Goal: Task Accomplishment & Management: Use online tool/utility

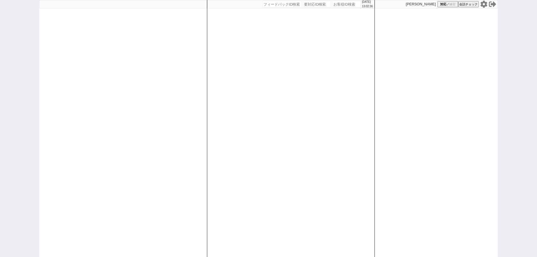
click at [485, 4] on icon at bounding box center [484, 4] width 7 height 7
click at [195, 134] on div at bounding box center [123, 128] width 168 height 257
select select
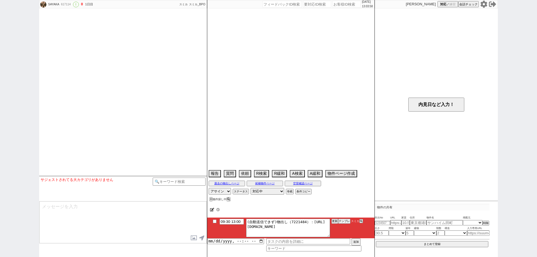
select select "13"
select select "6"
select select "14"
select select "48"
select select "1270"
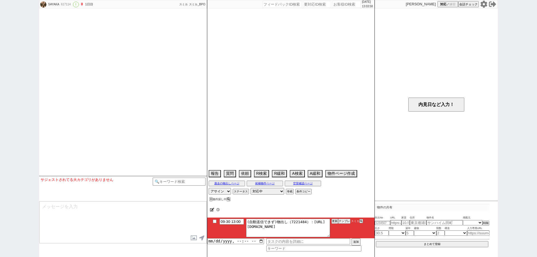
select select "100"
select select "2646"
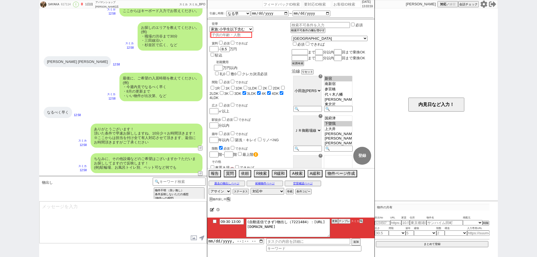
scroll to position [234, 0]
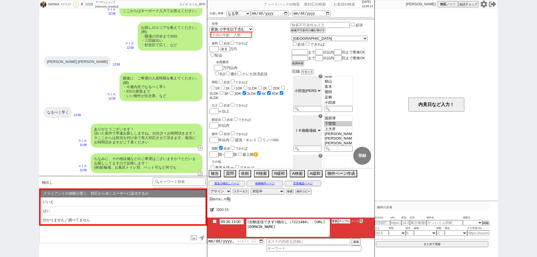
click at [0, 140] on div "SAYAKA 617114 ! 0 1日目 アパマンショップ小田原店 冬眠中 自社客 スミカ スミカ_BPO チャット全表示 2025-09-30 ようこそL…" at bounding box center [268, 128] width 537 height 257
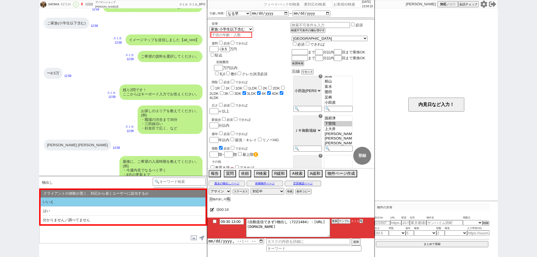
click at [142, 205] on li "いいえ" at bounding box center [123, 202] width 165 height 9
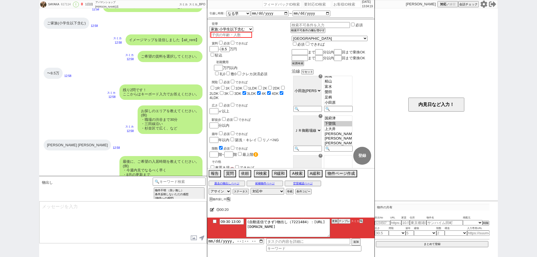
type textarea "お待たせしました、担当の原と申します！ ご希望に近い物件を4件ピックアップしました！ https://tools.sumika.live/pages/qcsb…"
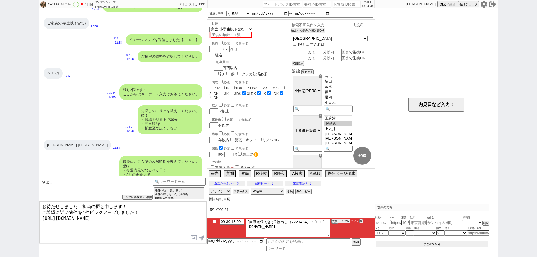
click at [341, 221] on button "テンプレ" at bounding box center [344, 221] width 12 height 4
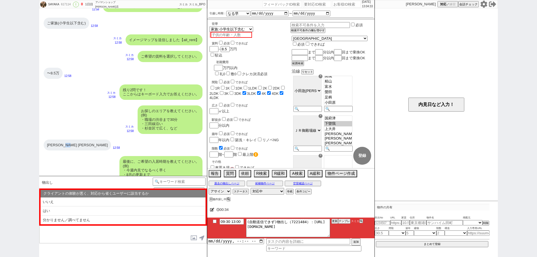
drag, startPoint x: 71, startPoint y: 146, endPoint x: 81, endPoint y: 146, distance: 9.8
click at [81, 146] on div "小田原 下曽我 千代" at bounding box center [77, 145] width 67 height 11
copy div "千代"
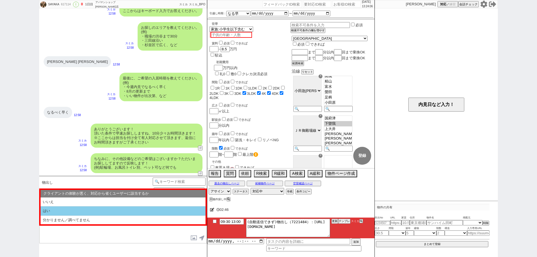
click at [123, 209] on li "はい" at bounding box center [123, 211] width 165 height 9
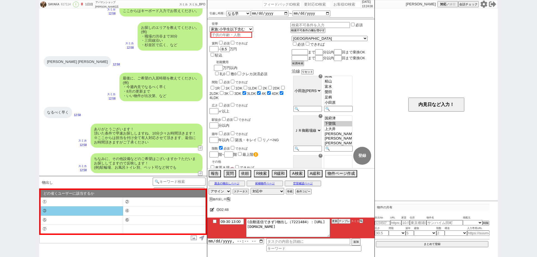
click at [117, 212] on li "③" at bounding box center [82, 211] width 83 height 9
select select "③"
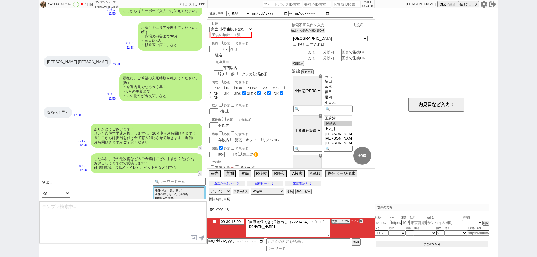
type textarea "すみません、業者システム上でお探ししているのですが、頂いている条件ですと合致する物件がほとんど無く、、！"
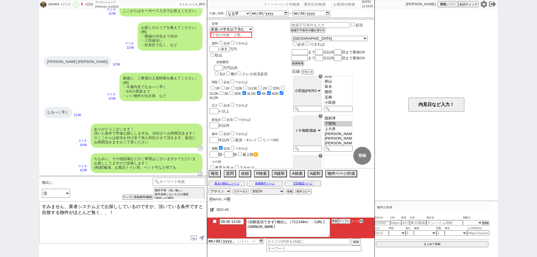
click at [150, 230] on textarea "すみません、業者システム上でお探ししているのですが、頂いている条件ですと合致する物件がほとんど無く、、！" at bounding box center [122, 223] width 167 height 42
checkbox input "true"
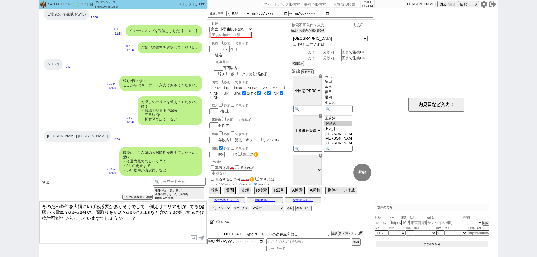
scroll to position [232, 0]
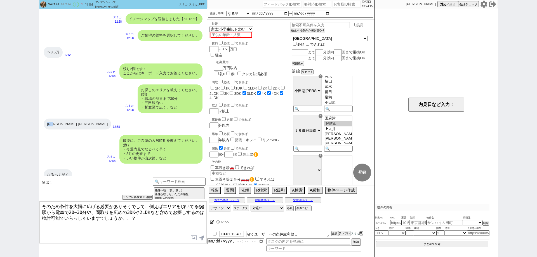
drag, startPoint x: 57, startPoint y: 126, endPoint x: 44, endPoint y: 126, distance: 13.2
click at [44, 126] on div "小田原 下曽我 千代" at bounding box center [77, 124] width 67 height 11
copy div "小田原"
click at [41, 210] on textarea "そのため条件を大幅に広げる必要がありそうでして、例えばエリアを頂いてる@@駅から電車で20~30分や、間取りを広めの3DKや2LDKなど含めてお探しするのは検…" at bounding box center [122, 223] width 167 height 42
paste textarea "小田原"
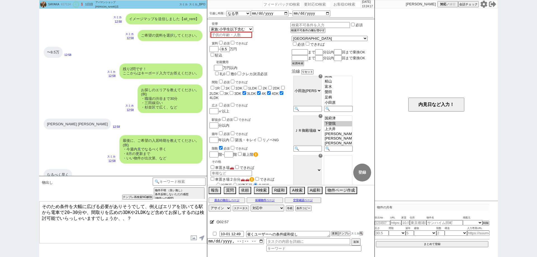
type textarea "そのため条件を大幅に広げる必要がありそうでして、例えばエリアを頂いてる小田原駅から電車で20~30分や、間取りを広めの3DKや2LDKなど含めてお探しするのは…"
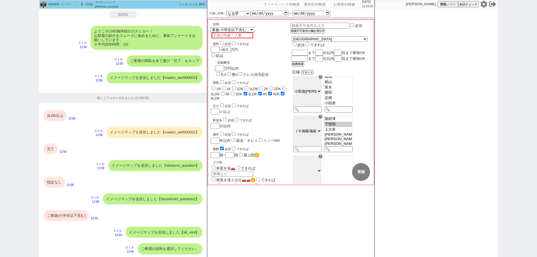
scroll to position [265, 0]
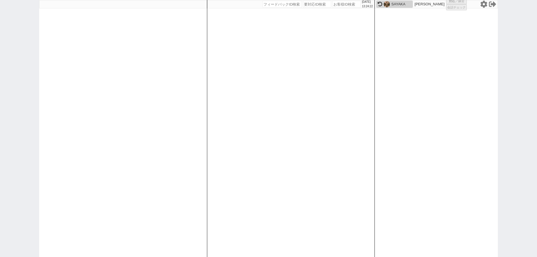
select select "1"
select select "2"
select select "5"
select select
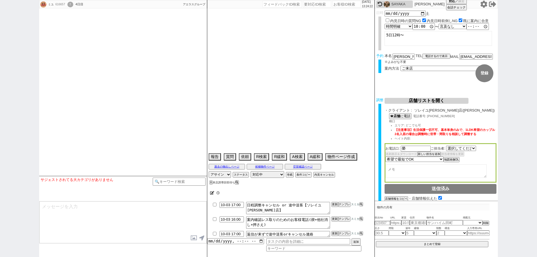
select select "527"
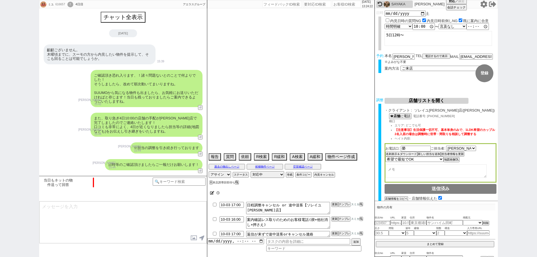
scroll to position [637, 0]
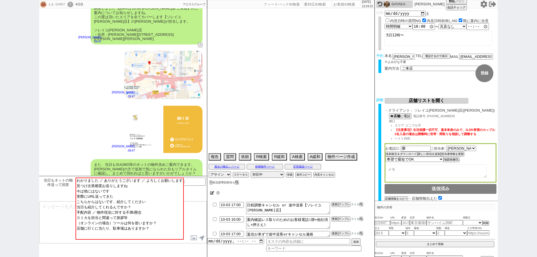
select select "2025"
select select "11"
select select "34"
select select "0"
select select "50"
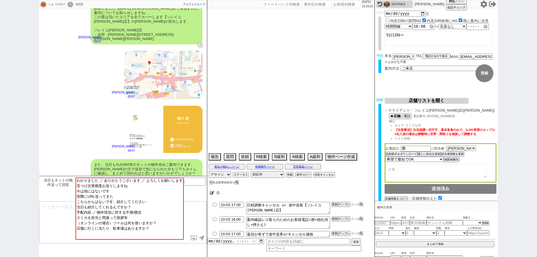
select select "1285"
select select "56"
select select "1390"
select select "52"
select select "1318"
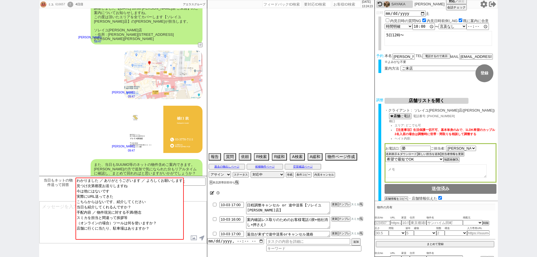
select select "47"
select select "1211"
select select "75"
select select "1813"
select select "44"
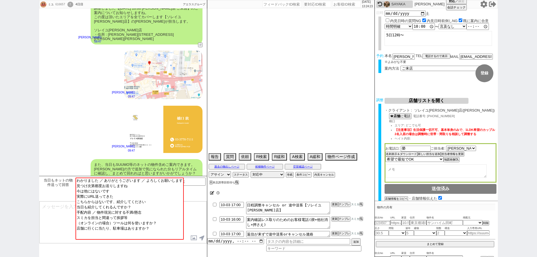
select select "1151"
select select "837"
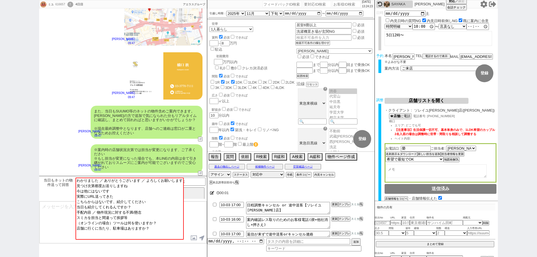
scroll to position [733, 0]
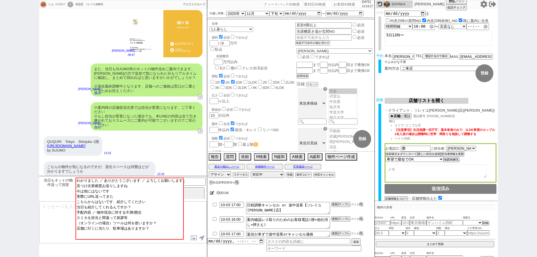
drag, startPoint x: 130, startPoint y: 141, endPoint x: 43, endPoint y: 141, distance: 87.3
click at [43, 141] on div "QUQURI　Tokyo　Shinjuku 1階 https://suumo.jp/chintai/bc_100463064691/ by SUUMO 13:…" at bounding box center [123, 146] width 168 height 25
copy link "https://suumo.jp/chintai/bc_100463064691/"
click at [394, 224] on input "text" at bounding box center [395, 223] width 11 height 5
paste input "https://suumo.jp/chintai/bc_100463064691/"
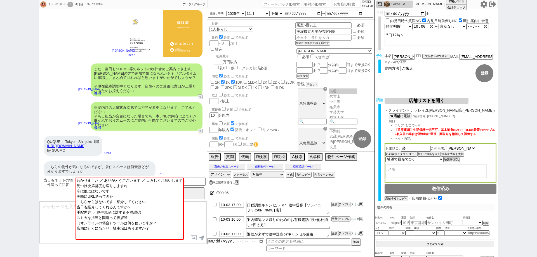
type input "https://suumo.jp/chintai/bc_100463064691/"
select select
type input "https://suumo.jp/chintai/bc_100463064691/"
select select "1"
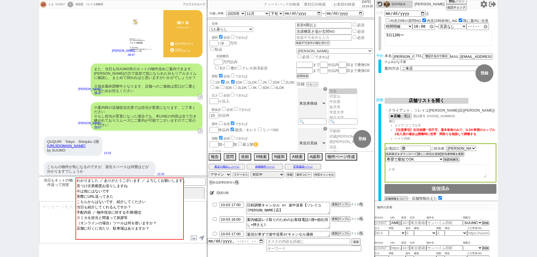
scroll to position [0, 0]
click at [537, 201] on div "ミユ 616657 ! 0 4日目 ソレイユ池袋店 冬眠中 自社客 アエラスグループ スミカ_BPO チャット全表示 2025-09-29 齟齬ございません。…" at bounding box center [268, 128] width 537 height 257
click at [143, 162] on div "こちらの物件が気になるのですが、居住スペースは何畳ほどが分かりますでしょうか" at bounding box center [100, 169] width 112 height 15
click at [387, 224] on input "number" at bounding box center [382, 223] width 15 height 4
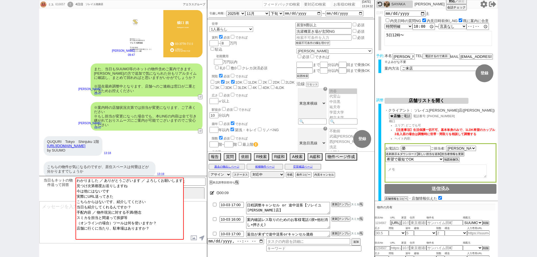
paste input "37203823"
type input "37203823"
type input "6.8"
type input "東京都新宿区北新宿２"
type input "QUQURI　Tokyo　Shinjuku"
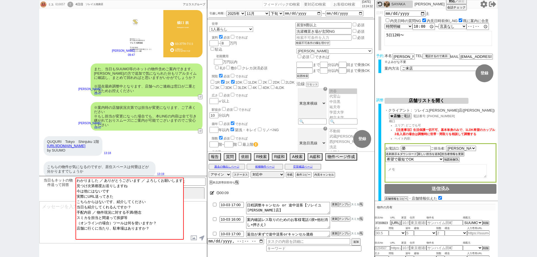
type input "13.6"
select select "1"
type input "5"
select select "0"
type input "1"
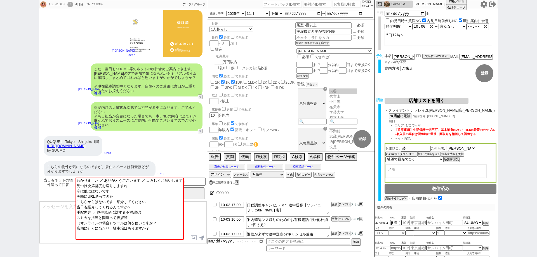
select select "4"
type input "37203823"
click at [425, 211] on p "物件の共有" at bounding box center [435, 207] width 121 height 7
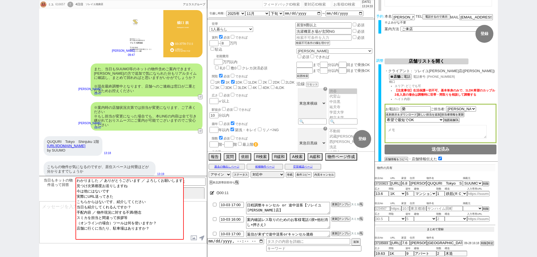
click at [446, 229] on button "まとめて登録" at bounding box center [435, 229] width 118 height 5
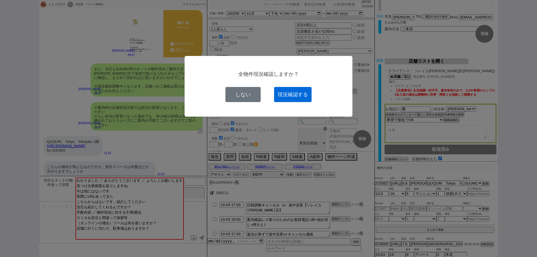
click at [307, 96] on button "現況確認する" at bounding box center [293, 94] width 38 height 15
select select
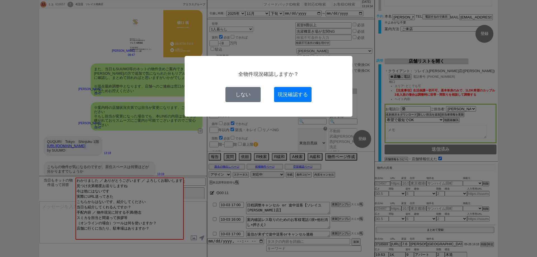
scroll to position [36, 0]
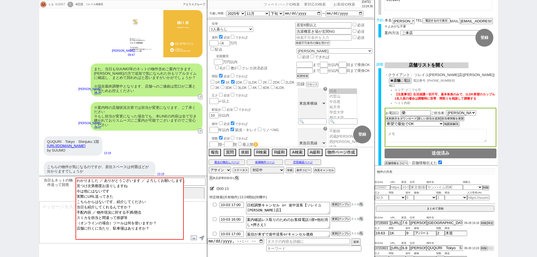
click at [45, 220] on textarea at bounding box center [122, 223] width 167 height 42
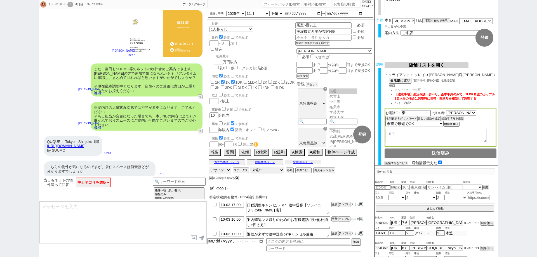
click at [316, 162] on button "空室確認ページ" at bounding box center [303, 162] width 36 height 4
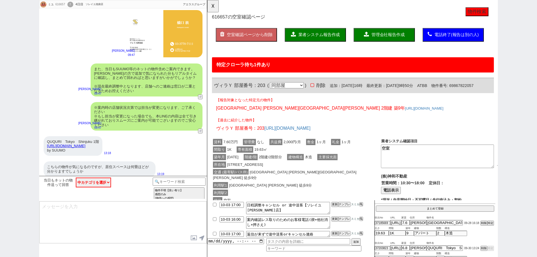
scroll to position [0, 0]
click at [212, 6] on button "☓" at bounding box center [212, 5] width 10 height 11
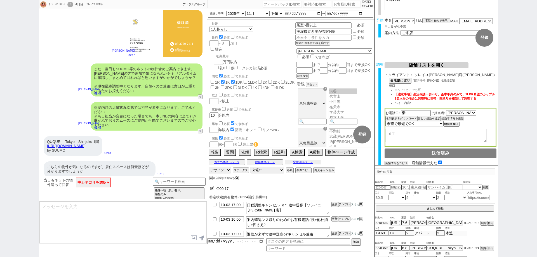
click at [313, 161] on button "空室確認ページ" at bounding box center [303, 162] width 36 height 4
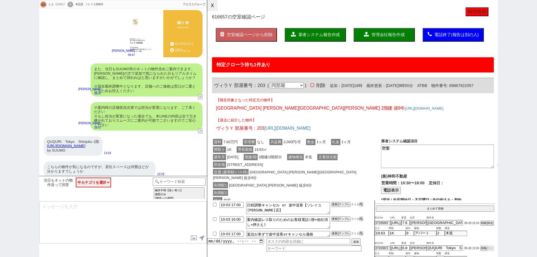
click at [214, 3] on button "☓" at bounding box center [212, 5] width 10 height 11
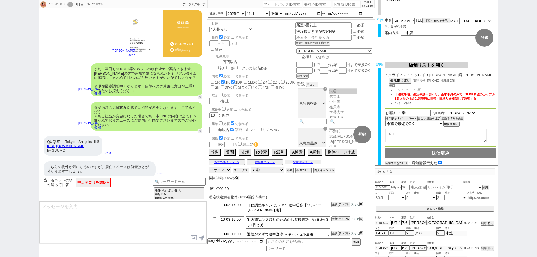
click at [314, 162] on button "空室確認ページ" at bounding box center [303, 162] width 36 height 4
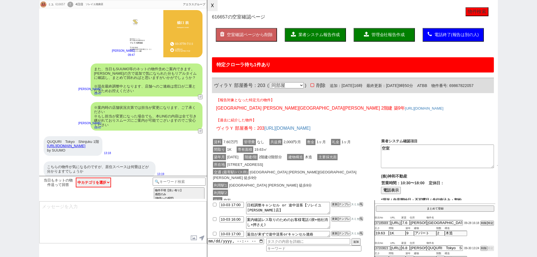
click at [212, 6] on button "☓" at bounding box center [212, 5] width 10 height 11
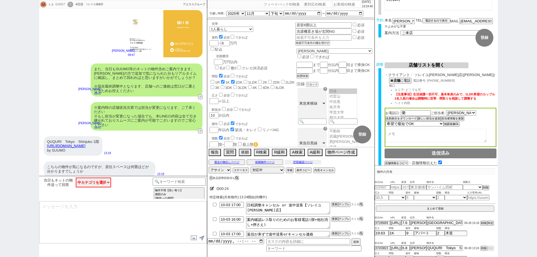
click at [310, 162] on button "空室確認ページ" at bounding box center [303, 162] width 36 height 4
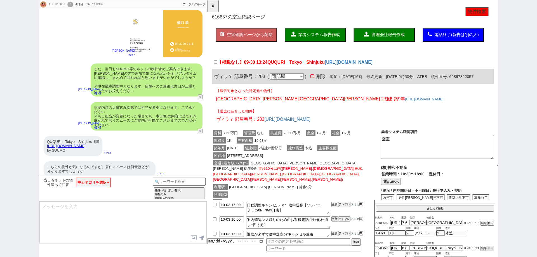
click at [0, 108] on div "ミユ 616657 ! 0 4日目 ソレイユ池袋店 冬眠中 自社客 アエラスグループ スミカ_BPO チャット全表示 2025-09-29 齟齬ございません。…" at bounding box center [268, 128] width 537 height 257
drag, startPoint x: 281, startPoint y: 66, endPoint x: 333, endPoint y: 67, distance: 52.4
click at [333, 67] on label "【掲載なし】09-30 13:24 QUQURI　Tokyo　Shinjuku" at bounding box center [274, 67] width 119 height 7
copy span "QUQURI　Tokyo　Shinjuku"
click at [213, 0] on button "☓" at bounding box center [212, 5] width 10 height 11
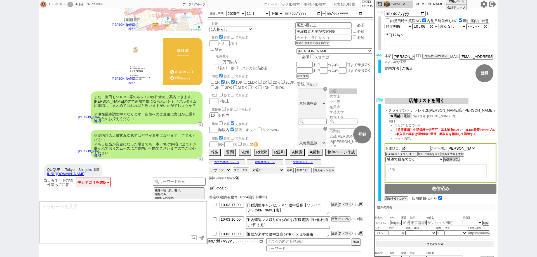
scroll to position [733, 0]
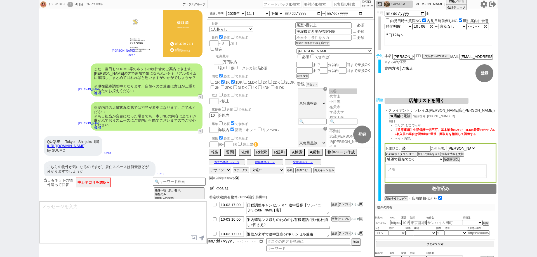
click at [173, 222] on textarea at bounding box center [122, 223] width 167 height 42
type textarea "g"
paste textarea "QUQURI　Tokyo　Shinjuku"
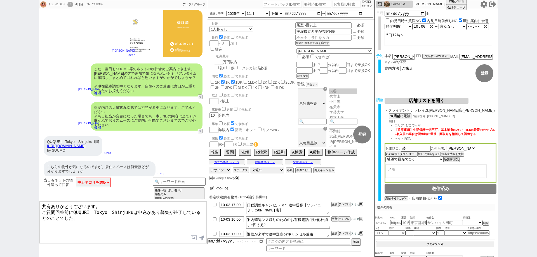
click at [85, 144] on link "https://suumo.jp/chintai/bc_100463064691/" at bounding box center [66, 146] width 38 height 4
click at [146, 220] on textarea "共有ありがとうございます。 ご質問回答前にQUQURI　Tokyo　Shinjukuは申込があり募集が終了しているとのことでした、！" at bounding box center [122, 223] width 167 height 42
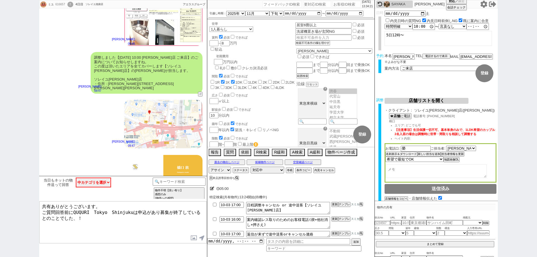
scroll to position [509, 0]
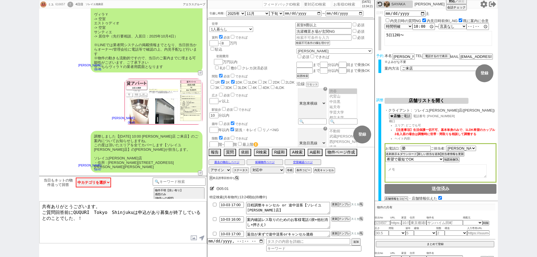
type textarea "共有ありがとうございます。 ご質問回答前にQUQURI　Tokyo　Shinjukuは申込があり募集が終了しているとのことでした、！"
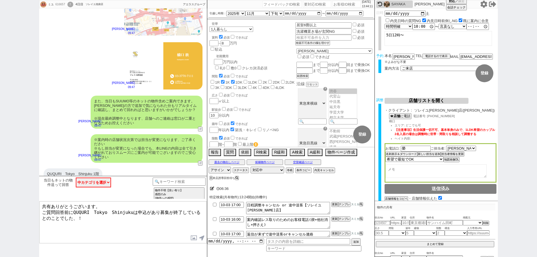
scroll to position [733, 0]
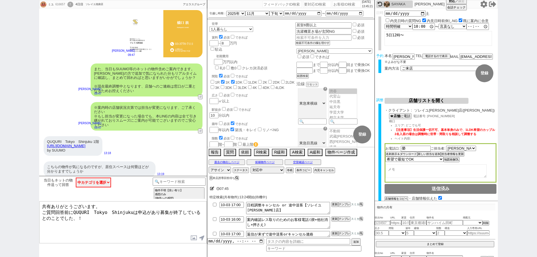
click at [0, 106] on div "ミユ 616657 ! 0 4日目 ソレイユ池袋店 冬眠中 自社客 アエラスグループ スミカ_BPO チャット全表示 2025-09-29 齟齬ございません。…" at bounding box center [268, 128] width 537 height 257
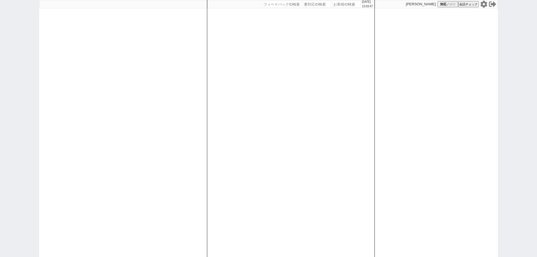
click at [485, 4] on icon at bounding box center [484, 4] width 7 height 7
click at [348, 3] on input "number" at bounding box center [347, 4] width 28 height 7
paste input "616605"
type input "616605"
select select
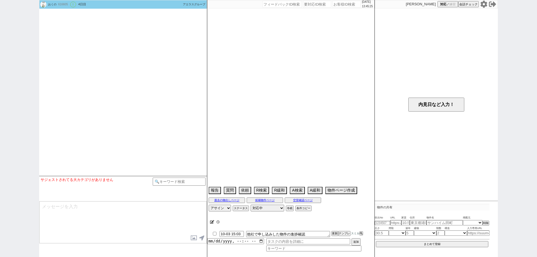
type textarea "セカンドハウス 他社あり、9/27(アパマンショップ与野店・物件不明)"
select select "2025"
select select "10"
select select "36"
select select "0"
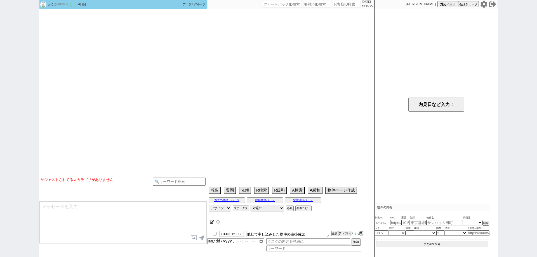
select select "11"
select select "185"
select select "16994"
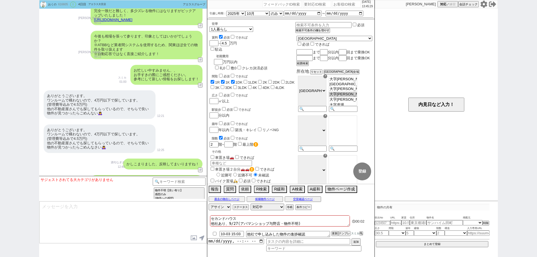
scroll to position [662, 0]
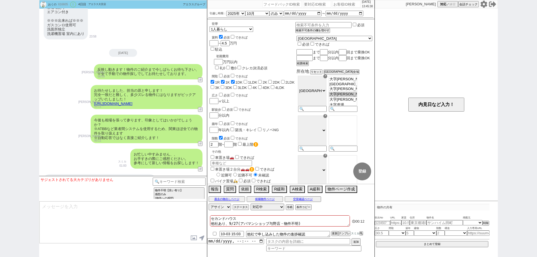
drag, startPoint x: 0, startPoint y: 117, endPoint x: 10, endPoint y: 123, distance: 11.7
click at [0, 117] on div "おくの 616605 ! 0 4日目 アエラス大宮店 冬眠中 自社客 アエラスグループ スミカ_BPO チャット全表示 2025-09-26 ようこそLINE…" at bounding box center [268, 128] width 537 height 257
click at [85, 139] on p "00:11" at bounding box center [89, 141] width 23 height 4
drag, startPoint x: 0, startPoint y: 66, endPoint x: 20, endPoint y: 59, distance: 21.2
click at [0, 66] on div "おくの 616605 ! 0 4日目 アエラス大宮店 冬眠中 自社客 アエラスグループ スミカ_BPO チャット全表示 2025-09-26 ようこそLINE…" at bounding box center [268, 128] width 537 height 257
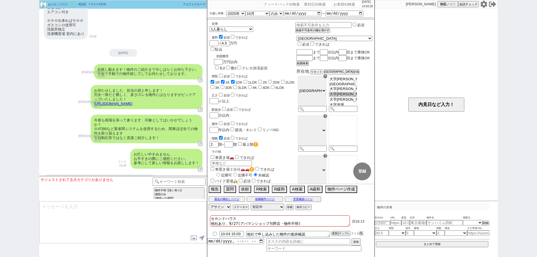
click at [333, 4] on input "number" at bounding box center [347, 4] width 28 height 7
paste input "615012"
type input "615012"
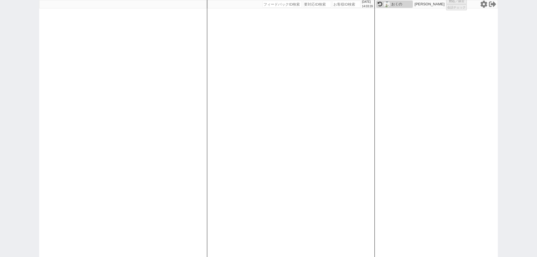
select select "600"
select select
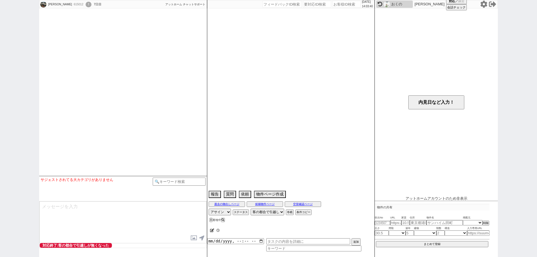
type textarea "22日ハウスコムで内見"
select select "16"
select select "0"
select select "14"
select select "94"
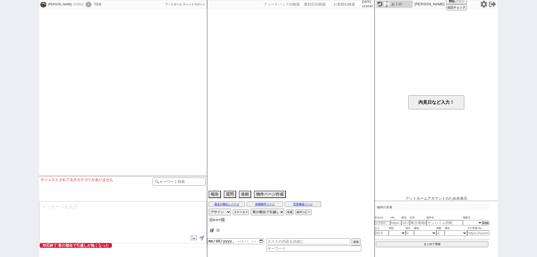
select select "9463"
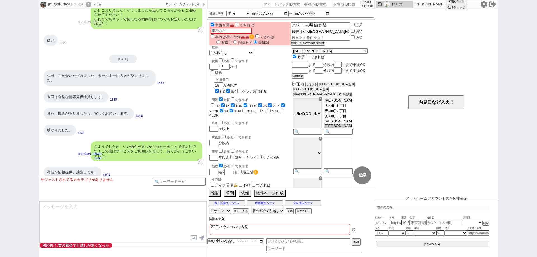
scroll to position [200, 0]
click at [70, 1] on div "Mukai Ken 615012 ! 0 7日目" at bounding box center [72, 4] width 66 height 8
copy div "615012"
click at [86, 4] on div "!" at bounding box center [89, 5] width 6 height 6
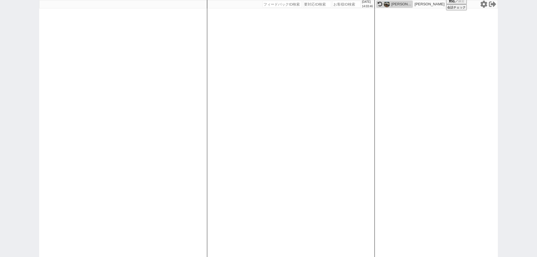
click at [341, 5] on input "number" at bounding box center [347, 4] width 28 height 7
paste input "615012"
type input "615012"
select select "600"
select select
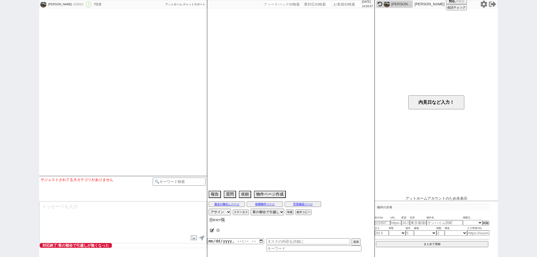
type textarea "22日ハウスコムで内見"
select select "16"
select select "0"
select select "14"
select select "94"
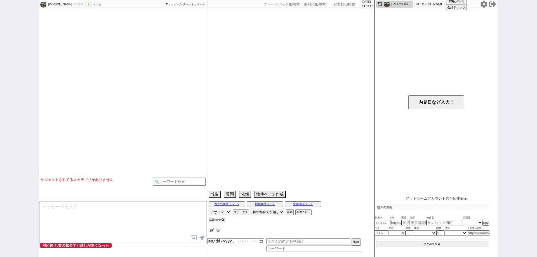
select select "9463"
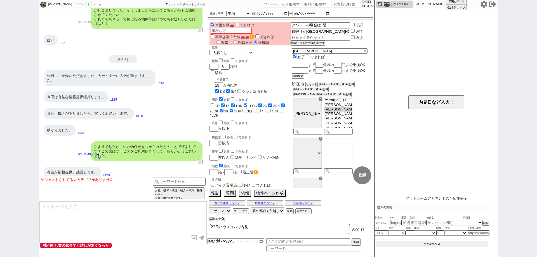
drag, startPoint x: 0, startPoint y: 180, endPoint x: 7, endPoint y: 183, distance: 7.3
click at [0, 180] on div "Mukai Ken 615012 ! 0 7日目 冬眠中 自社客 アットホーム チャットサポート スミカ_BPO チャット全表示 2025-09-16 新しく…" at bounding box center [268, 128] width 537 height 257
click at [127, 220] on textarea at bounding box center [122, 223] width 167 height 42
type textarea "いえ、こちらこそご対応ありがとうございました！ またの機会によろしくお願いいたします。"
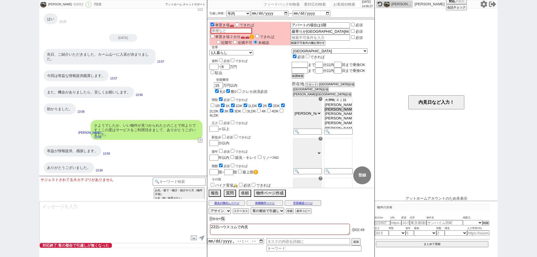
drag, startPoint x: 0, startPoint y: 148, endPoint x: 95, endPoint y: 153, distance: 94.7
click at [6, 149] on div "Mukai Ken 615012 ! 0 7日目 冬眠中 自社客 アットホーム チャットサポート スミカ_BPO チャット全表示 2025-09-16 新しく…" at bounding box center [268, 128] width 537 height 257
click at [186, 0] on div "冬眠中 自社客 アットホーム チャットサポート スミカ_BPO" at bounding box center [185, 4] width 41 height 8
drag, startPoint x: 377, startPoint y: 231, endPoint x: 379, endPoint y: 233, distance: 4.0
click at [379, 233] on input "number" at bounding box center [382, 233] width 14 height 5
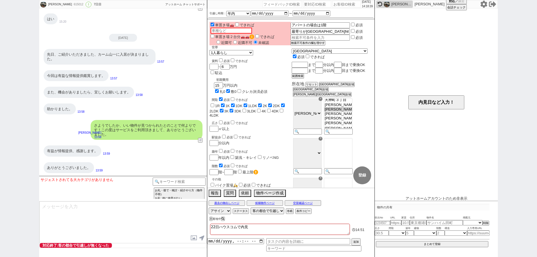
click at [0, 112] on div "Mukai Ken 615012 ! 0 7日目 冬眠中 自社客 アットホーム チャットサポート スミカ_BPO チャット全表示 2025-09-16 新しく…" at bounding box center [268, 128] width 537 height 257
click at [186, 160] on div "ありがとうございました。 13:59" at bounding box center [123, 168] width 168 height 17
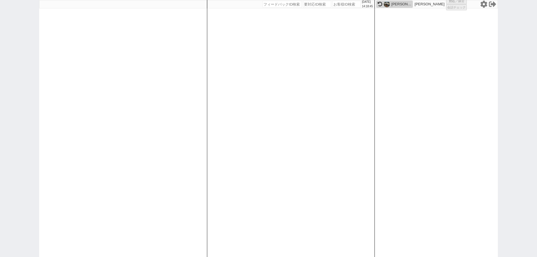
select select "1"
select select "2"
select select "5"
select select
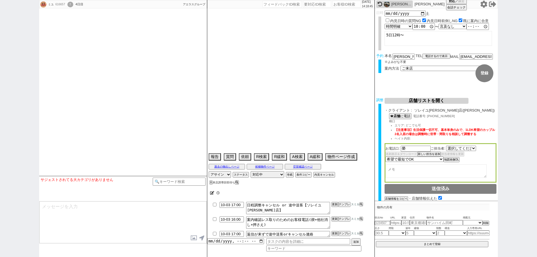
select select "527"
select select "2025"
select select "11"
select select "34"
select select "0"
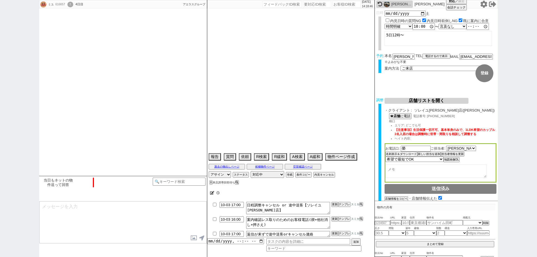
select select "50"
select select "1285"
select select "56"
select select "1390"
select select "52"
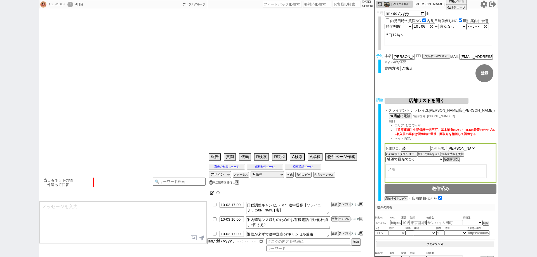
select select "1318"
select select "47"
select select "1211"
select select "75"
select select "1813"
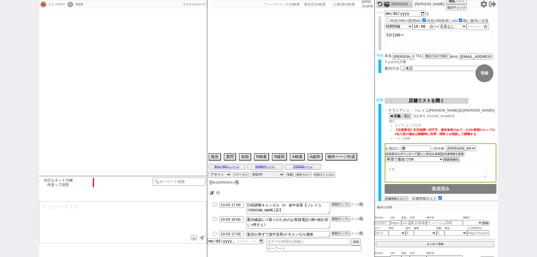
select select "44"
select select "1151"
select select "837"
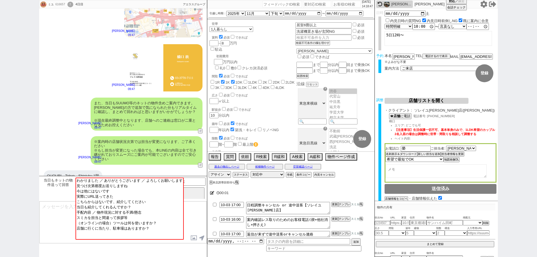
scroll to position [733, 0]
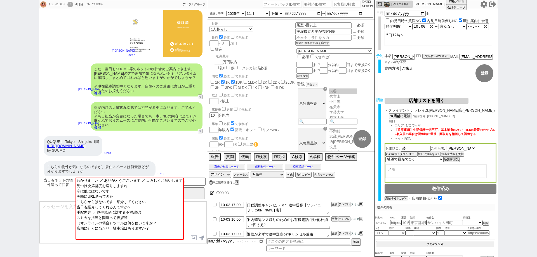
click at [66, 207] on textarea at bounding box center [122, 223] width 167 height 42
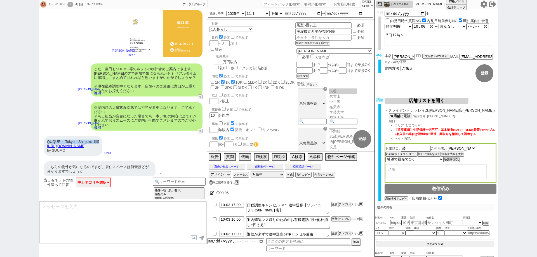
drag, startPoint x: 107, startPoint y: 138, endPoint x: 47, endPoint y: 137, distance: 59.9
click at [47, 137] on div "QUQURI　Tokyo　Shinjuku 1階 https://suumo.jp/chintai/bc_100463064691/ by SUUMO" at bounding box center [73, 146] width 59 height 20
copy div "QUQURI　Tokyo　Shinjuku 1階"
click at [81, 217] on textarea at bounding box center [122, 223] width 167 height 42
paste textarea "QUQURI　Tokyo　Shinjuku 1階"
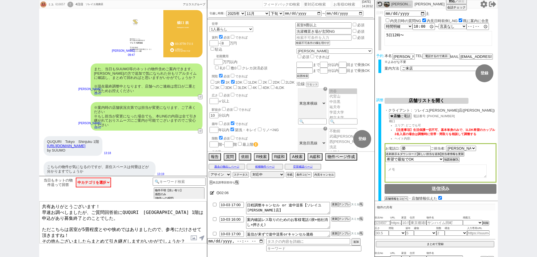
drag, startPoint x: 118, startPoint y: 236, endPoint x: 42, endPoint y: 225, distance: 77.0
click at [42, 225] on textarea "共有ありがとうございます！ 早速お調べしましたが、ご質問回答前にQUQURI　Tokyo　Shinjuku 1階は申込があり募集終了とのことでした。 ただこち…" at bounding box center [122, 223] width 167 height 42
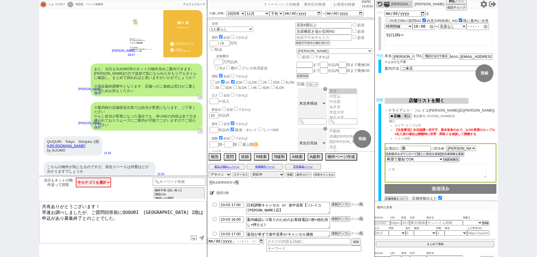
type textarea "共有ありがとうございます！ 早速お調べしましたが、ご質問回答前にQUQURI　Tokyo　Shinjuku 1階は申込があり募集終了とのことでした。"
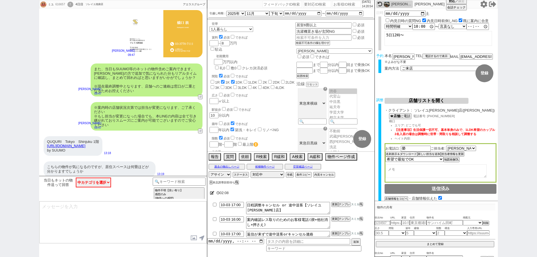
scroll to position [626, 0]
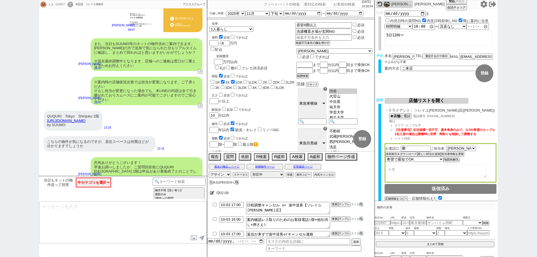
paste textarea "ただこちらは居室が5畳程度とやや狭めではありましたので、参考にだけさせて頂きますね！ その他もございましたらまとめて引き継ぎしますがいかがでしょうか？ 特段無…"
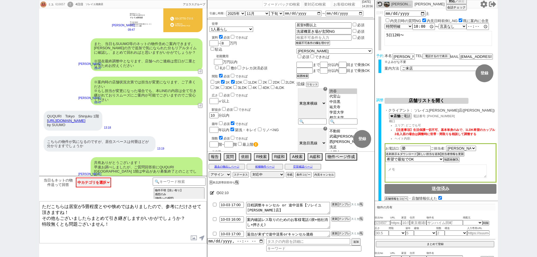
type textarea "ただこちらは居室が5畳程度とやや狭めではありましたので、参考にだけさせて頂きますね！ その他もございましたらまとめて引き継ぎしますがいかがでしょうか？ 特段無…"
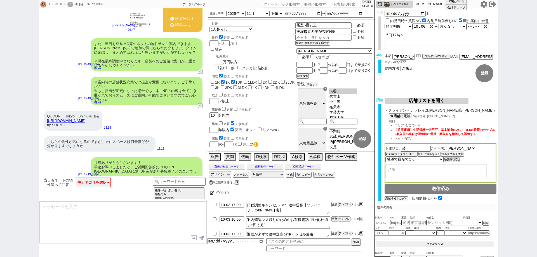
scroll to position [661, 0]
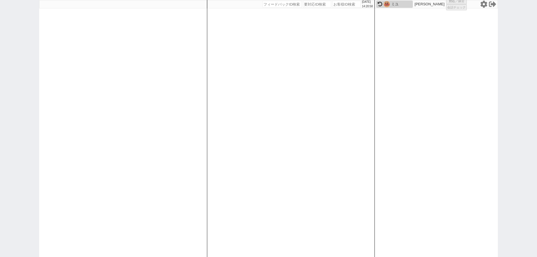
select select
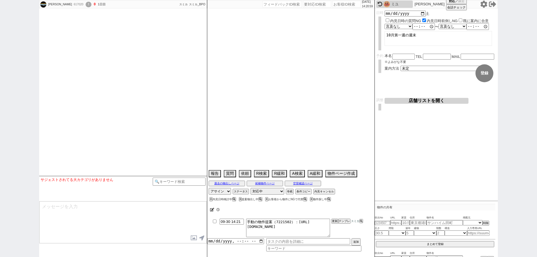
select select "15"
select select "1"
select select "818"
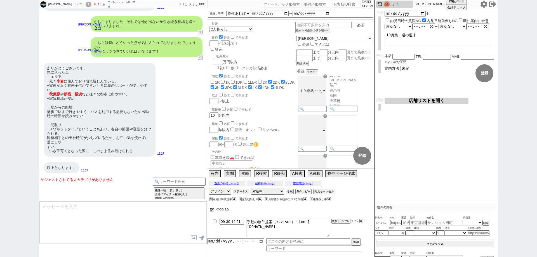
scroll to position [1394, 0]
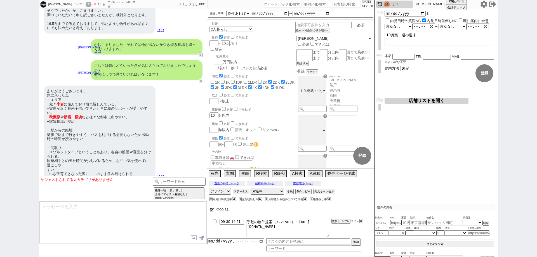
click at [199, 83] on button "↺" at bounding box center [200, 81] width 3 height 4
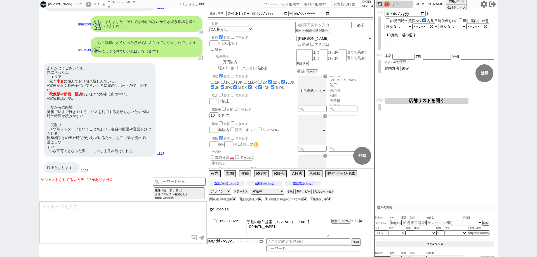
click at [239, 223] on input "09-30 14:21" at bounding box center [232, 221] width 24 height 5
type input "09-30 14:30"
click at [302, 210] on div "00:39" at bounding box center [290, 209] width 167 height 11
click at [171, 221] on textarea at bounding box center [122, 223] width 167 height 42
type textarea "詳細にありがとうございます！"
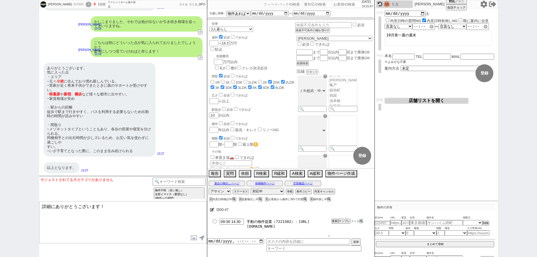
drag, startPoint x: 324, startPoint y: 230, endPoint x: 297, endPoint y: 219, distance: 29.0
click at [297, 219] on textarea "手動の物件提案（7221502）：https://jent-crm.com/2ng-84y191pn3984hy/introduction_pages/489…" at bounding box center [288, 228] width 84 height 18
click at [345, 222] on button "テンプレ" at bounding box center [344, 221] width 12 height 4
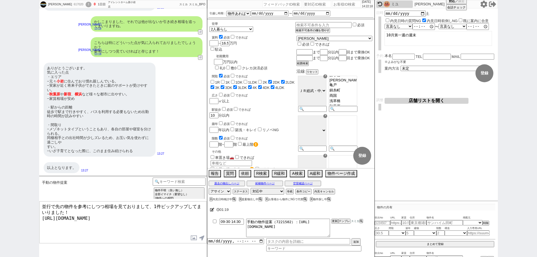
drag, startPoint x: 153, startPoint y: 207, endPoint x: 4, endPoint y: 184, distance: 149.9
click at [4, 184] on div "桐生 617020 ! 0 1日目 アイレントホーム新小岩店 冬眠中 自社客 スミカ スミカ_BPO チャット全表示 2025-09-29 ようこそLINE物…" at bounding box center [268, 128] width 537 height 257
type textarea "詳細にありがとうございます！ 頂いた感想も加味しまして、少し条件がズレますが1件ピックアップしてまいりました。 https://tools.sumika.li…"
click at [175, 233] on textarea "詳細にありがとうございます！ 頂いた感想も加味しまして、少し条件がズレますが1件ピックアップしてまいりました。 https://tools.sumika.li…" at bounding box center [122, 223] width 167 height 42
checkbox input "true"
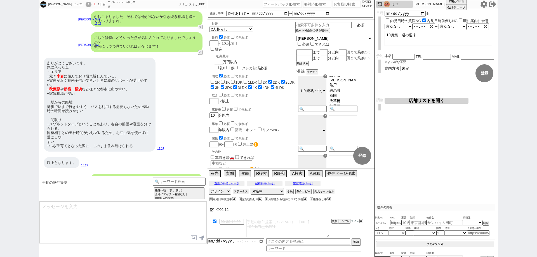
scroll to position [1451, 0]
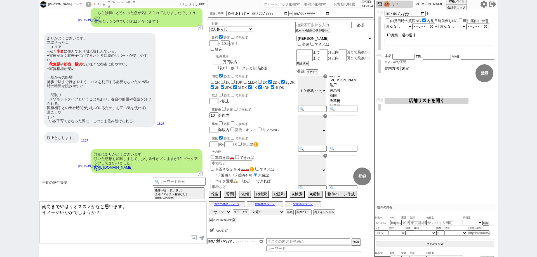
drag, startPoint x: 131, startPoint y: 206, endPoint x: 0, endPoint y: 179, distance: 134.0
click at [0, 179] on div "桐生 617020 ! 1 1日目 アイレントホーム新小岩店 冬眠中 自社客 スミカ スミカ_BPO チャット全表示 2025-09-29 ようこそLINE物…" at bounding box center [268, 128] width 537 height 257
click at [42, 207] on textarea "角部屋でイメージいかがでしょうか？" at bounding box center [122, 223] width 167 height 42
type textarea "ウォークインクローゼット付きで人気のタイプです、こちらのイメージいかがでしょうか？"
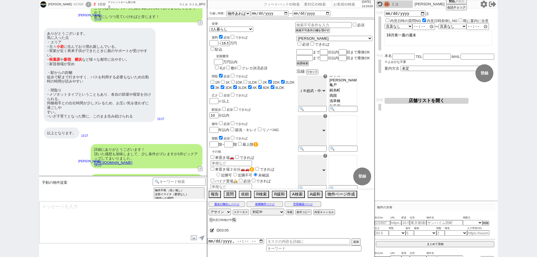
scroll to position [1472, 0]
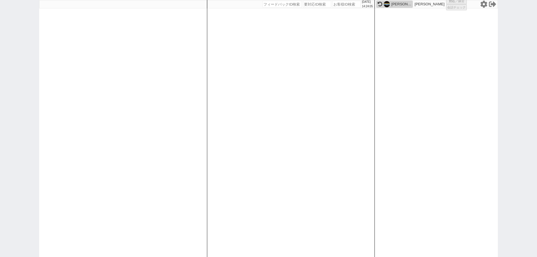
select select "1"
select select "2"
select select "5"
select select
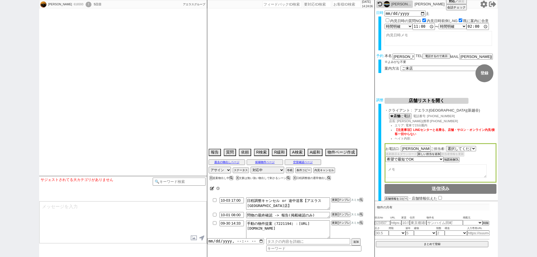
select select "484"
type textarea "他社なし @中野ビル募集終了延期報告しているが掲載ありになっている(募集復活したっぽい？)"
select select
select select "2025"
select select "11"
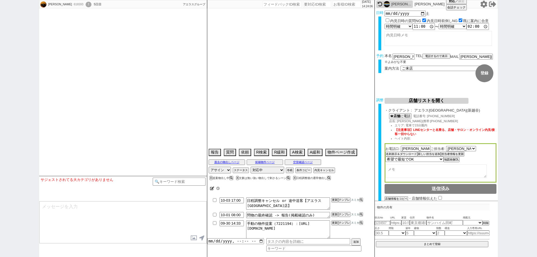
select select "32"
select select "1"
select select "33"
select select "964"
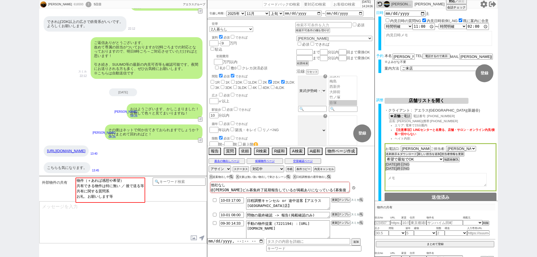
scroll to position [60, 0]
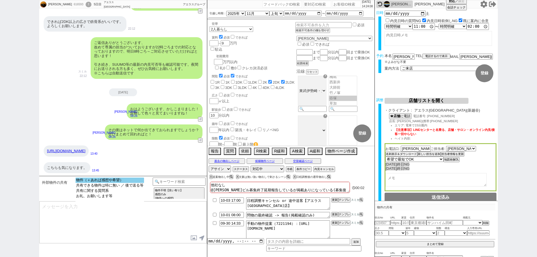
select select "物件（＋あれば感想や希望）"
click at [130, 181] on option "物件（＋あれば感想や希望）" at bounding box center [110, 180] width 69 height 5
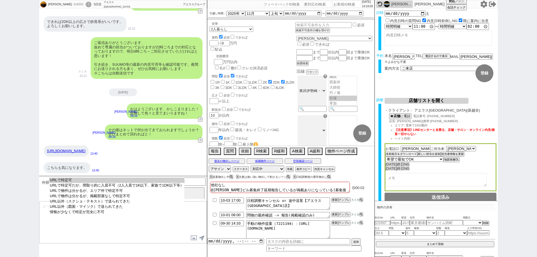
select select "URLで特定可"
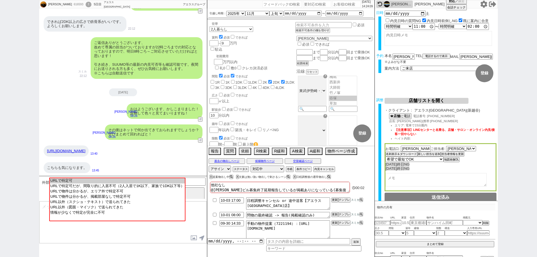
click at [130, 181] on option "URLで特定可" at bounding box center [117, 180] width 135 height 5
type input "37203937"
type input "https://suumo.jp/chintai/jnc_000099976924/"
select select "1"
select select
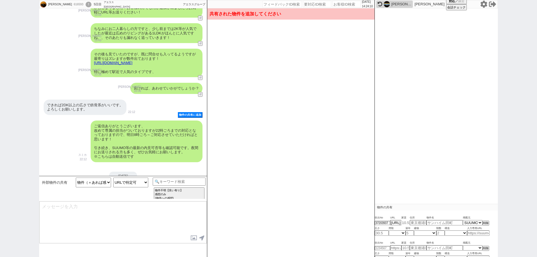
scroll to position [0, 0]
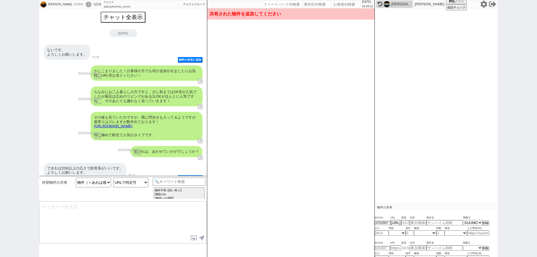
type input "7.7"
type input "埼玉県越谷市蒲生西町１"
type input "メゾンＳ 305号室"
type input "60"
select select "9"
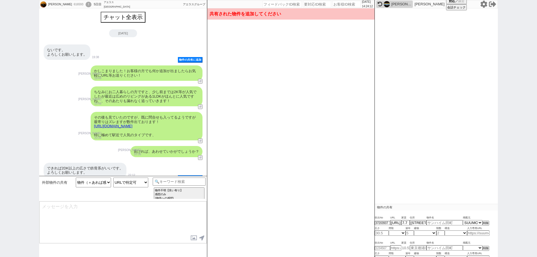
type input "36"
select select "0"
type input "3"
select select "4"
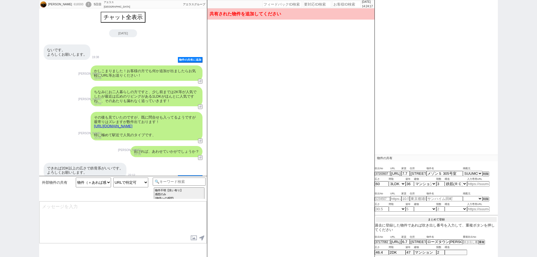
scroll to position [48, 0]
click at [448, 219] on button "まとめて登録" at bounding box center [436, 220] width 121 height 5
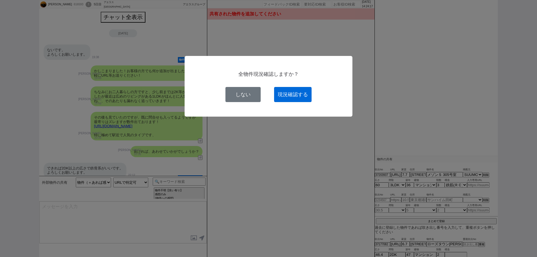
click at [297, 98] on button "現況確認する" at bounding box center [293, 94] width 38 height 15
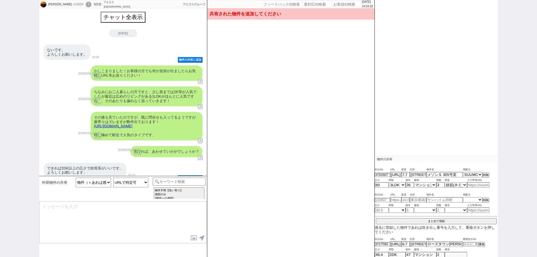
select select
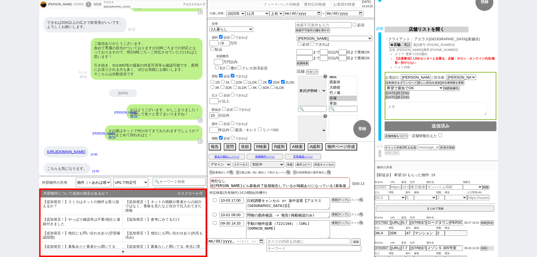
scroll to position [147, 0]
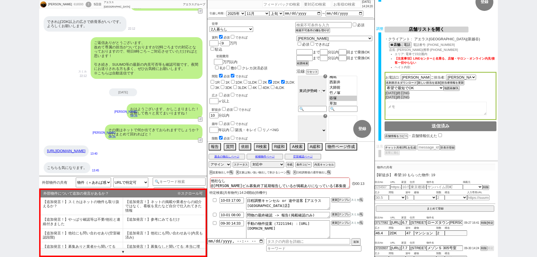
click at [85, 149] on link "https://suumo.jp/chintai/jnc_000099976924/" at bounding box center [66, 151] width 38 height 4
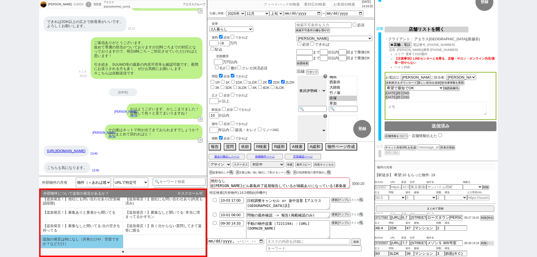
click at [114, 242] on li "追加の発言は特になし（共有だけや、空室ですか？などだけ）" at bounding box center [82, 241] width 83 height 13
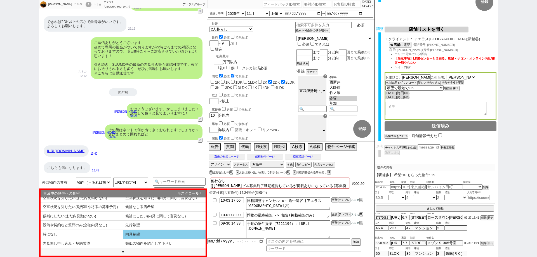
click at [132, 237] on li "内見希望" at bounding box center [164, 234] width 83 height 9
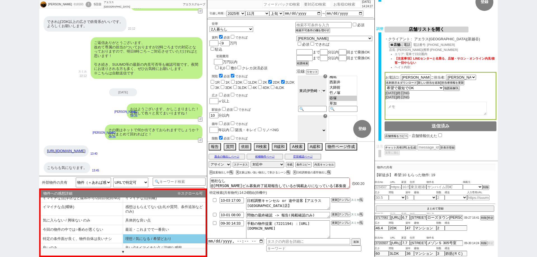
scroll to position [13, 0]
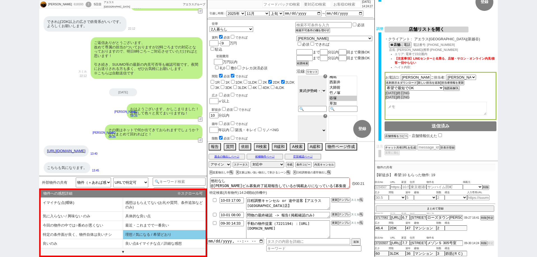
click at [132, 237] on li "理想 / 気になる / 希望どおり" at bounding box center [164, 234] width 83 height 9
select select "追加の発言は特になし（共有だけや、空室ですか？などだけ）"
select select "内見希望"
select select "理想 / 気になる / 希望どおり"
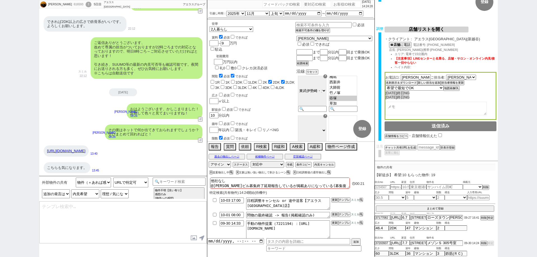
type textarea "共有ありがとうございます、引き続きこちらも当日空室でしたら回れるようにいたしますね！"
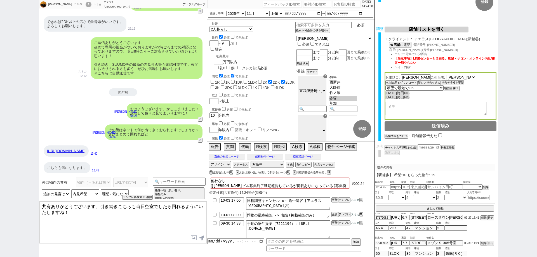
click at [176, 226] on textarea "共有ありがとうございます、引き続きこちらも当日空室でしたら回れるようにいたしますね！" at bounding box center [122, 223] width 167 height 42
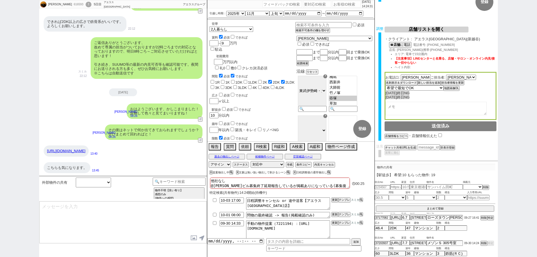
scroll to position [101, 0]
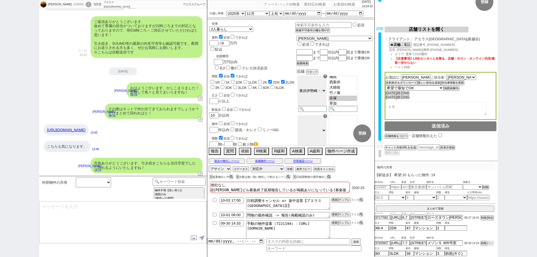
type input "09-30 14:39"
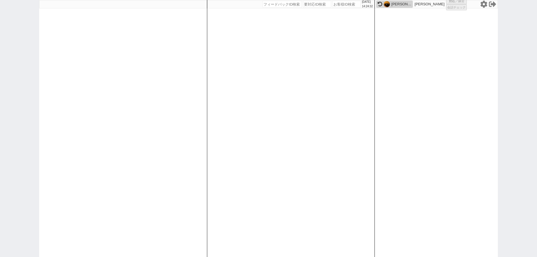
scroll to position [0, 0]
select select "1"
select select "2"
select select "5"
select select
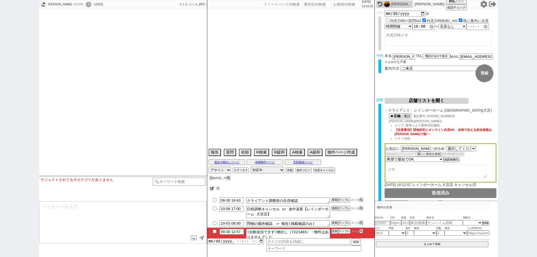
select select "1785"
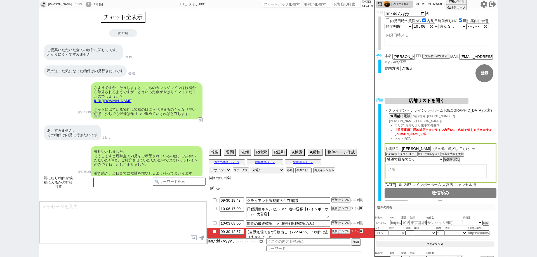
type textarea "当日までの予定なし"
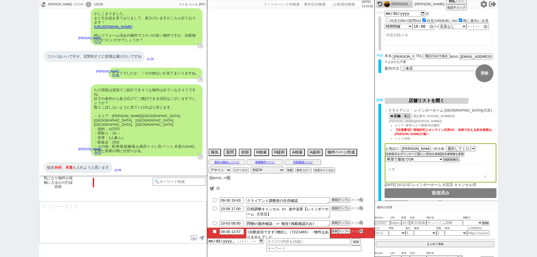
select select "2026"
select select "7"
select select "37"
select select "0"
select select "11"
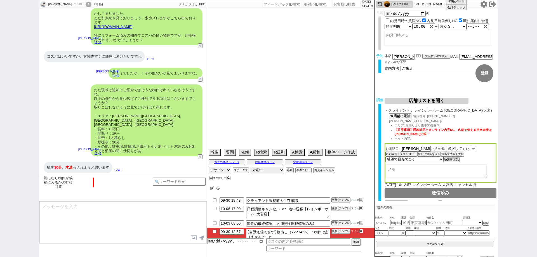
select select "121"
select select "2963"
select select "118"
select select "2943"
select select "9"
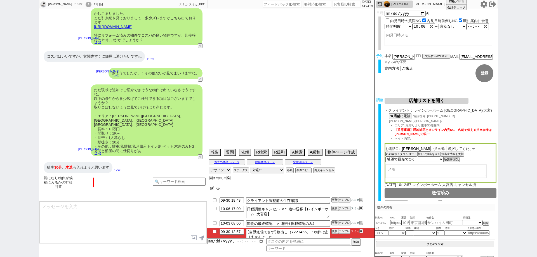
select select "330"
select select "8"
select select "295"
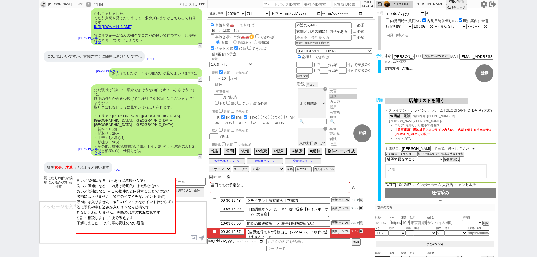
scroll to position [15, 0]
click at [193, 210] on textarea at bounding box center [122, 223] width 167 height 42
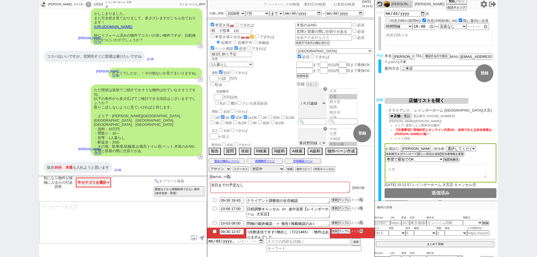
click at [193, 182] on input at bounding box center [179, 181] width 53 height 7
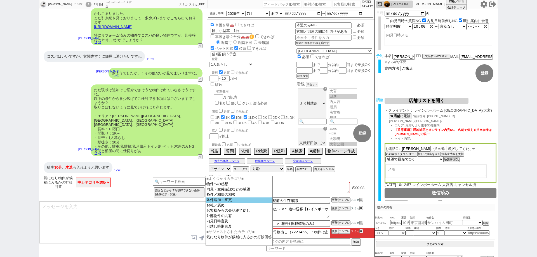
click at [231, 202] on option "条件追加・変更" at bounding box center [239, 200] width 67 height 5
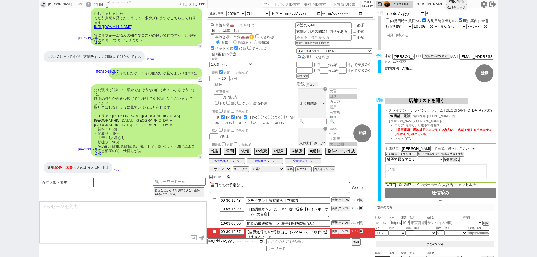
scroll to position [258, 0]
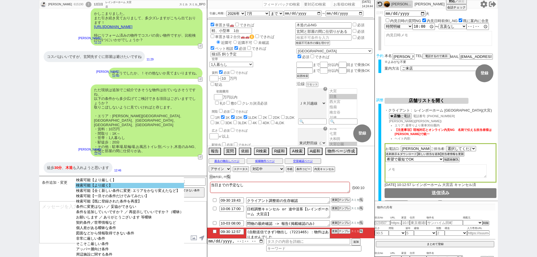
click at [146, 187] on option "検索可能【より緩く】" at bounding box center [130, 185] width 109 height 5
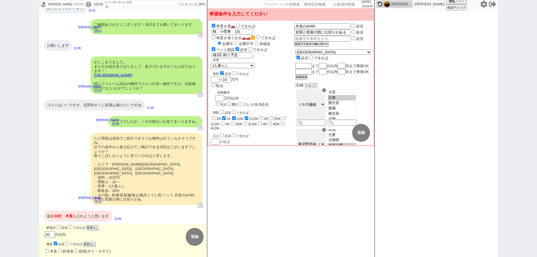
scroll to position [209, 0]
drag, startPoint x: 218, startPoint y: 132, endPoint x: 207, endPoint y: 130, distance: 11.3
click at [207, 130] on div "2025/09/30 14:24:46 候補物件を追加してしてください 紹介した物件一覧 他社物件を追加する 空室確認ページに追加・削除 紹介した物件一覧 他…" at bounding box center [291, 128] width 168 height 257
checkbox input "false"
checkbox input "true"
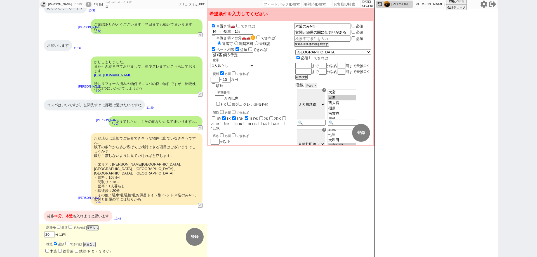
checkbox input "true"
checkbox input "false"
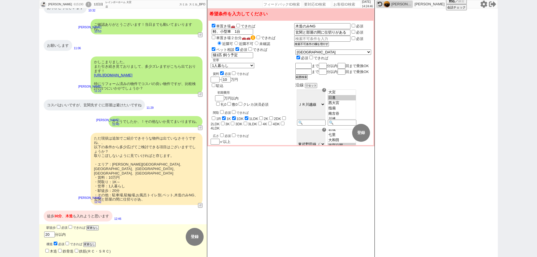
checkbox input "false"
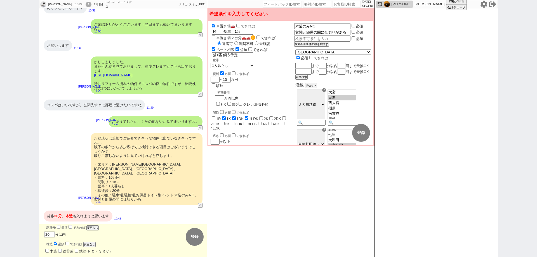
checkbox input "false"
checkbox input "true"
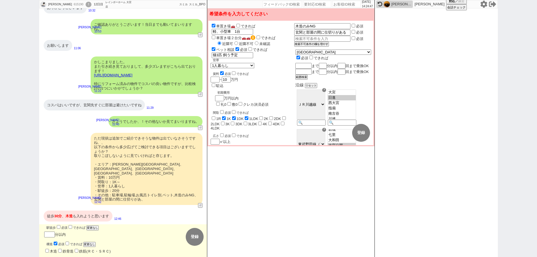
checkbox input "false"
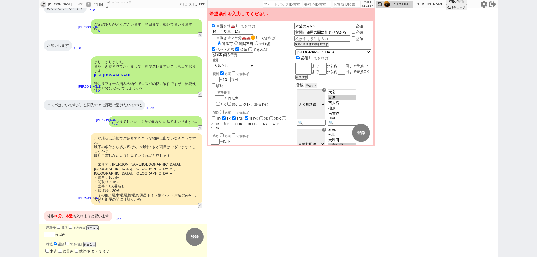
checkbox input "false"
type input "3"
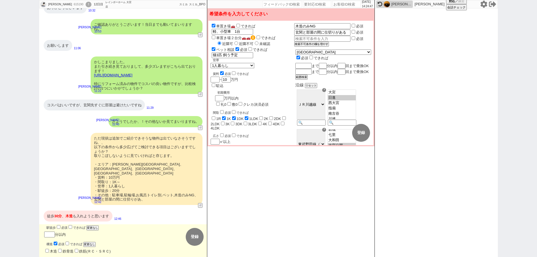
type input "3"
checkbox input "false"
checkbox input "true"
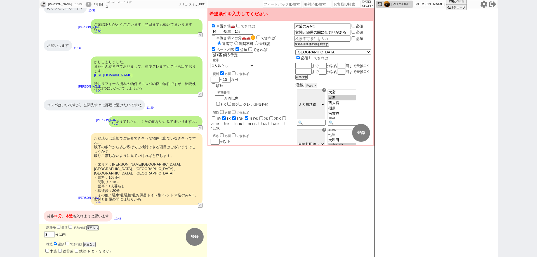
checkbox input "false"
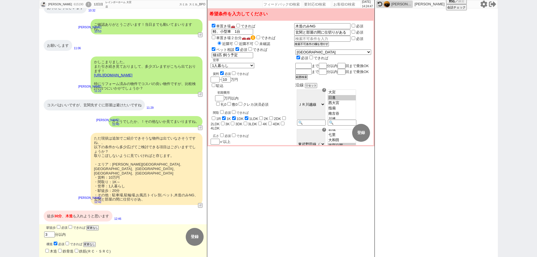
checkbox input "false"
type input "30"
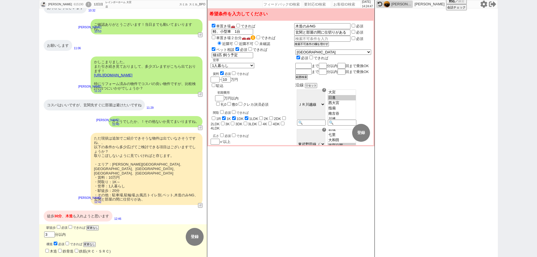
type input "30"
click at [225, 148] on input "checkbox" at bounding box center [225, 150] width 4 height 4
checkbox input "true"
checkbox input "false"
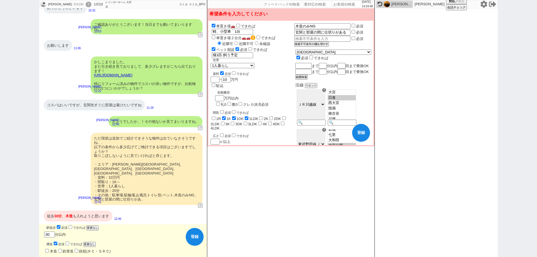
checkbox input "true"
checkbox input "false"
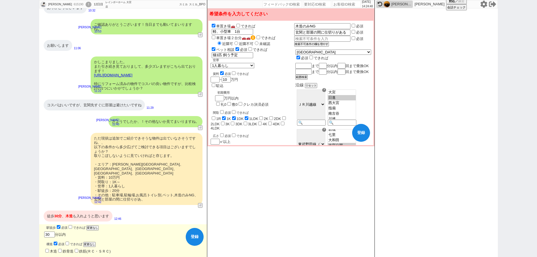
checkbox input "false"
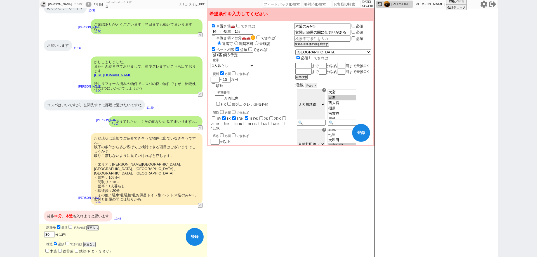
checkbox input "false"
checkbox input "true"
drag, startPoint x: 335, startPoint y: 25, endPoint x: 310, endPoint y: 21, distance: 24.4
click at [310, 21] on form "車置き場🚗 できれば 車 軽、小型車　1台 車置き場２台分🚗🚗 できれば 近隣可 近隣不可 未確認 ペット相談 必須 できれば ペット 猫1匹 飼う予定 世帯…" at bounding box center [291, 22] width 165 height 3
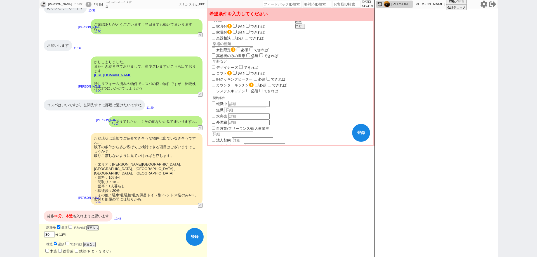
scroll to position [384, 0]
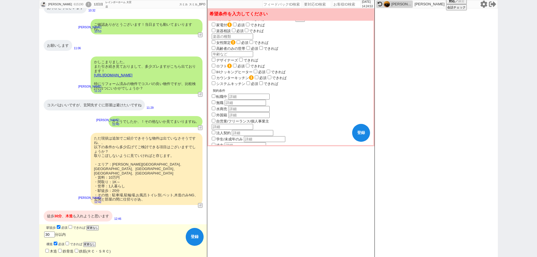
click at [356, 136] on button "登録" at bounding box center [361, 133] width 18 height 18
checkbox input "false"
checkbox input "true"
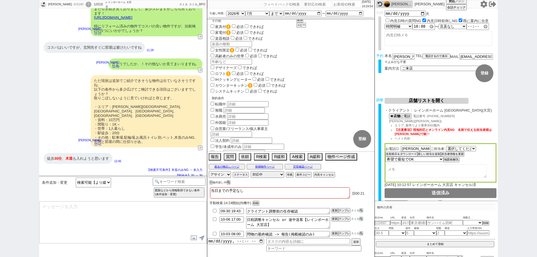
scroll to position [15, 0]
drag, startPoint x: 79, startPoint y: 207, endPoint x: 24, endPoint y: 206, distance: 55.2
click at [24, 206] on div "ちひろ 615190 ! 0 12日目 レインボーホーム 大宮店 冬眠中 自社客 スミカ スミカ_BPO チャット全表示 2025-09-30 Briller…" at bounding box center [268, 128] width 537 height 257
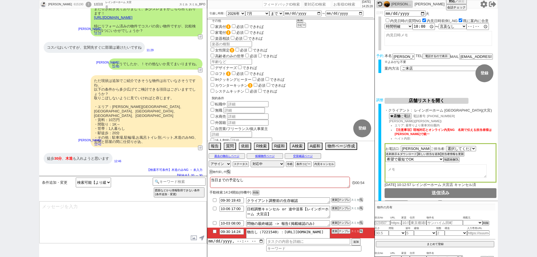
scroll to position [176, 0]
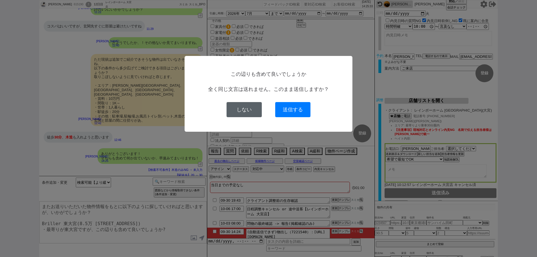
click at [243, 110] on button "しない" at bounding box center [244, 109] width 35 height 15
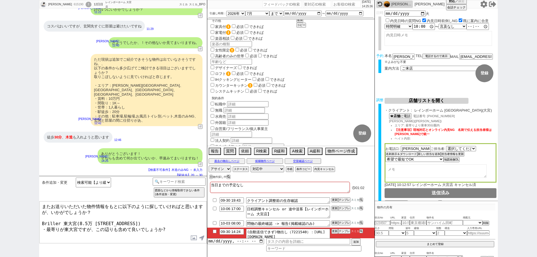
click at [174, 224] on textarea "またお送りいただいた物件情報をもとに以下のように探していければと思いますが、いかがでしょうか？ Briller 東大宮(8.5万 埼玉県さいたま市見沼区東大宮…" at bounding box center [122, 223] width 167 height 42
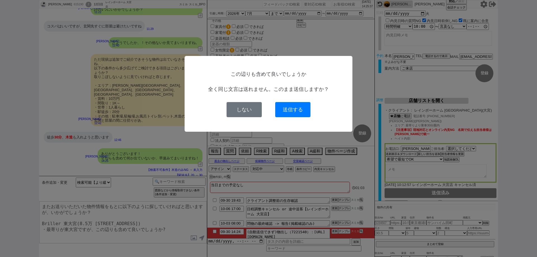
click at [297, 112] on button "送信する" at bounding box center [292, 109] width 35 height 15
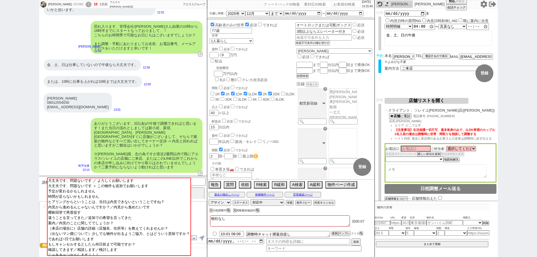
scroll to position [0, 0]
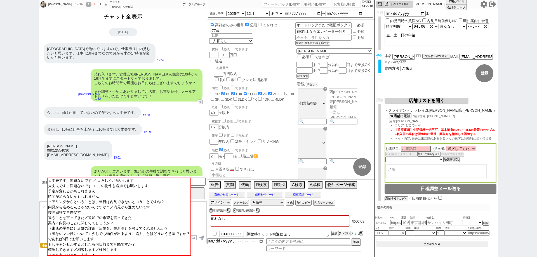
click at [123, 19] on button "チャット全表示" at bounding box center [123, 17] width 44 height 10
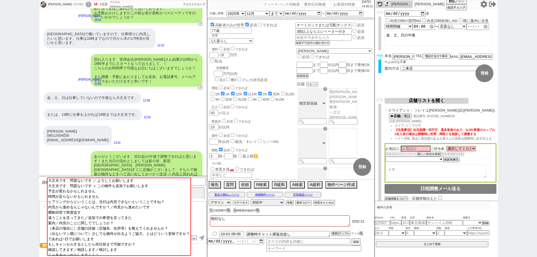
scroll to position [2394, 0]
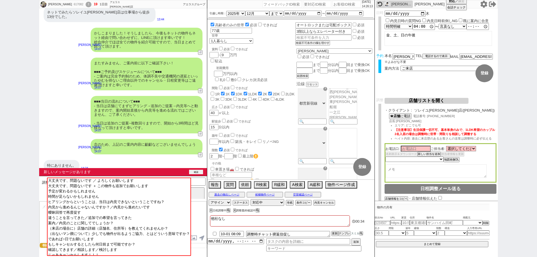
click at [194, 173] on button "確認" at bounding box center [196, 172] width 14 height 4
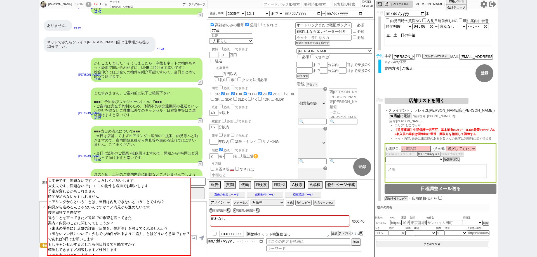
scroll to position [2387, 0]
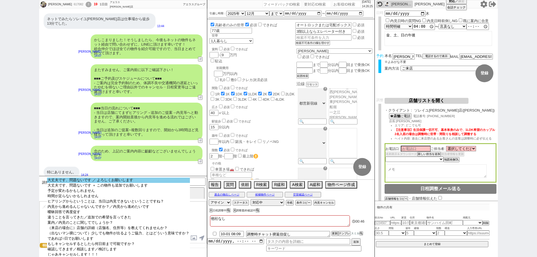
click at [169, 182] on option "大丈夫です、問題ないです ／ よろしくお願いします" at bounding box center [118, 180] width 143 height 5
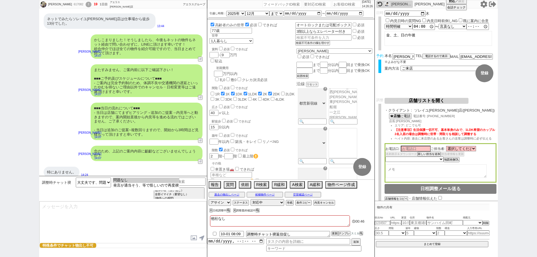
click at [169, 182] on option "問題なし" at bounding box center [146, 180] width 67 height 5
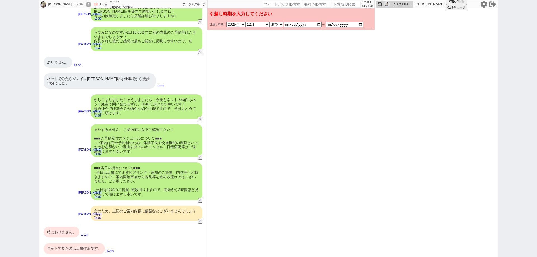
scroll to position [2305, 0]
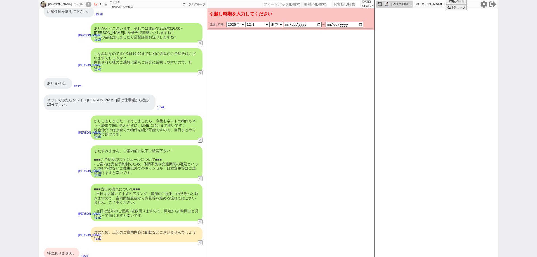
click at [63, 248] on div "特にありません。" at bounding box center [62, 253] width 36 height 11
click at [364, 25] on button "変更 なし" at bounding box center [365, 27] width 15 height 15
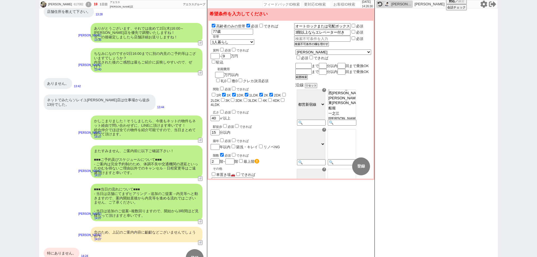
drag, startPoint x: 88, startPoint y: 247, endPoint x: 70, endPoint y: 241, distance: 18.3
click at [66, 248] on div "特にありません。" at bounding box center [62, 253] width 36 height 11
click at [332, 166] on button "変更 なし" at bounding box center [337, 167] width 18 height 18
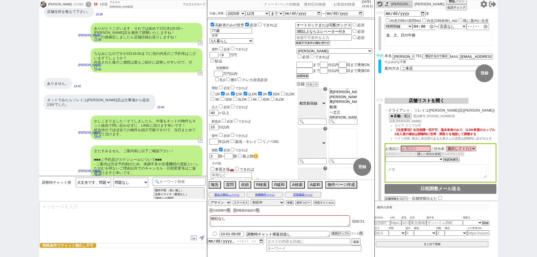
scroll to position [2387, 0]
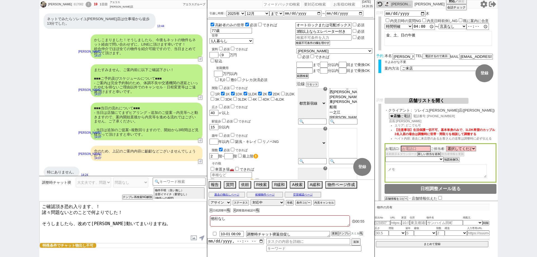
drag, startPoint x: 119, startPoint y: 211, endPoint x: 0, endPoint y: 168, distance: 127.0
click at [0, 168] on div "Makiko 617082 ! 19 1日目 アエラス葛西店 冬眠中 自社客 アエラスグループ スミカ_BPO チャット全表示 2025-09-30 新しくフ…" at bounding box center [268, 128] width 537 height 257
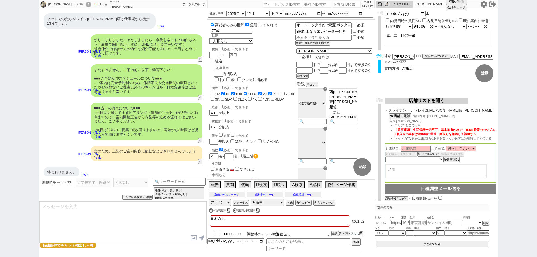
scroll to position [2412, 0]
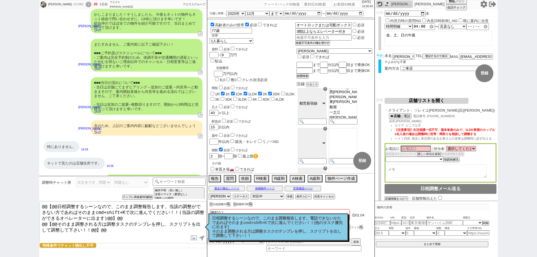
drag, startPoint x: 265, startPoint y: 220, endPoint x: 254, endPoint y: 214, distance: 11.7
click at [264, 220] on p "日程調整するシーンなので、このまま調整報告します。電話できないかたであればそのままcmd+shift+Kで次に進んでください！！(他のタスク優先に出ます) そ…" at bounding box center [278, 227] width 133 height 22
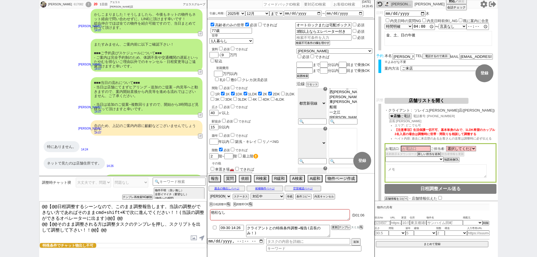
click at [224, 198] on select "アサイン 御手洗侑矢 松井健太朗 中村夏海 中澤栞 真鍋ひとみ 平山恭子 和田麻衣" at bounding box center [220, 196] width 22 height 7
click at [209, 193] on select "アサイン 御手洗侑矢 松井健太朗 中村夏海 中澤栞 真鍋ひとみ 平山恭子 和田麻衣" at bounding box center [220, 196] width 22 height 7
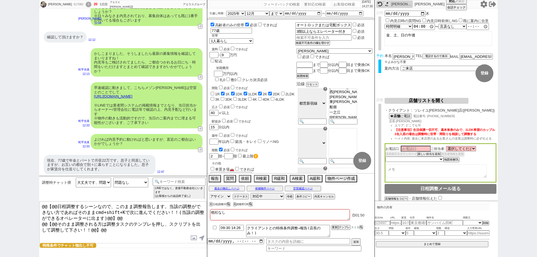
scroll to position [1684, 0]
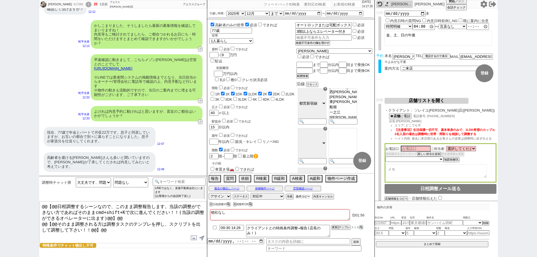
click at [305, 196] on button "条件コピー" at bounding box center [303, 197] width 15 height 4
click at [305, 196] on button "もう1回押してください" at bounding box center [311, 197] width 31 height 4
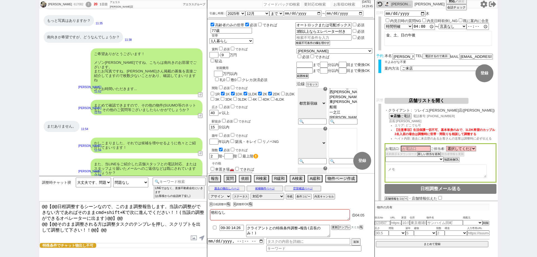
scroll to position [1320, 0]
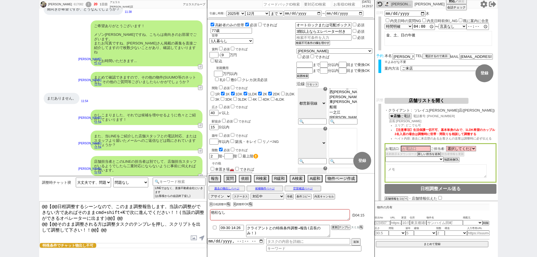
click at [72, 3] on div "617082" at bounding box center [78, 4] width 13 height 4
copy div "617082"
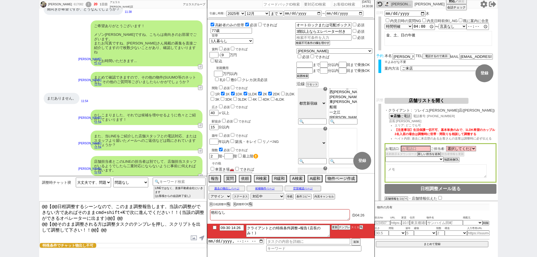
click at [0, 195] on div "Makiko 617082 ! 20 1日目 アエラス葛西店 冬眠中 自社客 アエラスグループ スミカ_BPO チャット全表示 2025-09-30 新しくフ…" at bounding box center [268, 128] width 537 height 257
click at [237, 228] on input "09-30 14:26" at bounding box center [232, 227] width 24 height 5
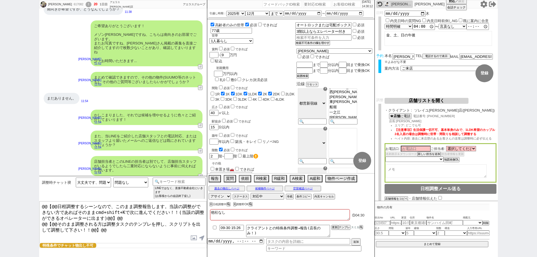
click at [262, 223] on div at bounding box center [290, 223] width 167 height 2
click at [333, 228] on button "更新" at bounding box center [335, 228] width 6 height 4
click at [335, 219] on textarea "他社なし" at bounding box center [280, 214] width 140 height 11
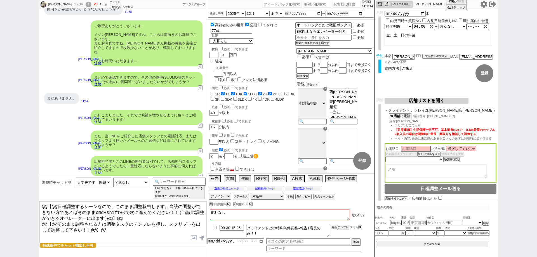
click at [335, 226] on button "更新" at bounding box center [335, 228] width 6 height 4
click at [335, 224] on li "09-30 15:26 クライアントとの特殊条件調整→報告(店長のみ！) 更新 テンプレ スミカ" at bounding box center [290, 231] width 167 height 15
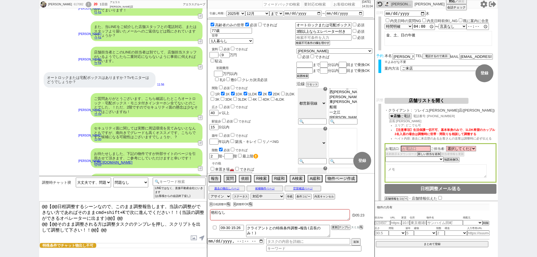
scroll to position [1460, 0]
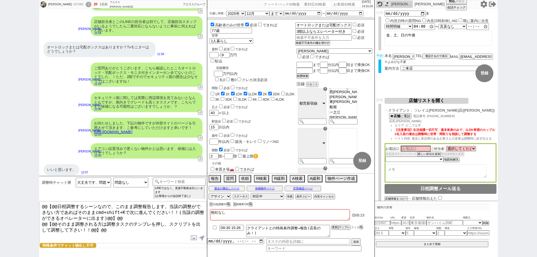
click at [131, 168] on div "いいと思います。 12:07" at bounding box center [123, 170] width 168 height 17
click at [0, 179] on div "Makiko 617082 ! 20 1日目 アエラス葛西店 冬眠中 自社客 アエラスグループ スミカ_BPO チャット全表示 2025-09-30 新しくフ…" at bounding box center [268, 128] width 537 height 257
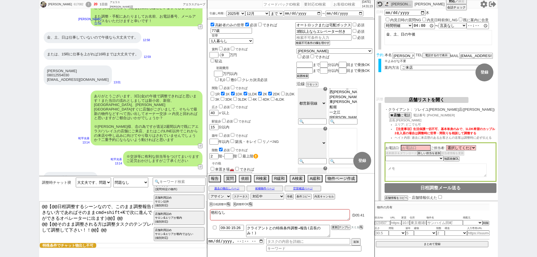
scroll to position [2044, 0]
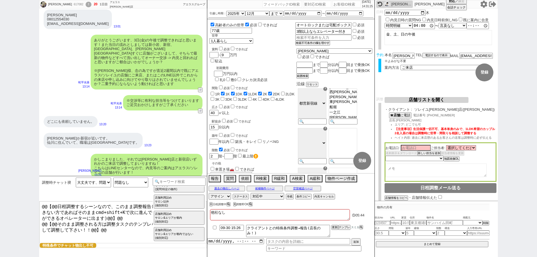
click at [116, 196] on div "調整時チャット禊 大丈夫です、問題ないです ／ よろしくお願いします 大丈夫です、問題ないです ＋ この物件も追加でお願いします 予定が変わるかもしれません …" at bounding box center [97, 189] width 112 height 22
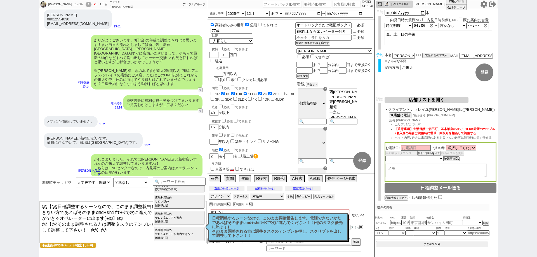
click at [116, 216] on textarea "@@【@@日程調整するシーンなので、このまま調整報告します。当該の調整ができない方であればそのままcmd+shift+Kで次に進んでください！！(当該の調整が…" at bounding box center [122, 223] width 167 height 42
click at [129, 242] on textarea "@@【@@日程調整するシーンなので、このまま調整報告します。当該の調整ができない方であればそのままcmd+shift+Kで次に進んでください！！(当該の調整が…" at bounding box center [122, 223] width 167 height 42
drag, startPoint x: 0, startPoint y: 124, endPoint x: 81, endPoint y: 134, distance: 81.5
click at [0, 123] on div "Makiko 617082 ! 20 1日目 アエラス葛西店 冬眠中 自社客 アエラスグループ スミカ_BPO チャット全表示 2025-09-30 新しくフ…" at bounding box center [268, 128] width 537 height 257
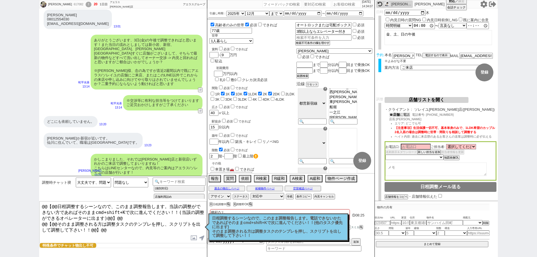
click at [399, 116] on b "店舗" at bounding box center [396, 115] width 7 height 4
click at [408, 172] on textarea at bounding box center [436, 170] width 101 height 13
drag, startPoint x: 416, startPoint y: 171, endPoint x: 388, endPoint y: 170, distance: 28.3
click at [388, 170] on textarea "たにぐち" at bounding box center [436, 170] width 101 height 13
click at [428, 168] on textarea at bounding box center [436, 170] width 101 height 13
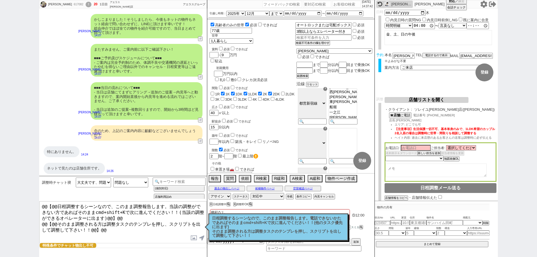
scroll to position [2412, 0]
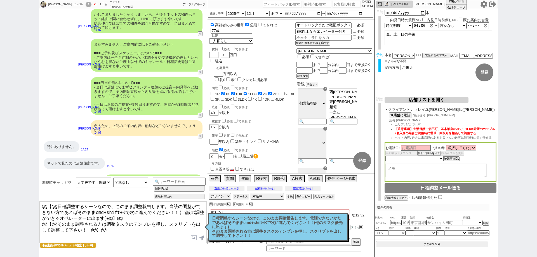
click at [414, 177] on textarea at bounding box center [436, 170] width 101 height 13
drag, startPoint x: 411, startPoint y: 170, endPoint x: 384, endPoint y: 168, distance: 27.2
click at [384, 168] on div "調整 店舗リストを開く 希望エリアをもとに打診する店舗を選定 再選定 条件を満たしている店舗（優先度順） 条件を満たす店舗が見つかりませんでした 条件を満たし…" at bounding box center [436, 151] width 123 height 109
click at [415, 148] on input at bounding box center [416, 147] width 30 height 5
paste input "かわだ様"
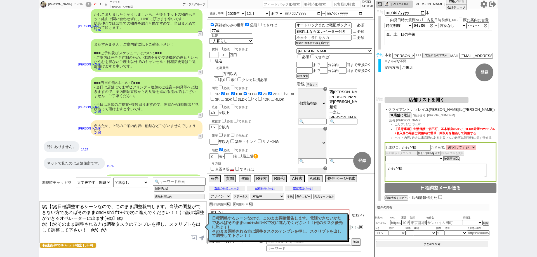
click at [411, 170] on textarea "かわだ様" at bounding box center [436, 170] width 101 height 13
click at [455, 146] on select "選択してください 岩楯 広大 宮丸 純一 渡邊 太慶 菅 祐紀 小枝 桐弥 菅沼 春彦 中山 大輔 大野 晴汰 和田 元気 浅井 綾 栗山 侑大 波田 渉 安…" at bounding box center [461, 147] width 30 height 5
click at [434, 170] on textarea "かわだ" at bounding box center [436, 170] width 101 height 13
click at [424, 150] on input "かわだ様" at bounding box center [416, 147] width 30 height 5
click at [438, 171] on textarea at bounding box center [436, 170] width 101 height 13
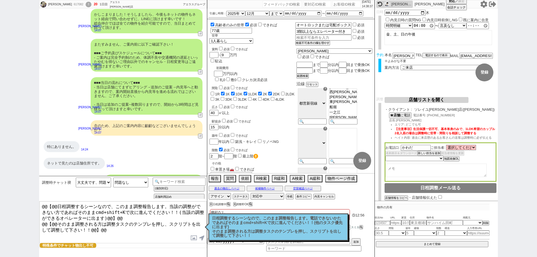
click at [293, 220] on p "日程調整するシーンなので、このまま調整報告します。電話できないかたであればそのままcmd+shift+Kで次に進んでください！！(他のタスク優先に出ます) そ…" at bounding box center [278, 227] width 133 height 22
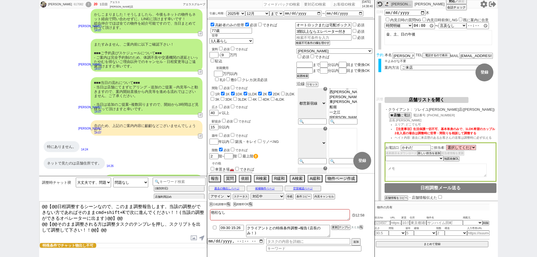
click at [443, 170] on textarea at bounding box center [436, 170] width 101 height 13
click at [455, 171] on textarea at bounding box center [436, 170] width 101 height 13
click at [401, 174] on textarea "・息子様が連帯保証人になれるかどうか ・" at bounding box center [436, 170] width 101 height 13
click at [431, 162] on div "お電話口: かわだ ご担当者: 選択してください 岩楯 広大 宮丸 純一 渡邊 太慶 菅 祐紀 小枝 桐弥 菅沼 春彦 中山 大輔 大野 晴汰 和田 元気 浅…" at bounding box center [441, 161] width 112 height 39
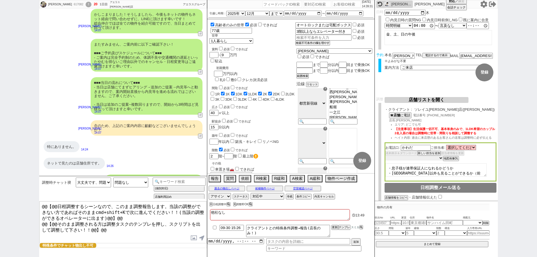
click at [437, 161] on select "未定 希望で最短でOK 最短以外でOK 日程がNG(直近で別日提案可) 日程がNG(直近はNG) お客様ごとNG 折返し待ち 店舗が定休/終業後で連絡取れず" at bounding box center [415, 158] width 58 height 5
click at [386, 157] on select "未定 希望で最短でOK 最短以外でOK 日程がNG(直近で別日提案可) 日程がNG(直近はNG) お客様ごとNG 折返し待ち 店舗が定休/終業後で連絡取れず" at bounding box center [415, 158] width 58 height 5
click at [448, 174] on textarea "・息子様が連帯保証人になれるかどうか ・船堀駅以外も見ることができるか（前後数駅など、限定だと難しい）" at bounding box center [436, 170] width 101 height 13
click at [439, 175] on textarea "・息子様が連帯保証人になれるかどうか ・船堀駅以外も見ることができるか（前後数駅など、限定だと難しい）" at bounding box center [436, 170] width 101 height 13
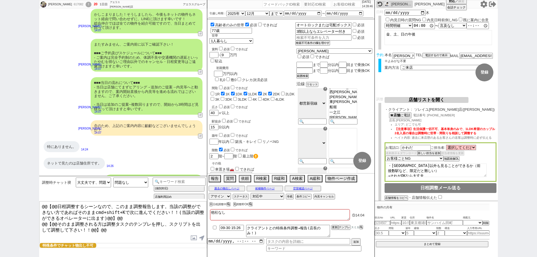
drag, startPoint x: 473, startPoint y: 173, endPoint x: 478, endPoint y: 172, distance: 5.1
click at [474, 173] on textarea "・息子様が連帯保証人になれるかどうか ・船堀駅以外も見ることができるか（前後数駅など、限定だと難しい） →それがOKなら大丈夫" at bounding box center [436, 170] width 101 height 13
click at [485, 159] on div "お電話口: かわだ ご担当者: 選択してください 岩楯 広大 宮丸 純一 渡邊 太慶 菅 祐紀 小枝 桐弥 菅沼 春彦 中山 大輔 大野 晴汰 和田 元気 浅…" at bounding box center [441, 161] width 112 height 39
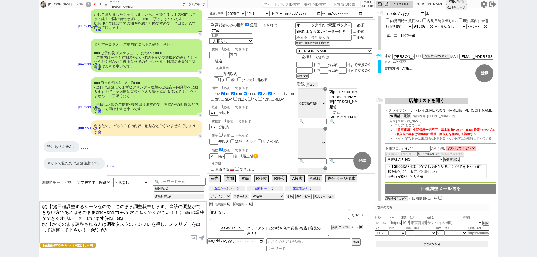
click at [345, 228] on button "テンプレ" at bounding box center [344, 228] width 12 height 4
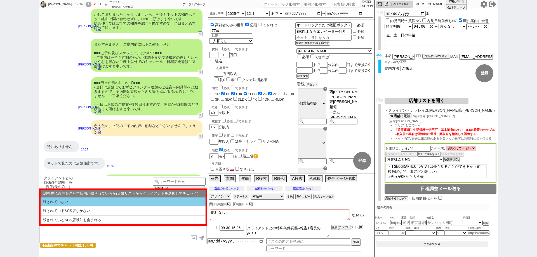
click at [47, 200] on li "残されていない" at bounding box center [123, 202] width 165 height 9
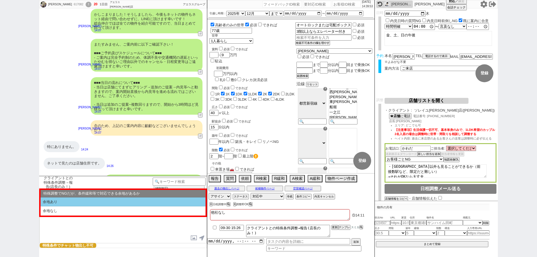
click at [93, 202] on li "余地あり" at bounding box center [123, 202] width 165 height 9
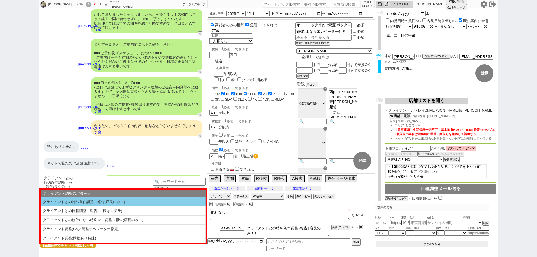
click at [158, 202] on li "クライアントとの特殊条件調整→報告(店長のみ！)" at bounding box center [123, 202] width 165 height 9
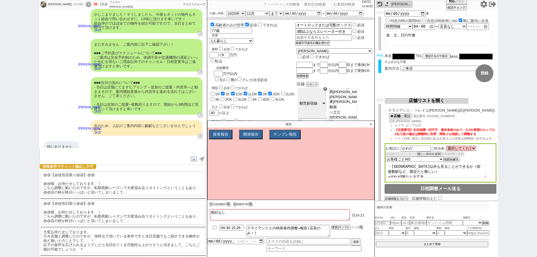
scroll to position [81, 0]
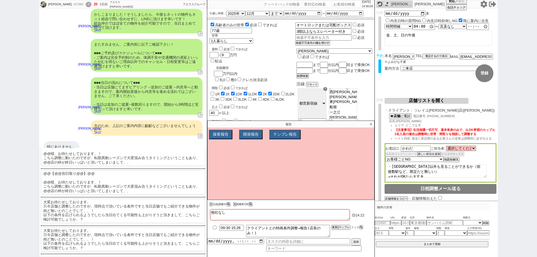
click at [171, 216] on p "大変お待たせしております。 只今店舗と調整したのですが、現時点で頂いている条件ですと当日店舗でもご紹介できる物件が殆ど無いとのことでして、、！ 以下の条件を広…" at bounding box center [123, 211] width 165 height 25
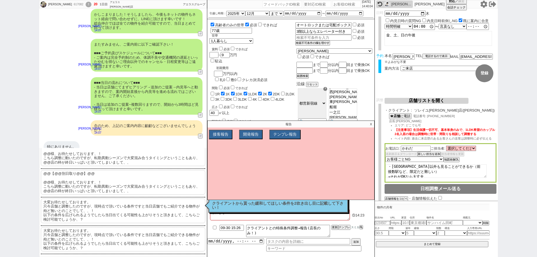
scroll to position [0, 0]
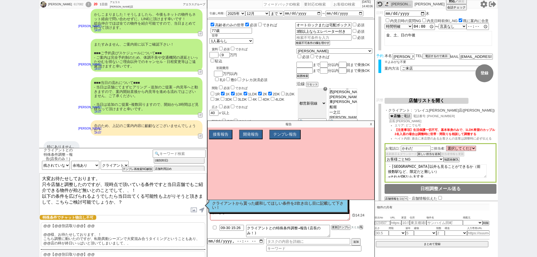
click at [373, 124] on p "X" at bounding box center [371, 124] width 6 height 7
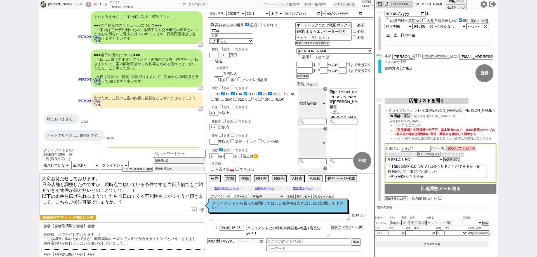
scroll to position [2440, 0]
click at [215, 205] on p "クライアントから貰った緩和してほしい条件を2吹き出し目に記載して下さい！" at bounding box center [278, 206] width 133 height 9
drag, startPoint x: 119, startPoint y: 198, endPoint x: 39, endPoint y: 184, distance: 80.9
click at [39, 184] on textarea "大変お待たせしております。 只今店舗と調整したのですが、現時点で頂いている条件ですと当日店舗でもご紹介できる物件が殆ど無いとのことでして、、！ 以下の条件を広…" at bounding box center [122, 195] width 167 height 42
click at [440, 173] on textarea "・息子様が連帯保証人になれるかどうか ・船堀駅以外も見ることができるか（前後数駅など、限定だと難しい） →それがOKなら大丈夫" at bounding box center [436, 171] width 101 height 13
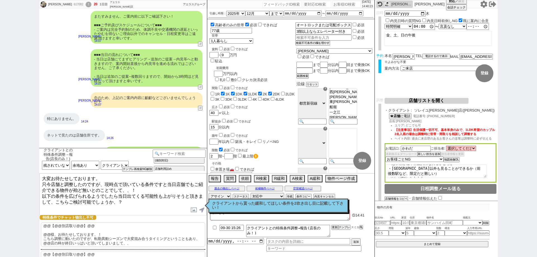
scroll to position [8, 0]
click at [0, 147] on div "Makiko 617082 ! 20 1日目 アエラス葛西店 冬眠中 自社客 アエラスグループ スミカ_BPO チャット全表示 2025-09-30 新しくフ…" at bounding box center [268, 128] width 537 height 257
click at [434, 174] on textarea "・息子様が連帯保証人になれるかどうか ・船堀駅以外も見ることができるか（前後数駅など、限定だと難しい） →それがOKなら大丈夫" at bounding box center [436, 171] width 101 height 13
paste textarea "※お電話でお話しした、以下特殊条件をお持ちのお客さまです 77歳の単身入居 その他すり合わせした内容 ・世帯：1人暮らし ・エリア：船堀駅周辺、駅後歩15分 …"
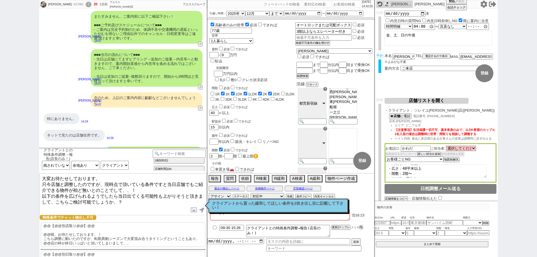
scroll to position [78, 0]
click at [454, 173] on textarea "・息子様が連帯保証人になれるかどうか ・船堀駅以外も見ることができるか（前後数駅など、限定だと難しい） →それがOKなら大丈夫 ※お電話でお話しした、以下特殊…" at bounding box center [436, 171] width 101 height 13
click at [475, 159] on div "お電話口: かわだ ご担当者: 選択してください 岩楯 広大 宮丸 純一 渡邊 太慶 菅 祐紀 小枝 桐弥 菅沼 春彦 中山 大輔 大野 晴汰 和田 元気 浅…" at bounding box center [441, 162] width 112 height 39
click at [529, 190] on div "Makiko 617082 ! 20 1日目 アエラス葛西店 冬眠中 自社客 アエラスグループ スミカ_BPO チャット全表示 2025-09-30 新しくフ…" at bounding box center [268, 128] width 537 height 257
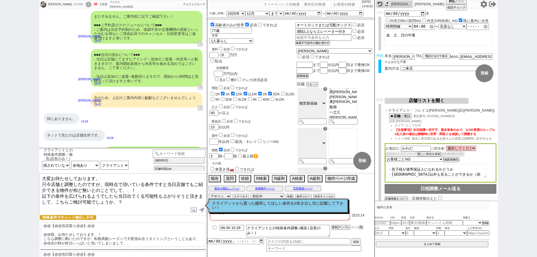
click at [131, 198] on textarea "大変お待たせしております。 只今店舗と調整したのですが、現時点で頂いている条件ですと当日店舗でもご紹介できる物件が殆ど無いとのことでして、、！ 以下の条件を広…" at bounding box center [122, 195] width 167 height 42
click at [0, 187] on div "Makiko 617082 ! 20 1日目 アエラス葛西店 冬眠中 自社客 アエラスグループ スミカ_BPO チャット全表示 2025-09-30 新しくフ…" at bounding box center [268, 128] width 537 height 257
drag, startPoint x: 118, startPoint y: 196, endPoint x: 42, endPoint y: 182, distance: 77.7
click at [42, 182] on textarea "大変お待たせしております。 只今店舗と調整したのですが、現時点で頂いている条件ですと当日店舗でもご紹介できる物件が殆ど無いとのことでして、、！ 以下の条件を広…" at bounding box center [122, 195] width 167 height 42
paste textarea "舗から紹介等にあたり追加でご質問頂いておりまして、以下について確認頂いてもよろしいでしょうか"
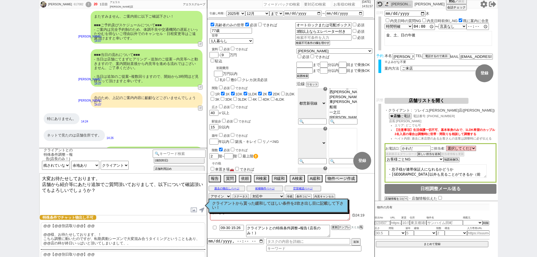
click at [162, 197] on textarea "大変お待たせしております。 店舗から紹介等にあたり追加でご質問頂いておりまして、以下について確認頂いてもよろしいでしょうか？" at bounding box center [122, 195] width 167 height 42
paste textarea "1.息子様を連帯保証人に立てていただくことは可能でしょうか？ 2.エリアが限定ですとやはり検討できる物件が少なく、前後数駅含めることは可能でしょうか？検討頂け…"
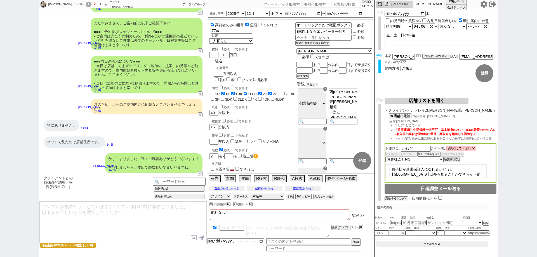
scroll to position [2464, 0]
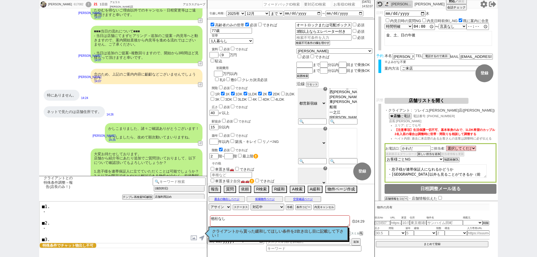
click at [254, 231] on p "クライアントから貰った緩和してほしい条件を2吹き出し目に記載して下さい！" at bounding box center [278, 234] width 133 height 9
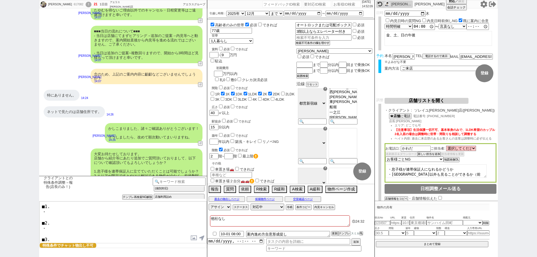
click at [484, 4] on icon at bounding box center [484, 4] width 7 height 7
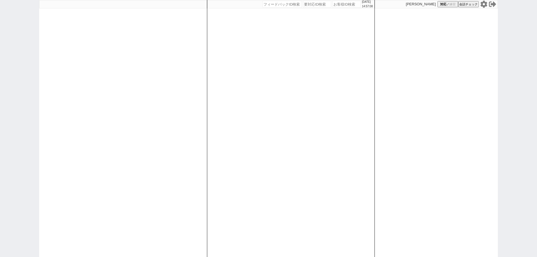
click at [0, 119] on div "2025/09/30 14:57:08 候補物件を追加してしてください 紹介した物件一覧 他社物件を追加する 空室確認ページに追加・削除 紹介した物件一覧 他…" at bounding box center [268, 128] width 537 height 257
click at [0, 21] on div "2025/09/30 14:59:28 候補物件を追加してしてください 紹介した物件一覧 他社物件を追加する 空室確認ページに追加・削除 紹介した物件一覧 他…" at bounding box center [268, 128] width 537 height 257
click at [336, 6] on input "number" at bounding box center [347, 4] width 28 height 7
paste input "615635"
type input "615635"
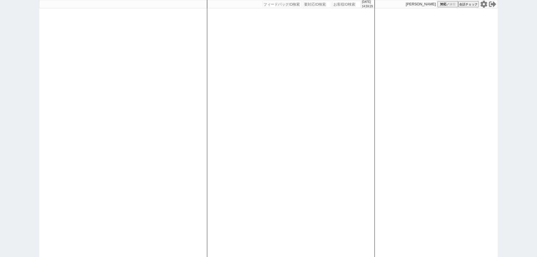
select select "200"
select select "2"
select select
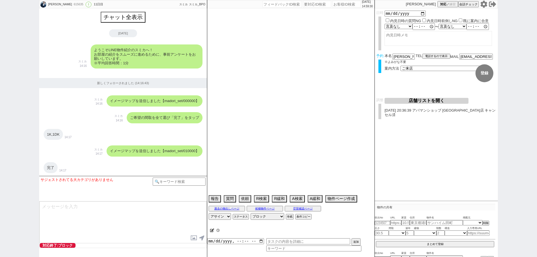
scroll to position [2702, 0]
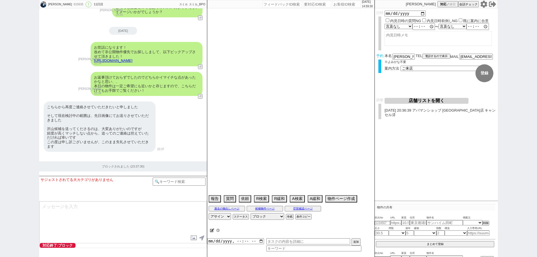
type textarea "他社なし　アエラス目黒15時以降ならOK"
select select "15"
select select "0"
select select "9"
select select "10"
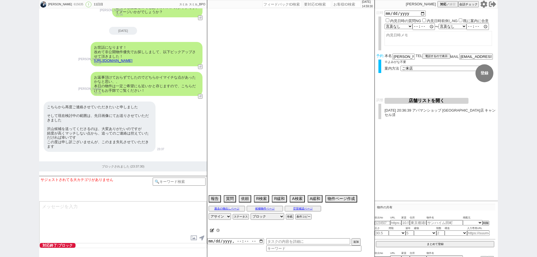
select select "11"
select select "47"
select select "1207"
select select "14"
select select "473"
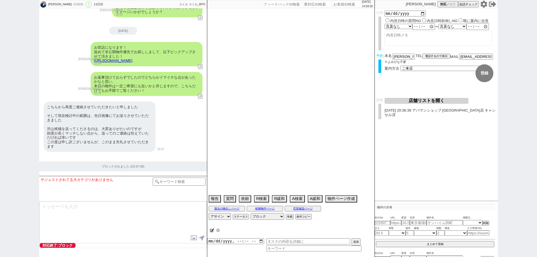
select select "23"
select select "748"
select select "70"
select select "1699"
select select "62"
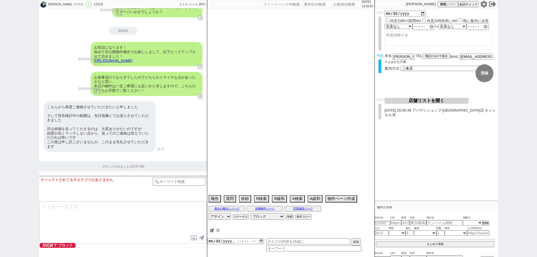
select select "1528"
select select "69"
select select "1667"
select select "67"
select select "50"
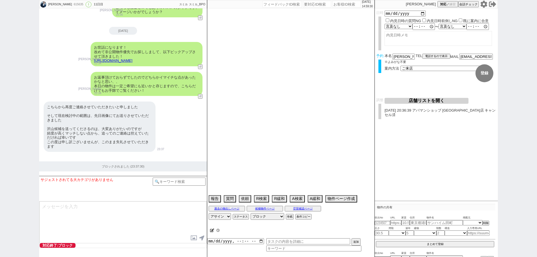
select select "1282"
select select "52"
select select "25"
select select "3116"
select select "54"
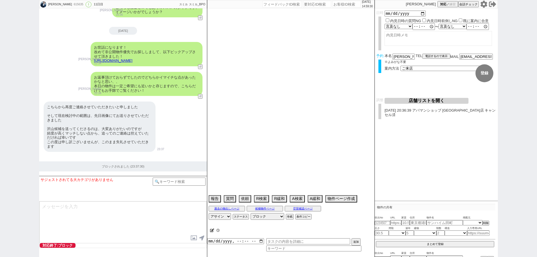
select select "56"
select select "57"
select select "1400"
select select "9"
select select "337"
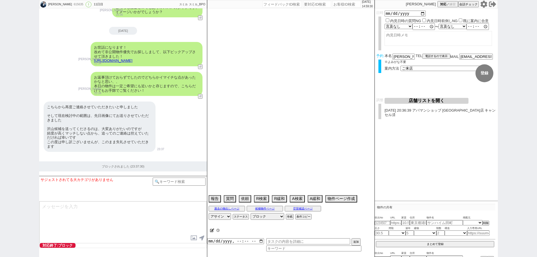
select select "10"
select select "379"
select select "77"
select select "1840"
select select "51"
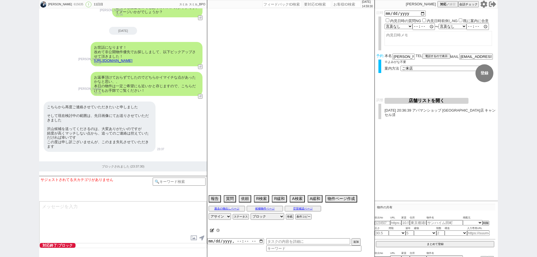
select select "73"
select select "1762"
select select "58"
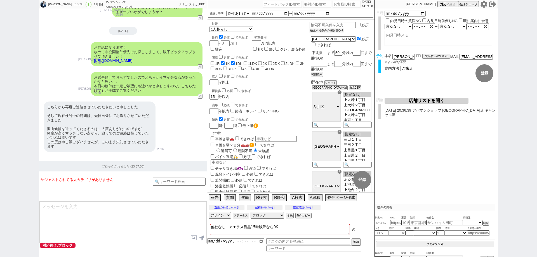
scroll to position [15, 0]
click at [1, 22] on div "竹内みさき 615635 ! 0 11日目 アパマンショップ目黒西口店 冬眠中 自社客 スミカ スミカ_BPO チャット全表示 2025-09-20 ようこそ…" at bounding box center [268, 128] width 537 height 257
click at [337, 2] on input "number" at bounding box center [347, 4] width 28 height 7
paste input "615635"
type input "615635"
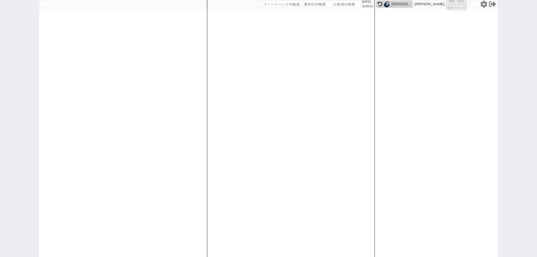
select select "200"
select select "2"
select select
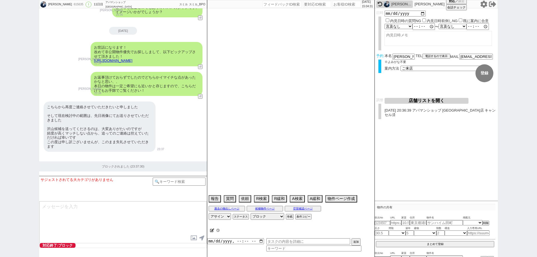
type textarea "他社なし　アエラス目黒15時以降ならOK"
select select "15"
select select "0"
select select "9"
select select "10"
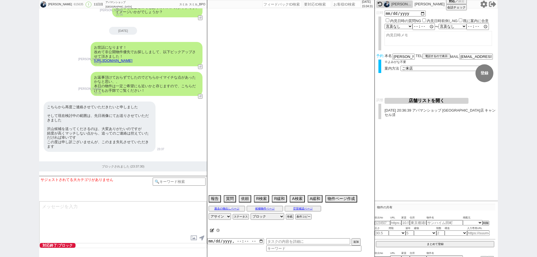
select select "11"
select select "47"
select select "1207"
select select "14"
select select "473"
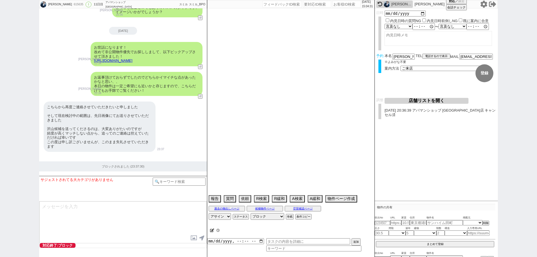
select select "23"
select select "748"
select select "70"
select select "1699"
select select "62"
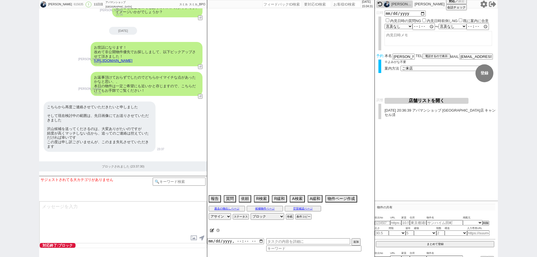
select select "1528"
select select "69"
select select "1667"
select select "67"
select select "50"
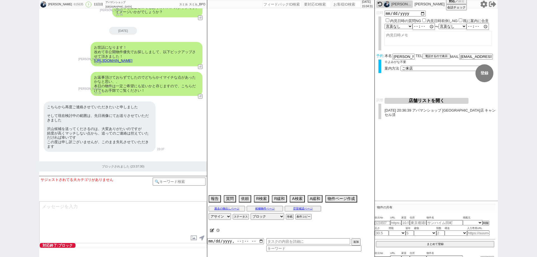
select select "1282"
select select "52"
select select "25"
select select "3116"
select select "54"
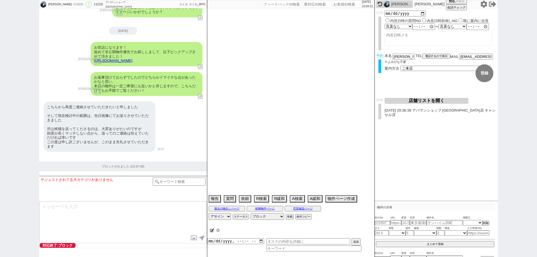
select select "56"
select select "57"
select select "1400"
select select "9"
select select "337"
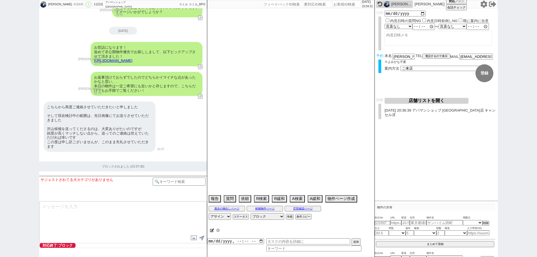
select select "10"
select select "379"
select select "77"
select select "1840"
select select "51"
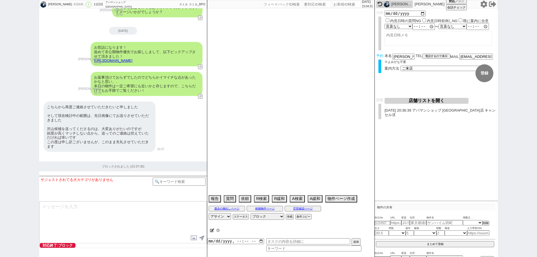
select select "73"
select select "1762"
select select "58"
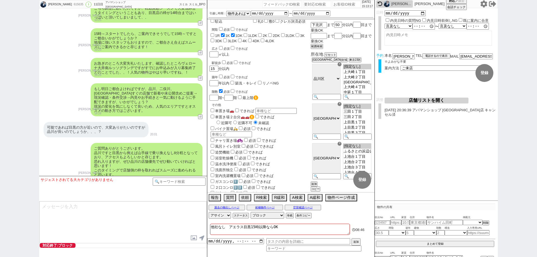
scroll to position [0, 0]
drag, startPoint x: 0, startPoint y: 91, endPoint x: 33, endPoint y: 71, distance: 38.4
click at [0, 91] on div "竹内みさき 615635 ! 0 11日目 アパマンショップ目黒西口店 冬眠中 自社客 スミカ スミカ_BPO チャット全表示 2025-09-20 ようこそ…" at bounding box center [268, 128] width 537 height 257
click at [343, 4] on input "number" at bounding box center [347, 4] width 28 height 7
paste input "141118"
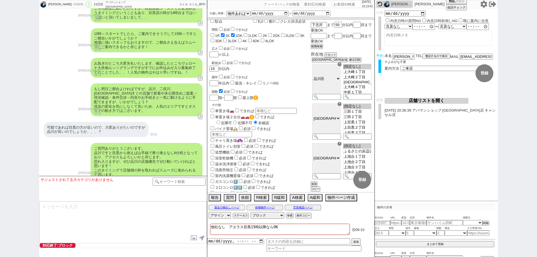
type input "141118"
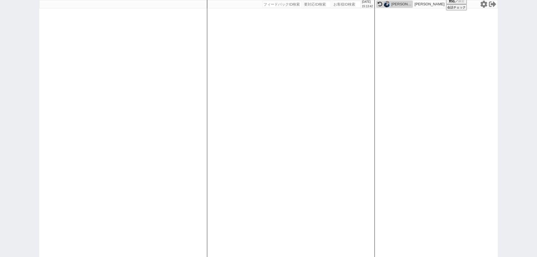
select select "200"
select select
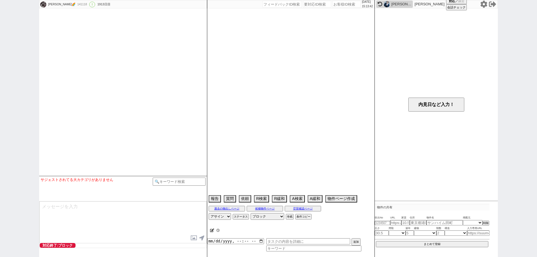
select select "5"
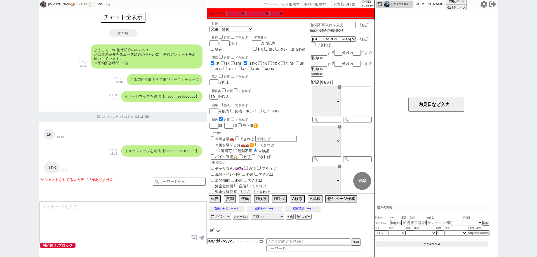
scroll to position [263, 0]
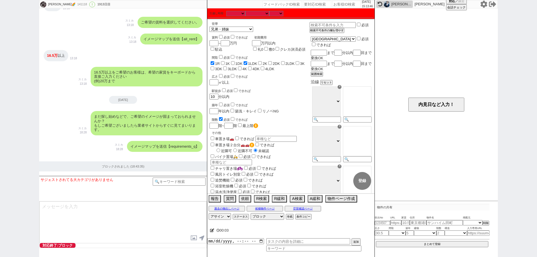
click at [287, 5] on input "number" at bounding box center [282, 4] width 39 height 7
paste input "141118"
type input "141118"
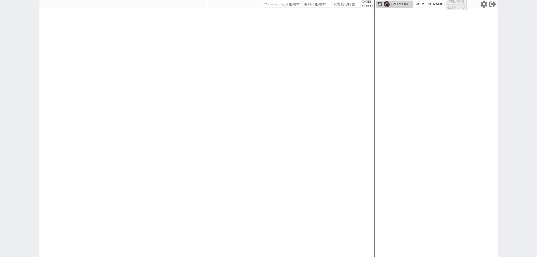
select select "400"
select select
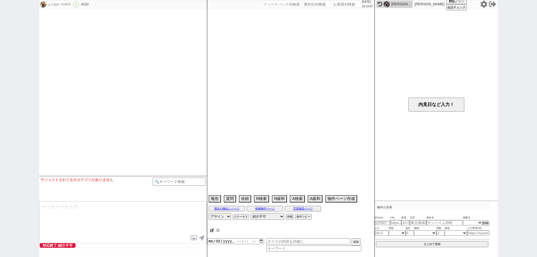
select select "13"
select select "6"
select select "7"
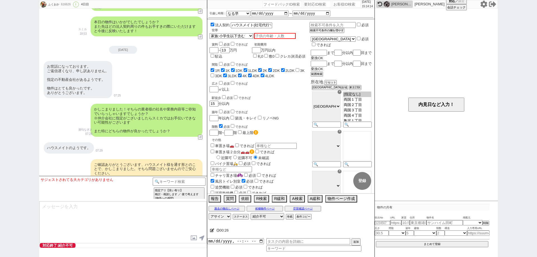
scroll to position [1595, 0]
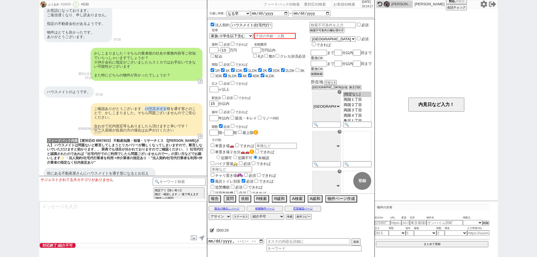
drag, startPoint x: 167, startPoint y: 109, endPoint x: 144, endPoint y: 108, distance: 23.2
click at [144, 108] on div "ご確認ありがとうございます、ハウスメイト様を通す形とのことで、かしこまりました。そちら問題ございませんのでご安心ください。 合わせて社内規定等もありましたら頂…" at bounding box center [147, 119] width 112 height 33
copy div "ハウスメイト"
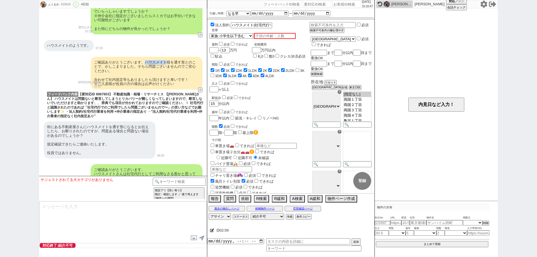
scroll to position [1651, 0]
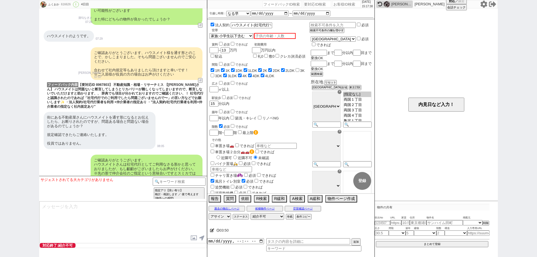
click at [342, 4] on input "number" at bounding box center [347, 4] width 28 height 7
paste input "141117"
type input "141117"
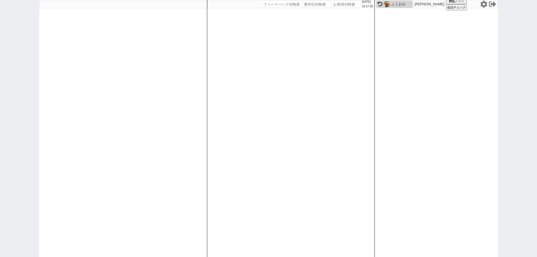
select select "200"
select select
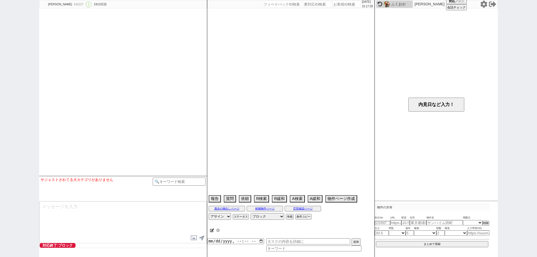
scroll to position [435, 0]
select select "13"
select select "1"
select select "838"
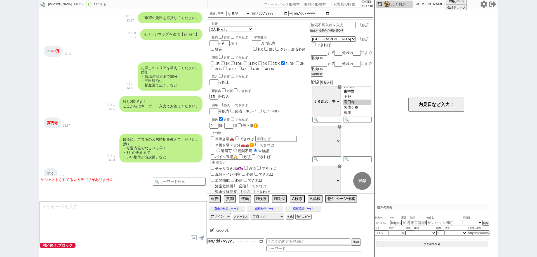
scroll to position [211, 0]
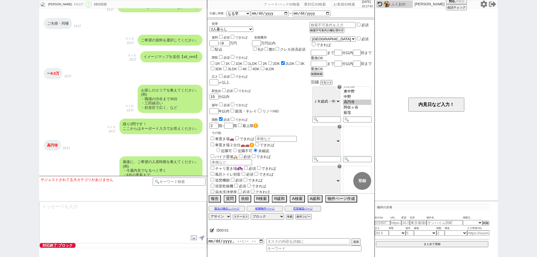
click at [274, 4] on input "number" at bounding box center [282, 4] width 39 height 7
paste input "141117"
type input "141117"
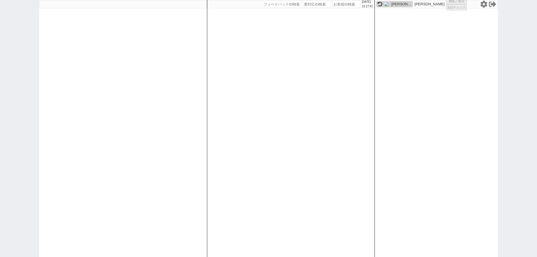
select select
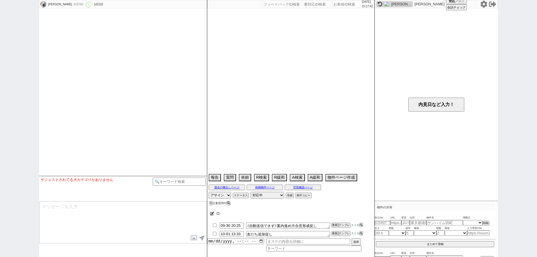
type textarea "ヘーベルフラット登戸は家族が申込み検討している"
select select "16"
select select "0"
select select "44"
select select "1149"
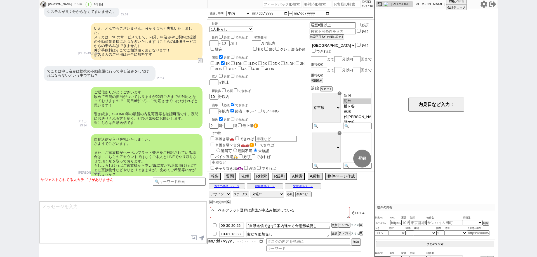
scroll to position [2010, 0]
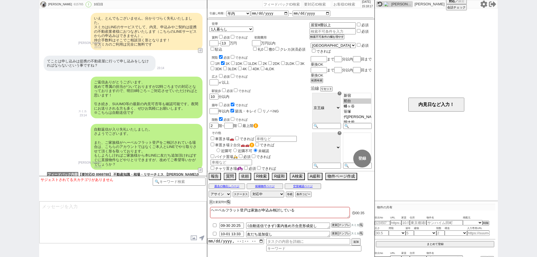
drag, startPoint x: 0, startPoint y: 126, endPoint x: 25, endPoint y: 123, distance: 25.6
click at [0, 124] on div "横溝 純 615765 ! 0 10日目 冬眠中 自社客 スミカ スミカ_BPO チャット全表示 2025-09-21 ようこそLINE物件紹介のスミカへ！ …" at bounding box center [268, 128] width 537 height 257
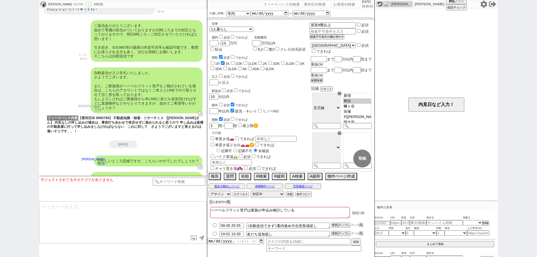
scroll to position [2039, 0]
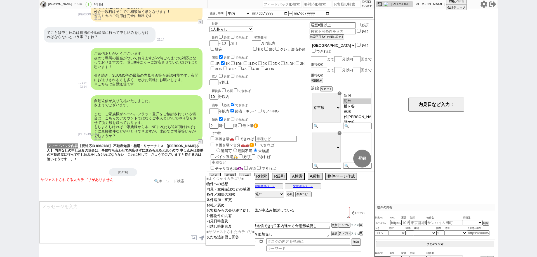
click at [192, 184] on input at bounding box center [179, 181] width 53 height 7
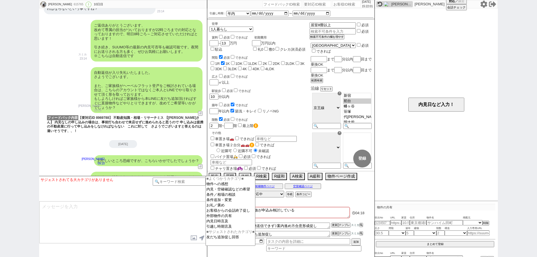
scroll to position [2095, 0]
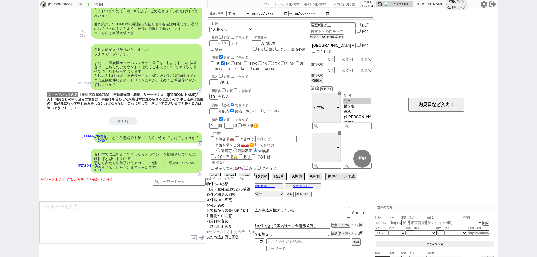
click at [287, 5] on input "number" at bounding box center [282, 4] width 39 height 7
paste input "616578"
type input "616578"
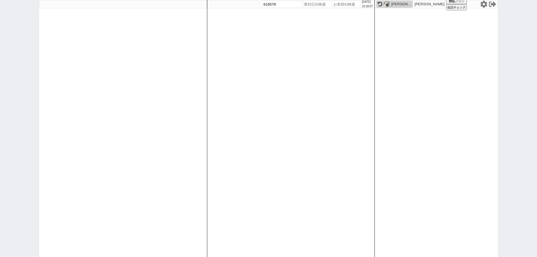
click at [340, 5] on input "number" at bounding box center [347, 4] width 28 height 7
paste input "616578"
type input "616578"
select select "2"
select select
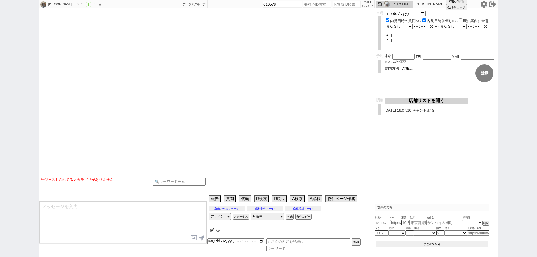
type textarea "@候補なし来店に懸念あり"
select select "15"
select select "1"
select select "35"
select select "1021"
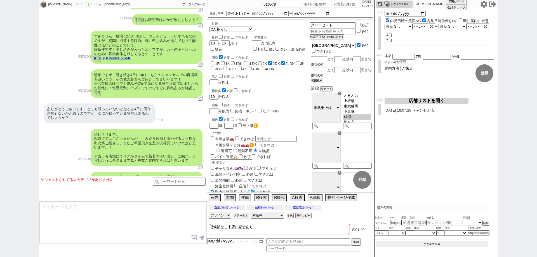
scroll to position [1890, 0]
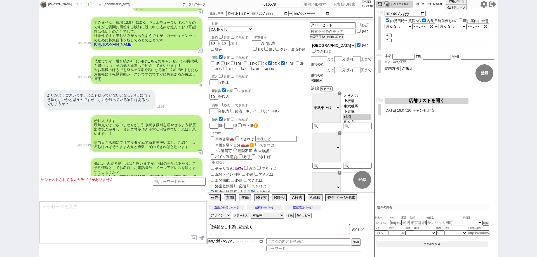
click at [199, 83] on button "↺" at bounding box center [200, 85] width 3 height 4
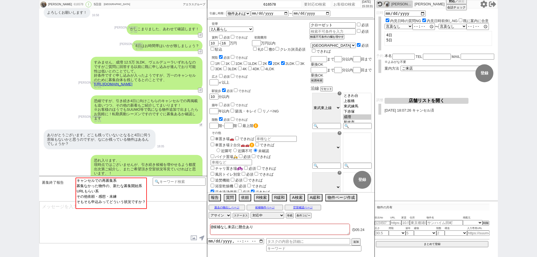
scroll to position [1862, 0]
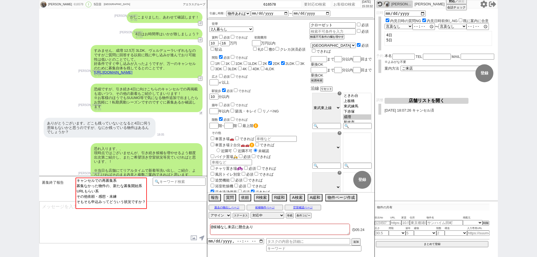
click at [201, 111] on button "↺" at bounding box center [200, 113] width 3 height 4
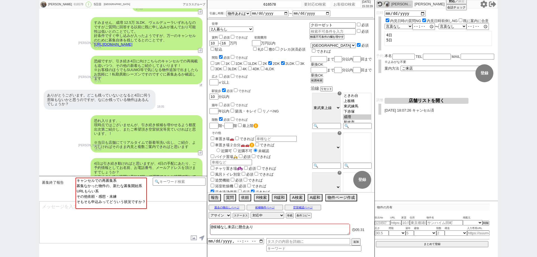
scroll to position [1918, 0]
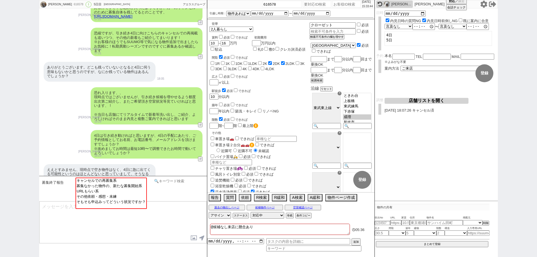
click at [194, 182] on input at bounding box center [179, 181] width 53 height 7
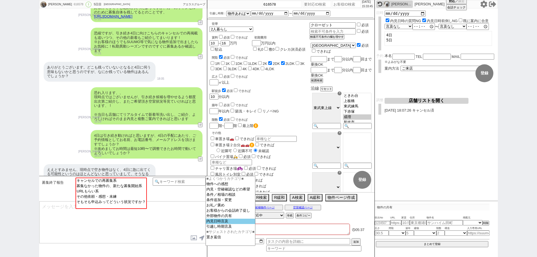
click at [232, 223] on option "内見日時言及" at bounding box center [230, 221] width 49 height 5
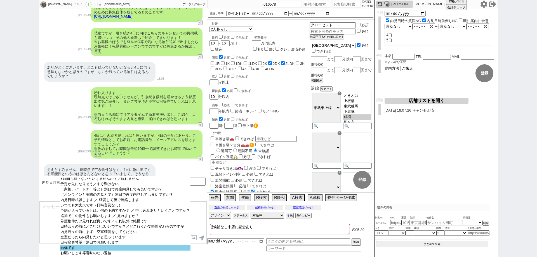
scroll to position [34, 0]
select select "結構です"
click at [135, 247] on option "結構です" at bounding box center [125, 247] width 130 height 5
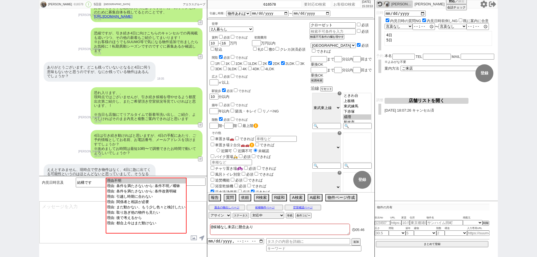
click at [99, 217] on textarea at bounding box center [122, 223] width 167 height 42
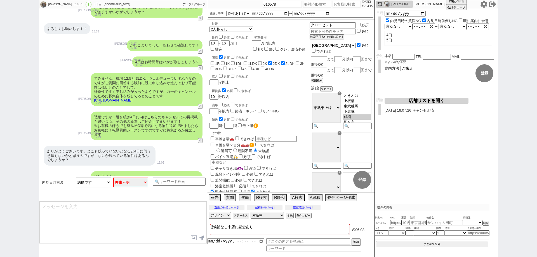
scroll to position [1862, 0]
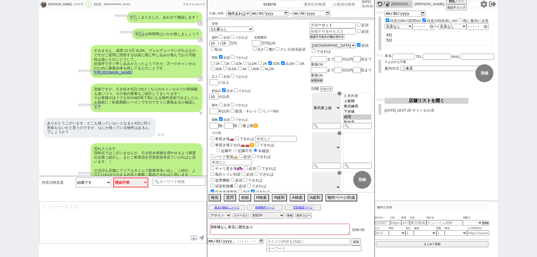
click at [200, 111] on button "↺" at bounding box center [200, 113] width 3 height 4
click at [95, 182] on select "中カテゴリを選択 キャンセルでの再募集系 募集なかった物件の、新たな募集開始系 URLもらい系 その他依頼・感想・未練 そもそも申込みってどういう状況ですか？" at bounding box center [93, 183] width 35 height 10
select select "そもそも申込みってどういう状況ですか？"
click at [76, 178] on select "中カテゴリを選択 キャンセルでの再募集系 募集なかった物件の、新たな募集開始系 URLもらい系 その他依頼・感想・未練 そもそも申込みってどういう状況ですか？" at bounding box center [93, 183] width 35 height 10
type textarea "ご質問ありがとうございます！ 通常どおりの申し込みを指しておりまして、入居の希望を申請する行為となります(内見の申込みではございません)。 申し込みしますと番…"
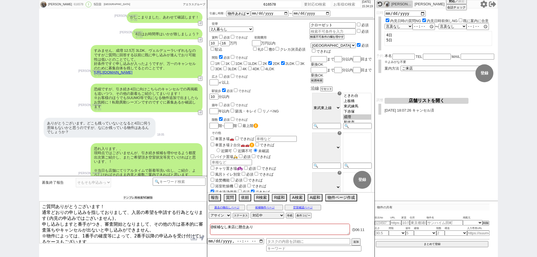
drag, startPoint x: 139, startPoint y: 198, endPoint x: 127, endPoint y: 193, distance: 13.2
click at [137, 198] on button "テンプレ再検索NG解除" at bounding box center [137, 198] width 29 height 4
click at [102, 183] on select "キャンセルでの再募集系 募集なかった物件の、新たな募集開始系 URLもらい系 その他依頼・感想・未練 そもそも申込みってどういう状況ですか？" at bounding box center [93, 183] width 35 height 10
select select "その他依頼・感想・未練"
click at [76, 178] on select "キャンセルでの再募集系 募集なかった物件の、新たな募集開始系 URLもらい系 その他依頼・感想・未練 そもそも申込みってどういう状況ですか？" at bounding box center [93, 183] width 35 height 10
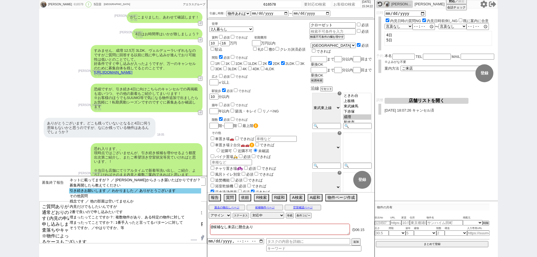
select select "引き続きお願いします ／ わかりました ／ ありがとうございます"
click at [131, 192] on option "引き続きお願いします ／ わかりました ／ ありがとうございます" at bounding box center [135, 190] width 132 height 5
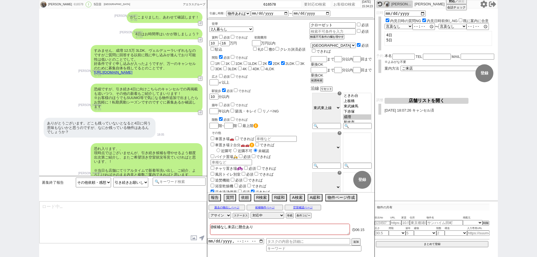
type textarea "恐れ入ります、引き続き追ってまいりますね！ その他現時点で何か気になる物件ございますか？ 別部屋が出てるパターン等もございますし、既知の物件でもお気軽に！"
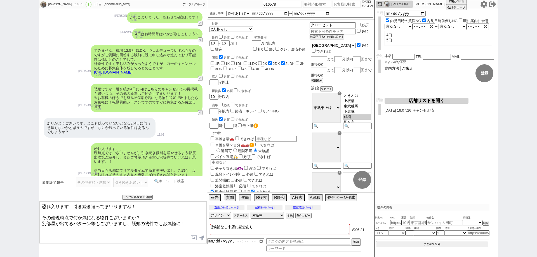
click at [196, 181] on input at bounding box center [179, 181] width 53 height 7
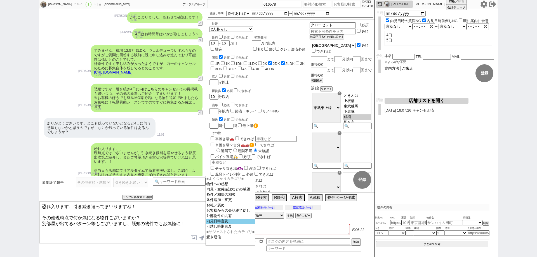
click at [228, 223] on option "内見日時言及" at bounding box center [230, 221] width 49 height 5
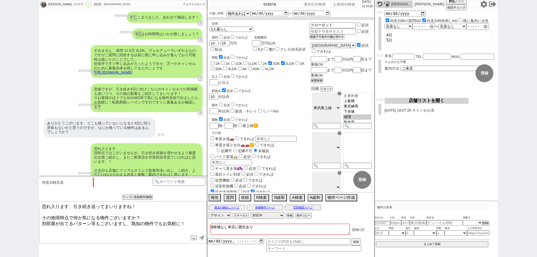
scroll to position [0, 0]
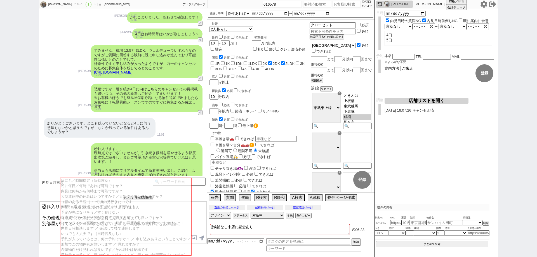
click at [134, 197] on button "テンプレ再検索NG解除" at bounding box center [137, 198] width 29 height 4
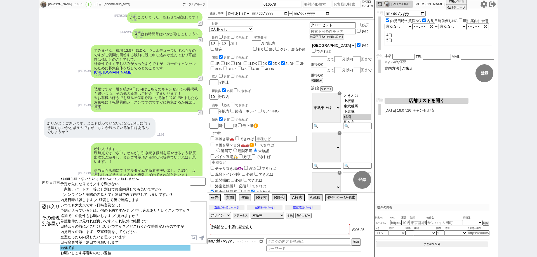
scroll to position [34, 0]
select select "結構です"
click at [137, 246] on option "結構です" at bounding box center [125, 247] width 130 height 5
select select
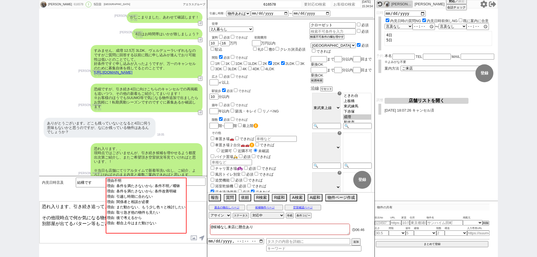
click at [200, 217] on textarea "恐れ入ります、引き続き追ってまいりますね！ その他現時点で何か気になる物件ございますか？ 別部屋が出てるパターン等もございますし、既知の物件でもお気軽に！" at bounding box center [122, 223] width 167 height 42
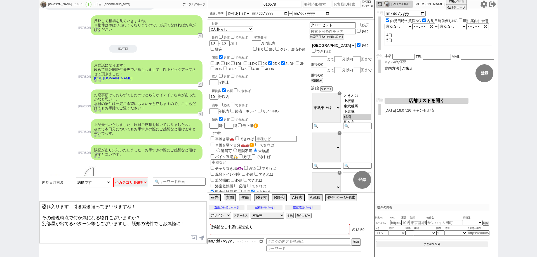
scroll to position [2394, 0]
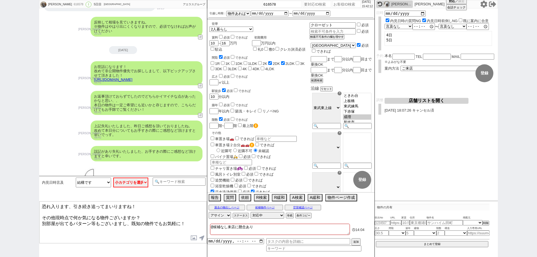
click at [295, 120] on div "世帯 1人暮らし 2人暮らし 家族:小学生以下含む 家族:小学生以下含まず 兄弟・姉妹 ルームシェア その他 子供 家族(子供なし) ルームシェア 賃料 必須…" at bounding box center [260, 152] width 100 height 261
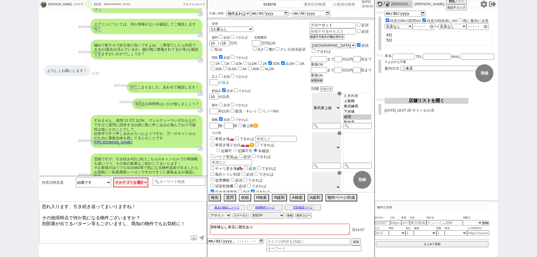
scroll to position [1778, 0]
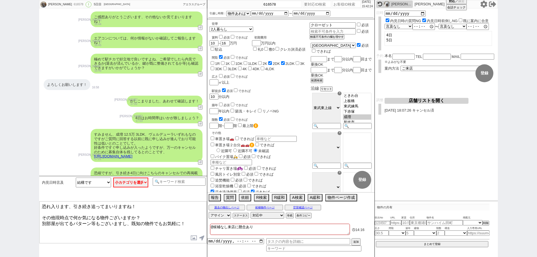
click at [7, 189] on div "進藤修平 616578 ! 0 5日目 アエラス大山店 冬眠中 自社客 アエラスグループ スミカ_BPO チャット全表示 2025-09-26 新しくフォロー…" at bounding box center [268, 128] width 537 height 257
click at [0, 157] on div "進藤修平 616578 ! 0 5日目 アエラス大山店 冬眠中 自社客 アエラスグループ スミカ_BPO チャット全表示 2025-09-26 新しくフォロー…" at bounding box center [268, 128] width 537 height 257
drag, startPoint x: 0, startPoint y: 174, endPoint x: 133, endPoint y: 153, distance: 134.4
click at [6, 172] on div "進藤修平 616578 ! 0 5日目 アエラス大山店 冬眠中 自社客 アエラスグループ スミカ_BPO チャット全表示 2025-09-26 新しくフォロー…" at bounding box center [268, 128] width 537 height 257
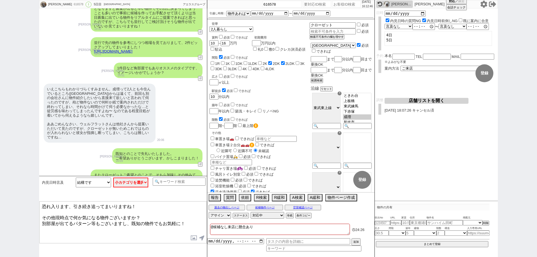
scroll to position [2198, 0]
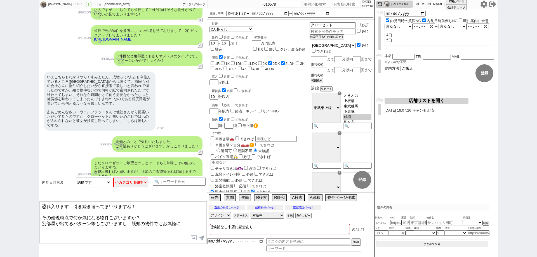
click at [484, 1] on icon at bounding box center [484, 4] width 7 height 7
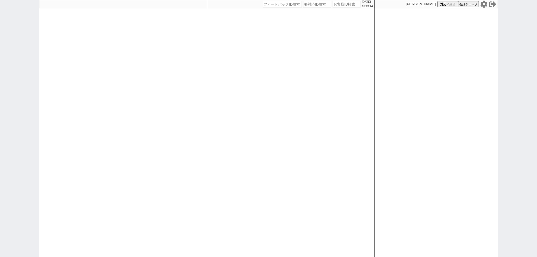
click at [341, 7] on input "number" at bounding box center [347, 4] width 28 height 7
paste input "615727"
type input "615727"
select select
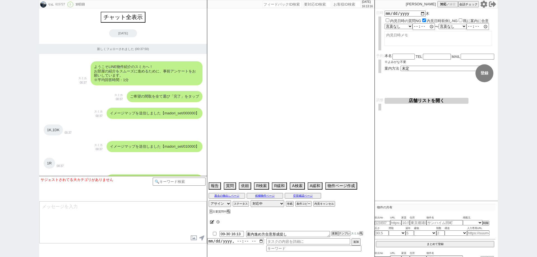
scroll to position [3559, 0]
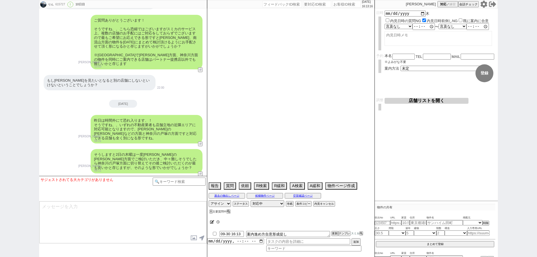
type textarea "@597122は別アカウント"
select select "2025"
select select "10"
select select "33"
select select "0"
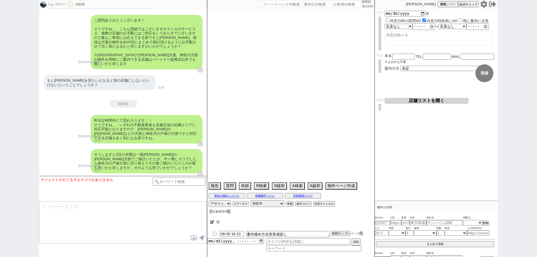
select select "23"
select select "753"
select select "57"
select select "[DATE]"
select select "15"
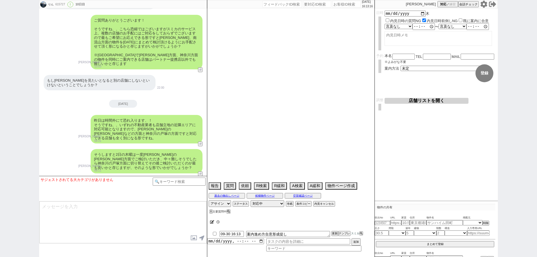
select select "499"
select select "25"
select select "50"
select select "[DATE]"
select select "9"
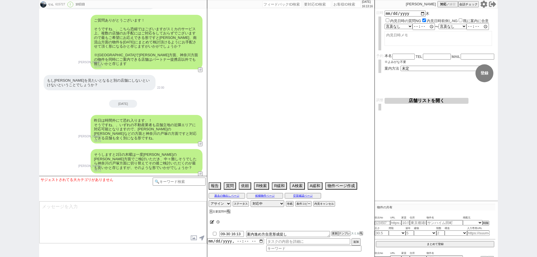
select select "340"
select select "48"
select select "[DATE]"
select select "10"
select select "381"
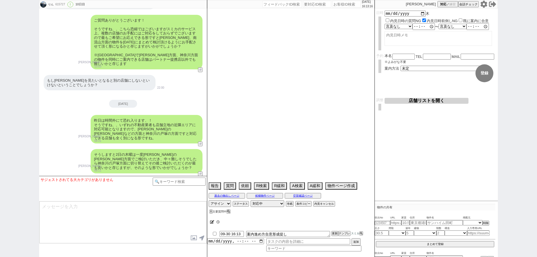
select select "52"
select select "[DATE]"
select select "53"
select select "[DATE]"
select select "24"
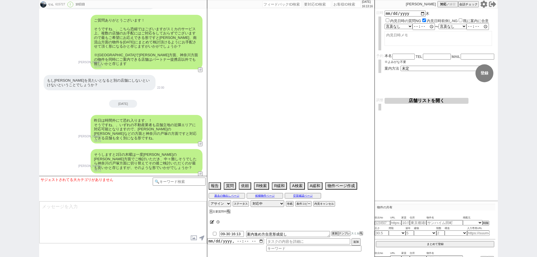
select select "773"
select select "56"
select select "[DATE]"
select select "27"
select select "854"
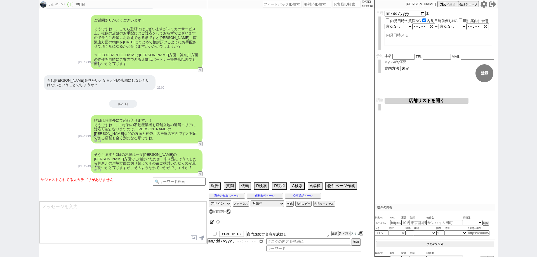
select select "16"
select select "548"
select select "17"
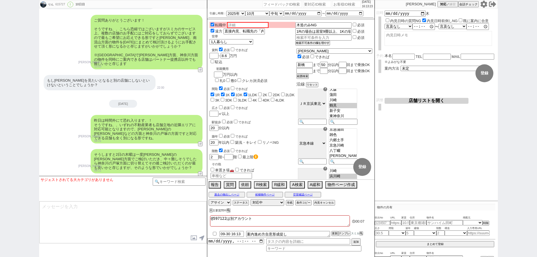
scroll to position [3603, 0]
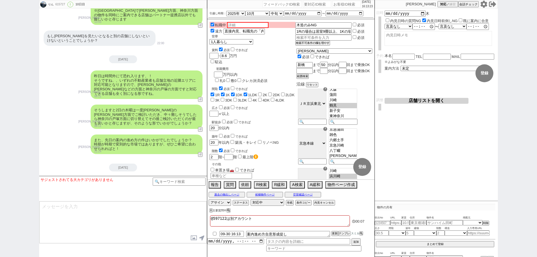
type input "10-01 16:13"
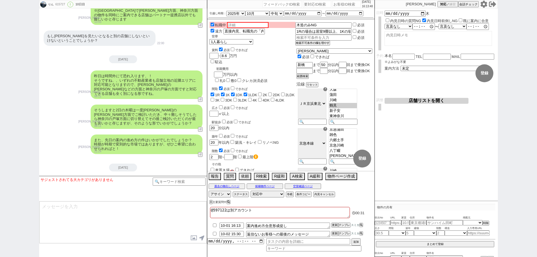
click at [0, 175] on div "りん 615727 ! 0 10日目 冬眠中 自社客 スミカ スミカ_BPO チャット全表示 [DATE] 新しくフォローされました (00:37:50) よ…" at bounding box center [268, 128] width 537 height 257
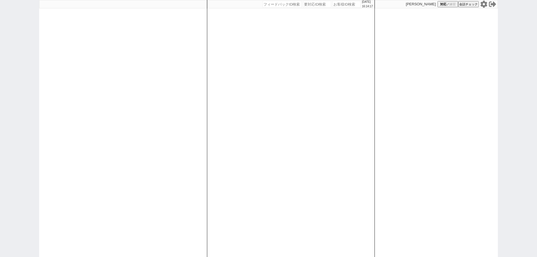
click at [349, 5] on input "number" at bounding box center [347, 4] width 28 height 7
paste input "617127"
type input "617127"
select select
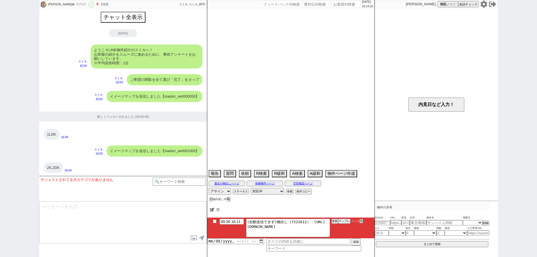
scroll to position [464, 0]
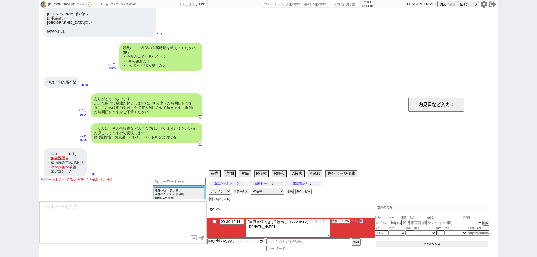
select select "2025"
select select "10"
select select "34"
select select "1"
select select "14"
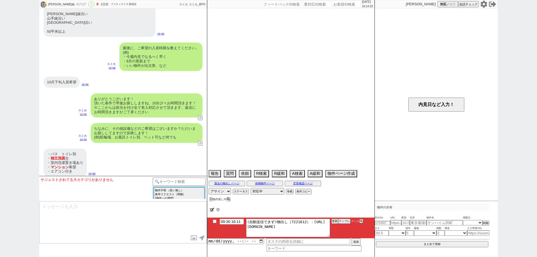
select select "23"
select select "730"
select select "64"
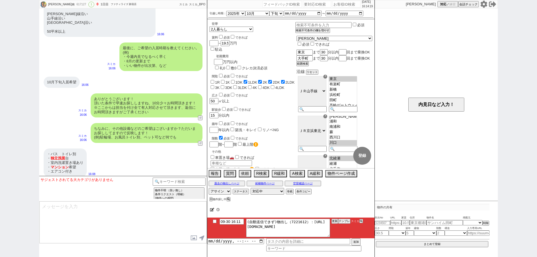
scroll to position [21, 0]
click at [200, 142] on button "↺" at bounding box center [200, 144] width 3 height 4
select select
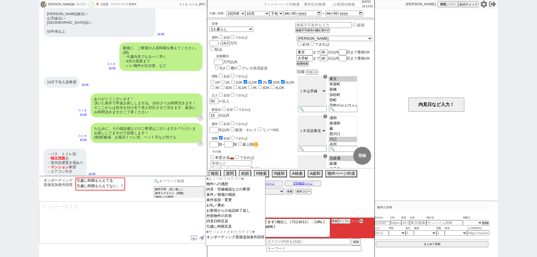
click at [174, 181] on input at bounding box center [179, 181] width 53 height 7
click at [223, 201] on option "条件追加・変更" at bounding box center [235, 200] width 59 height 5
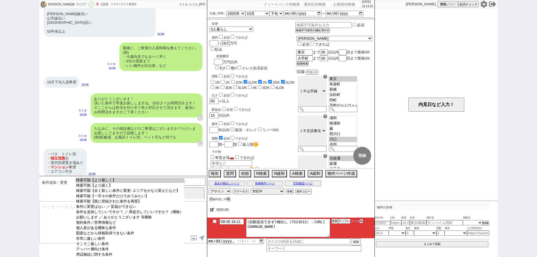
click at [140, 180] on option "検索可能【より厳しく】" at bounding box center [130, 180] width 109 height 5
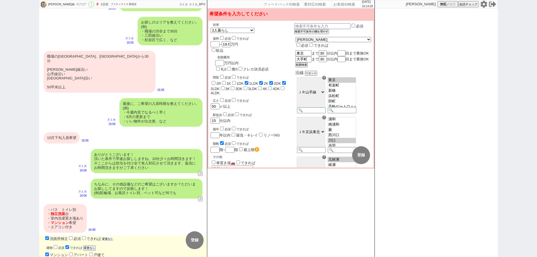
scroll to position [408, 0]
click at [111, 238] on button "変更なし" at bounding box center [107, 240] width 11 height 4
click at [95, 247] on button "変更なし" at bounding box center [88, 249] width 11 height 4
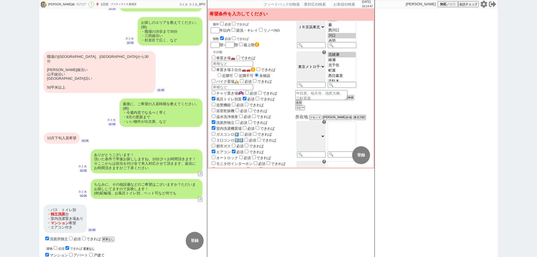
scroll to position [140, 0]
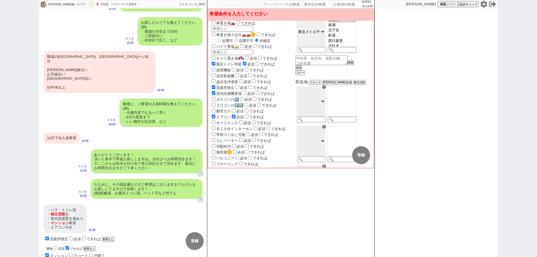
click at [75, 6] on div "617127" at bounding box center [81, 4] width 13 height 4
copy div "617127"
click at [0, 105] on div "[PERSON_NAME]南 617127 ! 0 1日目 ファティライズ 新宿店 冬眠中 自社客 スミカ スミカ_BPO チャット全表示 [DATE] よう…" at bounding box center [268, 128] width 537 height 257
click at [340, 1] on input "number" at bounding box center [347, 4] width 28 height 7
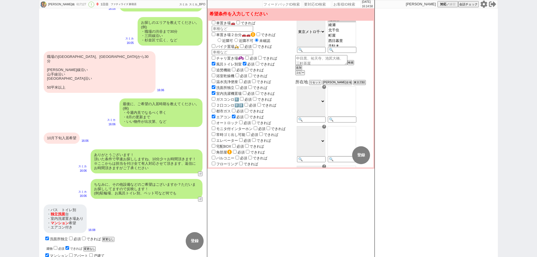
paste input "617127"
type input "617127"
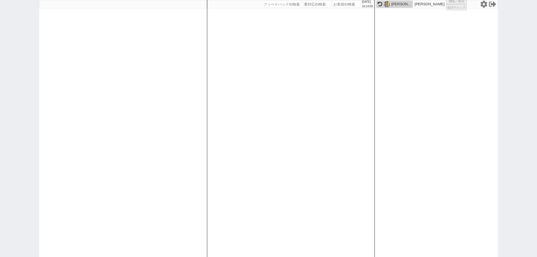
select select
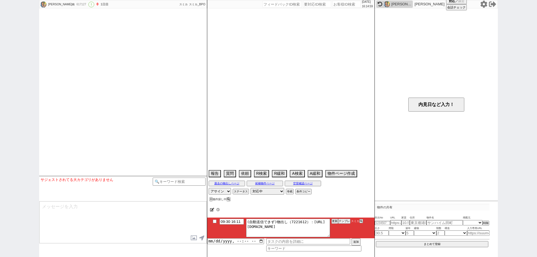
scroll to position [464, 0]
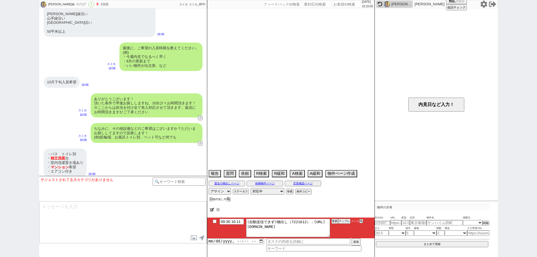
select select "2025"
select select "10"
select select "34"
select select "1"
select select "14"
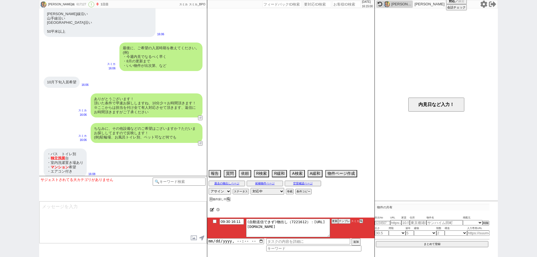
select select "23"
select select "730"
select select "64"
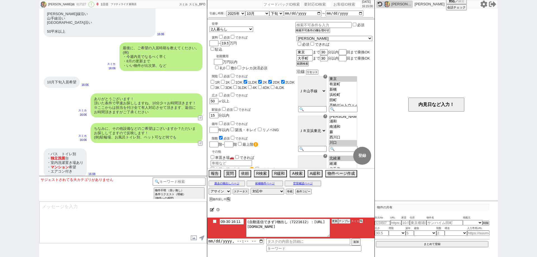
scroll to position [21, 0]
drag, startPoint x: 0, startPoint y: 209, endPoint x: 64, endPoint y: 240, distance: 70.7
click at [0, 209] on div "[PERSON_NAME]南 617127 ! 0 1日目 ファティライズ 新宿店 冬眠中 自社客 スミカ スミカ_BPO チャット全表示 [DATE] よう…" at bounding box center [268, 128] width 537 height 257
click at [237, 220] on input "09-30 16:11" at bounding box center [232, 221] width 24 height 5
type input "09-30 18:11"
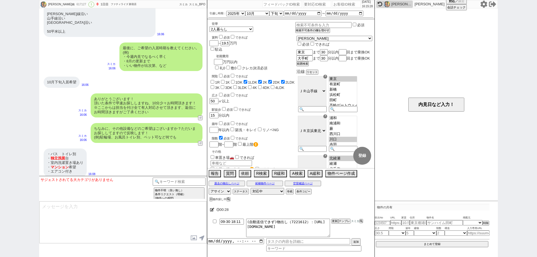
drag, startPoint x: 311, startPoint y: 212, endPoint x: 323, endPoint y: 219, distance: 13.6
click at [312, 211] on div "00:28" at bounding box center [290, 209] width 167 height 11
click at [335, 223] on li "09-30 18:11 (自動送信できず)物出し（7221612）：https://jent-crm.com/2ng-84y191pn3984hy/intro…" at bounding box center [290, 228] width 167 height 21
click at [333, 223] on button "更新" at bounding box center [335, 221] width 6 height 4
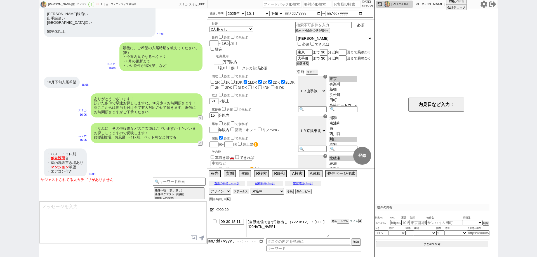
click at [333, 222] on button "更新" at bounding box center [335, 221] width 6 height 4
click at [334, 220] on button "更新" at bounding box center [335, 221] width 6 height 4
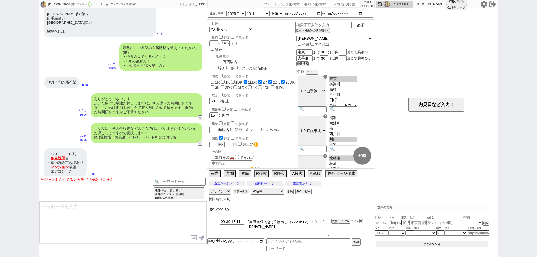
drag, startPoint x: 335, startPoint y: 204, endPoint x: 336, endPoint y: 207, distance: 2.9
click at [335, 207] on div "00:30" at bounding box center [290, 209] width 167 height 11
click at [342, 218] on div "00:31 09-30 18:11 (自動送信できず)物出し（7221612）：https://jent-crm.com/2ng-84y191pn3984hy…" at bounding box center [290, 230] width 167 height 54
click at [342, 218] on li "09-30 18:11 (自動送信できず)物出し（7221612）：https://jent-crm.com/2ng-84y191pn3984hy/intro…" at bounding box center [290, 228] width 167 height 21
click at [342, 220] on button "テンプレ" at bounding box center [344, 221] width 12 height 4
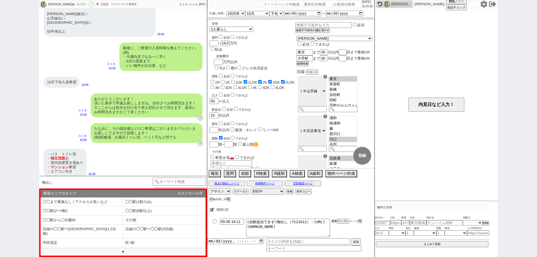
click at [337, 219] on li "09-30 18:11 (自動送信できず)物出し（7221612）：https://jent-crm.com/2ng-84y191pn3984hy/intro…" at bounding box center [290, 228] width 167 height 21
click at [0, 196] on div "堤捺南 617127 ! 0 1日目 ファティライズ 新宿店 冬眠中 自社客 スミカ スミカ_BPO チャット全表示 2025-09-30 ようこそLINE物…" at bounding box center [268, 128] width 537 height 257
click at [0, 174] on div "堤捺南 617127 ! 0 1日目 ファティライズ 新宿店 冬眠中 自社客 スミカ スミカ_BPO チャット全表示 2025-09-30 ようこそLINE物…" at bounding box center [268, 128] width 537 height 257
click at [342, 219] on button "テンプレ" at bounding box center [344, 221] width 12 height 4
click at [101, 230] on li "沿線の◯◯駅〜◯◯駅(1,2沿線)" at bounding box center [82, 231] width 83 height 13
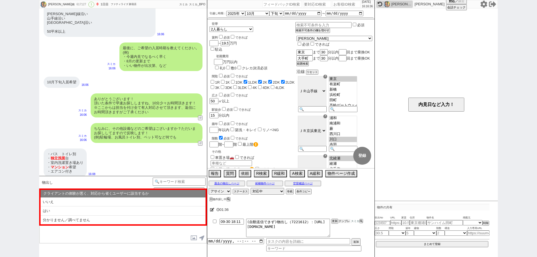
click at [343, 222] on button "テンプレ" at bounding box center [344, 221] width 12 height 4
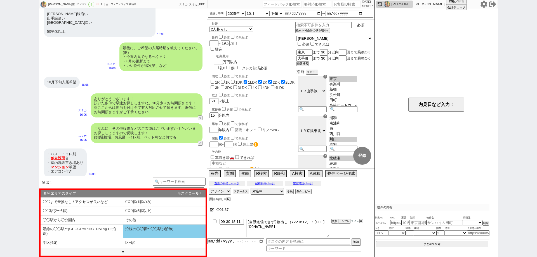
click at [140, 228] on li "沿線の◯◯駅〜◯◯駅(3沿線)" at bounding box center [164, 231] width 83 height 13
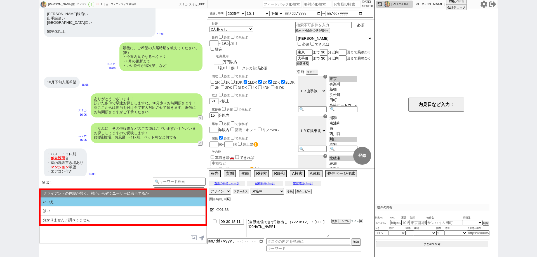
click at [98, 201] on li "いいえ" at bounding box center [123, 202] width 165 height 9
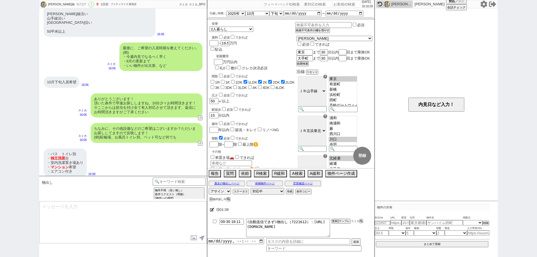
type textarea "お待たせしました、担当の原と申します！ 条件に合わせて8件をピックアップしております！ https://tools.sumika.live/pages/phq…"
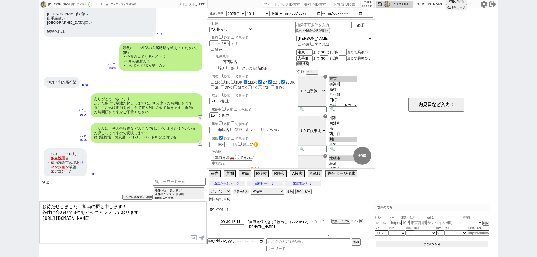
click at [162, 216] on textarea "お待たせしました、担当の原と申します！ 条件に合わせて8件をピックアップしております！ https://tools.sumika.live/pages/phq…" at bounding box center [122, 223] width 167 height 42
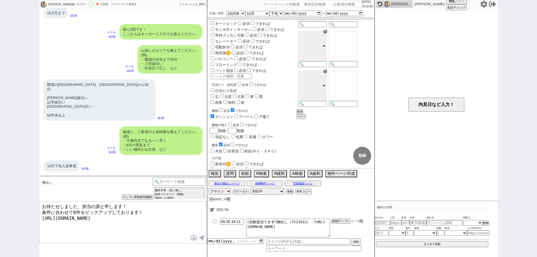
scroll to position [224, 0]
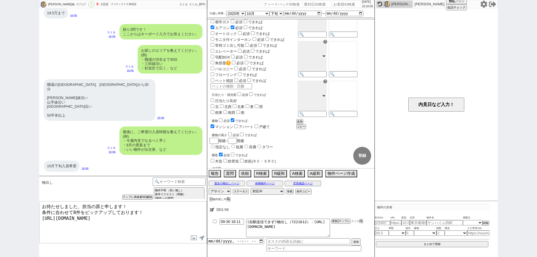
click at [234, 118] on input "できれば" at bounding box center [233, 120] width 4 height 4
checkbox input "false"
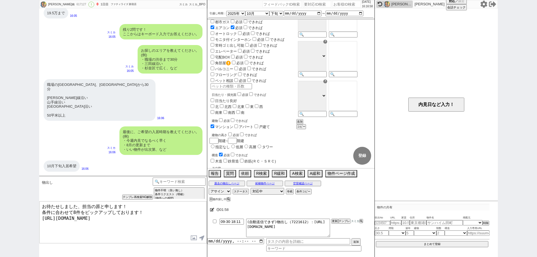
checkbox input "true"
checkbox input "false"
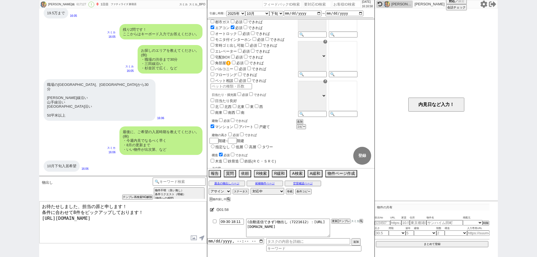
checkbox input "false"
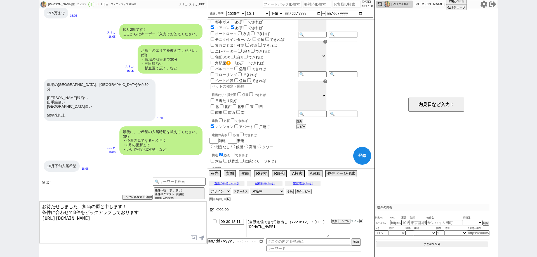
click at [223, 118] on input "checkbox" at bounding box center [221, 120] width 4 height 4
checkbox input "true"
checkbox input "false"
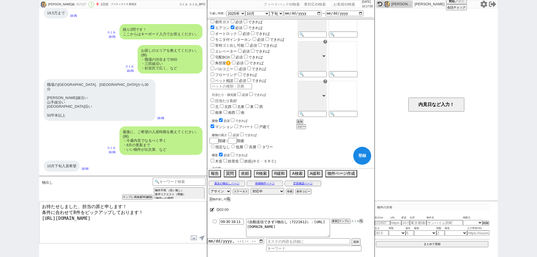
checkbox input "true"
checkbox input "false"
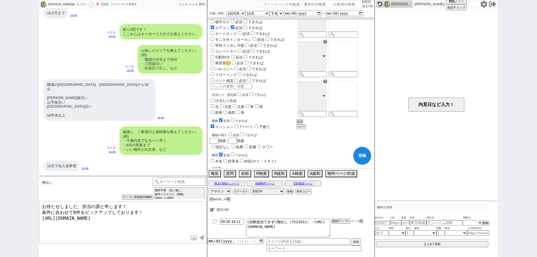
checkbox input "false"
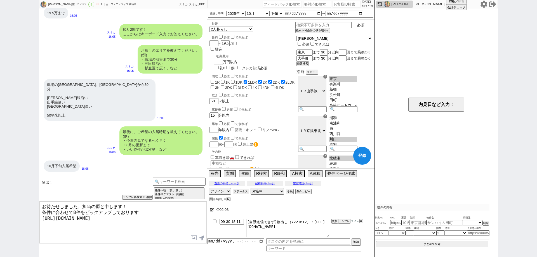
scroll to position [464, 0]
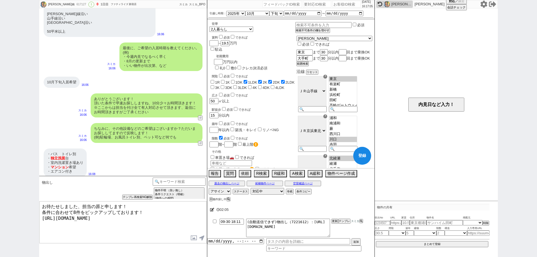
click at [44, 207] on textarea "お待たせしました、担当の原と申します！ 条件に合わせて8件をピックアップしております！ https://tools.sumika.live/pages/phq…" at bounding box center [122, 223] width 167 height 42
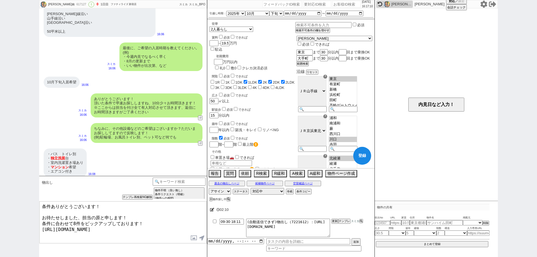
type textarea "条件ありがとうございます！ お待たせしました、担当の原と申します！ 条件に合わせて8件をピックアップしております！ https://tools.sumika.…"
checkbox input "true"
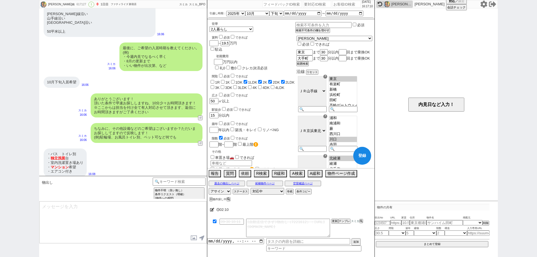
scroll to position [499, 0]
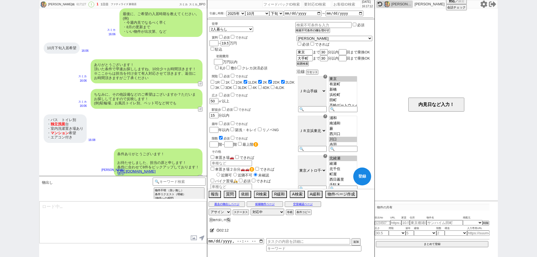
type textarea "イメージに近い物件はございますか？ ご感想いただき、すぐにまた洗い出してまいります！ ※自動応答ではなく直接ご紹介します！"
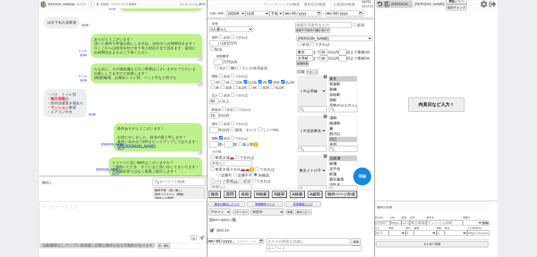
click at [363, 178] on button "登録" at bounding box center [363, 177] width 18 height 18
select select "14"
select select "23"
select select "730"
select select "64"
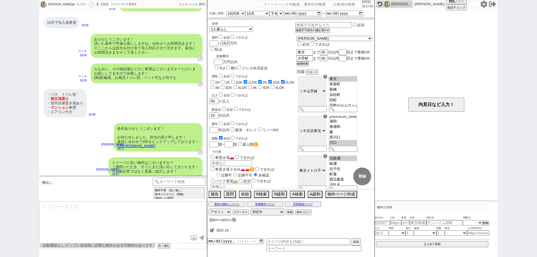
scroll to position [21, 0]
click at [0, 185] on div "堤捺南 617127 ! 2 1日目 ファティライズ 新宿店 冬眠中 自社客 スミカ スミカ_BPO チャット全表示 2025-09-30 ようこそLINE物…" at bounding box center [268, 128] width 537 height 257
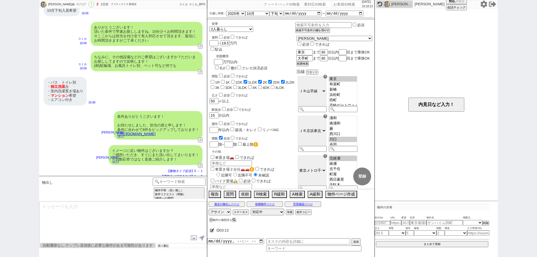
click at [169, 247] on button "次へ進む" at bounding box center [163, 246] width 11 height 4
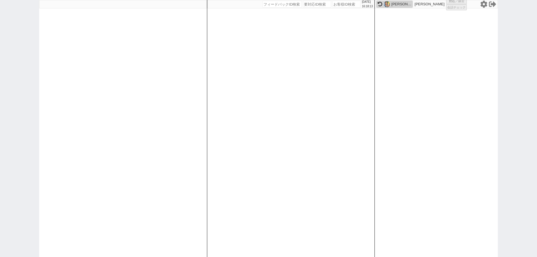
select select
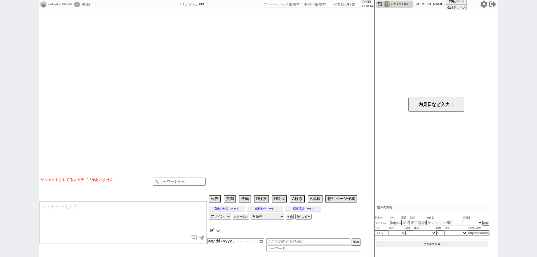
type textarea "@グラシオッソ　アシナ指名"
select select
select select "15"
select select "0"
select select "14"
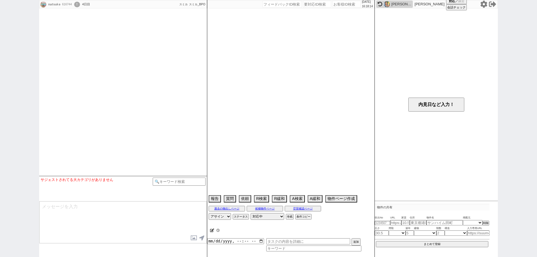
select select "91"
select select "2524"
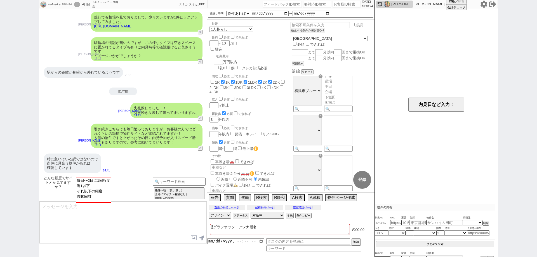
scroll to position [144, 0]
click at [333, 5] on input "number" at bounding box center [347, 4] width 28 height 7
paste input "607370"
type input "607370"
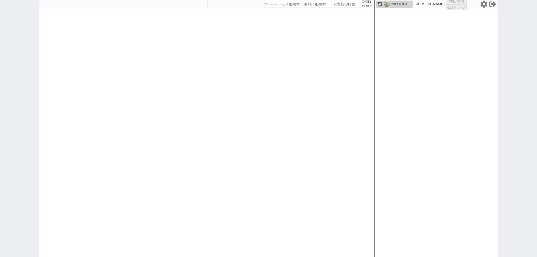
select select "1"
select select "2"
select select "5"
select select
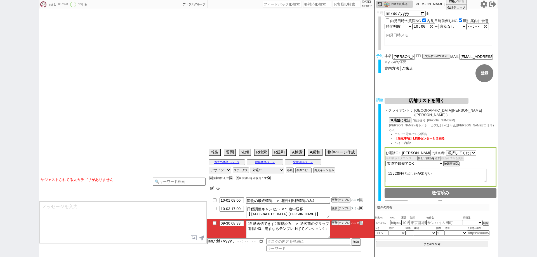
select select "2822"
select select "2025"
select select "10"
select select "36"
select select "0"
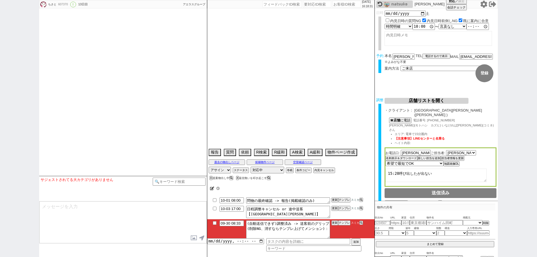
select select "35"
select select "1018"
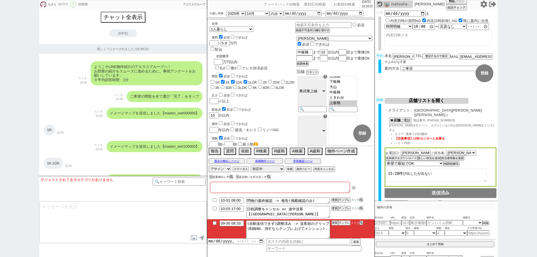
type textarea "実家からの独立"
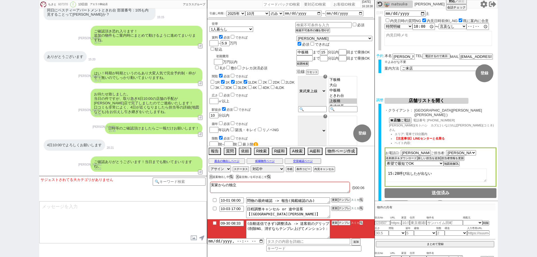
scroll to position [4198, 0]
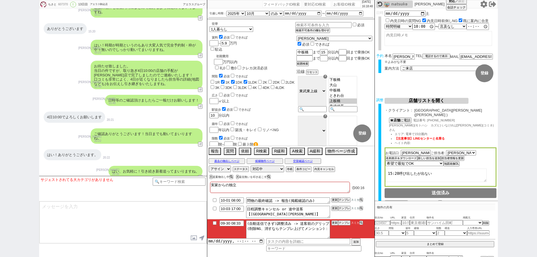
click at [345, 5] on input "number" at bounding box center [347, 4] width 28 height 7
paste input "607370"
type input "607370"
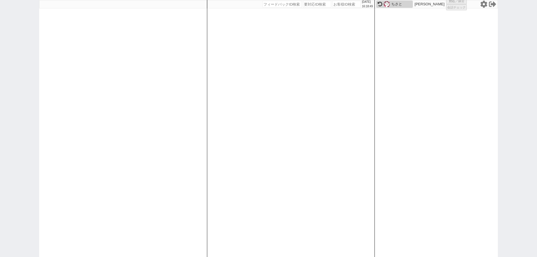
select select "1"
select select "2"
select select "5"
select select
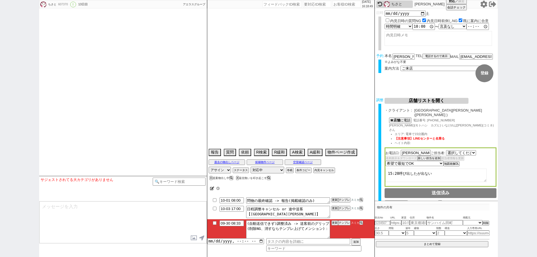
select select "2822"
select select "2025"
select select "10"
select select "36"
select select "0"
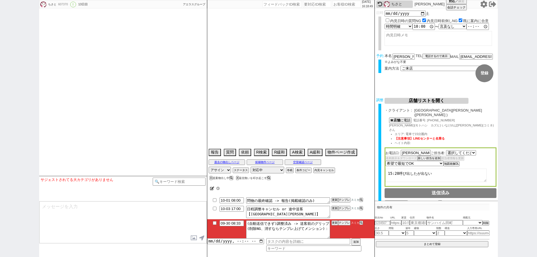
select select "35"
select select "1018"
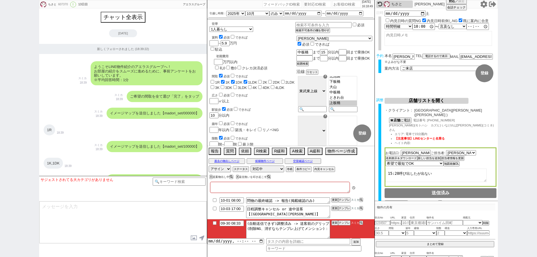
type textarea "実家からの独立"
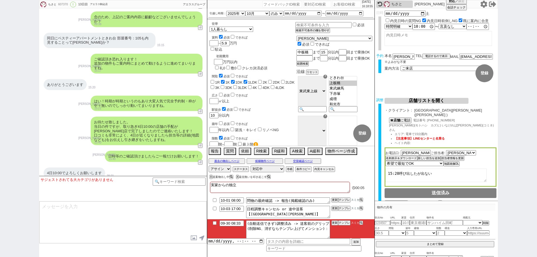
scroll to position [38, 0]
click at [300, 150] on button "A検索" at bounding box center [297, 151] width 14 height 6
click at [298, 152] on button "A検索" at bounding box center [297, 151] width 14 height 6
click at [233, 160] on button "過去の物出しページ" at bounding box center [227, 161] width 36 height 4
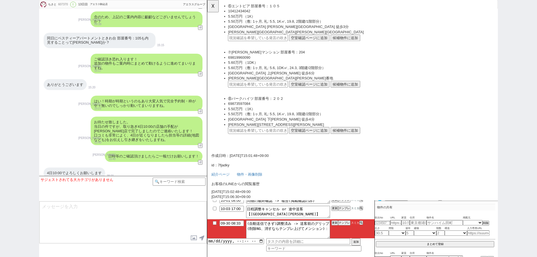
scroll to position [3541, 0]
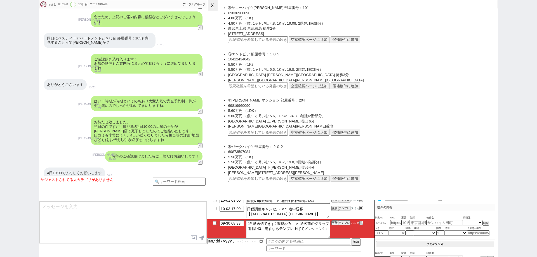
click at [212, 5] on button "☓" at bounding box center [212, 5] width 10 height 11
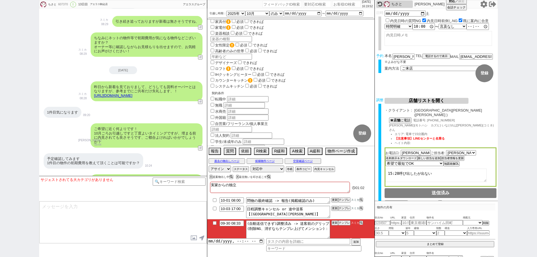
scroll to position [3106, 0]
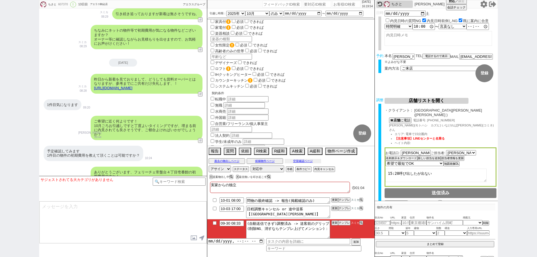
click at [314, 162] on button "空室確認ページ" at bounding box center [303, 161] width 36 height 4
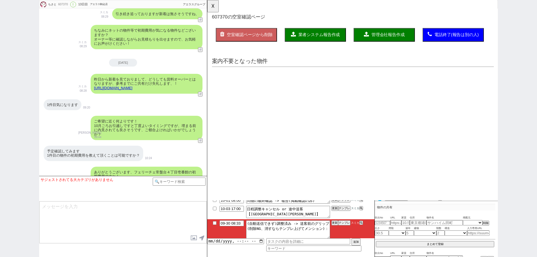
scroll to position [0, 0]
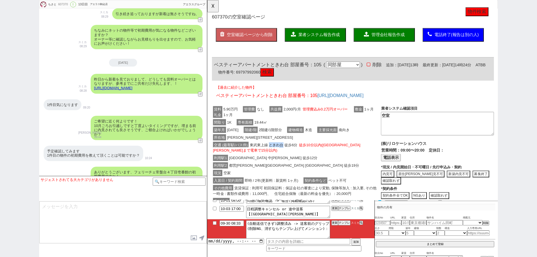
drag, startPoint x: 289, startPoint y: 158, endPoint x: 275, endPoint y: 157, distance: 14.6
click at [275, 157] on span "東武東上線 ときわ台 徒歩6分 徒歩10分以内(中板橋まで電車で15分以内)" at bounding box center [293, 159] width 159 height 13
copy span "ときわ台"
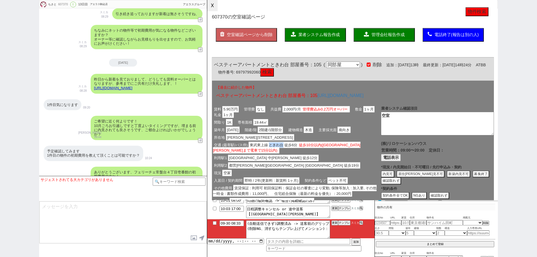
click at [212, 4] on button "☓" at bounding box center [212, 5] width 10 height 11
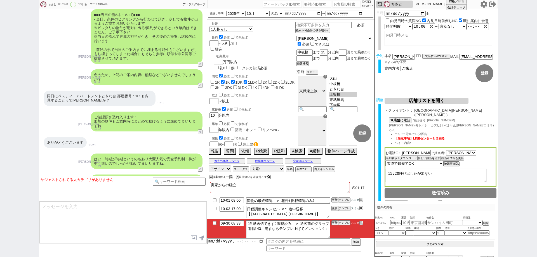
scroll to position [3503, 0]
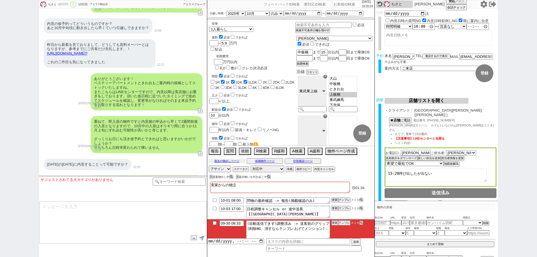
click at [231, 162] on button "過去の物出しページ" at bounding box center [227, 161] width 36 height 4
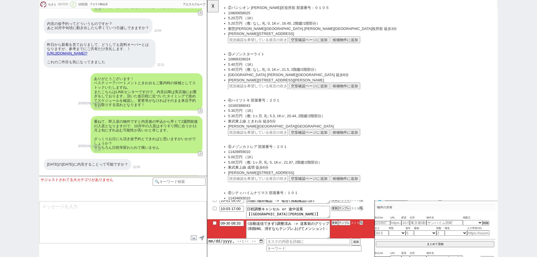
scroll to position [3087, 0]
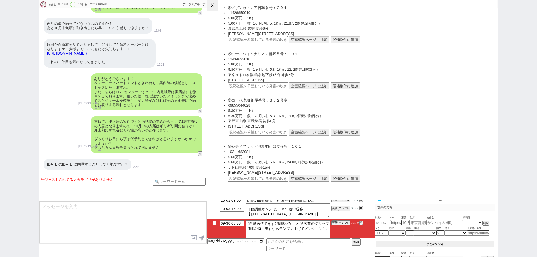
click at [212, 6] on button "☓" at bounding box center [212, 5] width 10 height 11
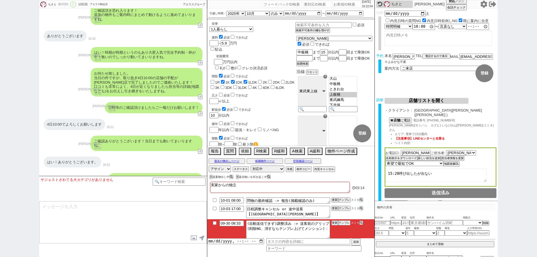
scroll to position [4198, 0]
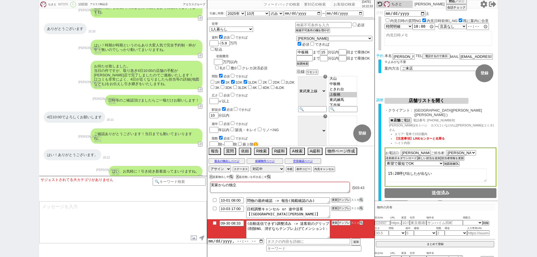
click at [0, 125] on div "ちさと 607370 ! 0 13日目 アエラス駒込店 冬眠中 自社客 アエラスグループ スミカ_BPO チャット全表示 2025-07-26 新しくフォロー…" at bounding box center [268, 128] width 537 height 257
click at [334, 6] on input "number" at bounding box center [347, 4] width 28 height 7
click at [183, 183] on input at bounding box center [179, 181] width 53 height 7
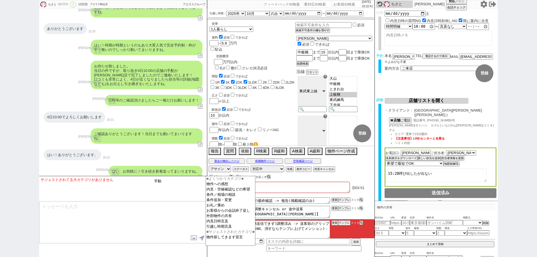
type input "手動"
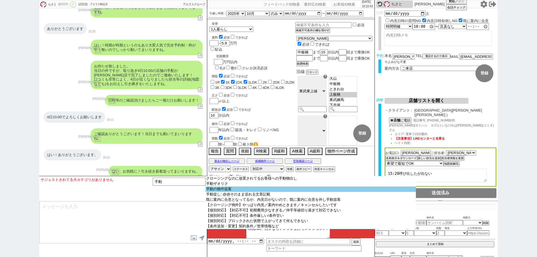
click at [219, 190] on option "手動の物件提案" at bounding box center [311, 189] width 211 height 5
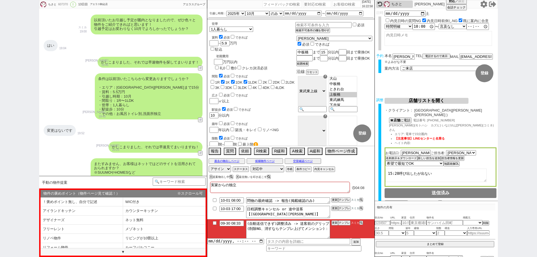
scroll to position [1081, 0]
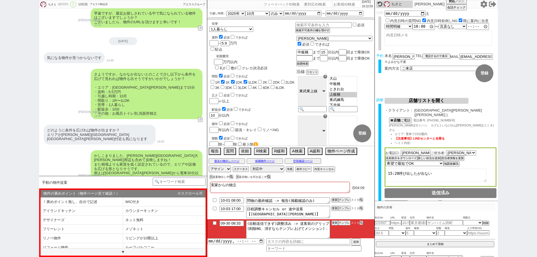
click at [144, 127] on div "どのように条件を広げれば物件が出ますか？ エリアが板橋区大谷口付近も気になります 14:54" at bounding box center [123, 134] width 168 height 25
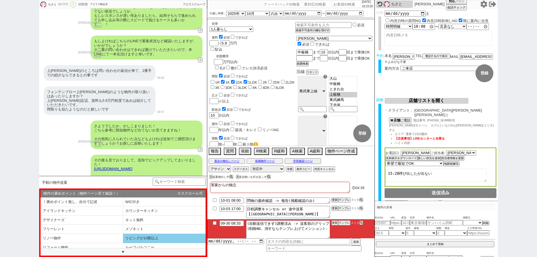
scroll to position [28, 0]
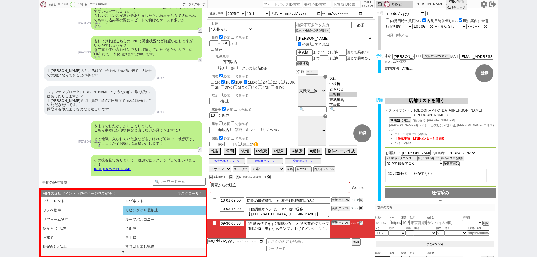
click at [177, 237] on li "最上階" at bounding box center [164, 237] width 83 height 9
select select "最上階"
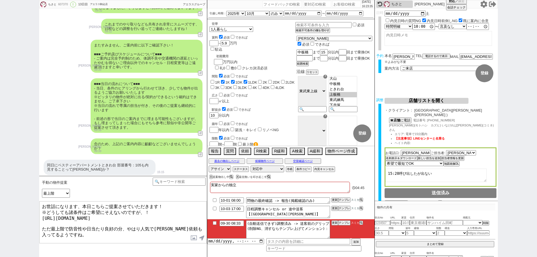
scroll to position [4198, 0]
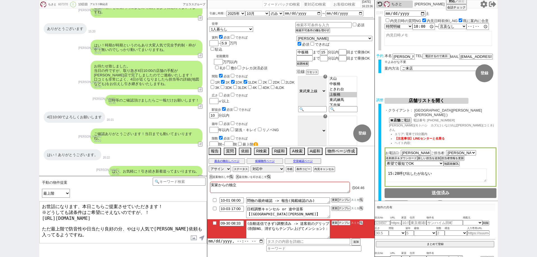
drag, startPoint x: 164, startPoint y: 163, endPoint x: 152, endPoint y: 257, distance: 94.6
drag, startPoint x: 67, startPoint y: 226, endPoint x: 44, endPoint y: 224, distance: 23.0
click at [44, 224] on textarea "お世話になります、本日こちらご提案させていただきます！ ※どうしても諸条件はご希望にそえないのですが、！ https://tools.sumika.live/…" at bounding box center [122, 223] width 167 height 42
drag, startPoint x: 150, startPoint y: 211, endPoint x: 33, endPoint y: 212, distance: 117.0
click at [33, 212] on div "ちさと 607370 ! 0 13日目 アエラス駒込店 冬眠中 自社客 アエラスグループ スミカ_BPO チャット全表示 2025-07-26 新しくフォロー…" at bounding box center [268, 128] width 537 height 257
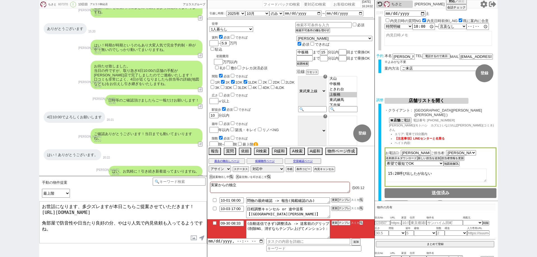
type textarea "お世話になります、多少ズレますが本日こちらご提案させていただきます！ https://tools.sumika.live/pages/9vasqrz 角部屋で…"
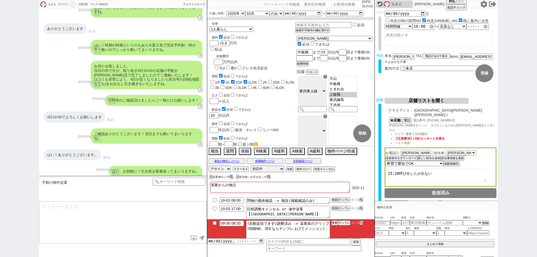
scroll to position [4255, 0]
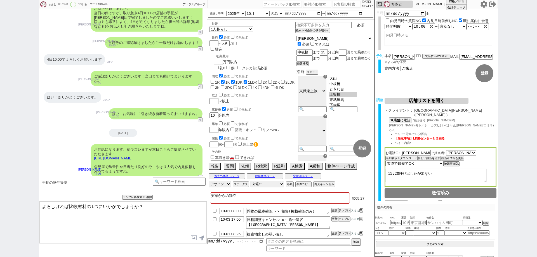
type textarea "よろしければ比較材料の1つにいかがでしょうか？"
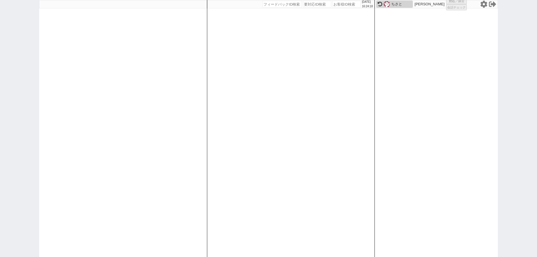
select select
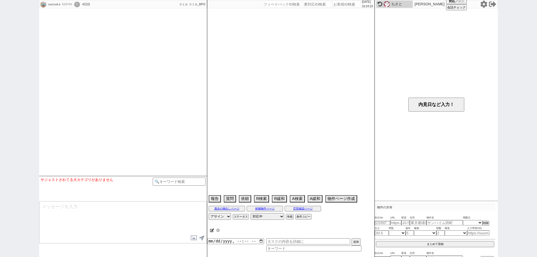
type textarea "@グラシオッソ　アシナ指名"
select select
select select "15"
select select "0"
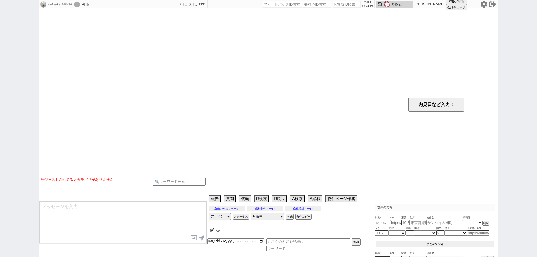
select select "14"
select select "91"
select select "2524"
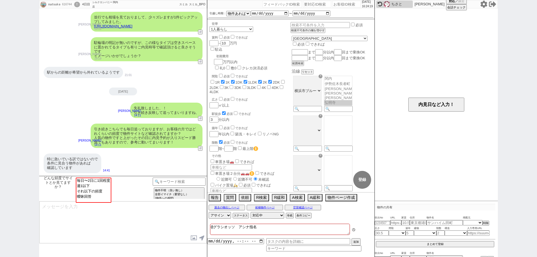
scroll to position [88, 0]
click at [347, 7] on input "number" at bounding box center [347, 4] width 28 height 7
paste input "614104"
type input "614104"
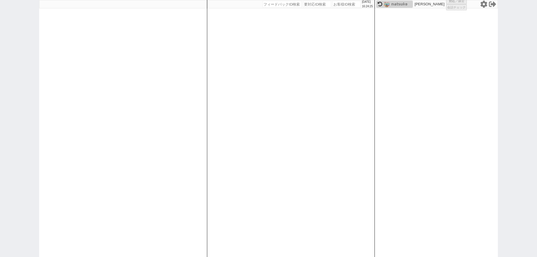
select select
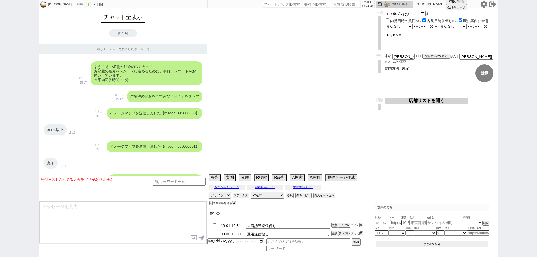
scroll to position [4649, 0]
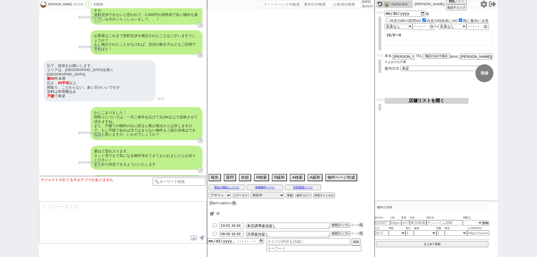
select select "2025"
select select "11"
select select "12"
select select "6"
select select "63"
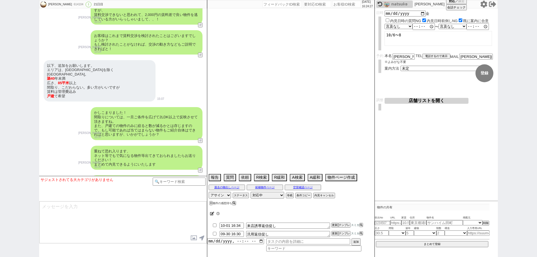
select select "23"
select select "731"
select select "57"
select select "75"
select select "29"
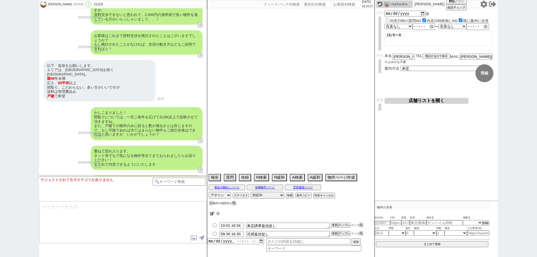
select select "44"
select select "38"
select select "14"
select select "72"
select select "33"
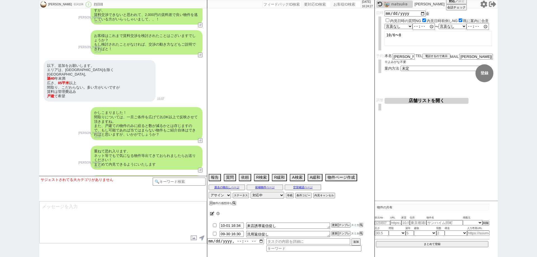
select select "48"
select select "53"
select select "15"
select select "70"
select select "9"
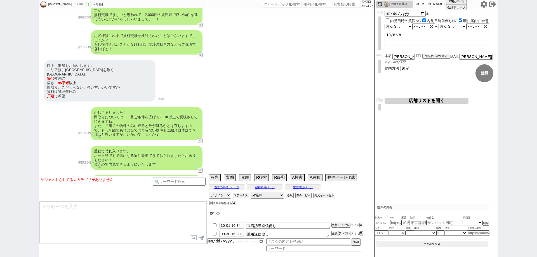
select select "324"
select select "60"
select select "35"
select select "10"
select select "375"
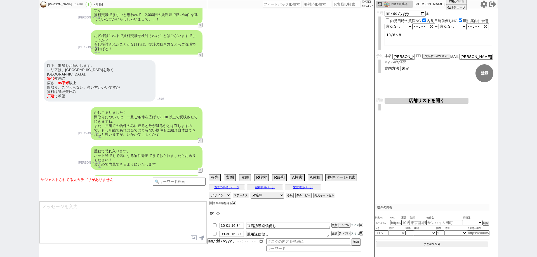
select select "19"
select select "65"
select select "1577"
select select "36"
select select "62"
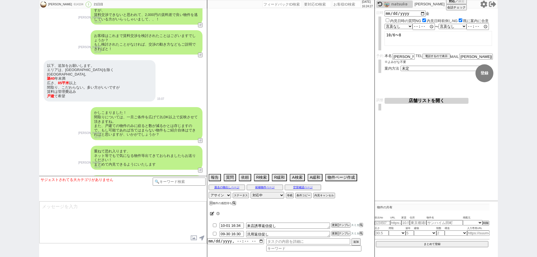
select select "25"
select select "50"
select select "71"
select select "64"
select select "69"
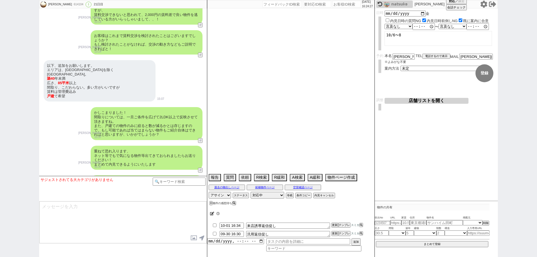
select select "67"
select select "59"
select select "12"
select select "52"
select select "47"
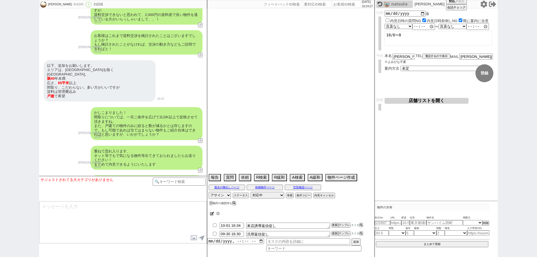
select select "68"
select select "1637"
select select "17"
select select "74"
select select "54"
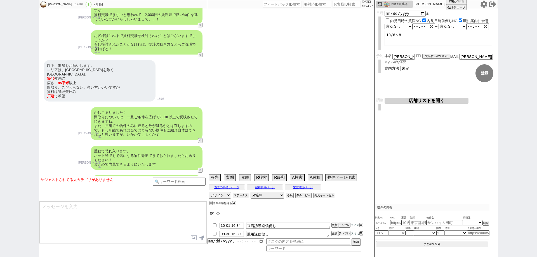
select select "11"
select select "78"
select select "66"
select select "24"
select select "27"
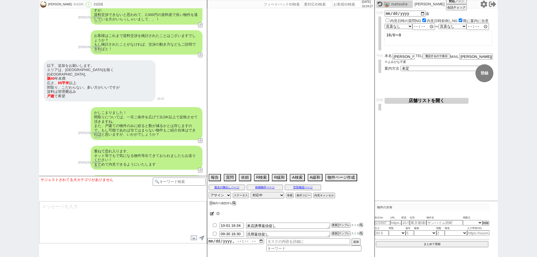
select select "32"
select select "56"
select select "76"
select select "7"
select select "46"
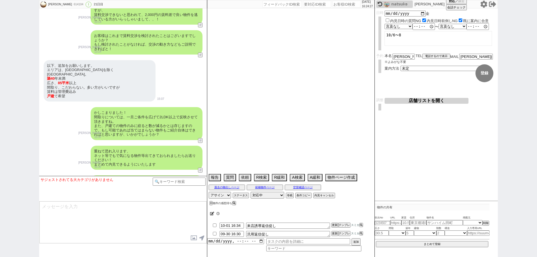
select select "20"
select select "55"
select select "77"
select select "49"
select select "42"
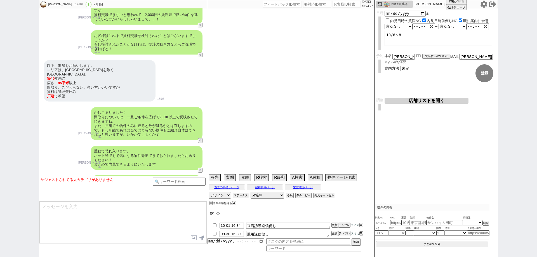
select select "51"
select select "58"
select select "73"
select select "[DATE]"
select select "40"
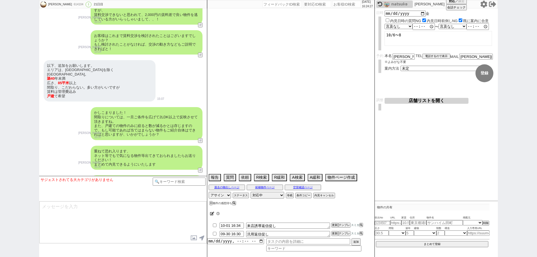
select select "45"
select select "30"
select select "41"
select select "34"
select select "39"
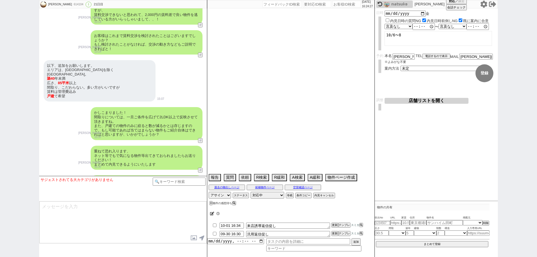
select select "61"
select select "37"
select select "31"
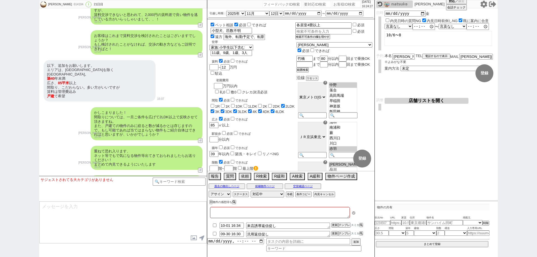
type textarea "＠＠海外在住、電話繋がらない＠＠帰国後、直接内見"
click at [362, 234] on icon at bounding box center [361, 233] width 3 height 3
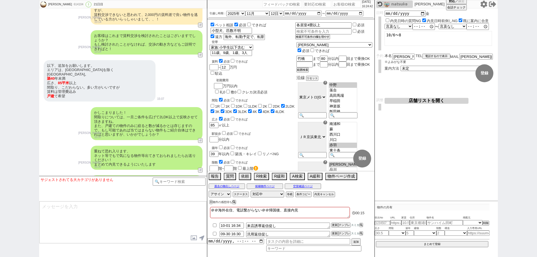
click at [214, 234] on input "checkbox" at bounding box center [215, 234] width 8 height 4
checkbox input "true"
click at [362, 225] on icon at bounding box center [361, 225] width 3 height 3
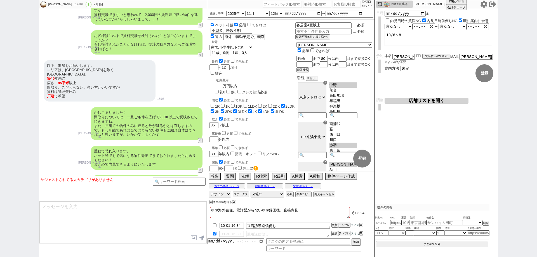
click at [0, 165] on div "[PERSON_NAME] 614104 ! 0 21日目 冬眠中 自社客 スミカ スミカ_BPO チャット全表示 [DATE] 新しくフォローされました (…" at bounding box center [268, 128] width 537 height 257
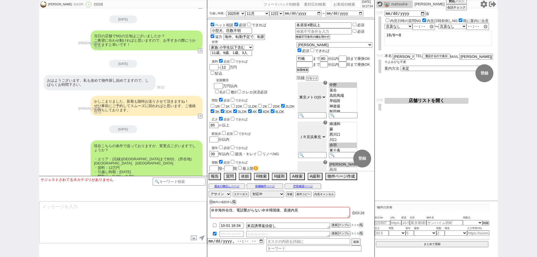
scroll to position [4397, 0]
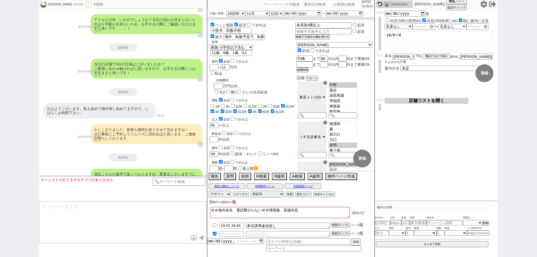
drag, startPoint x: 0, startPoint y: 193, endPoint x: 66, endPoint y: 182, distance: 67.3
click at [4, 193] on div "[PERSON_NAME] 614104 ! 0 21日目 冬眠中 自社客 スミカ スミカ_BPO チャット全表示 [DATE] 新しくフォローされました (…" at bounding box center [268, 128] width 537 height 257
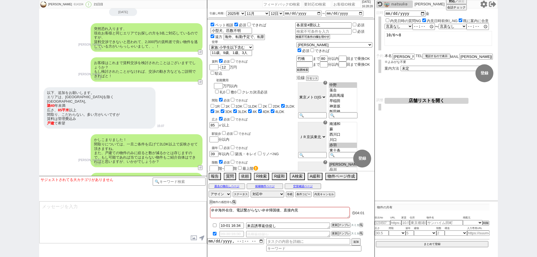
scroll to position [4649, 0]
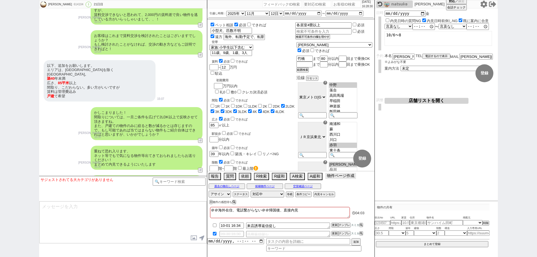
drag, startPoint x: 347, startPoint y: 177, endPoint x: 362, endPoint y: 177, distance: 14.6
click at [347, 177] on button "物件ページ作成 今は物件がないので押せません" at bounding box center [341, 176] width 31 height 6
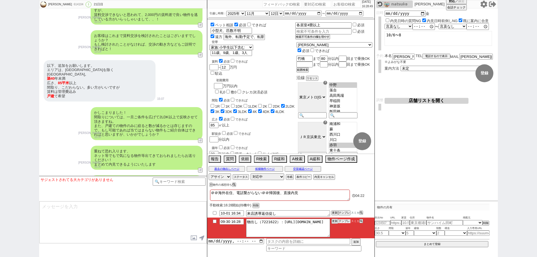
click at [345, 223] on button "テンプレ" at bounding box center [344, 221] width 12 height 4
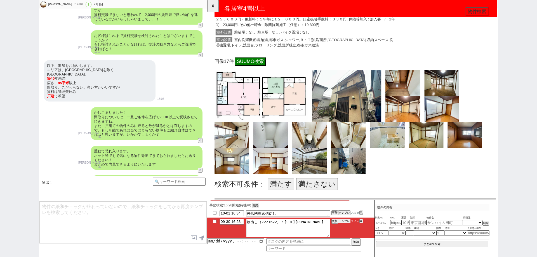
scroll to position [168, 0]
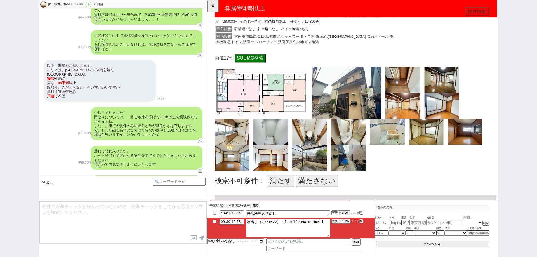
click at [336, 197] on button "満たさない" at bounding box center [325, 194] width 45 height 13
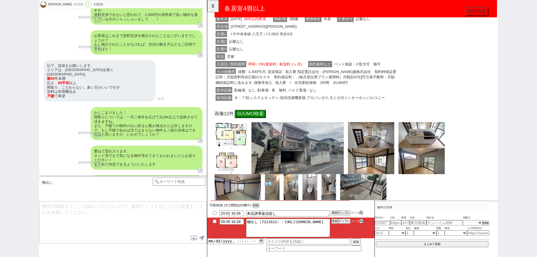
scroll to position [448, 0]
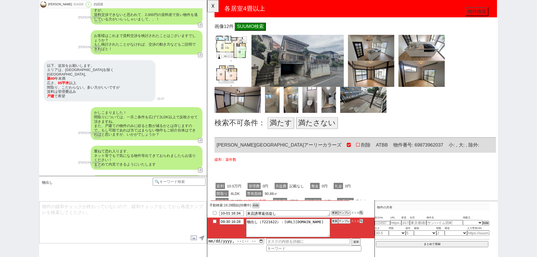
click at [290, 134] on button "満たす" at bounding box center [286, 132] width 29 height 13
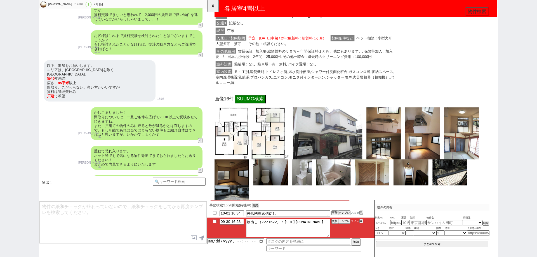
scroll to position [840, 0]
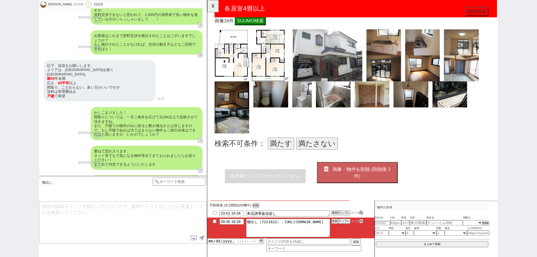
click at [282, 153] on button "満たす" at bounding box center [286, 154] width 29 height 13
click at [390, 183] on span "画像・物件を削除 (削除後 2 件)" at bounding box center [373, 185] width 63 height 13
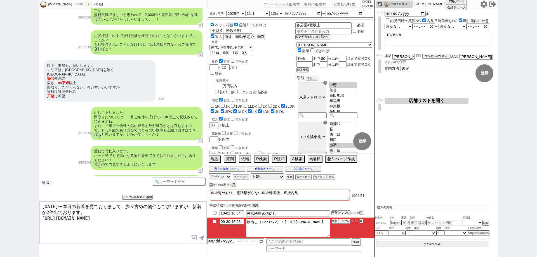
click at [181, 223] on textarea "昨日〜本日の新着を見ておりまして、少々古めの物件もございますが、新着が2件出ております。 https://tools.sumika.live/pages/xb…" at bounding box center [122, 223] width 167 height 42
type textarea "昨日〜本日の新着を見ておりまして、少々古めの物件もございますが、新着が2件出ております。 https://tools.sumika.live/pages/xb…"
checkbox input "true"
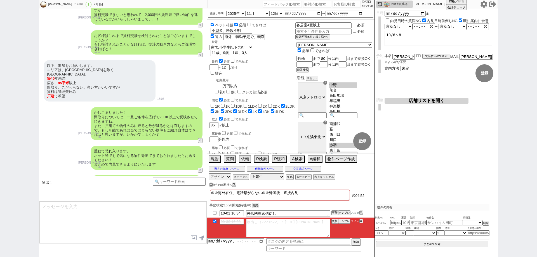
scroll to position [4694, 0]
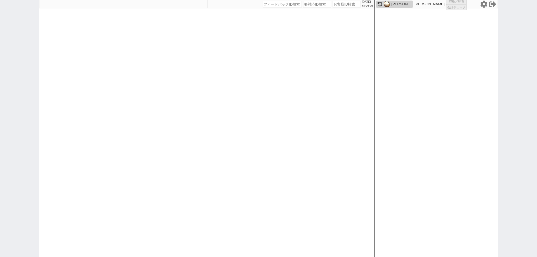
select select "3"
select select "2"
select select "5"
select select
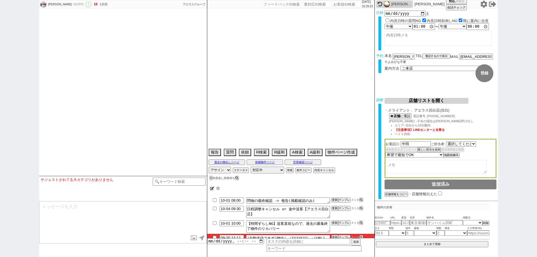
select select "1743"
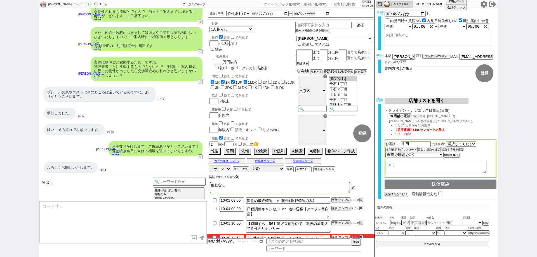
scroll to position [38, 0]
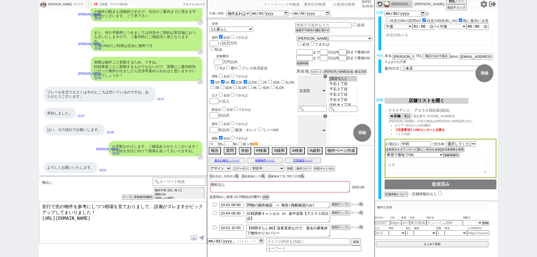
click at [338, 5] on input "number" at bounding box center [347, 4] width 28 height 7
paste input "580747"
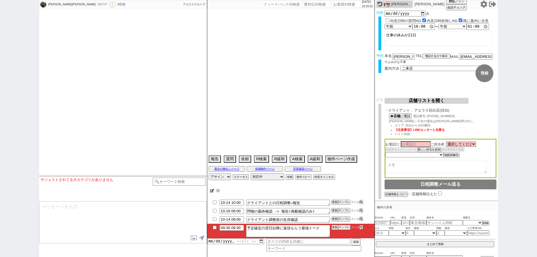
scroll to position [2257, 0]
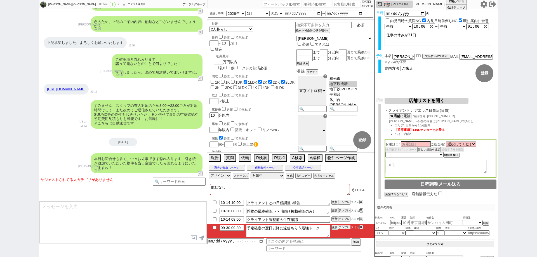
click at [346, 228] on button "テンプレ" at bounding box center [344, 228] width 12 height 4
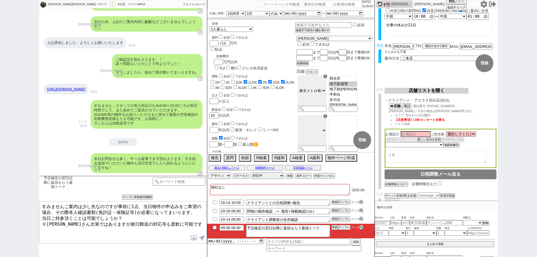
scroll to position [18, 0]
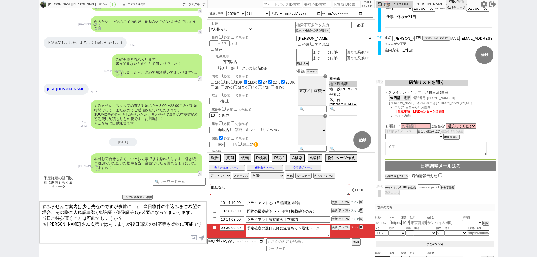
click at [189, 221] on textarea "すみませんご案内は少し先なのですが事前に1点、当日物件の申込みをご希望の場合、その際本人確認書類(免許証・保険証等)が必要になってまいります。 当日ご持参頂く…" at bounding box center [122, 223] width 167 height 42
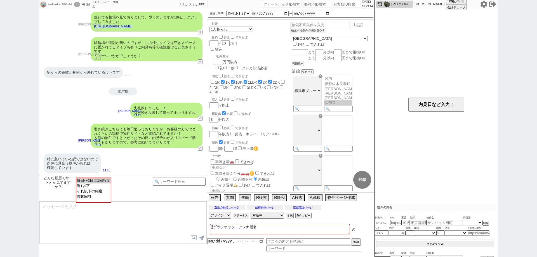
scroll to position [88, 0]
click at [342, 1] on div "2025/09/30 16:29:47" at bounding box center [290, 4] width 167 height 8
click at [347, 4] on input "number" at bounding box center [347, 4] width 28 height 7
paste input "616694"
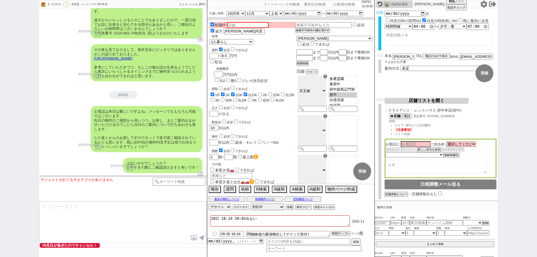
scroll to position [1619, 0]
click at [328, 207] on button "内見キャンセル" at bounding box center [324, 207] width 21 height 4
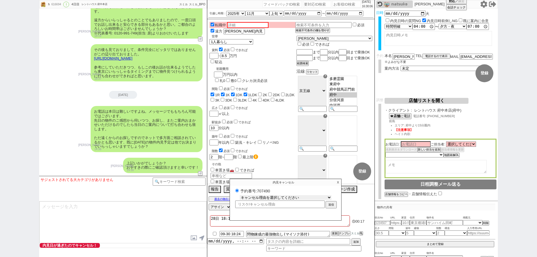
click at [322, 198] on select "キャンセル理由を選択してください 希望物件が出なかった 希望物件が見れなかった 返信がこなくなった 他決(日程調整前) 引越し自体消滅(日程調整前) 都合が変…" at bounding box center [286, 197] width 92 height 5
click at [240, 195] on select "キャンセル理由を選択してください 希望物件が出なかった 希望物件が見れなかった 返信がこなくなった 他決(日程調整前) 引越し自体消滅(日程調整前) 都合が変…" at bounding box center [286, 197] width 92 height 5
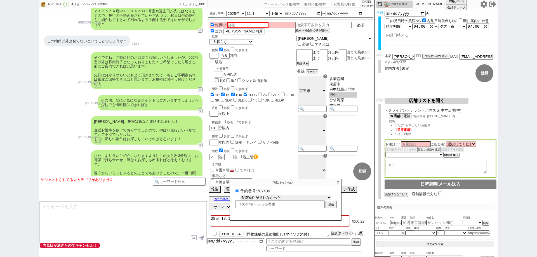
scroll to position [1395, 0]
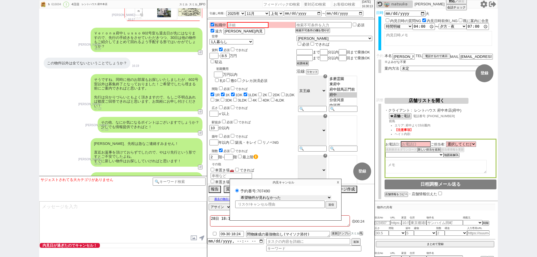
click at [272, 196] on select "キャンセル理由を選択してください 希望物件が出なかった 希望物件が見れなかった 返信がこなくなった 他決(日程調整前) 引越し自体消滅(日程調整前) 都合が変…" at bounding box center [286, 197] width 92 height 5
click at [240, 195] on select "キャンセル理由を選択してください 希望物件が出なかった 希望物件が見れなかった 返信がこなくなった 他決(日程調整前) 引越し自体消滅(日程調整前) 都合が変…" at bounding box center [286, 197] width 92 height 5
click at [335, 203] on button "送信" at bounding box center [331, 205] width 10 height 6
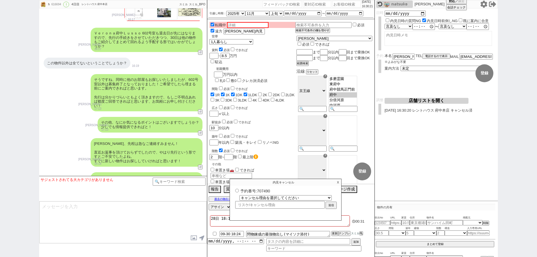
click at [340, 179] on p "X" at bounding box center [338, 182] width 6 height 7
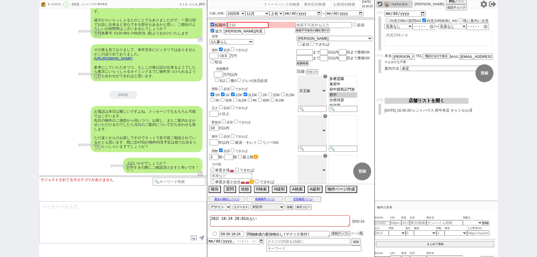
scroll to position [139, 0]
click at [302, 190] on button "A検索" at bounding box center [297, 189] width 14 height 6
click at [226, 202] on div "過去の物出しページ 候補物件ページ 空室確認ページ" at bounding box center [290, 199] width 167 height 7
click at [228, 199] on button "過去の物出しページ" at bounding box center [227, 199] width 36 height 4
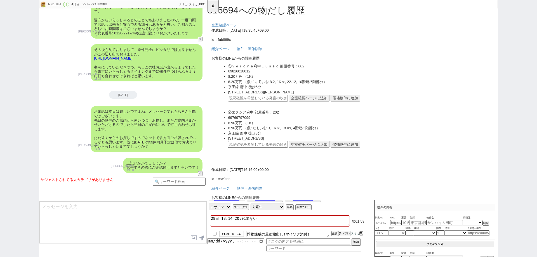
scroll to position [0, 0]
click at [211, 6] on button "☓" at bounding box center [212, 5] width 10 height 11
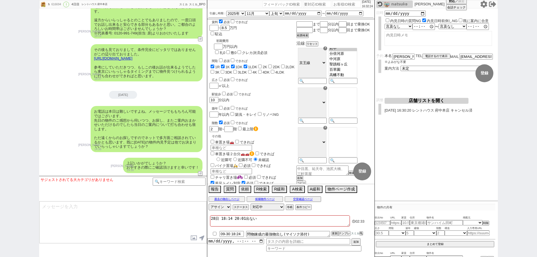
scroll to position [139, 0]
click at [198, 182] on input at bounding box center [179, 181] width 53 height 7
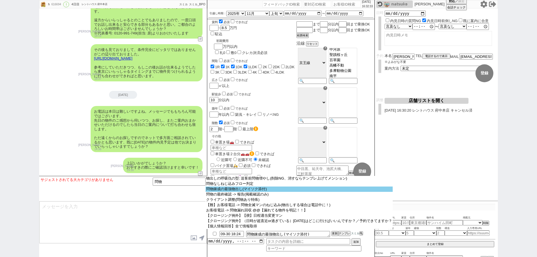
click at [301, 192] on option "問物錬成の最強物出し(マイソク添付)" at bounding box center [299, 189] width 187 height 5
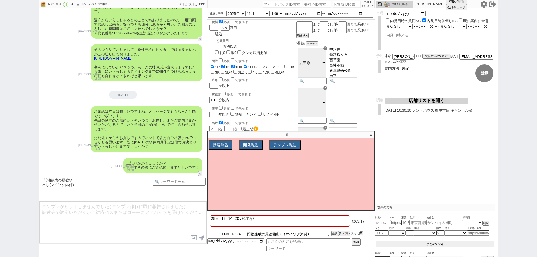
click at [372, 134] on p "X" at bounding box center [371, 135] width 6 height 7
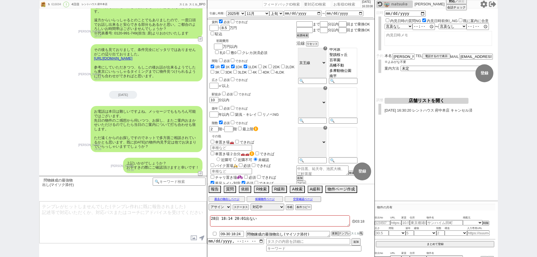
click at [214, 233] on input "checkbox" at bounding box center [215, 234] width 8 height 4
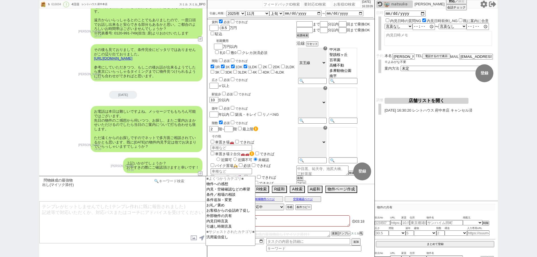
click at [172, 184] on input at bounding box center [179, 181] width 53 height 7
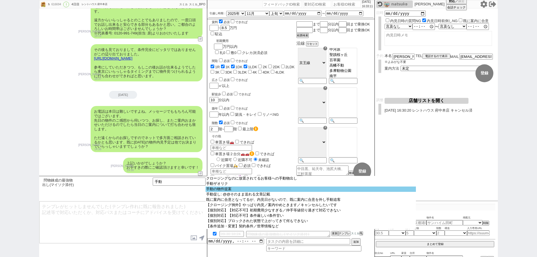
click at [217, 190] on option "手動の物件提案" at bounding box center [311, 189] width 211 height 5
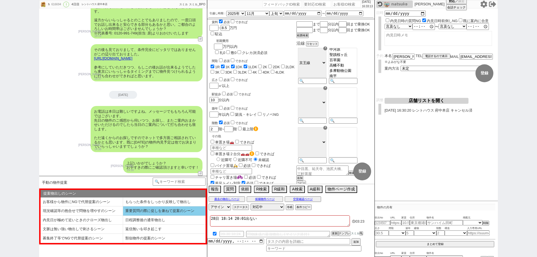
click at [166, 210] on li "重要質問の際に促しを兼ねて提案のシーン" at bounding box center [164, 211] width 83 height 9
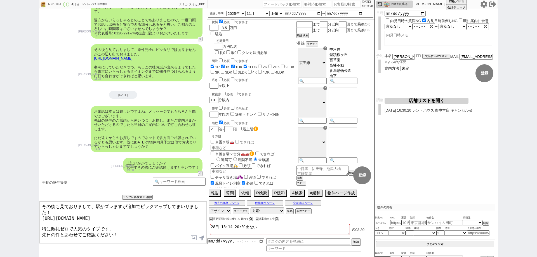
click at [124, 213] on textarea "その後も見ておりまして、駅がズレますが追加でピックアップしてまいりました！ https://tools.sumika.live/pages/gk78294 特…" at bounding box center [122, 223] width 167 height 42
drag, startPoint x: 141, startPoint y: 236, endPoint x: 148, endPoint y: 224, distance: 13.4
click at [148, 224] on textarea "その後も見ておりまして、駅がズレますが追加でピックアップしてまいりました。 https://tools.sumika.live/pages/gk78294 特…" at bounding box center [122, 223] width 167 height 42
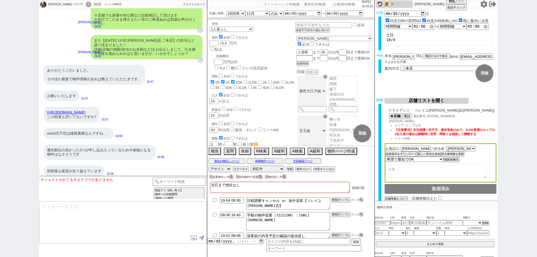
scroll to position [3647, 0]
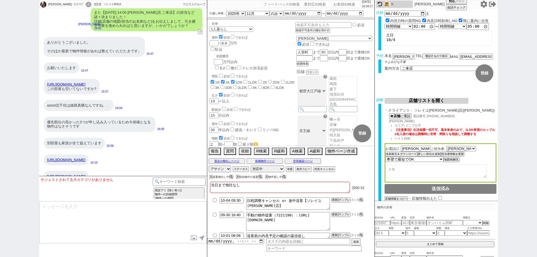
drag, startPoint x: 114, startPoint y: 141, endPoint x: 42, endPoint y: 132, distance: 72.5
click at [42, 97] on div "https://www.homes.co.jp/chintai/room/da8a2aa0d65bd027b05697ffc64a1773ac9541a2/?…" at bounding box center [123, 86] width 168 height 21
copy link "https://www.homes.co.jp/chintai/room/da8a2aa0d65bd027b05697ffc64a1773ac9541a2/?…"
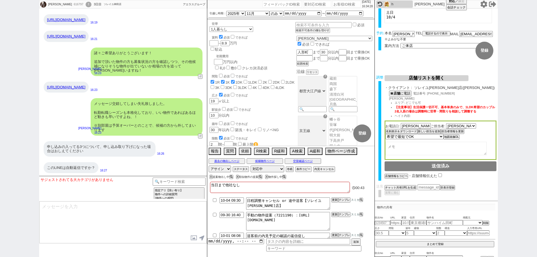
scroll to position [3871, 0]
click at [333, 4] on input "number" at bounding box center [347, 4] width 28 height 7
paste input "489693"
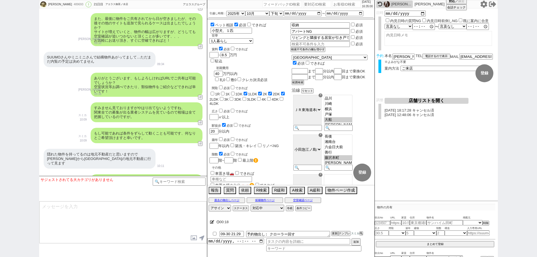
scroll to position [5034, 0]
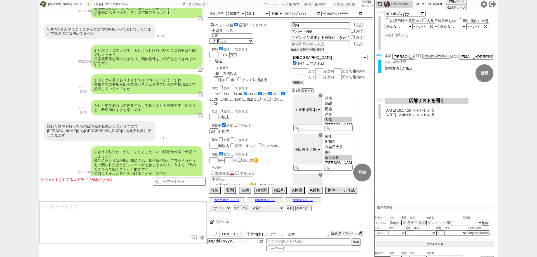
click at [342, 4] on input "number" at bounding box center [347, 4] width 28 height 7
paste input "616726"
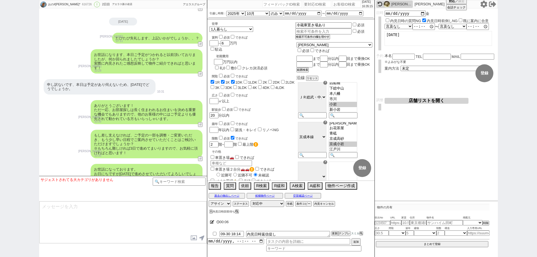
scroll to position [581, 0]
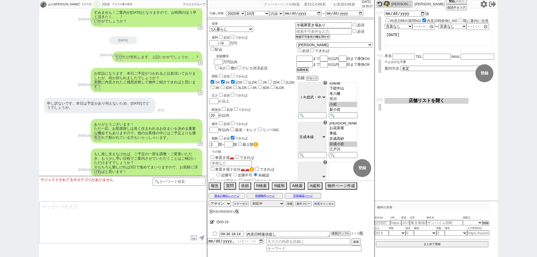
drag, startPoint x: 0, startPoint y: 49, endPoint x: 11, endPoint y: 11, distance: 39.7
click at [0, 49] on div "おの#のりこ* 616726 ! 0 2日目 アエラス新小岩店 冬眠中 自社客 アエラスグループ スミカ_BPO チャット全表示 2025-09-27 ようこ…" at bounding box center [268, 128] width 537 height 257
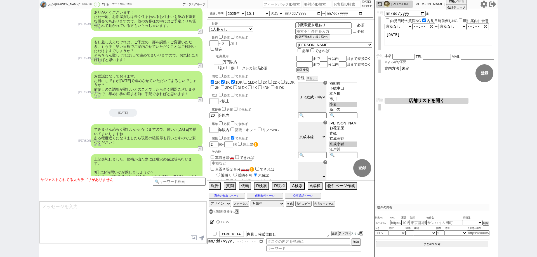
scroll to position [749, 0]
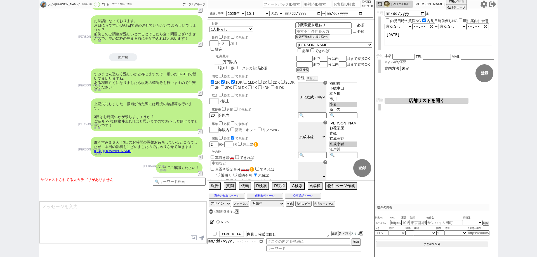
click at [340, 6] on input "number" at bounding box center [347, 4] width 28 height 7
paste input "371378"
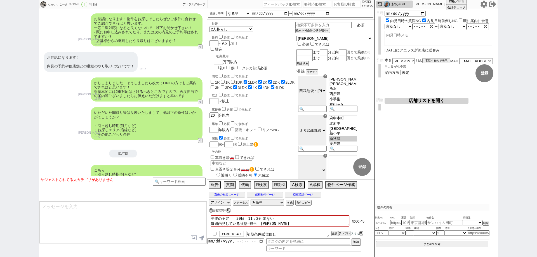
scroll to position [2474, 0]
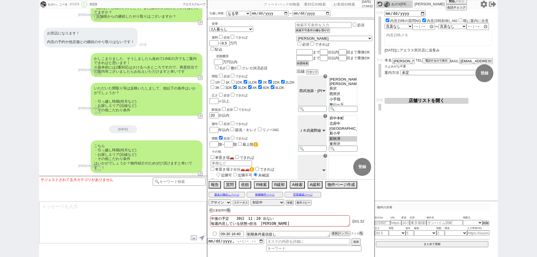
click at [342, 3] on input "number" at bounding box center [347, 4] width 28 height 7
paste input "615693"
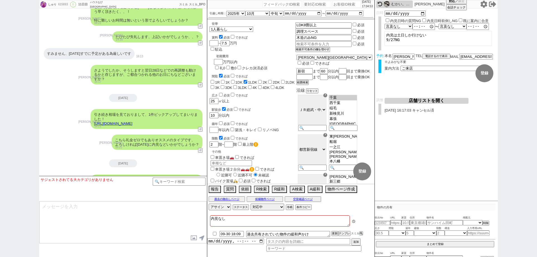
scroll to position [15, 0]
click at [362, 234] on icon at bounding box center [361, 233] width 3 height 3
click at [346, 235] on button "テンプレ" at bounding box center [344, 234] width 12 height 4
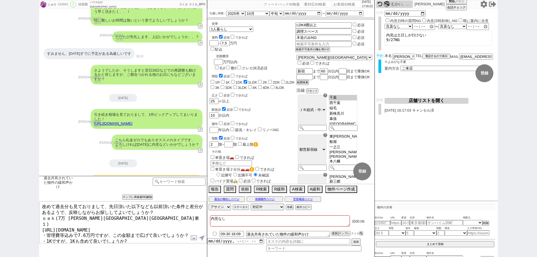
click at [163, 209] on textarea "改めて過去分も見ておりまして、先日頂いた以下なども以前頂いた条件と差分があるようで、反映しながらお探ししてよいでしょうか？ ｏａｋ(7万 千葉県柏市東１) h…" at bounding box center [122, 223] width 167 height 42
drag, startPoint x: 169, startPoint y: 220, endPoint x: 34, endPoint y: 221, distance: 134.4
click at [34, 221] on div "しゅり 615693 ! 0 11日目 ハウスなび柏東口店 冬眠中 自社客 スミカ スミカ_BPO チャット全表示 2025-09-20 ようこそLINE物件…" at bounding box center [268, 128] width 537 height 257
click at [192, 225] on textarea "改めて過去分も見ておりまして、先日頂いた以下なども以前頂いた条件と差分があるようで、反映しながらお探ししてよいでしょうか？ ｏａｋ(7万 千葉県柏市東１) h…" at bounding box center [122, 223] width 167 height 42
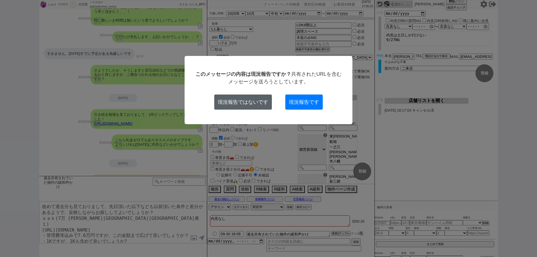
click at [253, 108] on button "現況報告ではないです" at bounding box center [243, 102] width 58 height 15
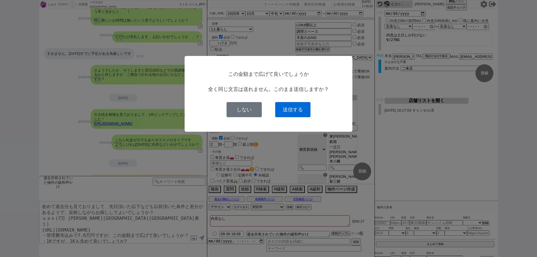
click at [306, 109] on button "送信する" at bounding box center [292, 109] width 35 height 15
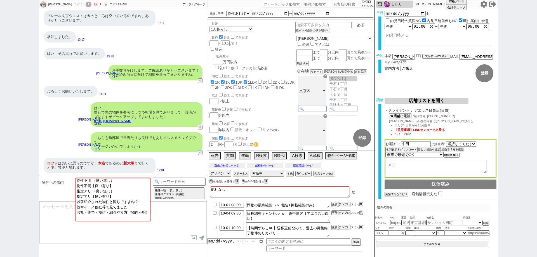
scroll to position [38, 0]
click at [347, 5] on input "number" at bounding box center [347, 4] width 28 height 7
paste input "615166"
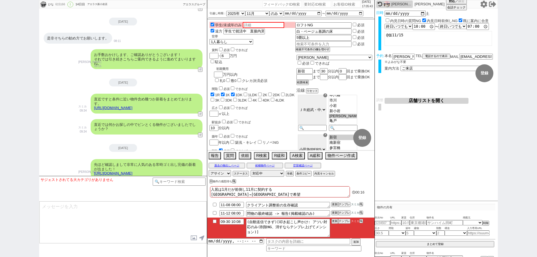
scroll to position [2107, 0]
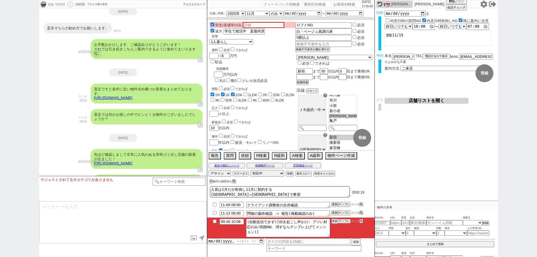
click at [343, 219] on button "テンプレ" at bounding box center [344, 221] width 12 height 4
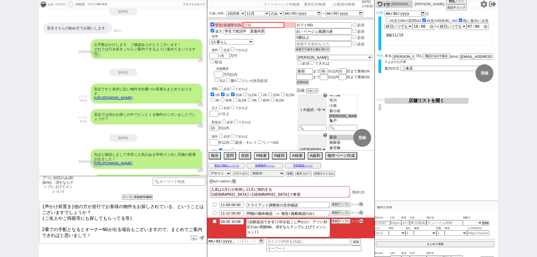
drag, startPoint x: 74, startPoint y: 207, endPoint x: 22, endPoint y: 202, distance: 52.3
click at [22, 202] on div "ひな 615166 ! 0 14日目 アエラス新小岩店 冬眠中 自社客 アエラスグループ スミカ_BPO チャット全表示 2025-09-17 ようこそLIN…" at bounding box center [268, 128] width 537 height 257
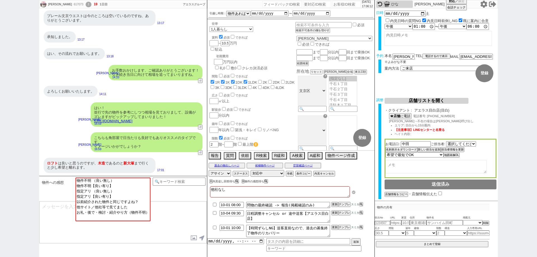
scroll to position [38, 0]
click at [334, 4] on input "number" at bounding box center [347, 4] width 28 height 7
paste input "371378"
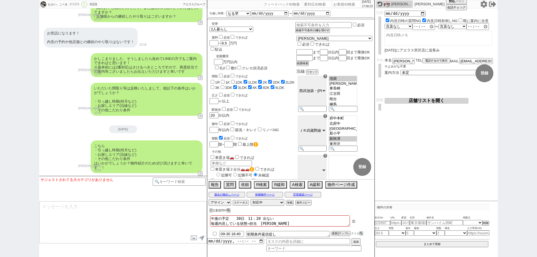
scroll to position [49, 0]
click at [349, 234] on button "テンプレ" at bounding box center [344, 234] width 12 height 4
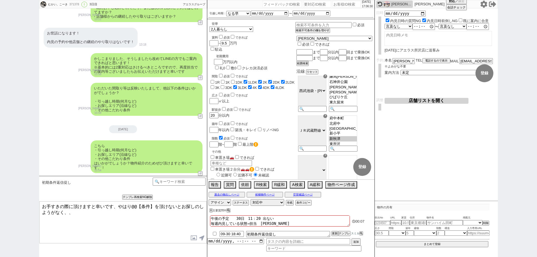
scroll to position [2474, 0]
drag, startPoint x: 113, startPoint y: 205, endPoint x: 15, endPoint y: 190, distance: 99.0
click at [15, 190] on div "むかい。こーき 371378 ! 0 3日目 冬眠中 自社客 アエラスグループ スミカ_BPO チャット全表示 2022-10-25 ようこそLINE物件紹介…" at bounding box center [268, 128] width 537 height 257
drag, startPoint x: 152, startPoint y: 204, endPoint x: 66, endPoint y: 204, distance: 86.8
click at [66, 204] on textarea "先日の条件】を頂けないとお探しのしようがなく、、" at bounding box center [122, 223] width 167 height 42
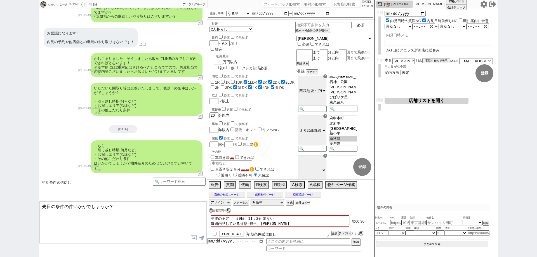
click at [304, 203] on button "条件コピー" at bounding box center [303, 203] width 15 height 4
click at [160, 234] on textarea "先日の条件の件いかがでしょうか？" at bounding box center [122, 223] width 167 height 42
paste textarea "・エリア：新秋津駅、東所沢駅、ひばりケ丘駅、東久留米駅、清瀬駅、秋津駅、所沢駅、西所沢駅 ・賃料：9.5万円 ・引越し時期：なるべく早く ・間取り：1LDK〜…"
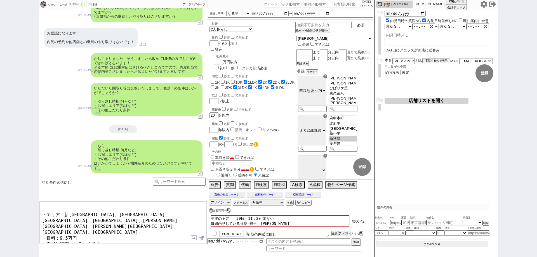
scroll to position [49, 0]
click at [109, 211] on textarea "先日の条件の件いかがでしょうか？ ・エリア：新秋津駅、東所沢駅、ひばりケ丘駅、東久留米駅、清瀬駅、秋津駅、所沢駅、西所沢駅 ・賃料：9.5万円 ・引越し時期：…" at bounding box center [122, 223] width 167 height 42
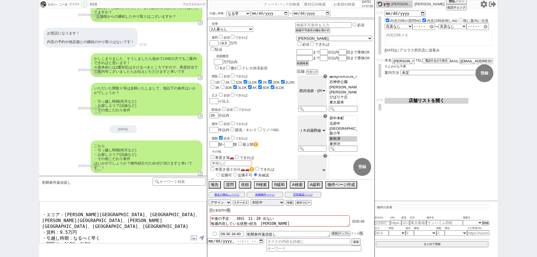
scroll to position [17, 0]
drag, startPoint x: 205, startPoint y: 211, endPoint x: 196, endPoint y: 211, distance: 9.2
click at [196, 211] on textarea "先日の条件の件いかがでしょうか？ ・エリア：ひばりケ丘駅、東久留米駅、清瀬駅、秋津駅、所沢駅、西所沢駅 ・賃料：9.5万円 ・引越し時期：なるべく早く ・間取…" at bounding box center [122, 223] width 167 height 42
drag, startPoint x: 172, startPoint y: 213, endPoint x: 94, endPoint y: 212, distance: 77.5
click at [92, 212] on textarea "先日の条件の件いかがでしょうか？ ・エリア：ひばりケ丘駅、東久留米駅、清瀬駅、秋津駅、所沢駅、西所沢駅 ・賃料：9.5万円 ・引越し時期：なるべく早く ・間取…" at bounding box center [122, 223] width 167 height 42
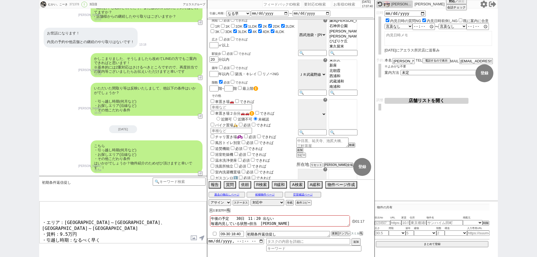
scroll to position [2, 0]
click at [106, 231] on textarea "先日の条件の件いかがでしょうか？ ・エリア：ひばりケ丘駅～西所沢駅、新秋津駅～東所沢駅 ・賃料：9.5万円 ・引越し時期：なるべく早く ・間取り：1LDK〜4…" at bounding box center [122, 223] width 167 height 42
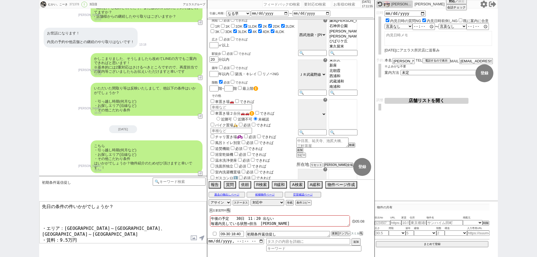
click at [334, 1] on input "number" at bounding box center [347, 4] width 28 height 7
paste input "371378"
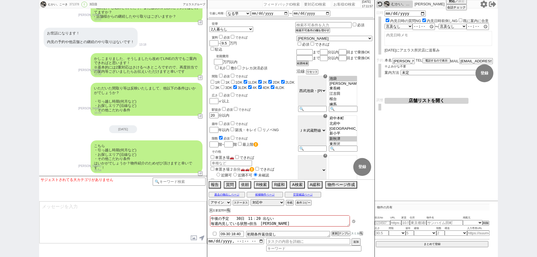
scroll to position [49, 0]
click at [333, 3] on input "number" at bounding box center [347, 4] width 28 height 7
paste input "371378"
click at [345, 234] on button "テンプレ" at bounding box center [344, 234] width 12 height 4
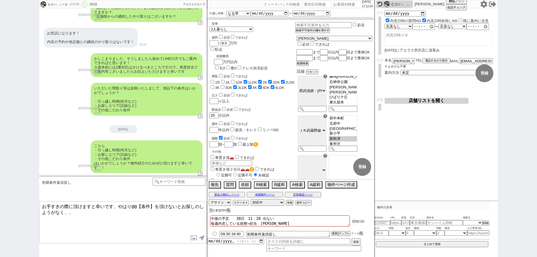
click at [137, 207] on textarea "お手すきの際に頂けますと幸いです、やはり@@【条件】を頂けないとお探しのしようがなく、、" at bounding box center [122, 223] width 167 height 42
drag, startPoint x: 141, startPoint y: 207, endPoint x: 0, endPoint y: 186, distance: 142.7
click at [0, 186] on div "むかい。こーき 371378 ! 0 3日目 冬眠中 自社客 アエラスグループ スミカ_BPO チャット全表示 2022-10-25 ようこそLINE物件紹介…" at bounding box center [268, 128] width 537 height 257
drag, startPoint x: 170, startPoint y: 209, endPoint x: 84, endPoint y: 208, distance: 85.9
click at [84, 208] on textarea "先日のお探しの条件】を頂けないとお探しのしようがなく、、" at bounding box center [122, 223] width 167 height 42
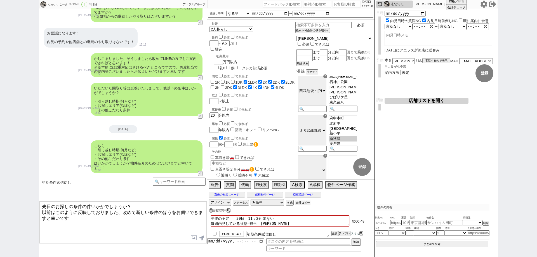
click at [300, 201] on button "条件コピー" at bounding box center [303, 203] width 15 height 4
click at [312, 202] on button "もう1回押してください" at bounding box center [311, 203] width 31 height 4
click at [139, 235] on textarea "先日のお探しの条件の件いかがでしょうか？ 以前はこのように反映しておりました、改めて新しい条件のほうをお伺いできますと幸いです！" at bounding box center [122, 223] width 167 height 42
paste textarea "・エリア：新秋津駅、東所沢駅、ひばりケ丘駅、東久留米駅、清瀬駅、秋津駅、所沢駅、西所沢駅 ・賃料：9.5万円 ・引越し時期：なるべく早く ・間取り：1LDK〜…"
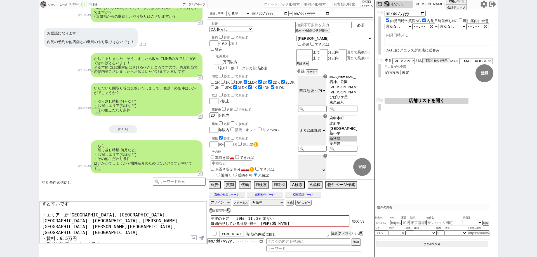
scroll to position [0, 0]
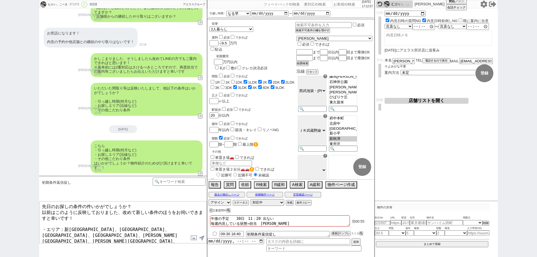
drag, startPoint x: 108, startPoint y: 224, endPoint x: 67, endPoint y: 223, distance: 41.2
click at [67, 223] on textarea "先日のお探しの条件の件いかがでしょうか？ 以前はこのように反映しておりました、改めて新しい条件のほうをお伺いできますと幸いです！ ・エリア：新秋津駅、東所沢駅…" at bounding box center [122, 223] width 167 height 42
click at [91, 228] on textarea "先日のお探しの条件の件いかがでしょうか？ 以前はこのように反映しておりました、改めて新しい条件のほうをお伺いできますと幸いです！ ・エリア：新秋津駅、東所沢駅…" at bounding box center [122, 223] width 167 height 42
click at [86, 223] on textarea "先日のお探しの条件の件いかがでしょうか？ 以前はこのように反映しておりました、改めて新しい条件のほうをお伺いできますと幸いです！ ・エリア：新秋津駅、東所沢駅…" at bounding box center [122, 223] width 167 height 42
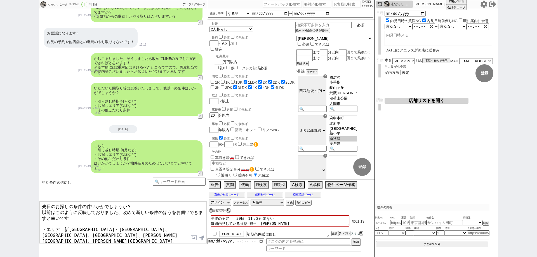
drag, startPoint x: 59, startPoint y: 229, endPoint x: 163, endPoint y: 222, distance: 104.4
click at [163, 222] on textarea "先日のお探しの条件の件いかがでしょうか？ 以前はこのように反映しておりました、改めて新しい条件のほうをお伺いできますと幸いです！ ・エリア：新秋津駅～東所沢駅…" at bounding box center [122, 223] width 167 height 42
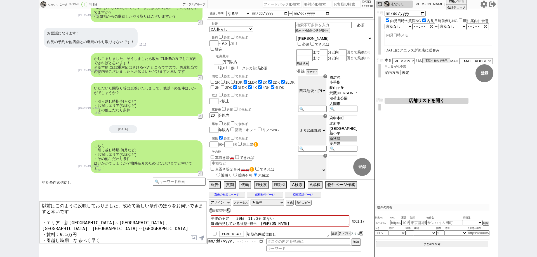
scroll to position [12, 0]
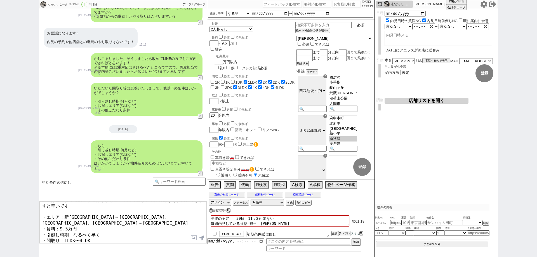
click at [154, 232] on textarea "先日のお探しの条件の件いかがでしょうか？ 以前はこのように反映しておりました、改めて新しい条件のほうをお伺いできますと幸いです！ ・エリア：新秋津駅～東所沢駅…" at bounding box center [122, 223] width 167 height 42
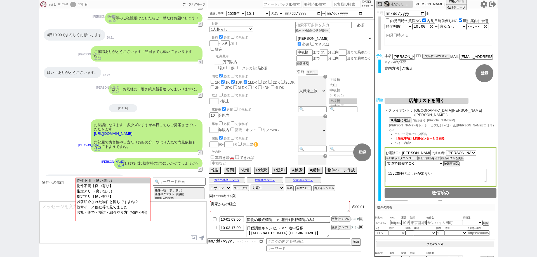
scroll to position [634, 0]
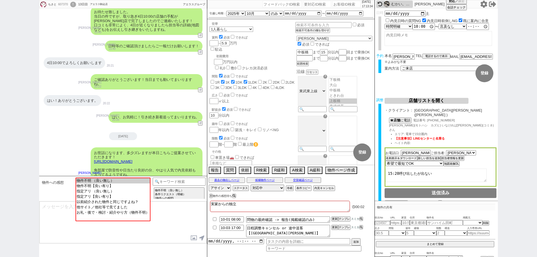
click at [132, 160] on link "https://tools.sumika.live/pages/9vasqrz" at bounding box center [113, 162] width 38 height 4
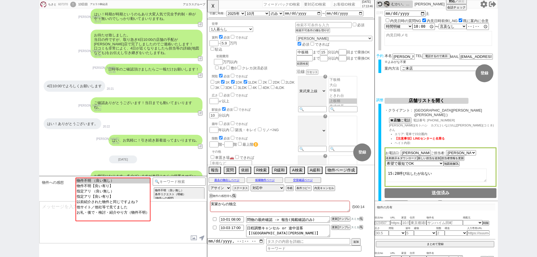
scroll to position [662, 0]
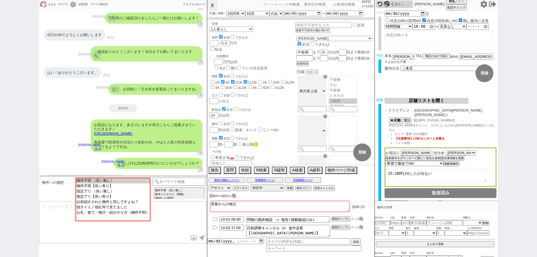
click at [214, 6] on button "☓" at bounding box center [212, 5] width 10 height 11
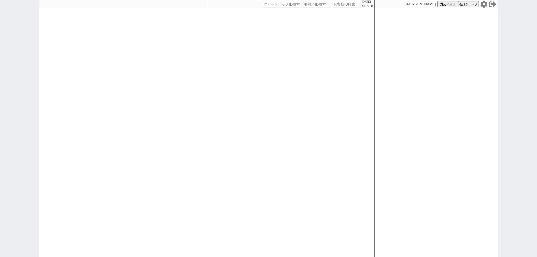
click at [346, 3] on input "number" at bounding box center [347, 4] width 28 height 7
paste input "616375"
type input "616375"
select select "1"
select select "2"
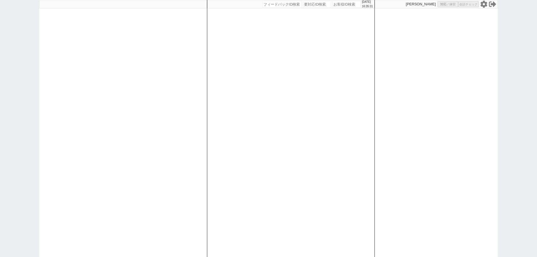
select select
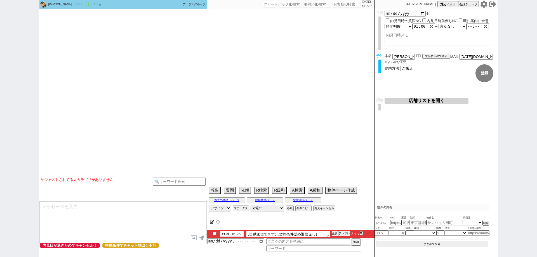
type textarea "他社なし"
select select "2025"
select select "11"
select select "36"
select select "7"
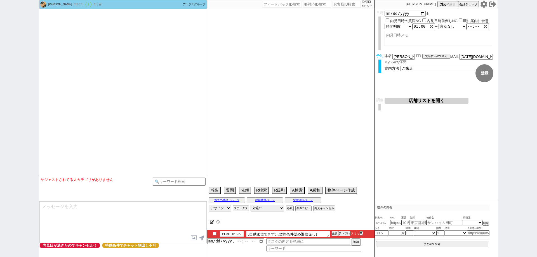
select select "12"
select select "140"
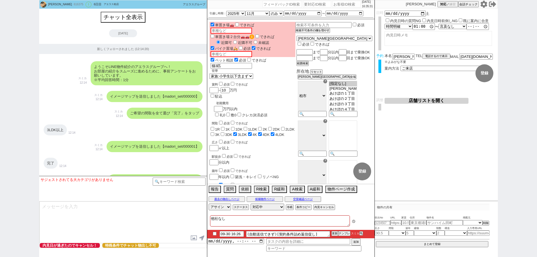
scroll to position [1203, 0]
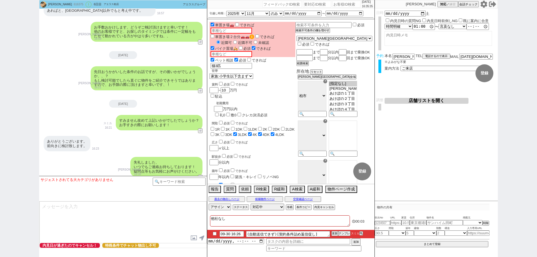
click at [213, 232] on input "checkbox" at bounding box center [215, 234] width 8 height 4
checkbox input "true"
click at [333, 232] on button "更新" at bounding box center [335, 234] width 6 height 4
click at [333, 226] on textarea "他社なし" at bounding box center [280, 221] width 140 height 11
click at [334, 236] on li "09-30 16:26 (自動送信できず)[契約条件詰め返信促し] 更新 テンプレ スミカ" at bounding box center [290, 234] width 167 height 8
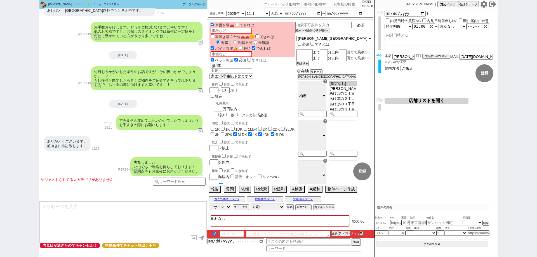
click at [334, 226] on textarea "他社なし" at bounding box center [280, 221] width 140 height 11
click at [334, 232] on button "更新" at bounding box center [335, 234] width 6 height 4
click at [334, 227] on div "他社なし" at bounding box center [280, 222] width 140 height 12
click at [334, 229] on div at bounding box center [290, 229] width 167 height 2
click at [334, 223] on textarea "他社なし" at bounding box center [280, 221] width 140 height 11
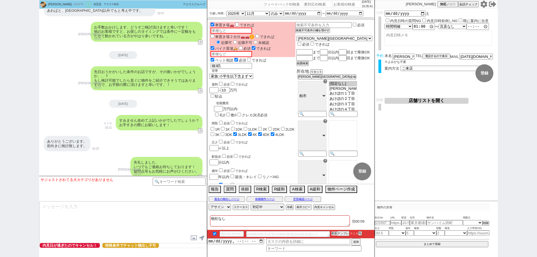
click at [335, 232] on button "更新" at bounding box center [335, 234] width 6 height 4
drag, startPoint x: 0, startPoint y: 138, endPoint x: 38, endPoint y: 149, distance: 39.9
click at [2, 139] on div "つよし 616375 ! 0 6日目 アエラス柏店 冬眠中 自社客 アエラスグループ スミカ_BPO チャット全表示 2025-09-25 新しくフォローされ…" at bounding box center [268, 128] width 537 height 257
click at [334, 235] on button "更新" at bounding box center [335, 234] width 6 height 4
click at [336, 225] on textarea "他社なし" at bounding box center [280, 221] width 140 height 11
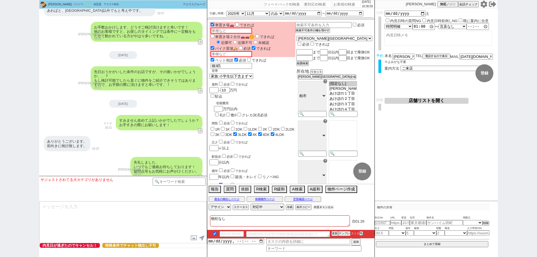
click at [326, 207] on button "内見キャンセル" at bounding box center [324, 207] width 21 height 4
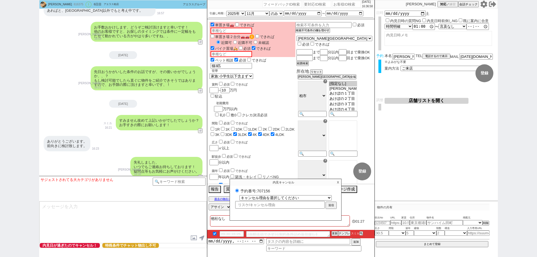
radio input "true"
click at [322, 197] on select "キャンセル理由を選択してください 希望物件が出なかった 希望物件が見れなかった 返信がこなくなった 他決(日程調整前) 引越し自体消滅(日程調整前) 都合が変…" at bounding box center [286, 197] width 92 height 5
select select "2"
click at [240, 195] on select "キャンセル理由を選択してください 希望物件が出なかった 希望物件が見れなかった 返信がこなくなった 他決(日程調整前) 引越し自体消滅(日程調整前) 都合が変…" at bounding box center [286, 197] width 92 height 5
radio input "true"
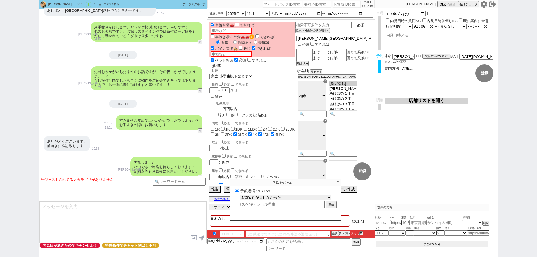
click at [331, 197] on select "キャンセル理由を選択してください 希望物件が出なかった 希望物件が見れなかった 返信がこなくなった 他決(日程調整前) 引越し自体消滅(日程調整前) 都合が変…" at bounding box center [286, 197] width 92 height 5
select select "14"
click at [240, 195] on select "キャンセル理由を選択してください 希望物件が出なかった 希望物件が見れなかった 返信がこなくなった 他決(日程調整前) 引越し自体消滅(日程調整前) 都合が変…" at bounding box center [286, 197] width 92 height 5
radio input "true"
click at [299, 204] on input "text" at bounding box center [280, 204] width 90 height 6
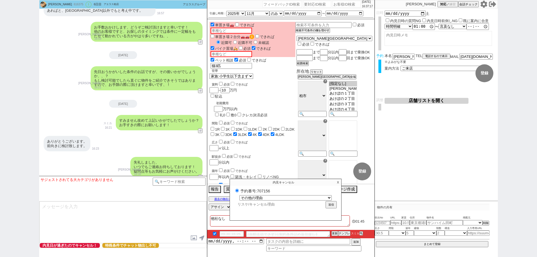
type input "ｔ"
radio input "true"
type input "と"
radio input "true"
type input "とｋ"
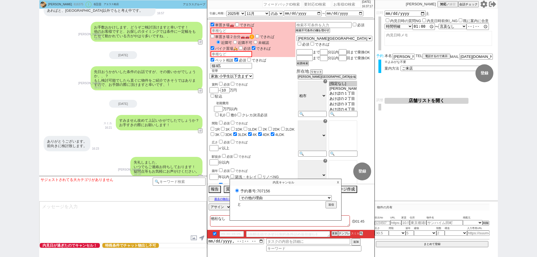
radio input "true"
type input "とく"
radio input "true"
type input "とくｓ"
radio input "true"
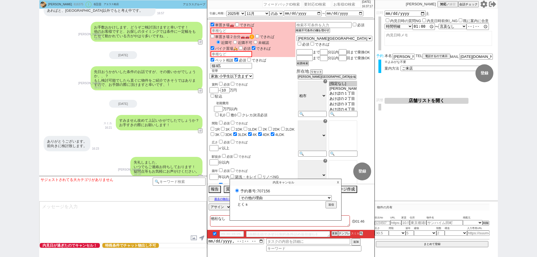
type input "とくｓｙ"
radio input "true"
type input "とくしゅ"
radio input "true"
type input "とくしゅｚ"
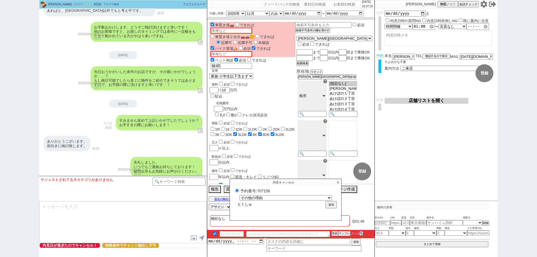
radio input "true"
type input "とくしゅｚｙ"
radio input "true"
type input "とくしゅじょ"
radio input "true"
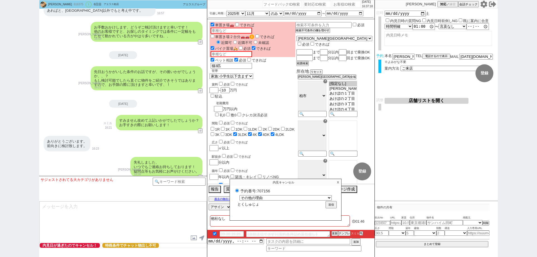
type input "とくしゅじょう"
radio input "true"
type input "とくしゅじょうｋ"
radio input "true"
type input "とくしゅじょうけ"
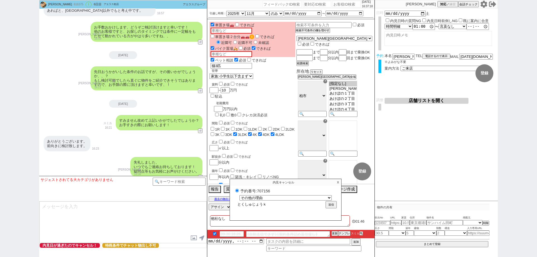
radio input "true"
type input "とくしゅじょうけｎ"
radio input "true"
type input "特殊条件"
radio input "true"
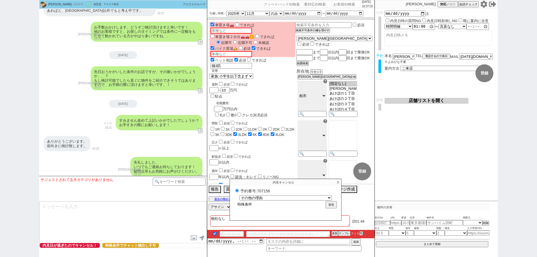
type input "特殊条件"
click at [215, 235] on input "checkbox" at bounding box center [215, 234] width 8 height 4
checkbox input "false"
click at [338, 230] on li "09-30 16:26 (自動送信できず)[契約条件詰め返信促し] 更新 テンプレ スミカ" at bounding box center [290, 234] width 167 height 8
click at [333, 206] on button "送信" at bounding box center [331, 205] width 10 height 6
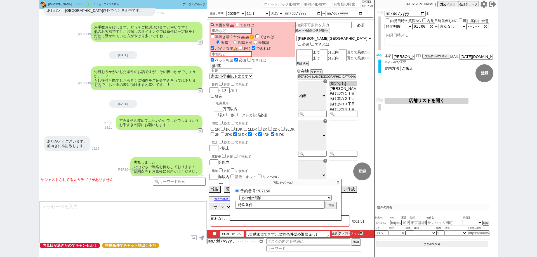
radio input "true"
select select
select select "0"
radio input "false"
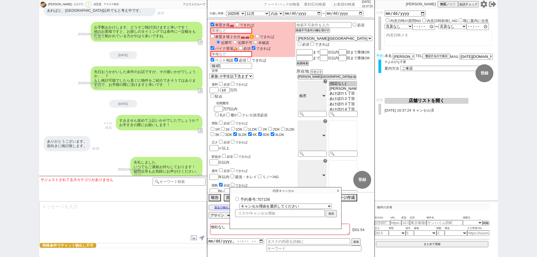
click at [339, 190] on p "X" at bounding box center [338, 191] width 6 height 7
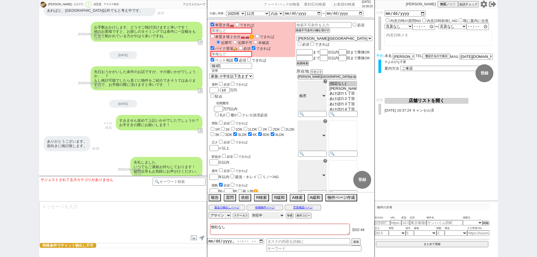
click at [270, 214] on select "対応中 引き継ぎ完了 ブロック 長期間返信なし 紹介不可 別の所で決まった 客の都合で引越しが無くなった 接客開始後に冬眠" at bounding box center [268, 215] width 34 height 7
click at [276, 229] on textarea "他社なし" at bounding box center [280, 229] width 140 height 11
click at [279, 252] on div "他社なし 02:51 追加" at bounding box center [290, 240] width 167 height 35
click at [284, 245] on div "追加" at bounding box center [290, 244] width 167 height 13
click at [289, 251] on input at bounding box center [313, 249] width 95 height 5
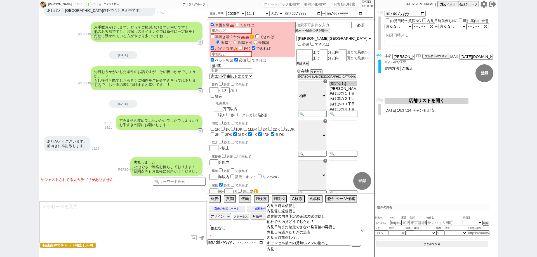
type input "内"
type input "特殊"
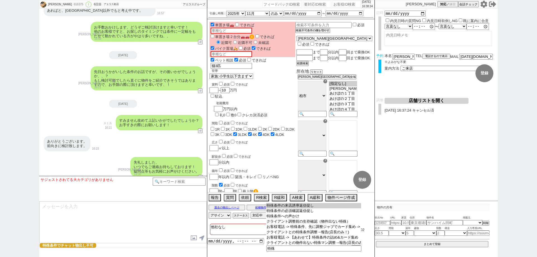
type input "特殊条件の来店誘導返信促し"
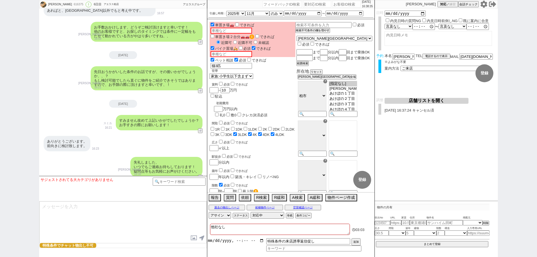
click at [261, 240] on input "datetime-local" at bounding box center [235, 240] width 57 height 5
click at [362, 244] on div "特殊条件の来店誘導返信促し 追加" at bounding box center [290, 244] width 167 height 13
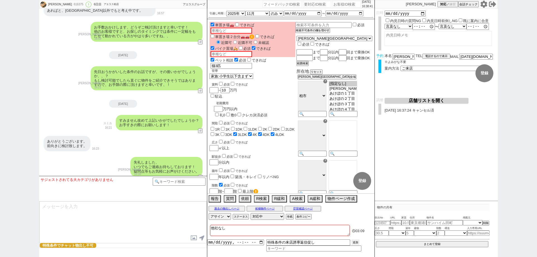
click at [357, 240] on button "追加" at bounding box center [356, 243] width 8 height 6
type input "2025-09-30T16:00"
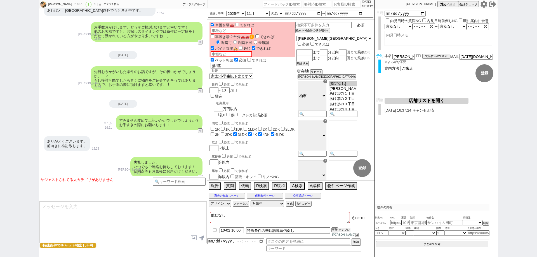
click at [348, 232] on button "テンプレ" at bounding box center [344, 230] width 12 height 4
type textarea "お世話になります、その後ご都合などいかがでしょうか？ もしタイミング良ければぜひ色々ご相談の上物件を回れればと思います！"
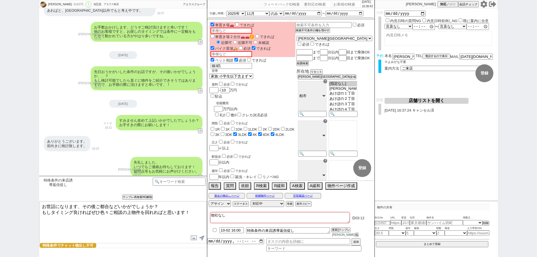
click at [348, 217] on textarea "他社なし" at bounding box center [280, 217] width 140 height 11
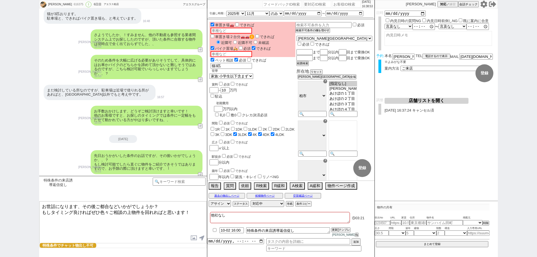
click at [214, 232] on input "checkbox" at bounding box center [215, 230] width 8 height 4
checkbox input "true"
click at [335, 236] on li "10-02 16:00 特殊条件の来店誘導返信促し 更新 テンプレ 中村夏海" at bounding box center [290, 232] width 167 height 12
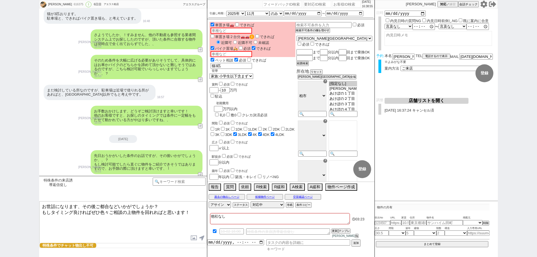
click at [317, 250] on input at bounding box center [313, 249] width 95 height 5
type input "契約条件"
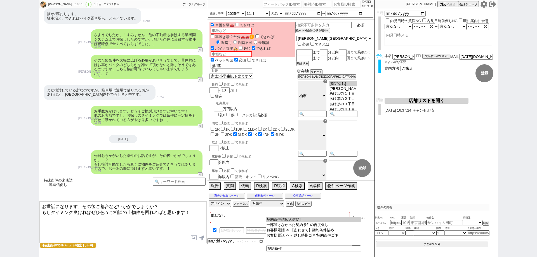
type input "契約条件詰め返信促し"
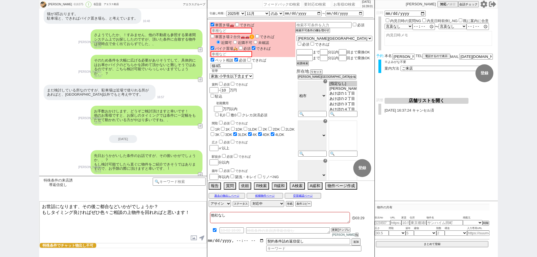
click at [262, 241] on input "datetime-local" at bounding box center [235, 240] width 57 height 5
click at [356, 241] on button "追加" at bounding box center [356, 243] width 8 height 6
type input "2025-09-30T16:00"
click at [344, 232] on button "テンプレ" at bounding box center [344, 230] width 12 height 4
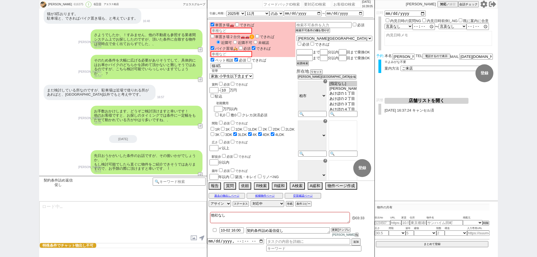
type textarea "また以前お聞きした@@【契約条件】の件いかがでしょうか？ 契約条件系はそもそも物件が検討範囲に入るか等重要となりますので、ぜひお手すきの際に頂けますと幸いです！"
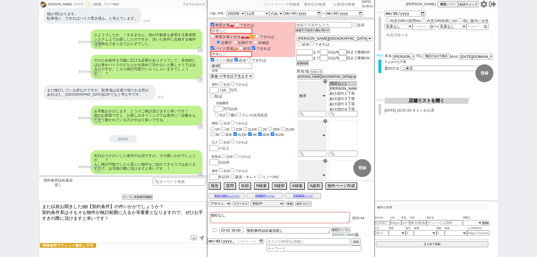
scroll to position [1203, 0]
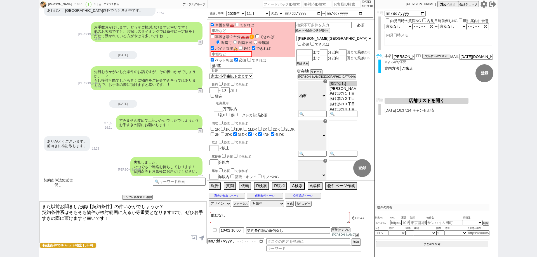
click at [187, 224] on textarea "また以前お聞きした@@【契約条件】の件いかがでしょうか？ 契約条件系はそもそも物件が検討範囲に入るか等重要となりますので、ぜひお手すきの際に頂けますと幸いです！" at bounding box center [122, 223] width 167 height 42
click at [273, 205] on select "対応中 引き継ぎ完了 ブロック 長期間返信なし 紹介不可 別の所で決まった 客の都合で引越しが無くなった 接客開始後に冬眠" at bounding box center [268, 203] width 34 height 7
click at [247, 206] on button "ステータス" at bounding box center [240, 204] width 15 height 4
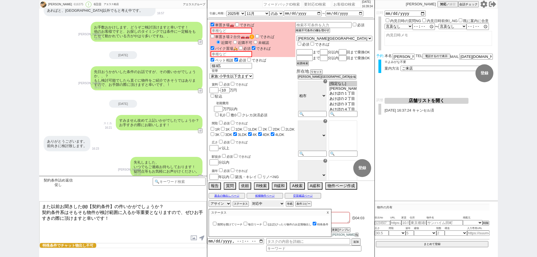
click at [264, 207] on select "対応中 引き継ぎ完了 ブロック 長期間返信なし 紹介不可 別の所で決まった 客の都合で引越しが無くなった 接客開始後に冬眠" at bounding box center [268, 203] width 34 height 7
select select "600"
click at [251, 203] on select "対応中 引き継ぎ完了 ブロック 長期間返信なし 紹介不可 別の所で決まった 客の都合で引越しが無くなった 接客開始後に冬眠" at bounding box center [268, 203] width 34 height 7
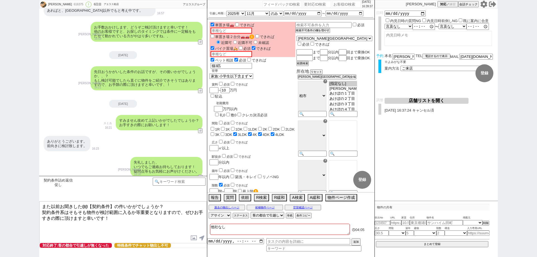
click at [242, 227] on textarea "他社なし" at bounding box center [280, 229] width 140 height 11
type textarea "他社なし"
checkbox input "false"
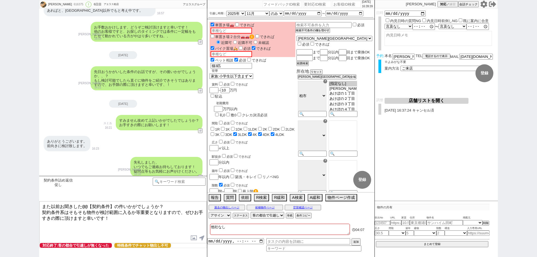
checkbox input "false"
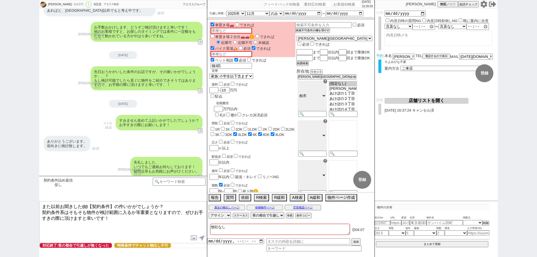
checkbox input "false"
checkbox input "true"
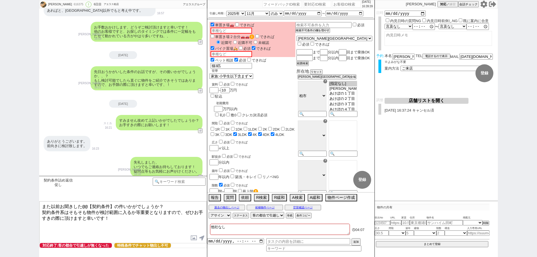
type textarea "他社なし ｔ"
checkbox input "false"
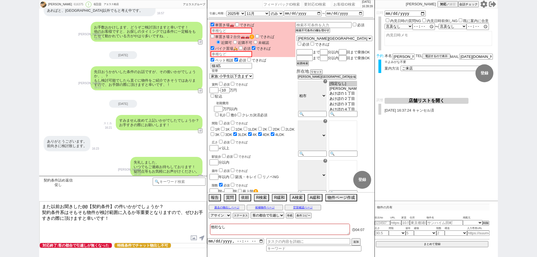
checkbox input "false"
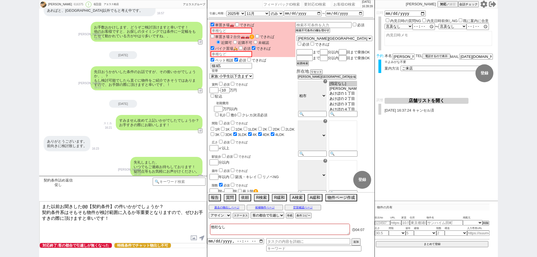
checkbox input "true"
type textarea "他社なし と"
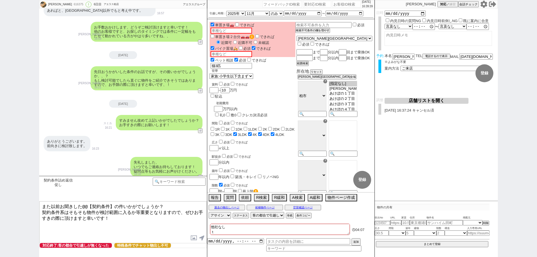
checkbox input "false"
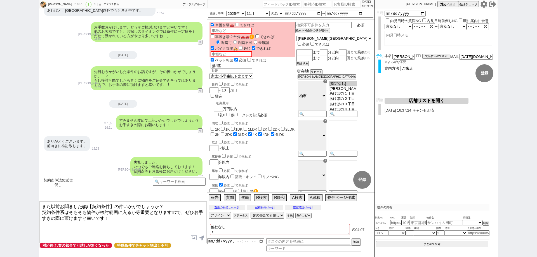
checkbox input "false"
checkbox input "true"
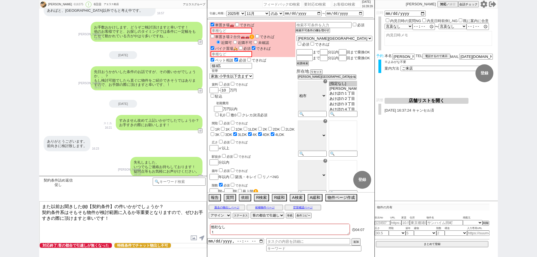
checkbox input "true"
type textarea "他社なし とｋ"
checkbox input "false"
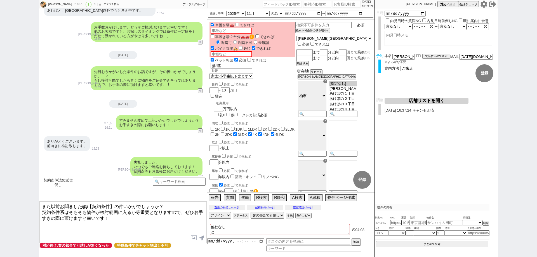
checkbox input "false"
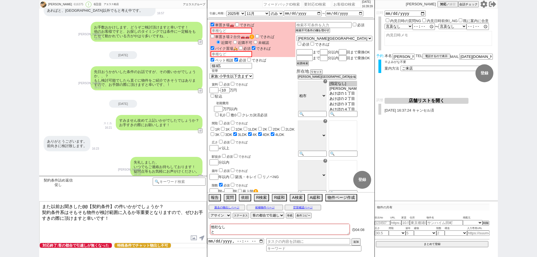
checkbox input "false"
checkbox input "true"
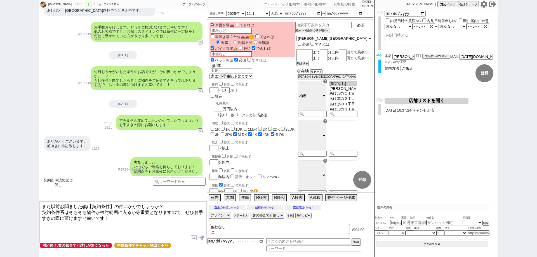
checkbox input "true"
type textarea "他社なし とく"
checkbox input "false"
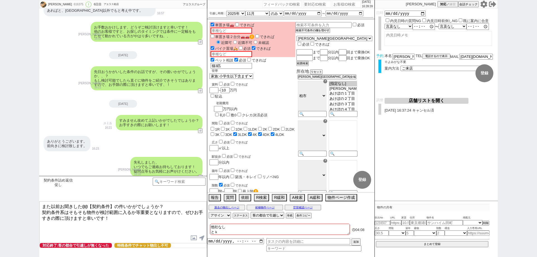
checkbox input "false"
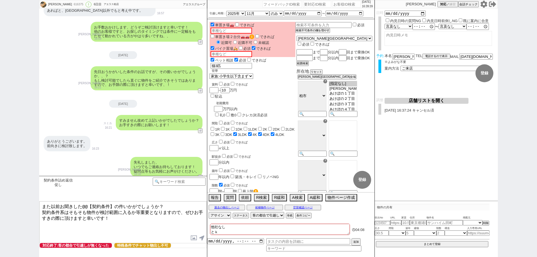
checkbox input "false"
checkbox input "true"
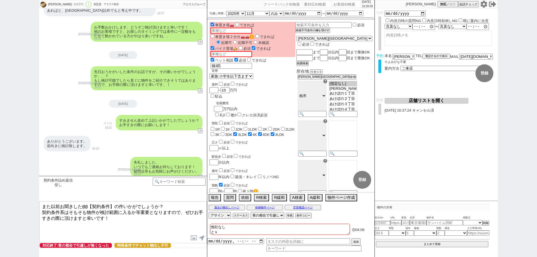
checkbox input "true"
type textarea "他社なし とくｓ"
checkbox input "false"
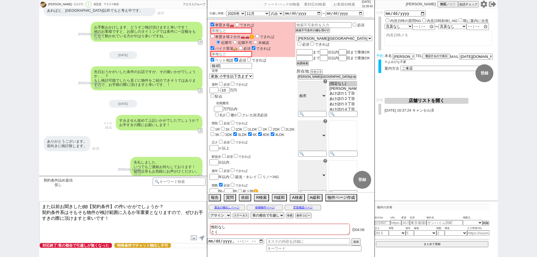
checkbox input "false"
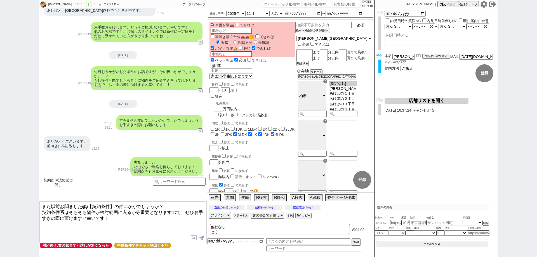
checkbox input "false"
checkbox input "true"
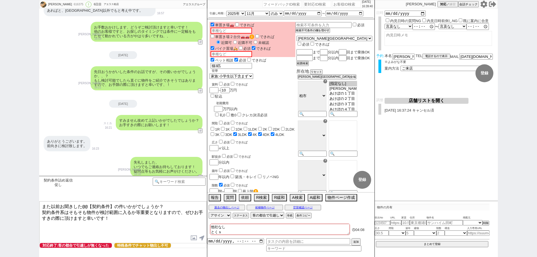
type textarea "他社なし とくｓｙ"
checkbox input "false"
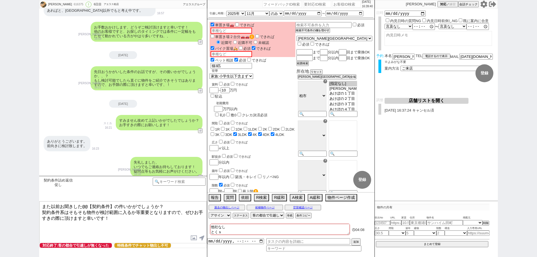
checkbox input "false"
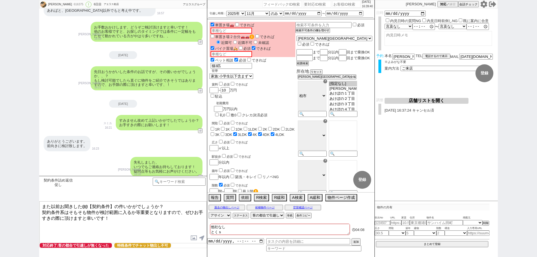
checkbox input "true"
type textarea "他社なし とくしゅ"
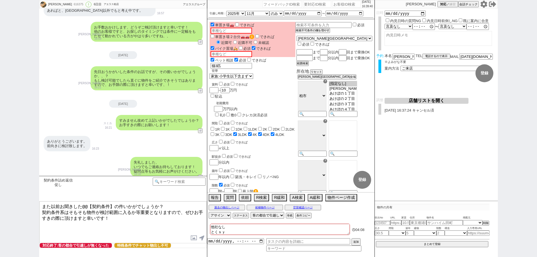
checkbox input "false"
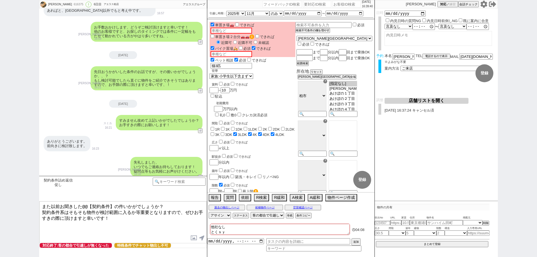
checkbox input "false"
checkbox input "true"
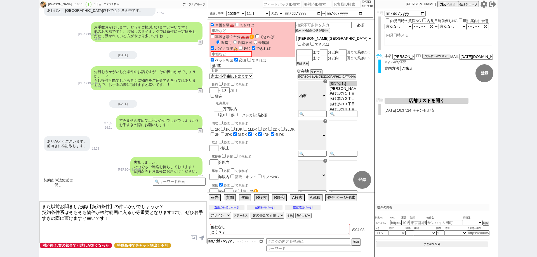
checkbox input "true"
type textarea "他社なし 特殊"
checkbox input "false"
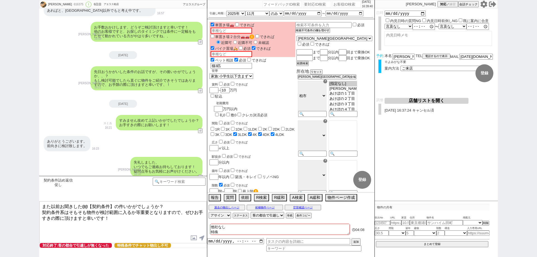
checkbox input "false"
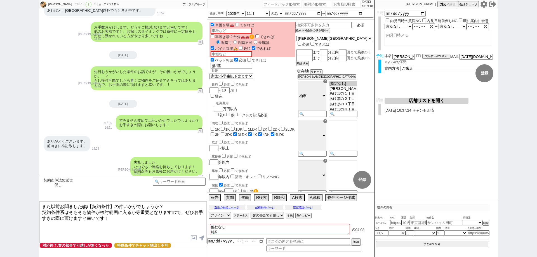
checkbox input "false"
checkbox input "true"
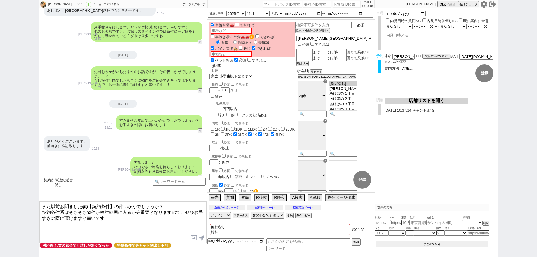
checkbox input "true"
checkbox input "false"
click at [0, 190] on div "つよし 616375 ! 0 6日目 アエラス柏店 冬眠中 自社客 アエラスグループ スミカ_BPO チャット全表示 2025-09-25 新しくフォローされ…" at bounding box center [268, 128] width 537 height 257
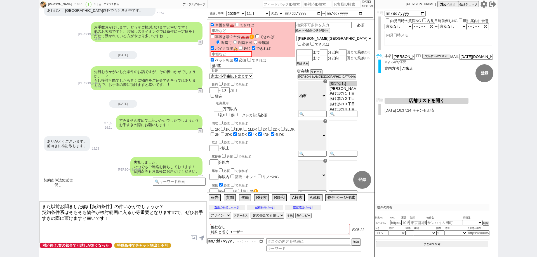
click at [248, 230] on textarea "他社なし 特殊と省くユーザー" at bounding box center [280, 229] width 140 height 11
click at [409, 177] on div "内見日など入力！ 変更 なし 登録 日時 内見日時の質問NG 内見日時前倒しNG 既に案内に合意 言及なし 時間明確 午前 午後 お昼 夕方・夜 終日いつでも…" at bounding box center [436, 104] width 123 height 193
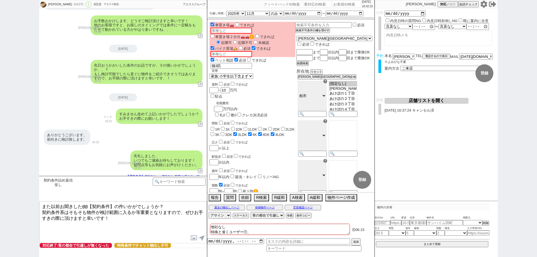
click at [265, 233] on textarea "他社なし 特殊と省くユーザー①、" at bounding box center [280, 229] width 140 height 11
click at [340, 215] on div "対応パス アサイン ステータス 対応中 引き継ぎ完了 ブロック 長期間返信なし 紹介不可 別の所で決まった 客の都合で引越しが無くなった 接客開始後に冬眠 対…" at bounding box center [290, 215] width 167 height 8
click at [340, 229] on textarea "他社なし 特殊条件と省くユーザー①、返信上がってくるように「客都合ステータス」に" at bounding box center [280, 229] width 140 height 11
click at [347, 215] on div "対応パス アサイン ステータス 対応中 引き継ぎ完了 ブロック 長期間返信なし 紹介不可 別の所で決まった 客の都合で引越しが無くなった 接客開始後に冬眠 対…" at bounding box center [290, 215] width 167 height 8
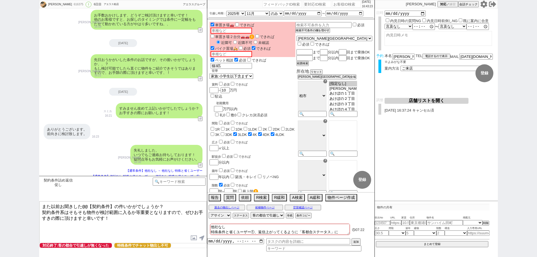
drag, startPoint x: 346, startPoint y: 225, endPoint x: 350, endPoint y: 211, distance: 14.5
click at [346, 224] on textarea "他社なし 特殊条件と省くユーザー①、返信上がってくるように「客都合ステータス」に" at bounding box center [280, 229] width 140 height 11
click at [350, 211] on div "対応パス アサイン ステータス 対応中 引き継ぎ完了 ブロック 長期間返信なし 紹介不可 別の所で決まった 客の都合で引越しが無くなった 接客開始後に冬眠 対…" at bounding box center [290, 215] width 167 height 8
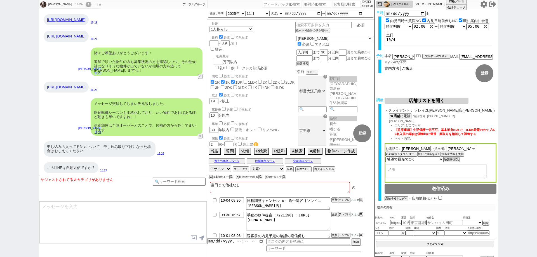
scroll to position [21, 0]
click at [123, 202] on textarea at bounding box center [122, 223] width 167 height 42
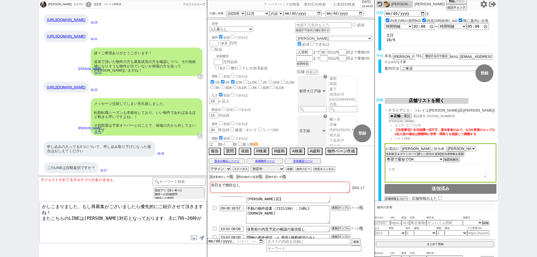
scroll to position [10, 0]
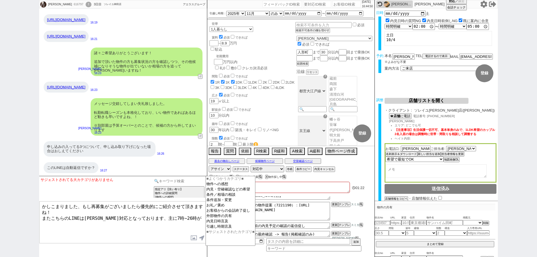
click at [176, 184] on input at bounding box center [179, 181] width 53 height 7
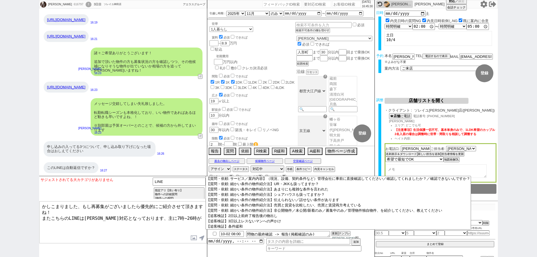
scroll to position [638, 0]
drag, startPoint x: 171, startPoint y: 180, endPoint x: 147, endPoint y: 178, distance: 23.9
click at [147, 178] on div "サジェストされてる大カテゴリがありません テンプレ再検索NG解除 LINE 指定アリ【良い有り】 物件への詳細質問 (物件への感想) 他サイト／他社等で見てま…" at bounding box center [123, 188] width 168 height 25
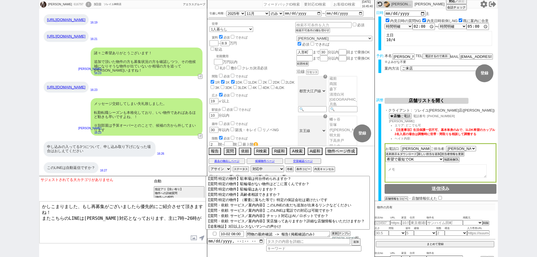
scroll to position [202, 0]
click at [363, 219] on option "【質問・依頼: サービス／案内内容】チャット対応はAI／ロボットですか？" at bounding box center [288, 215] width 164 height 5
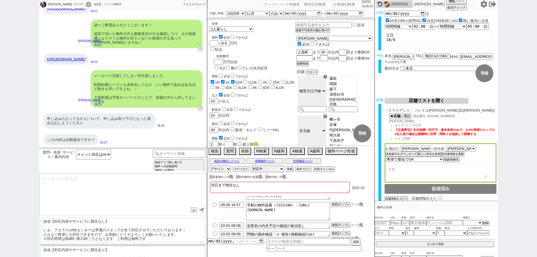
click at [153, 234] on p "@@【対応内容やサービスに懸念なし】 いえ、アエラスLINEセンターは専属のスタッフが全て対応させていただいております！ どんなご希望にも対応できますので、お…" at bounding box center [123, 230] width 165 height 25
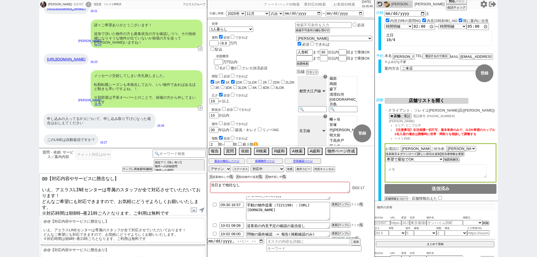
drag, startPoint x: 56, startPoint y: 188, endPoint x: 35, endPoint y: 183, distance: 21.4
click at [35, 183] on div "菜々 616797 ! 0 3日目 ソレイユ神田店 冬眠中 自社客 アエラスグループ スミカ_BPO チャット全表示 2025-09-28 新しくフォローされ…" at bounding box center [268, 128] width 537 height 257
drag, startPoint x: 50, startPoint y: 202, endPoint x: 48, endPoint y: 190, distance: 11.3
click at [48, 190] on textarea "@@【対応内容やサービスに懸念なし】 またアエラスLINEセンターは専属のスタッフが全て対応させていただいております！ どんなご希望にも対応できますので、お気…" at bounding box center [122, 195] width 167 height 42
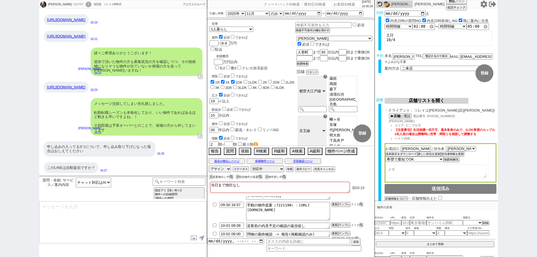
scroll to position [3905, 0]
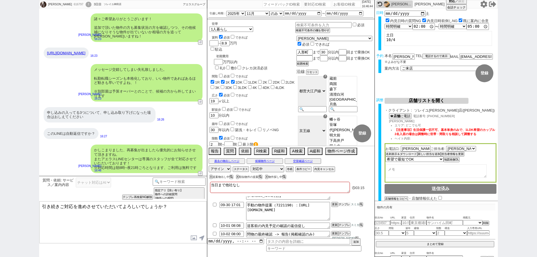
click at [345, 205] on button "テンプレ" at bounding box center [344, 205] width 12 height 4
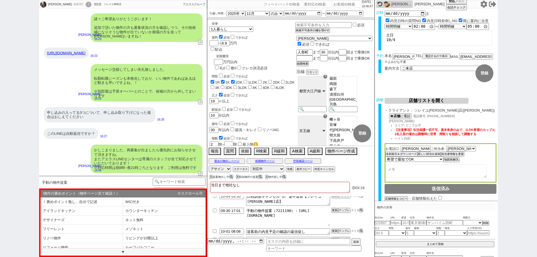
scroll to position [0, 0]
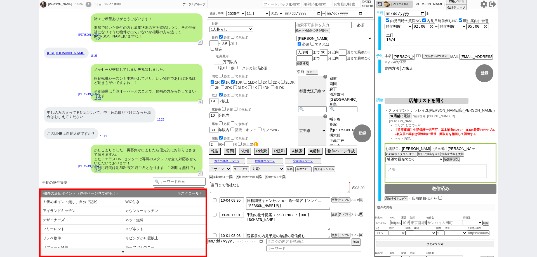
drag, startPoint x: 324, startPoint y: 212, endPoint x: 296, endPoint y: 201, distance: 29.5
click at [296, 201] on ul "10-04 09:30 日程調整キャンセル or 途中送客【ソレイユ五反田店】 更新 テンプレ スミカ 09-30 17:01 手動の物件提案（7221190…" at bounding box center [290, 218] width 167 height 42
click at [344, 213] on button "テンプレ" at bounding box center [344, 215] width 12 height 4
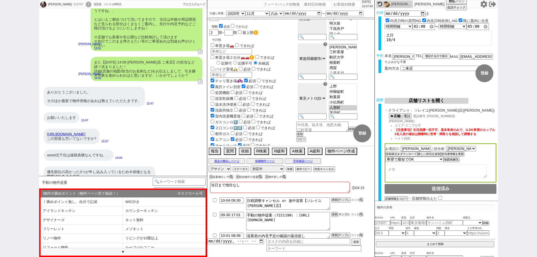
scroll to position [3681, 0]
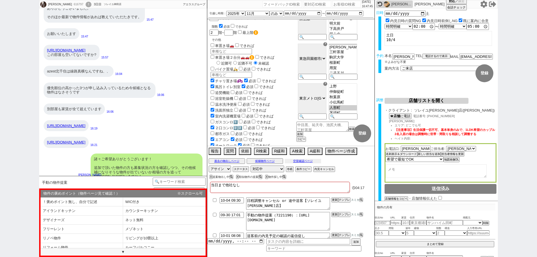
click at [293, 162] on button "空室確認ページ" at bounding box center [303, 161] width 36 height 4
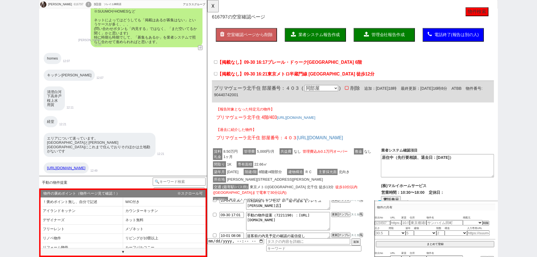
scroll to position [27, 0]
click at [218, 6] on button "☓" at bounding box center [212, 5] width 10 height 11
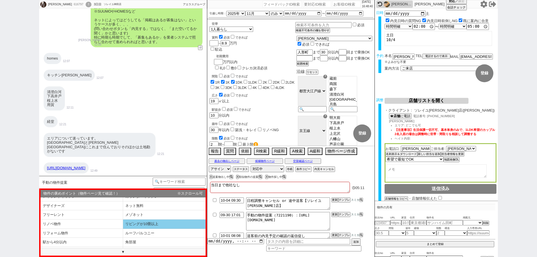
scroll to position [28, 0]
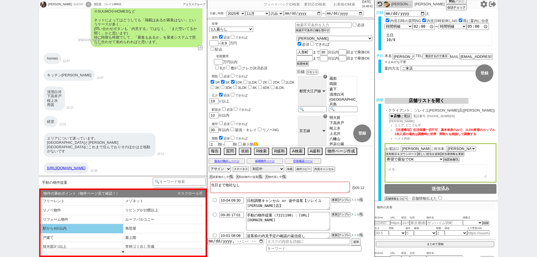
click at [108, 229] on li "駅から4分以内" at bounding box center [82, 228] width 83 height 9
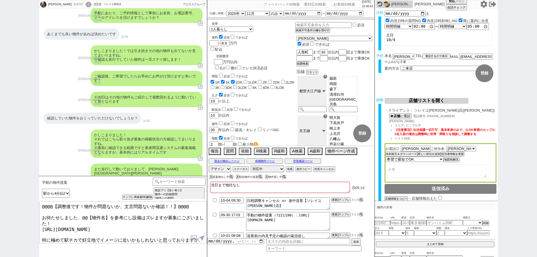
scroll to position [1051, 0]
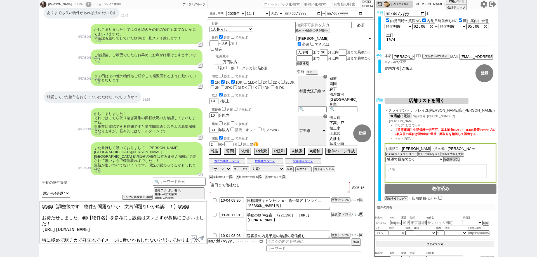
drag, startPoint x: 41, startPoint y: 214, endPoint x: 41, endPoint y: 196, distance: 18.2
click at [41, 196] on div "手動の物件提案 中カテゴリを選択 小カテゴリを選択 あなたはパートナーですか？ 0 0||null 1 内見日までの日数 -1 !=0 !=0&&!=1 !=…" at bounding box center [123, 216] width 168 height 81
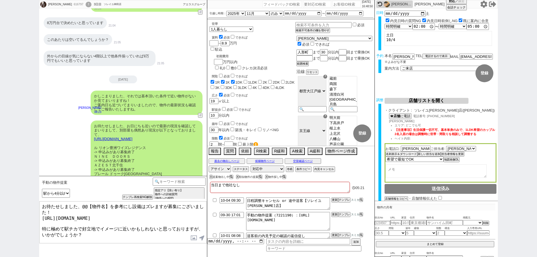
scroll to position [3905, 0]
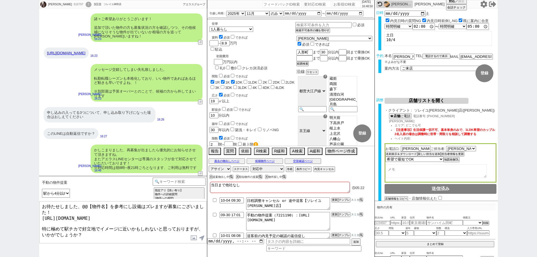
drag, startPoint x: 117, startPoint y: 158, endPoint x: 117, endPoint y: 241, distance: 82.3
drag, startPoint x: 166, startPoint y: 206, endPoint x: 81, endPoint y: 204, distance: 85.4
click at [81, 204] on textarea "お待たせしました、@@【物件名】を参考にし設備はズレますが募集にございました！ https://tools.sumika.live/pages/9wgv2qf…" at bounding box center [122, 223] width 167 height 42
click at [86, 211] on textarea "お待たせしました、@@【物件名】を参考にし設備はズレますが募集にございました！ https://tools.sumika.live/pages/9wgv2qf…" at bounding box center [122, 223] width 167 height 42
drag, startPoint x: 72, startPoint y: 211, endPoint x: 36, endPoint y: 203, distance: 36.7
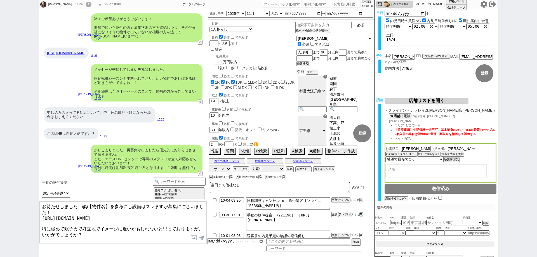
click at [36, 203] on div "菜々 616797 ! 0 3日目 ソレイユ神田店 冬眠中 自社客 アエラスグループ スミカ_BPO チャット全表示 2025-09-28 新しくフォローされ…" at bounding box center [268, 128] width 537 height 257
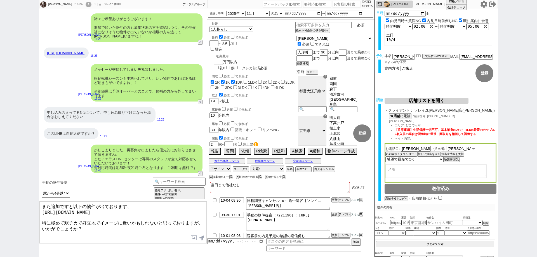
click at [52, 218] on textarea "また追加ですと以下の物件が出ております、 https://tools.sumika.live/pages/9wgv2qf 特に極めて駅チカで好立地でイメージに…" at bounding box center [122, 223] width 167 height 42
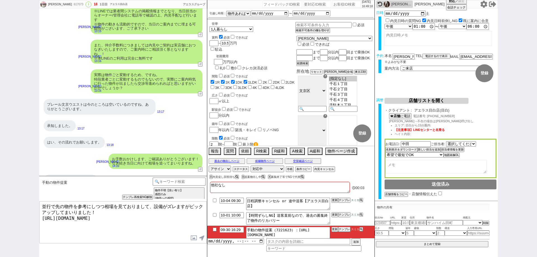
scroll to position [16, 0]
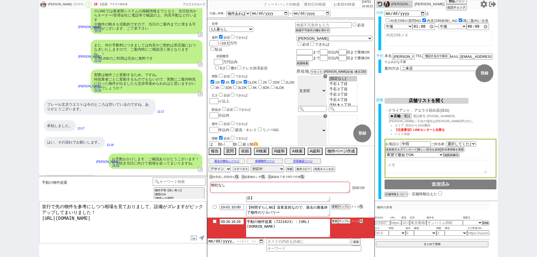
drag, startPoint x: 323, startPoint y: 229, endPoint x: 296, endPoint y: 220, distance: 29.2
click at [296, 220] on textarea "手動の物件提案（7221623）：https://jent-crm.com/2ng-84y191pn3984hy/introduction_pages/489…" at bounding box center [288, 228] width 84 height 18
click at [328, 228] on textarea "手動の物件提案（7221623）：https://jent-crm.com/2ng-84y191pn3984hy/introduction_pages/489…" at bounding box center [288, 228] width 84 height 18
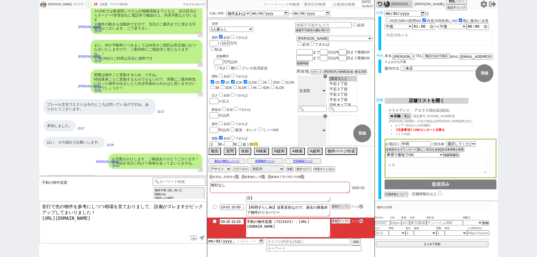
click at [329, 228] on textarea "手動の物件提案（7221623）：https://jent-crm.com/2ng-84y191pn3984hy/introduction_pages/489…" at bounding box center [288, 228] width 84 height 18
drag, startPoint x: 329, startPoint y: 228, endPoint x: 297, endPoint y: 218, distance: 34.0
click at [297, 218] on li "09-30 16:29 手動の物件提案（7221623）：https://jent-crm.com/2ng-84y191pn3984hy/introducti…" at bounding box center [290, 228] width 167 height 21
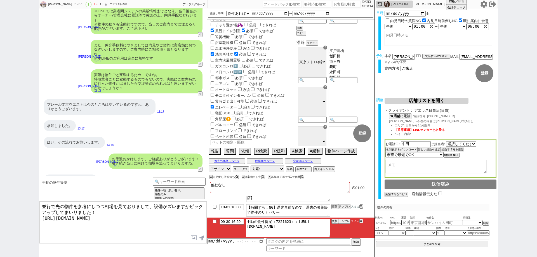
scroll to position [49, 0]
click at [295, 152] on button "A検索" at bounding box center [297, 151] width 14 height 6
click at [226, 164] on div "過去の物出しページ 候補物件ページ 空室確認ページ" at bounding box center [290, 161] width 167 height 7
click at [226, 160] on button "過去の物出しページ" at bounding box center [227, 161] width 36 height 4
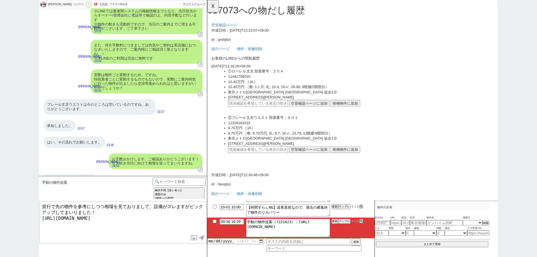
scroll to position [0, 0]
click at [214, 4] on button "☓" at bounding box center [212, 5] width 10 height 11
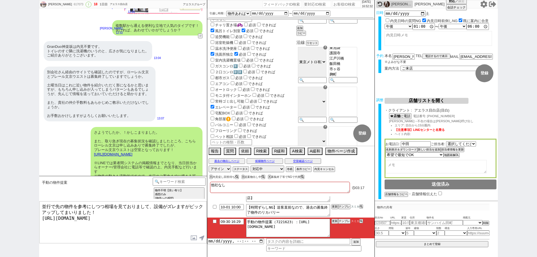
scroll to position [2136, 0]
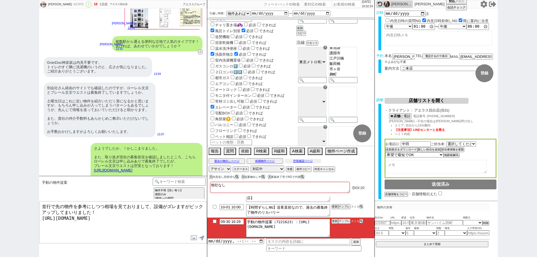
click at [302, 162] on button "空室確認ページ" at bounding box center [303, 161] width 36 height 4
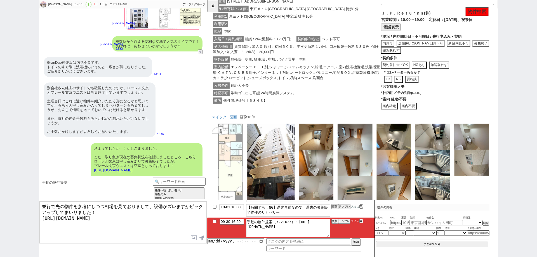
scroll to position [536, 0]
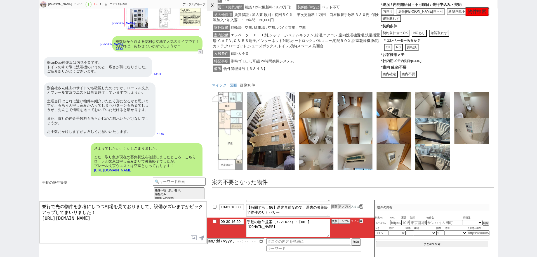
click at [213, 8] on button "☓" at bounding box center [212, 5] width 10 height 11
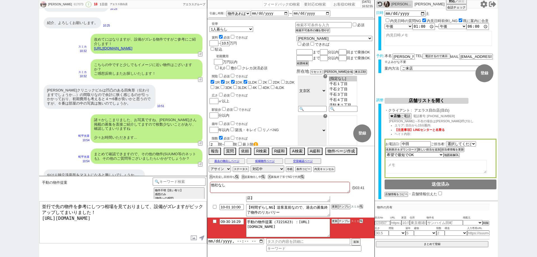
scroll to position [1072, 0]
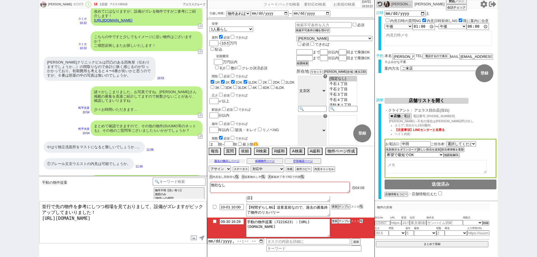
click at [236, 162] on button "過去の物出しページ" at bounding box center [227, 161] width 36 height 4
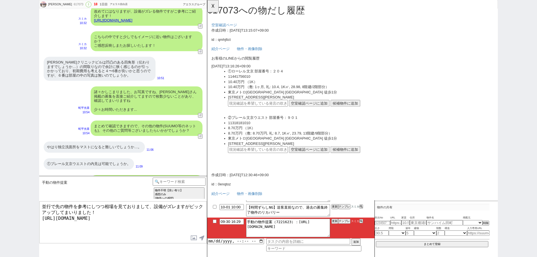
scroll to position [2094, 0]
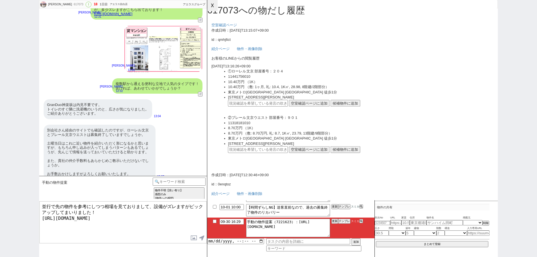
click at [211, 8] on button "☓" at bounding box center [212, 5] width 10 height 11
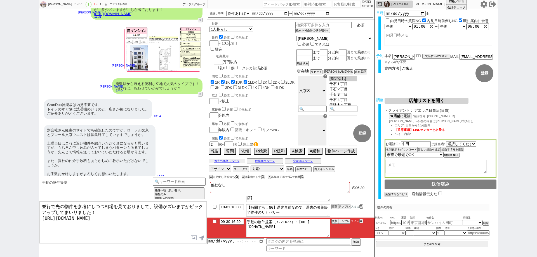
click at [219, 161] on button "過去の物出しページ" at bounding box center [227, 161] width 36 height 4
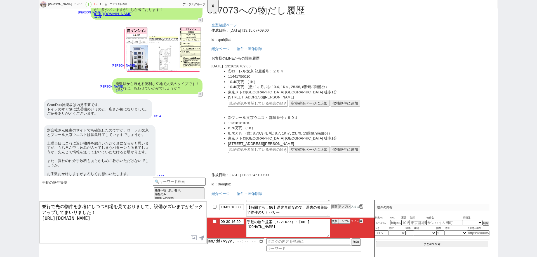
scroll to position [0, 0]
click at [216, 9] on button "☓" at bounding box center [212, 5] width 10 height 11
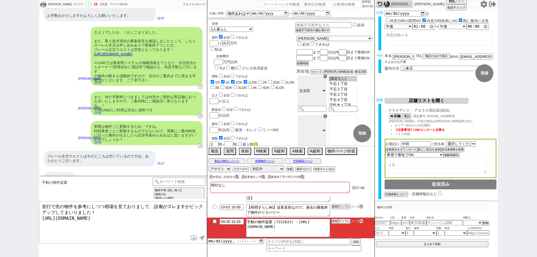
scroll to position [2304, 0]
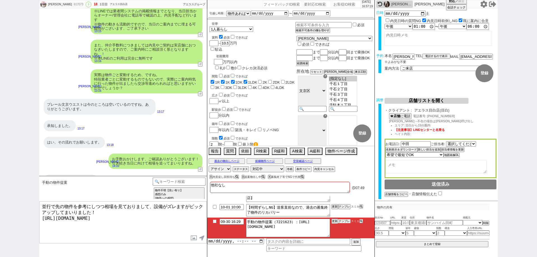
click at [342, 221] on button "テンプレ" at bounding box center [344, 221] width 12 height 4
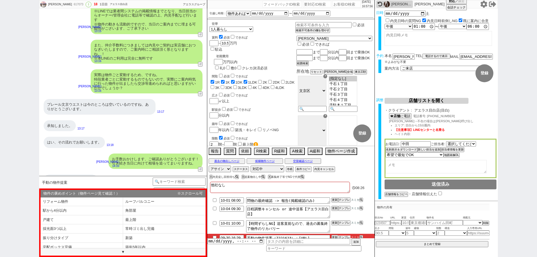
scroll to position [56, 0]
click at [160, 202] on li "角部屋" at bounding box center [164, 200] width 83 height 9
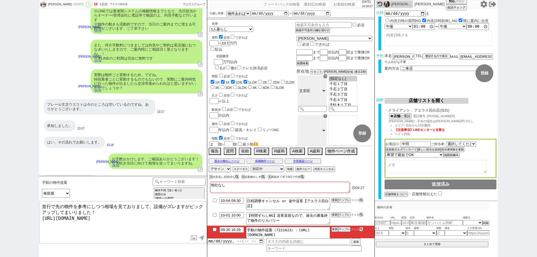
scroll to position [16, 0]
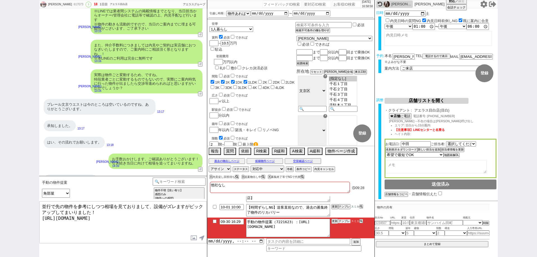
click at [340, 221] on button "テンプレ" at bounding box center [344, 221] width 12 height 4
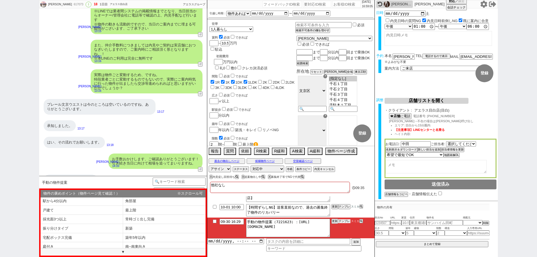
scroll to position [56, 0]
click at [172, 202] on li "角部屋" at bounding box center [164, 200] width 83 height 9
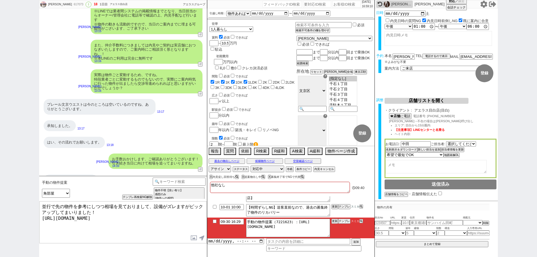
click at [43, 207] on textarea "並行で先の物件を参考にしつつ相場を見ておりまして、設備がズレますがピックアップしてまいりました！ https://tools.sumika.live/page…" at bounding box center [122, 223] width 167 height 42
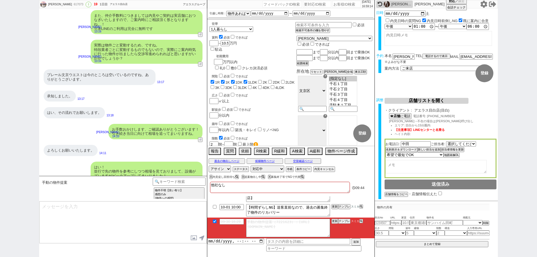
scroll to position [0, 0]
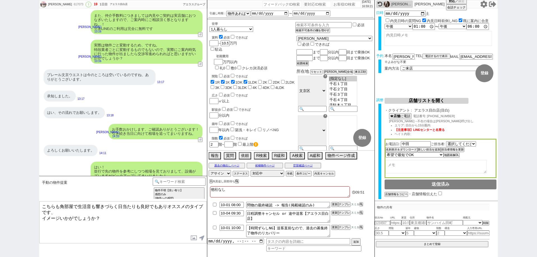
drag, startPoint x: 120, startPoint y: 206, endPoint x: 107, endPoint y: 207, distance: 12.9
click at [107, 207] on textarea "こちらも角部屋で生活音も響きづらく日当たりも良好でもありオススメのタイプです、 イメージいかがでしょうか？" at bounding box center [122, 223] width 167 height 42
click at [123, 212] on textarea "こちらも角部屋で生活音も響きづらく日当たりも良好でもありオススメのタイプです、 イメージいかがでしょうか？" at bounding box center [122, 223] width 167 height 42
drag, startPoint x: 119, startPoint y: 205, endPoint x: 78, endPoint y: 205, distance: 40.3
click at [78, 205] on textarea "こちらも角部屋で生活音も響きづらく日当たりも良好でもありオススメのタイプです、 イメージいかがでしょうか？" at bounding box center [122, 223] width 167 height 42
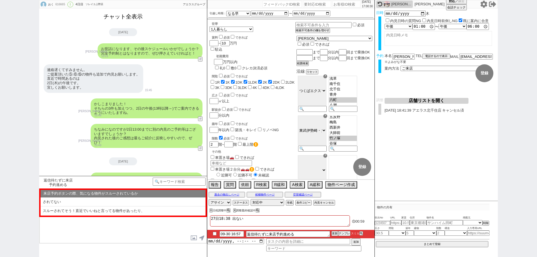
click at [131, 15] on button "チャット全表示" at bounding box center [123, 17] width 44 height 10
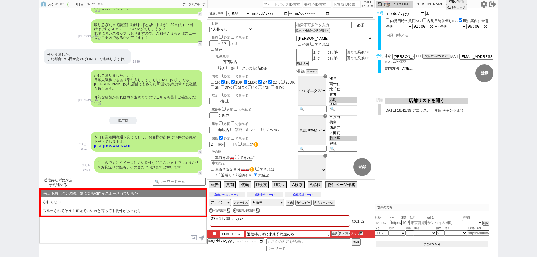
scroll to position [1360, 0]
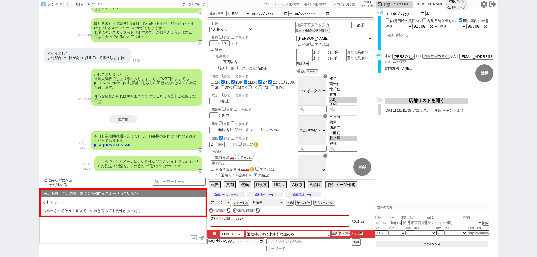
click at [132, 143] on link "https://tools.sumika.live/pages/p2594fy" at bounding box center [113, 145] width 38 height 4
click at [214, 8] on button "☓" at bounding box center [212, 5] width 10 height 11
click at [0, 147] on div "おく 616665 ! 0 4日目 ソレイユ上野店 冬眠中 自社客 アエラスグループ スミカ_BPO チャット全表示 2025-09-27 ようこそLINE物…" at bounding box center [268, 128] width 537 height 257
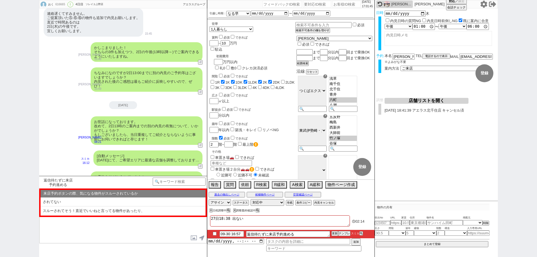
scroll to position [1609, 0]
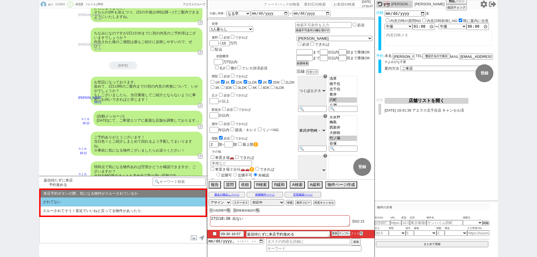
click at [134, 203] on li "されてない" at bounding box center [123, 202] width 165 height 9
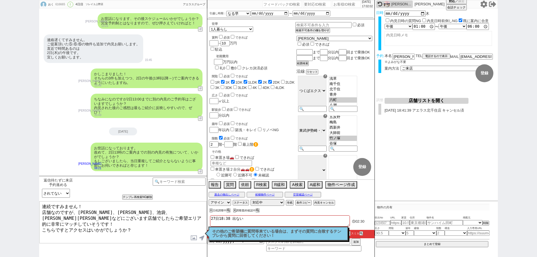
scroll to position [1553, 0]
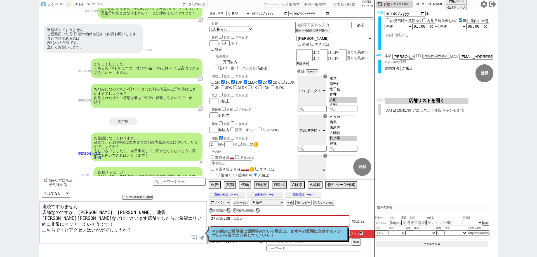
click at [200, 160] on button "↺" at bounding box center [200, 162] width 3 height 4
click at [268, 233] on p "その他のご希望欄に質問等来ている場合は、まずその質問に合致するテンプレから質問に回答してください！" at bounding box center [278, 234] width 133 height 9
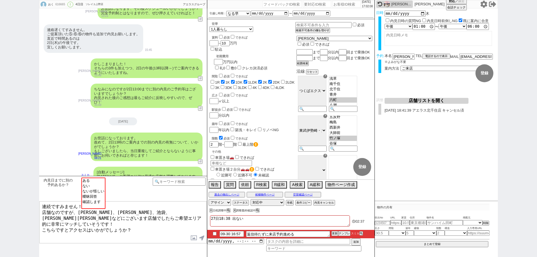
click at [215, 233] on input "checkbox" at bounding box center [215, 234] width 8 height 4
click at [182, 185] on div at bounding box center [179, 189] width 53 height 22
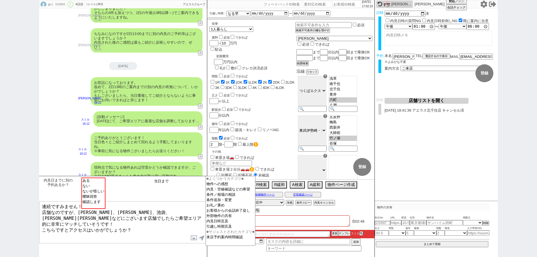
scroll to position [1609, 0]
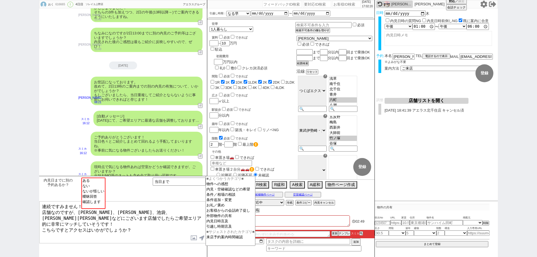
click at [171, 230] on textarea "連続ですみません！ 店舗なのですが、上野、神田、池袋、高田馬場などにございます店舗でしたらご希望エリア的に非常にマッチしていそうです！ こちらですとアクセスは…" at bounding box center [122, 223] width 167 height 42
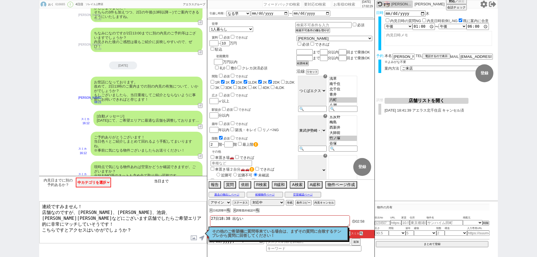
drag, startPoint x: 188, startPoint y: 182, endPoint x: 149, endPoint y: 173, distance: 40.1
click at [149, 174] on div "おく 616665 ! 0 4日目 ソレイユ上野店 冬眠中 自社客 アエラスグループ スミカ_BPO チャット全表示 2025-09-27 ようこそLINE物…" at bounding box center [123, 128] width 168 height 257
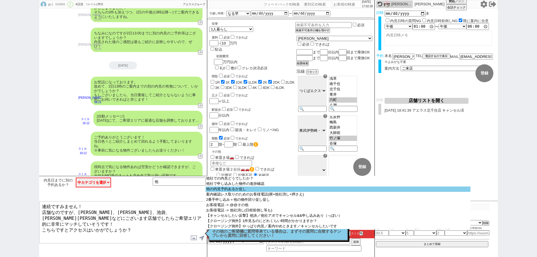
click at [241, 189] on option "他の内見予約あるか促し" at bounding box center [338, 189] width 265 height 5
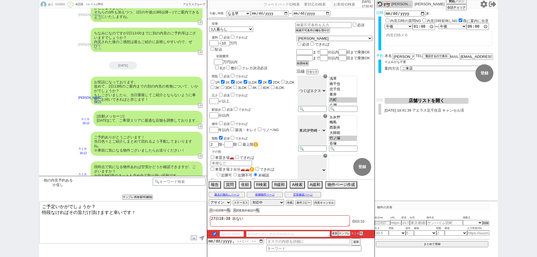
click at [41, 207] on textarea "ご予定いかがでしょうか？ 特段なければその旨だけ頂けますと幸いです！" at bounding box center [122, 223] width 167 height 42
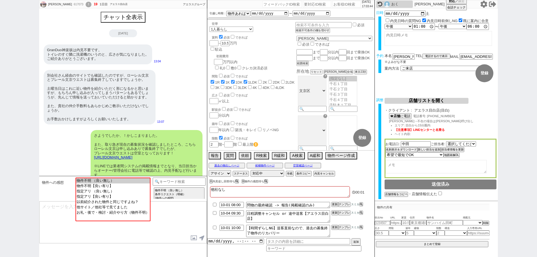
scroll to position [38, 0]
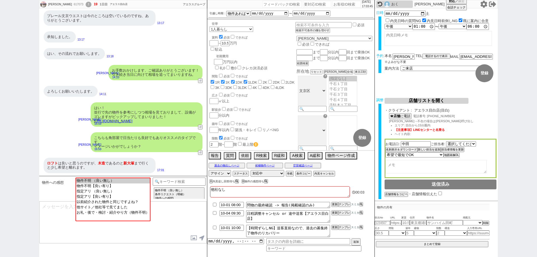
click at [337, 5] on input "number" at bounding box center [347, 4] width 28 height 7
paste input "616095"
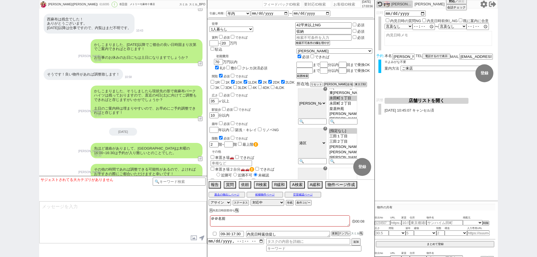
scroll to position [3259, 0]
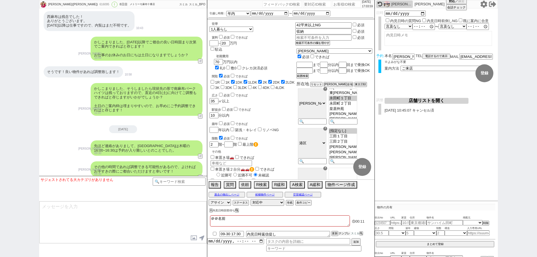
click at [343, 233] on button "テンプレ" at bounding box center [344, 234] width 12 height 4
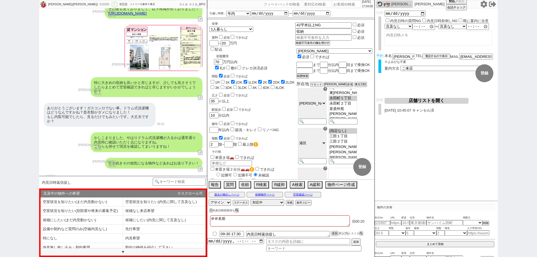
scroll to position [2895, 0]
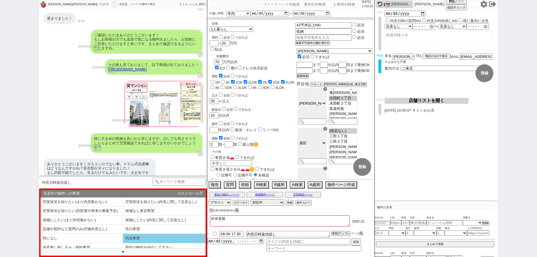
click at [171, 239] on li "内見希望" at bounding box center [164, 238] width 83 height 9
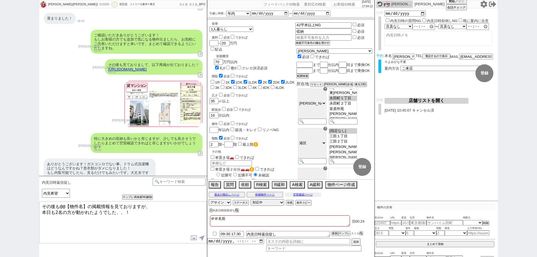
click at [309, 193] on button "空室確認ページ" at bounding box center [303, 195] width 36 height 4
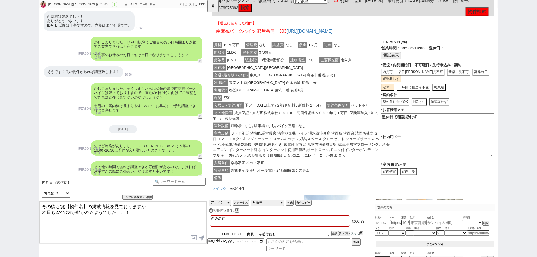
scroll to position [67, 0]
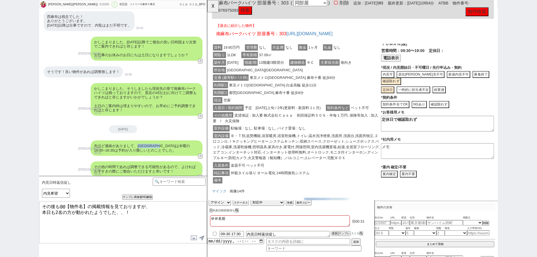
drag, startPoint x: 169, startPoint y: 140, endPoint x: 139, endPoint y: 142, distance: 30.6
click at [139, 142] on div "先ほど連絡がありまして、南麻布パークハイツは木曜の16:00~16:30は予約が入り難しいとのことでした。" at bounding box center [147, 148] width 112 height 15
copy div "南麻布パークハイツ"
click at [214, 8] on button "☓" at bounding box center [212, 5] width 10 height 11
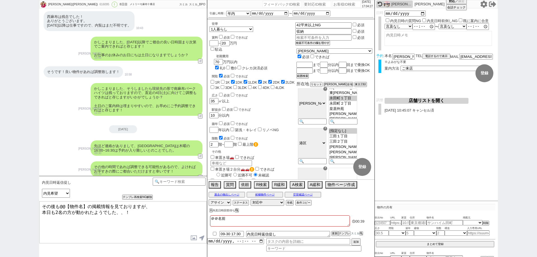
drag, startPoint x: 83, startPoint y: 206, endPoint x: 60, endPoint y: 206, distance: 23.0
click at [60, 206] on textarea "その後も@@【物件名】の掲載情報を見ておりますが、 本日も2名の方が動かれたようでした、、！" at bounding box center [122, 223] width 167 height 42
paste textarea "南麻布パークハイツ"
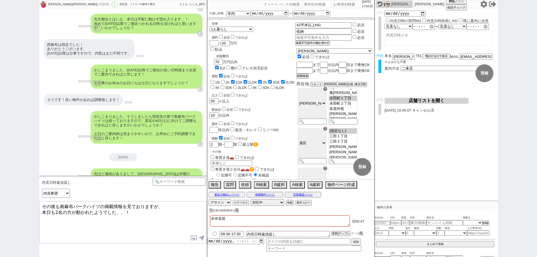
scroll to position [3259, 0]
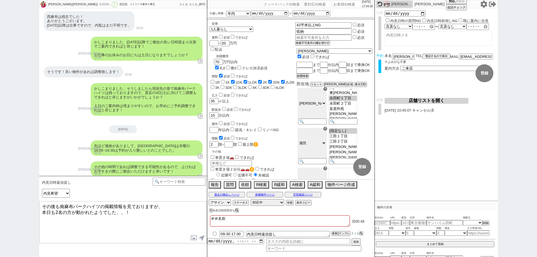
click at [180, 216] on textarea "その後も南麻布パークハイツの掲載情報を見ておりますが、 本日も2名の方が動かれたようでした、、！" at bounding box center [122, 223] width 167 height 42
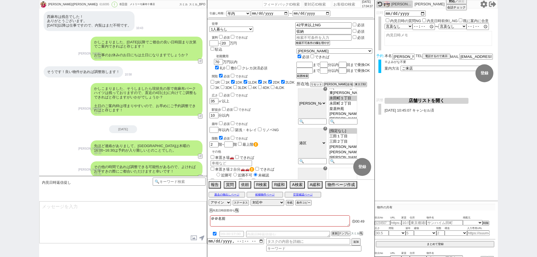
scroll to position [3299, 0]
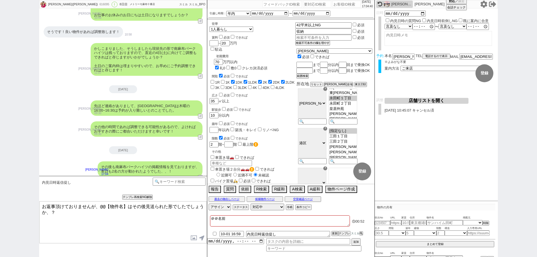
drag, startPoint x: 126, startPoint y: 206, endPoint x: 121, endPoint y: 203, distance: 5.4
click at [109, 206] on textarea "お返事頂けておりませんが、@@【物件名】はその後見送られた形でしたでしょうか、？" at bounding box center [122, 223] width 167 height 42
paste textarea "南麻布パークハイツ"
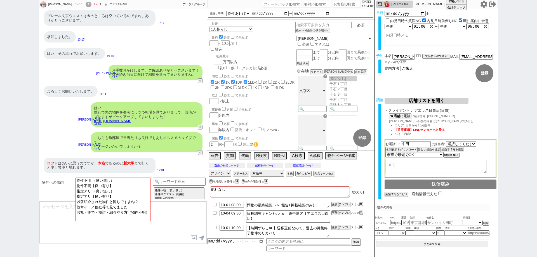
scroll to position [38, 0]
click at [341, 5] on input "number" at bounding box center [347, 4] width 28 height 7
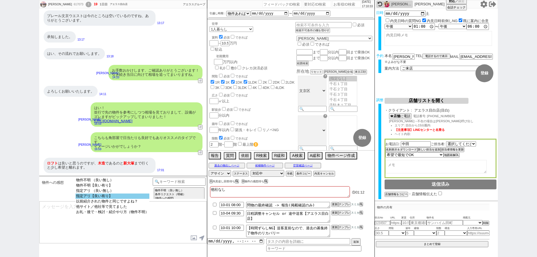
click at [141, 197] on option "指定アリ【良い有り】" at bounding box center [113, 196] width 74 height 5
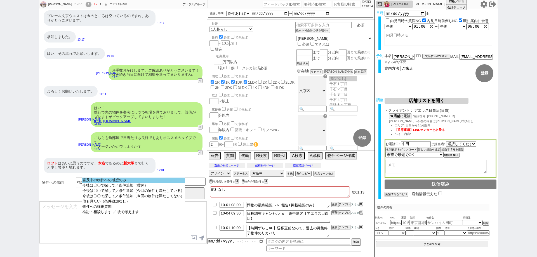
click at [142, 182] on option "言及中の物件への感想のみ" at bounding box center [133, 180] width 103 height 5
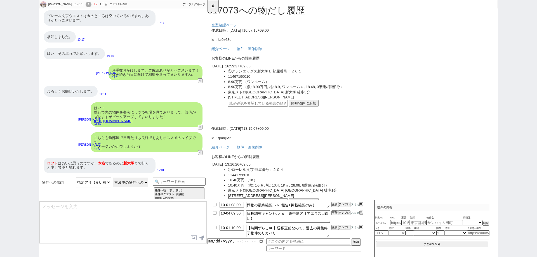
scroll to position [0, 0]
click at [140, 166] on div "ロフト は良いと思うのですが、 木造 であるのと 新大塚 まで行くと少し希望と離れます。" at bounding box center [100, 165] width 112 height 15
click at [217, 9] on button "☓" at bounding box center [212, 5] width 10 height 11
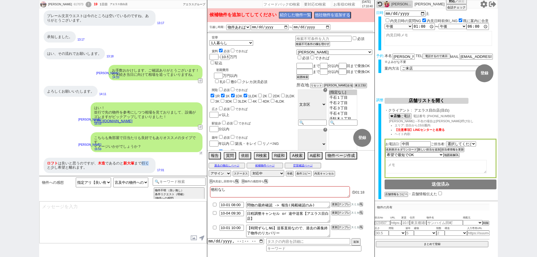
click at [201, 153] on button "↺" at bounding box center [200, 153] width 3 height 4
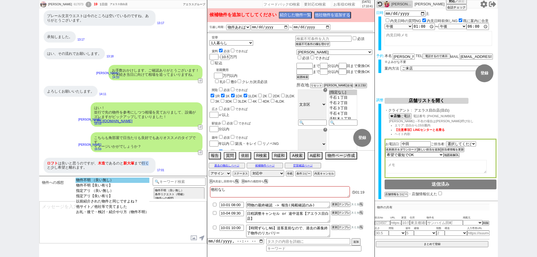
click at [122, 181] on option "物件不明 （良い無し）" at bounding box center [113, 180] width 74 height 5
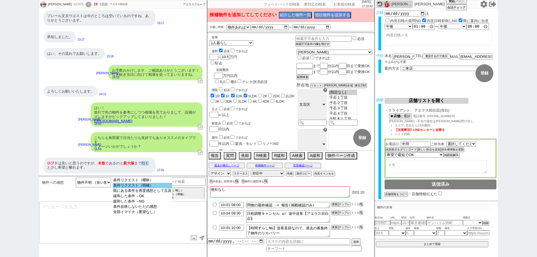
click at [123, 188] on option "条件リクエスト（明確）" at bounding box center [142, 185] width 59 height 5
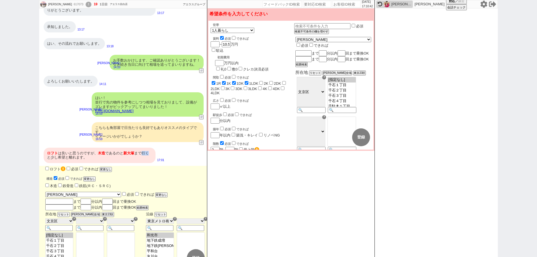
scroll to position [38, 0]
click at [109, 170] on button "変更なし" at bounding box center [105, 170] width 11 height 4
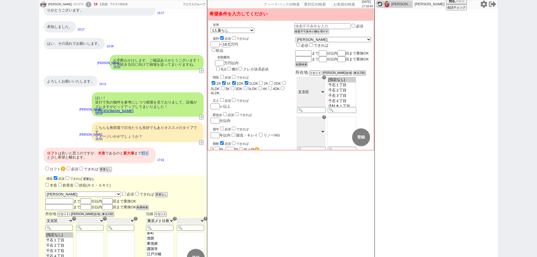
click at [95, 178] on button "変更なし" at bounding box center [88, 179] width 11 height 4
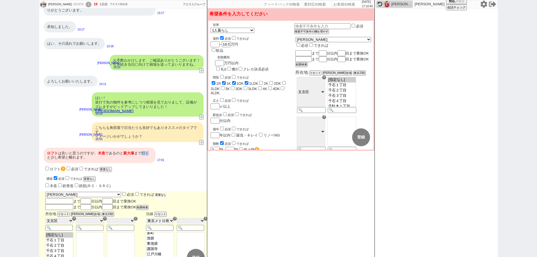
click at [155, 194] on button "変更なし" at bounding box center [160, 195] width 11 height 4
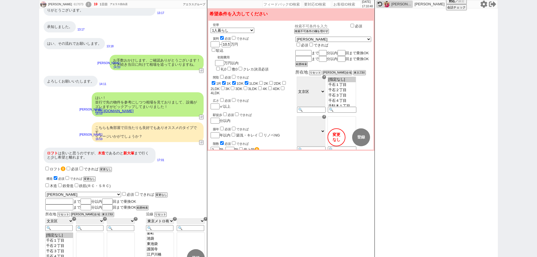
click at [328, 27] on input "text" at bounding box center [321, 26] width 55 height 5
drag, startPoint x: 328, startPoint y: 27, endPoint x: 294, endPoint y: 93, distance: 74.4
click at [294, 112] on div "駅徒歩 必須 できれば" at bounding box center [253, 115] width 81 height 6
click at [358, 138] on button "登録" at bounding box center [361, 137] width 18 height 18
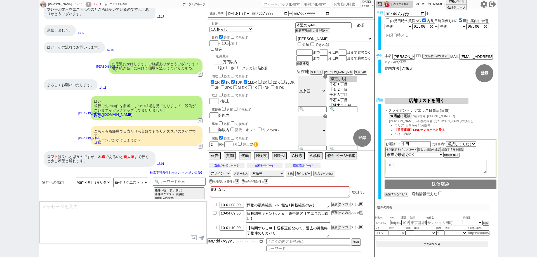
scroll to position [38, 0]
click at [41, 208] on textarea "反映して色々と見てまいりますね！" at bounding box center [122, 223] width 167 height 42
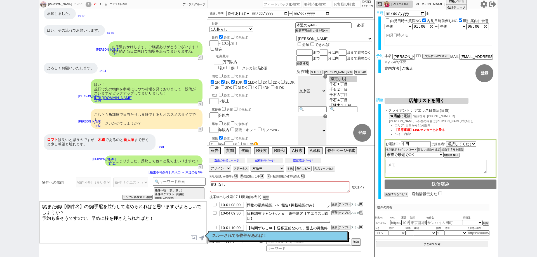
click at [210, 175] on button "X" at bounding box center [211, 176] width 2 height 3
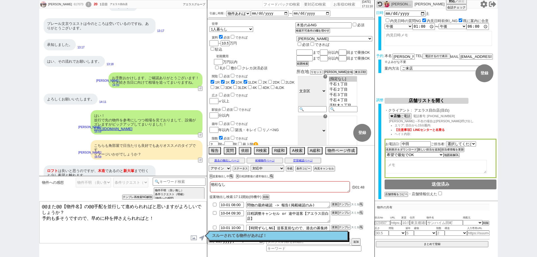
scroll to position [0, 0]
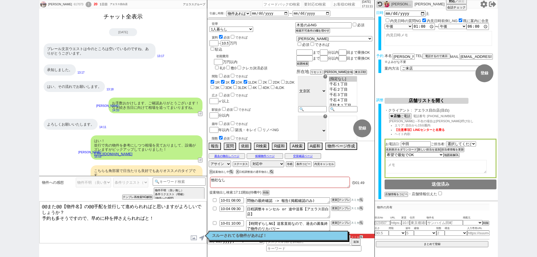
click at [127, 17] on button "チャット全表示" at bounding box center [123, 17] width 44 height 10
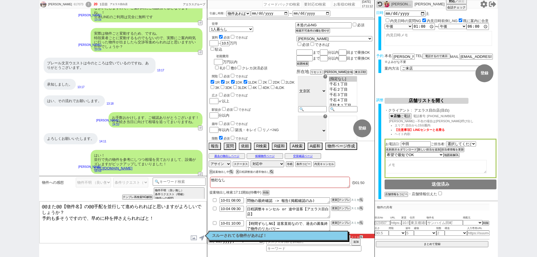
scroll to position [2347, 0]
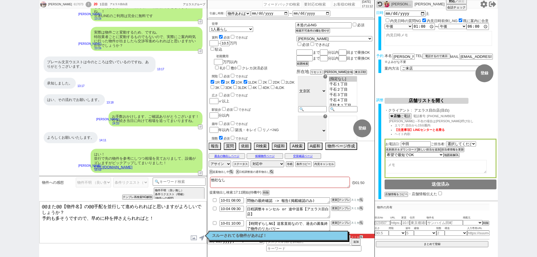
click at [277, 241] on div "スルーされてる物件があれば！ 読んだ" at bounding box center [279, 236] width 140 height 10
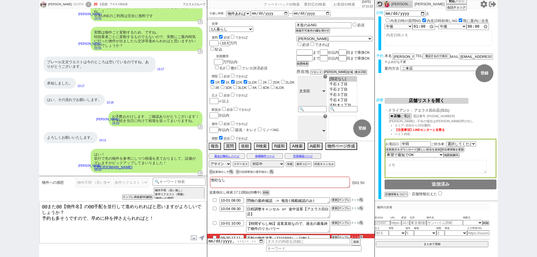
click at [278, 234] on li "09-30 17:11 手動の物件提案（7221659）：https://jent-crm.com/2ng-84y191pn3984hy/introducti…" at bounding box center [290, 244] width 167 height 21
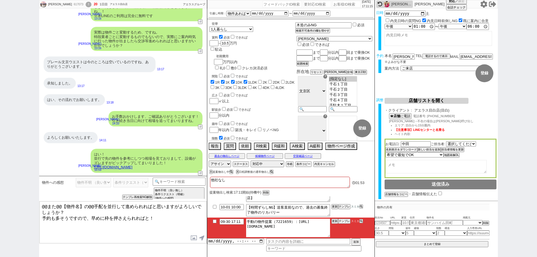
drag, startPoint x: 326, startPoint y: 228, endPoint x: 294, endPoint y: 219, distance: 33.1
click at [294, 219] on textarea "手動の物件提案（7221659）：https://jent-crm.com/2ng-84y191pn3984hy/introduction_pages/489…" at bounding box center [288, 228] width 84 height 18
click at [324, 230] on textarea "手動の物件提案（7221659）：https://jent-crm.com/2ng-84y191pn3984hy/introduction_pages/489…" at bounding box center [288, 228] width 84 height 18
drag, startPoint x: 324, startPoint y: 229, endPoint x: 295, endPoint y: 220, distance: 30.0
click at [295, 220] on textarea "手動の物件提案（7221659）：https://jent-crm.com/2ng-84y191pn3984hy/introduction_pages/489…" at bounding box center [288, 228] width 84 height 18
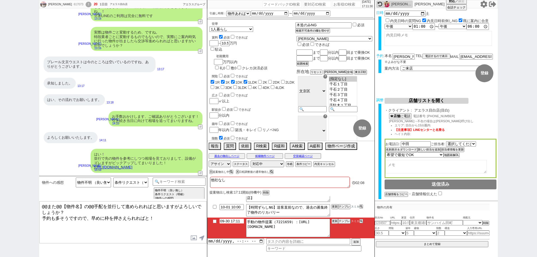
click at [236, 221] on input "09-30 17:11" at bounding box center [232, 221] width 24 height 5
click at [338, 233] on li "09-30 19:11 手動の物件提案（7221659）：https://jent-crm.com/2ng-84y191pn3984hy/introducti…" at bounding box center [290, 228] width 167 height 21
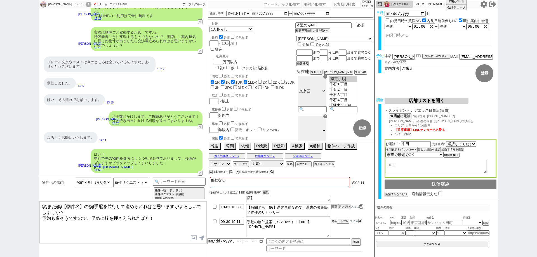
click at [336, 223] on li "09-30 19:11 手動の物件提案（7221659）：https://jent-crm.com/2ng-84y191pn3984hy/introducti…" at bounding box center [290, 228] width 167 height 21
drag, startPoint x: 337, startPoint y: 227, endPoint x: 334, endPoint y: 221, distance: 7.0
click at [337, 227] on li "09-30 19:11 手動の物件提案（7221659）：https://jent-crm.com/2ng-84y191pn3984hy/introducti…" at bounding box center [290, 228] width 167 height 21
click at [334, 220] on button "更新" at bounding box center [335, 221] width 6 height 4
click at [338, 226] on li "09-30 19:11 手動の物件提案（7221659）：https://jent-crm.com/2ng-84y191pn3984hy/introducti…" at bounding box center [290, 228] width 167 height 21
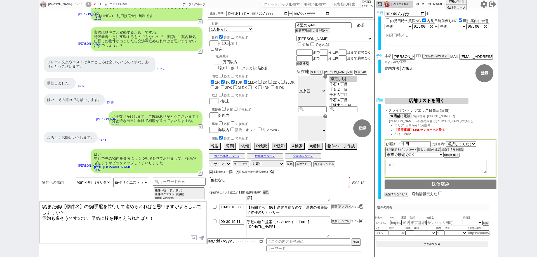
click at [64, 7] on div "橋本佳奈 617073 ! 20 1日目 アエラス目白店" at bounding box center [83, 4] width 89 height 8
copy div "617073"
click at [338, 4] on input "number" at bounding box center [347, 4] width 28 height 7
paste input "617073"
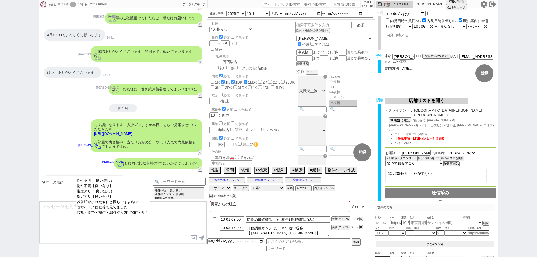
scroll to position [10, 0]
drag, startPoint x: 0, startPoint y: 201, endPoint x: 17, endPoint y: 198, distance: 17.5
click at [0, 201] on div "ちさと 607370 ! 0 13日目 アエラス駒込店 冬眠中 自社客 アエラスグループ スミカ_BPO チャット全表示 2025-09-27 10月4日の土…" at bounding box center [268, 128] width 537 height 257
click at [312, 182] on button "空室確認ページ" at bounding box center [303, 180] width 36 height 4
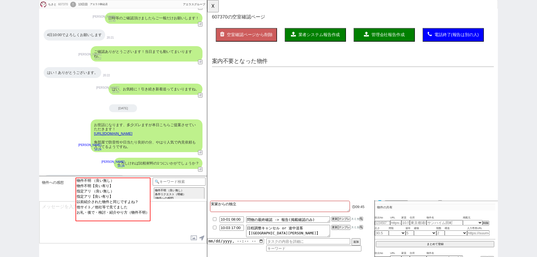
click at [320, 85] on html "OK 607370 の空室確認ページ 空室確認ページから削除 業者システム報告作成 管理会社報告作成 電話終了(報告は別の人) 確認取れず物件のタスク登録 追…" at bounding box center [363, 42] width 312 height 85
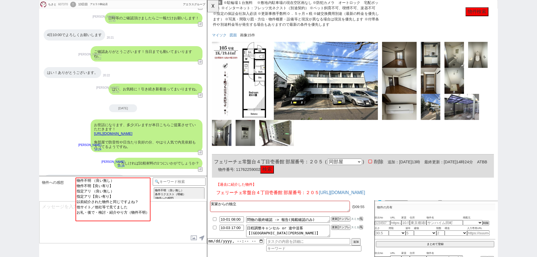
scroll to position [364, 0]
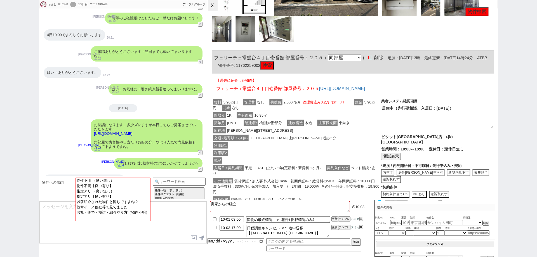
click at [215, 10] on button "☓" at bounding box center [212, 5] width 10 height 11
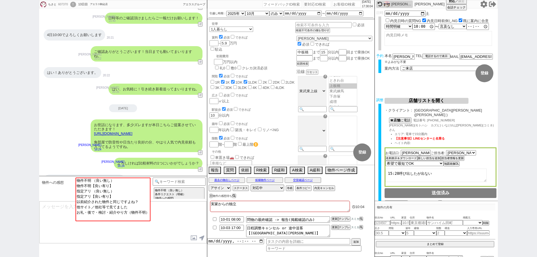
scroll to position [38, 0]
drag, startPoint x: 169, startPoint y: 122, endPoint x: 85, endPoint y: 120, distance: 84.0
click at [85, 120] on div "お世話になります、多少ズレますが本日こちらご提案させていただきます！ https://tools.sumika.live/pages/9vasqrz 角部屋で…" at bounding box center [123, 136] width 168 height 39
copy link "https://tools.sumika.live/pages/9vasqrz"
click at [313, 179] on button "空室確認ページ" at bounding box center [303, 180] width 36 height 4
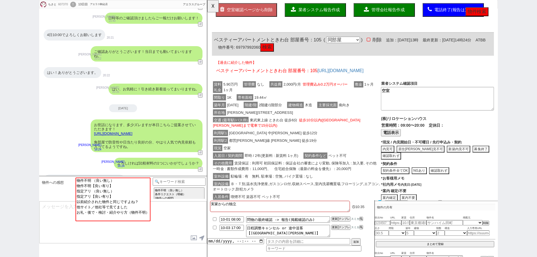
scroll to position [28, 0]
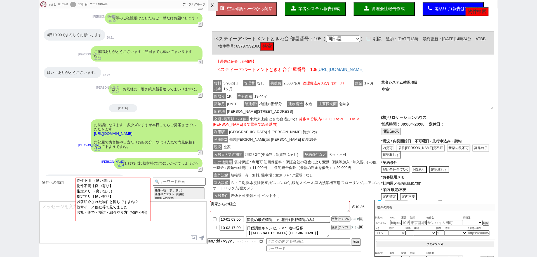
click at [214, 6] on button "☓" at bounding box center [212, 5] width 10 height 11
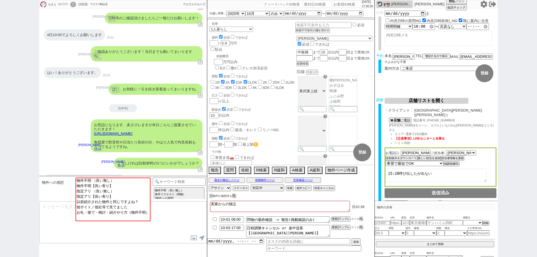
scroll to position [150, 0]
click at [156, 225] on textarea at bounding box center [122, 223] width 167 height 42
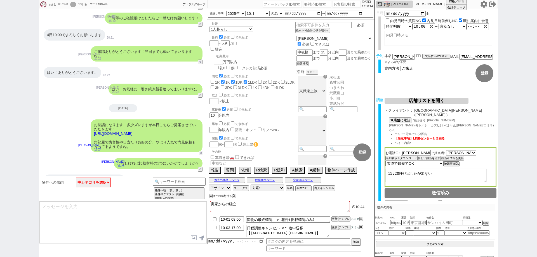
click at [200, 151] on button "↺" at bounding box center [200, 153] width 3 height 4
click at [95, 180] on select "中カテゴリを選択 物件不明 （良い無し） 物件不明【良い有り】 指定アリ （良い無し） 指定アリ【良い有り】 以前紹介された物件と同じですよね？ 他サイト／他…" at bounding box center [93, 183] width 35 height 10
drag, startPoint x: 165, startPoint y: 215, endPoint x: 176, endPoint y: 209, distance: 12.2
click at [166, 215] on textarea at bounding box center [122, 223] width 167 height 42
click at [64, 2] on div "607370" at bounding box center [63, 4] width 13 height 4
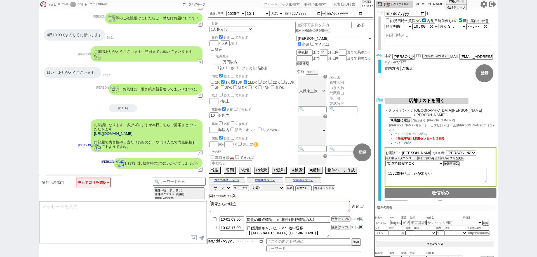
click at [64, 2] on div "607370" at bounding box center [63, 4] width 13 height 4
copy div "607370"
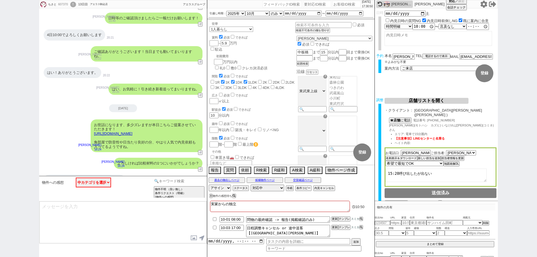
click at [194, 182] on input at bounding box center [179, 181] width 53 height 7
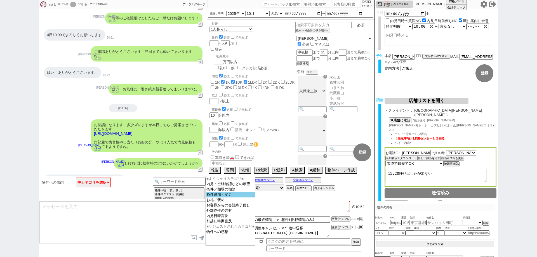
click at [216, 194] on option "条件追加・変更" at bounding box center [230, 194] width 49 height 5
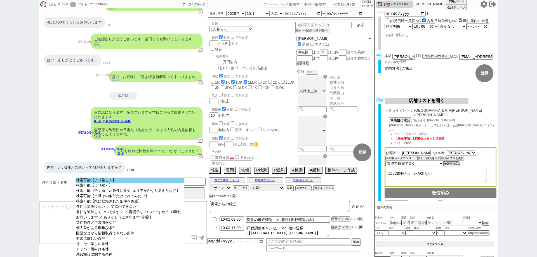
click at [161, 178] on option "検索可能【より厳しく】" at bounding box center [130, 180] width 109 height 5
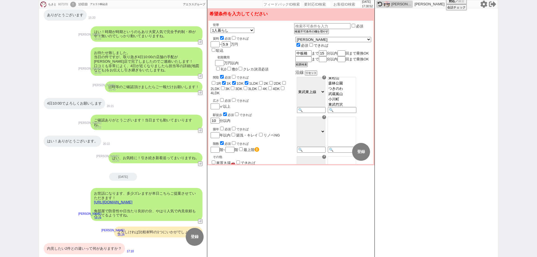
scroll to position [82, 0]
click at [117, 250] on div "内見したい2件との違いって何がありますか？" at bounding box center [84, 248] width 81 height 11
click at [337, 154] on button "変更 なし" at bounding box center [337, 152] width 18 height 18
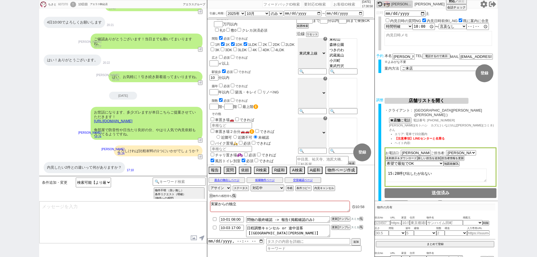
scroll to position [84, 0]
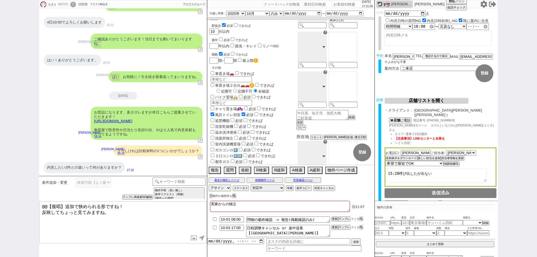
click at [153, 124] on div "お世話になります、多少ズレますが本日こちらご提案させていただきます！ https://tools.sumika.live/pages/9vasqrz 角部屋で…" at bounding box center [147, 123] width 112 height 33
click at [165, 125] on div "お世話になります、多少ズレますが本日こちらご提案させていただきます！ https://tools.sumika.live/pages/9vasqrz 角部屋で…" at bounding box center [147, 123] width 112 height 33
click at [161, 124] on div "お世話になります、多少ズレますが本日こちらご提案させていただきます！ https://tools.sumika.live/pages/9vasqrz 角部屋で…" at bounding box center [147, 123] width 112 height 33
click at [132, 122] on link "https://tools.sumika.live/pages/9vasqrz" at bounding box center [113, 121] width 38 height 4
click at [214, 2] on button "☓" at bounding box center [212, 5] width 10 height 11
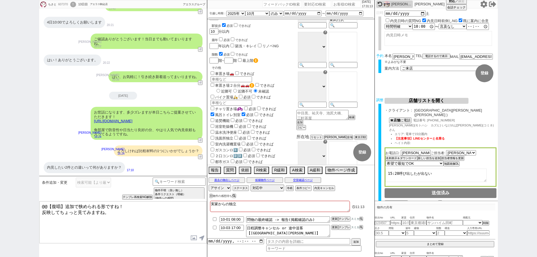
drag, startPoint x: 130, startPoint y: 222, endPoint x: 31, endPoint y: 187, distance: 105.4
click at [31, 187] on div "ちさと 607370 ! 0 13日目 アエラス駒込店 冬眠中 自社客 アエラスグループ スミカ_BPO チャット全表示 2025-09-28 同日にベスティ…" at bounding box center [268, 128] width 537 height 257
paste textarea "イージストⅠ"
click at [311, 182] on div "過去の物出しページ 候補物件ページ 空室確認ページ" at bounding box center [290, 180] width 167 height 7
click at [310, 179] on button "空室確認ページ" at bounding box center [303, 180] width 36 height 4
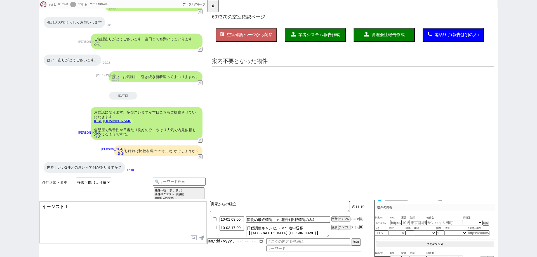
scroll to position [0, 0]
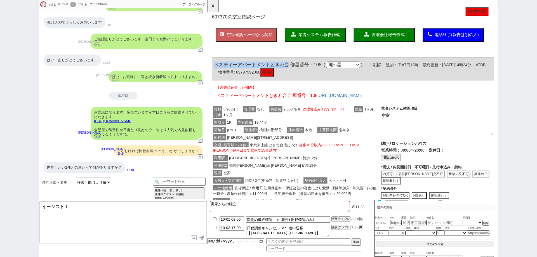
drag, startPoint x: 216, startPoint y: 69, endPoint x: 295, endPoint y: 71, distance: 79.5
click at [295, 71] on span "ベスティーアパートメントときわ台 部屋番号：105" at bounding box center [273, 70] width 116 height 6
copy span "ベスティーアパートメントときわ台"
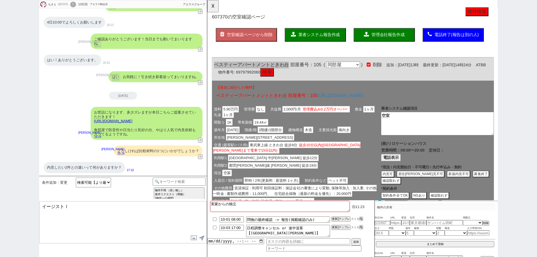
drag, startPoint x: 0, startPoint y: 187, endPoint x: 0, endPoint y: 176, distance: 11.5
click at [0, 176] on div "ちさと 607370 ! 0 13日目 アエラス駒込店 冬眠中 自社客 アエラスグループ スミカ_BPO チャット全表示 2025-09-28 同日にベスティ…" at bounding box center [268, 128] width 537 height 257
paste textarea "ベスティーアパートメントときわ台"
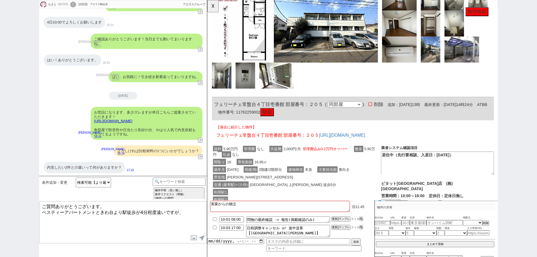
scroll to position [311, 0]
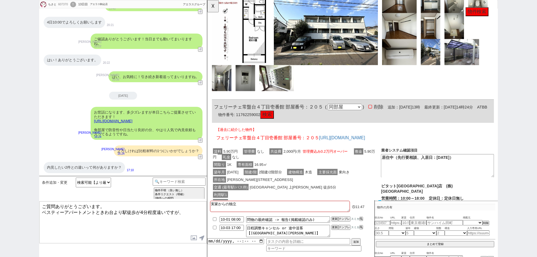
click at [191, 211] on textarea "ご質問ありがとうございます。 ベスティーアパートメントときわ台より駅徒歩が4分程度遠いですが、" at bounding box center [122, 223] width 167 height 42
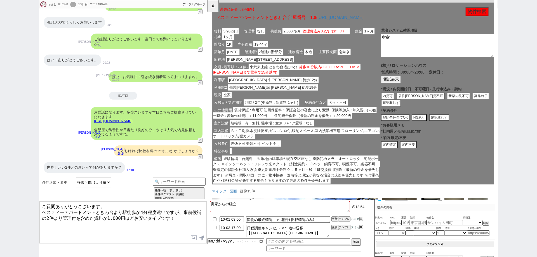
scroll to position [28, 0]
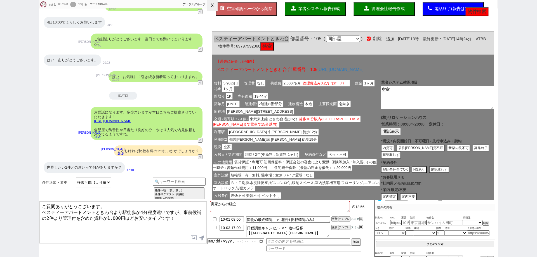
click at [211, 8] on button "☓" at bounding box center [212, 5] width 10 height 11
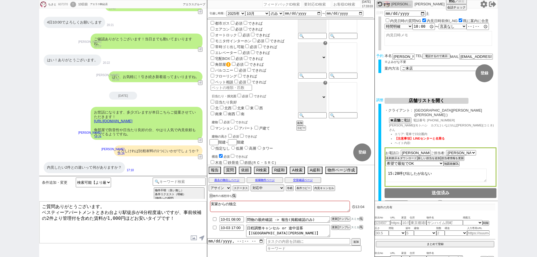
scroll to position [224, 0]
click at [188, 226] on textarea "ご質問ありがとうございます。 ベスティーアパートメントときわ台より駅徒歩が4分程度遠いですが、事前候補の2件より管理付を含めた賃料が1,000円ほどお安いタイ…" at bounding box center [122, 223] width 167 height 42
click at [132, 122] on link "https://tools.sumika.live/pages/9vasqrz" at bounding box center [113, 121] width 38 height 4
click at [211, 6] on button "☓" at bounding box center [212, 5] width 10 height 11
click at [300, 179] on button "空室確認ページ" at bounding box center [303, 180] width 36 height 4
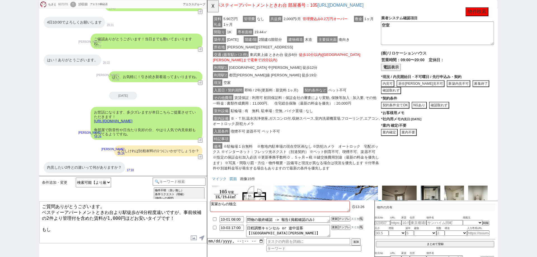
scroll to position [37, 0]
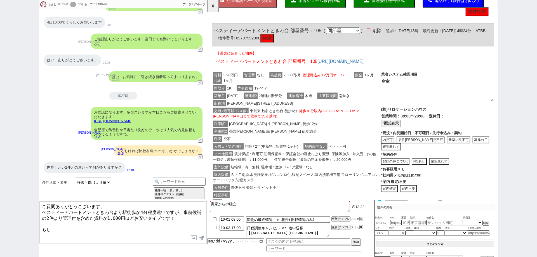
click at [161, 231] on textarea "ご質問ありがとうございます。 ベスティーアパートメントときわ台より駅徒歩が4分程度遠いですが、事前候補の2件より管理付を含めた賃料が1,000円ほどお安いタイ…" at bounding box center [122, 223] width 167 height 42
drag, startPoint x: 127, startPoint y: 233, endPoint x: 39, endPoint y: 212, distance: 89.8
click at [39, 212] on textarea "ご質問ありがとうございます。 ベスティーアパートメントときわ台より駅徒歩が4分程度遠いですが、事前候補の2件より管理付を含めた賃料が1,000円ほどお安いタイ…" at bounding box center [122, 223] width 167 height 42
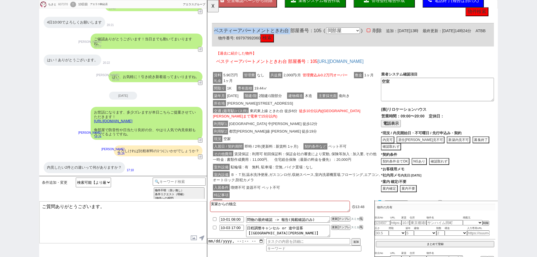
drag, startPoint x: 296, startPoint y: 32, endPoint x: 204, endPoint y: 32, distance: 91.5
copy span "ベスティーアパートメントときわ台"
click at [68, 215] on textarea "ご質問ありがとうございます。" at bounding box center [122, 223] width 167 height 42
paste textarea "ベスティーアパートメントときわ台"
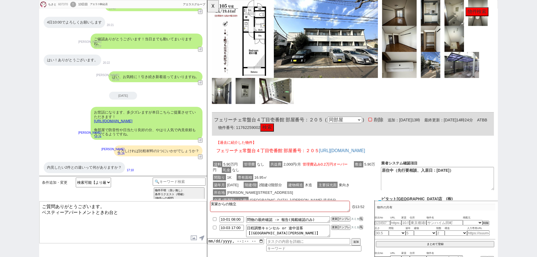
scroll to position [345, 0]
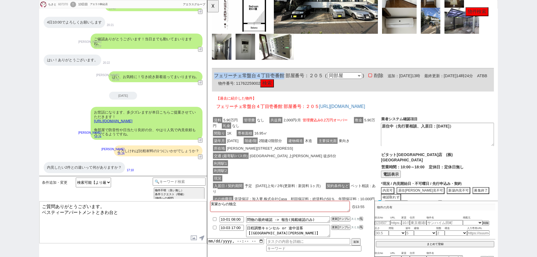
drag, startPoint x: 289, startPoint y: 75, endPoint x: 211, endPoint y: 75, distance: 78.1
click at [211, 75] on div "607370 の空室確認ページ 空室確認ページから削除 業者システム報告作成 管理会社報告作成 電話終了(報告は別の人) 確認取れず物件のタスク登録 追加 キ…" at bounding box center [364, 45] width 314 height 780
copy span "フェリーチェ常盤台４丁目壱番館"
click at [215, 6] on button "☓" at bounding box center [212, 5] width 10 height 11
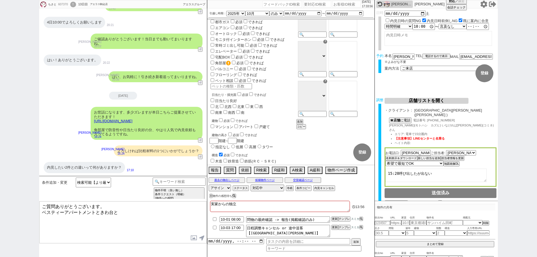
click at [153, 220] on textarea "ご質問ありがとうございます。 ベスティーアパートメントときわ台と" at bounding box center [122, 223] width 167 height 42
paste textarea "フェリーチェ常盤台４丁目壱番館"
click at [60, 6] on div "ちさと 607370 ! 0 13日目 アエラス駒込店" at bounding box center [73, 4] width 69 height 8
click at [61, 5] on div "607370" at bounding box center [63, 4] width 13 height 4
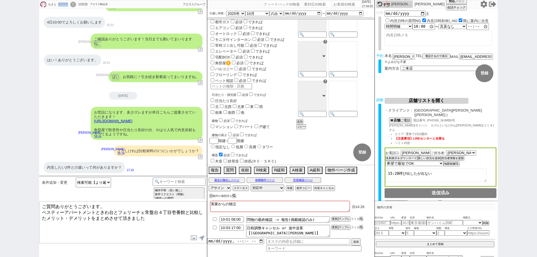
copy div "607370"
click at [158, 225] on textarea "ご質問ありがとうございます。 ベスティーアパートメントときわ台とフェリーチェ常盤台４丁目壱番館と比較したメリット・デメリットをまとめさせて頂きました" at bounding box center [122, 223] width 167 height 42
click at [132, 123] on link "https://tools.sumika.live/pages/9vasqrz" at bounding box center [113, 121] width 38 height 4
click at [213, 2] on button "☓" at bounding box center [212, 5] width 10 height 11
click at [100, 225] on textarea "ご質問ありがとうございます。 ベスティーアパートメントときわ台とフェリーチェ常盤台４丁目壱番館と比較したメリット・デメリットをまとめさせて頂きました！ ・管理…" at bounding box center [122, 223] width 167 height 42
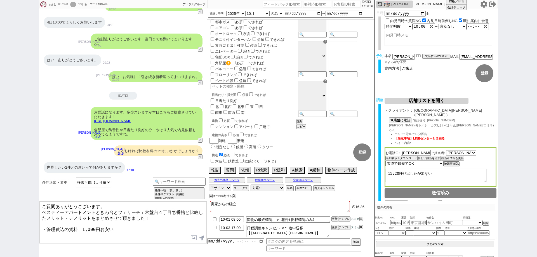
paste textarea "イージストⅠ"
click at [167, 226] on textarea "ご質問ありがとうございます。 ベスティーアパートメントときわ台とフェリーチェ常盤台４丁目壱番館と比較したメリット・デメリットをまとめさせて頂きました！ ・管理…" at bounding box center [122, 223] width 167 height 42
click at [132, 120] on link "https://tools.sumika.live/pages/9vasqrz" at bounding box center [113, 121] width 38 height 4
click at [216, 8] on button "☓" at bounding box center [212, 5] width 10 height 11
click at [299, 180] on button "空室確認ページ" at bounding box center [303, 180] width 36 height 4
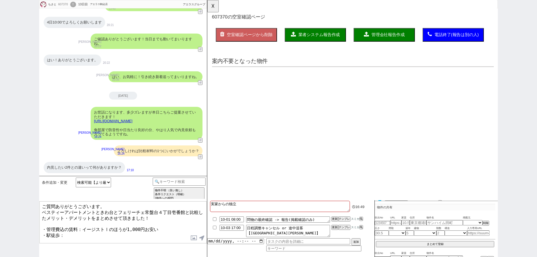
scroll to position [0, 0]
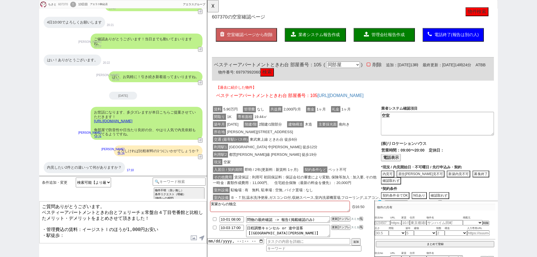
click at [93, 231] on textarea "ご質問ありがとうございます。 ベスティーアパートメントときわ台とフェリーチェ常盤台４丁目壱番館と比較したメリット・デメリットをまとめさせて頂きました！ ・管理…" at bounding box center [122, 223] width 167 height 42
paste textarea "イージストⅠ"
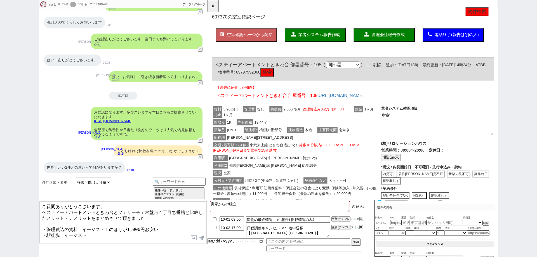
click at [65, 229] on textarea "ご質問ありがとうございます。 ベスティーアパートメントときわ台とフェリーチェ常盤台４丁目壱番館と比較したメリット・デメリットをまとめさせて頂きました！ ・管理…" at bounding box center [122, 223] width 167 height 42
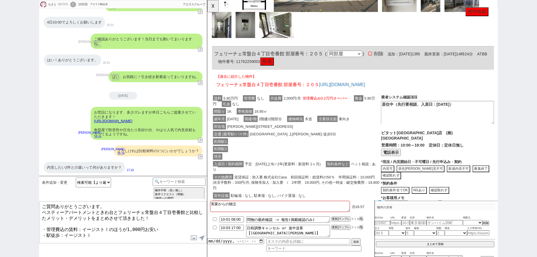
scroll to position [420, 0]
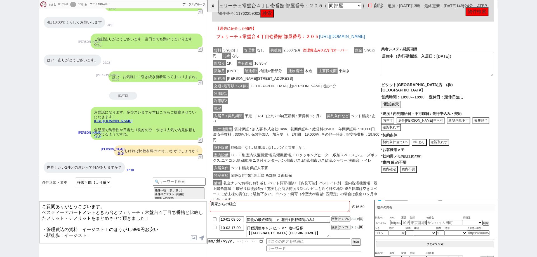
click at [132, 122] on link "https://tools.sumika.live/pages/9vasqrz" at bounding box center [113, 121] width 38 height 4
click at [216, 7] on button "☓" at bounding box center [212, 5] width 10 height 11
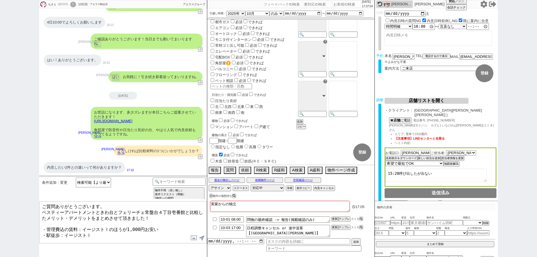
drag, startPoint x: 99, startPoint y: 234, endPoint x: 65, endPoint y: 231, distance: 33.4
click at [65, 231] on textarea "ご質問ありがとうございます。 ベスティーアパートメントときわ台とフェリーチェ常盤台４丁目壱番館と比較したメリット・デメリットをまとめさせて頂きました！ ・管理…" at bounding box center [122, 223] width 167 height 42
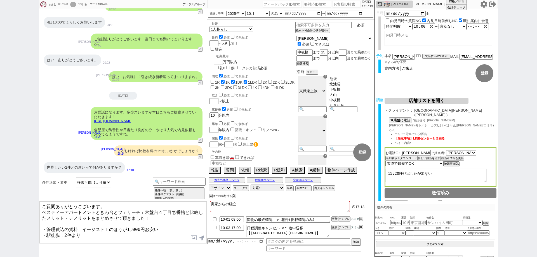
scroll to position [28, 0]
drag, startPoint x: 82, startPoint y: 231, endPoint x: 65, endPoint y: 228, distance: 16.7
click at [65, 228] on textarea "ご質問ありがとうございます。 ベスティーアパートメントときわ台とフェリーチェ常盤台４丁目壱番館と比較したメリット・デメリットをまとめさせて頂きました！ ・管理…" at bounding box center [122, 223] width 167 height 42
paste textarea "イージストⅠ"
click at [309, 178] on button "空室確認ページ" at bounding box center [303, 180] width 36 height 4
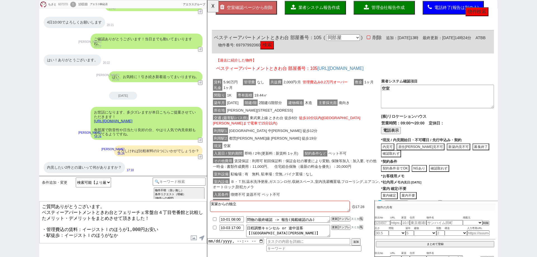
scroll to position [0, 0]
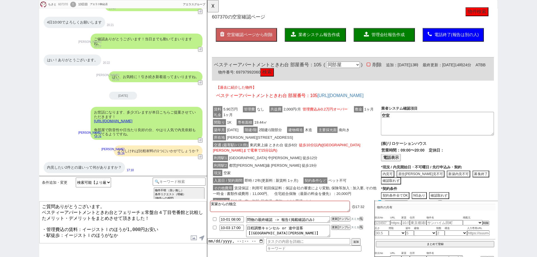
drag, startPoint x: 128, startPoint y: 232, endPoint x: 109, endPoint y: 230, distance: 19.2
click at [109, 230] on textarea "ご質問ありがとうございます。 ベスティーアパートメントときわ台とフェリーチェ常盤台４丁目壱番館と比較したメリット・デメリットをまとめさせて頂きました！ ・管理…" at bounding box center [122, 223] width 167 height 42
click at [172, 235] on textarea "ご質問ありがとうございます。 ベスティーアパートメントときわ台とフェリーチェ常盤台４丁目壱番館と比較したメリット・デメリットをまとめさせて頂きました！ ・管理…" at bounding box center [122, 223] width 167 height 42
paste textarea "イージストⅠ"
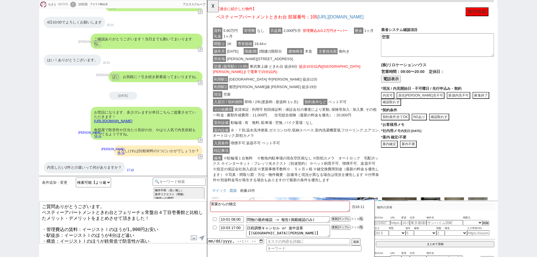
scroll to position [84, 0]
drag, startPoint x: 212, startPoint y: 9, endPoint x: 215, endPoint y: 13, distance: 4.4
click at [212, 9] on button "☓" at bounding box center [212, 5] width 10 height 11
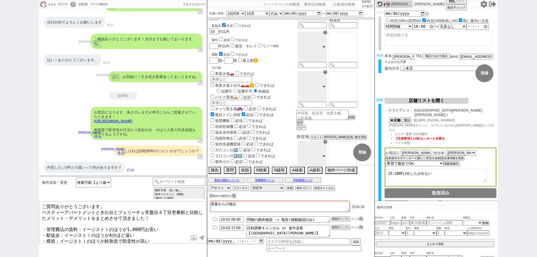
scroll to position [140, 0]
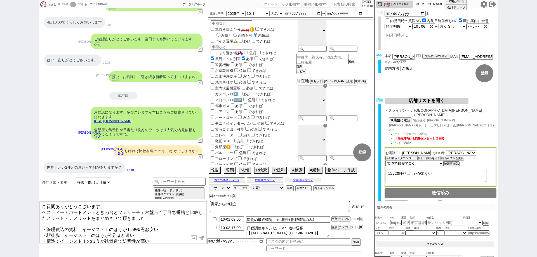
click at [310, 181] on button "空室確認ページ" at bounding box center [303, 180] width 36 height 4
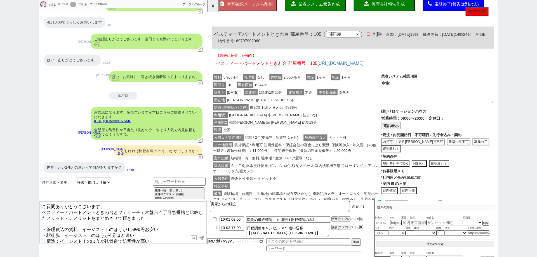
scroll to position [84, 0]
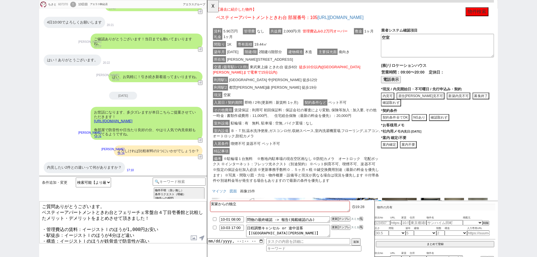
click at [172, 235] on textarea "ご質問ありがとうございます。 ベスティーアパートメントときわ台とフェリーチェ常盤台４丁目壱番館と比較したメリット・デメリットをまとめさせて頂きました！ ・管理…" at bounding box center [122, 223] width 167 height 42
drag, startPoint x: 139, startPoint y: 228, endPoint x: 40, endPoint y: 228, distance: 98.5
click at [40, 228] on textarea "ご質問ありがとうございます。 ベスティーアパートメントときわ台とフェリーチェ常盤台４丁目壱番館と比較したメリット・デメリットをまとめさせて頂きました！ ・管理…" at bounding box center [122, 223] width 167 height 42
paste textarea "・駅徒歩：イージストⅠのほうが4分ほど遠い"
click at [169, 237] on textarea "ご質問ありがとうございます。 ベスティーアパートメントときわ台とフェリーチェ常盤台４丁目壱番館と比較したメリット・デメリットをまとめさせて頂きました！ ・駅徒…" at bounding box center [122, 223] width 167 height 42
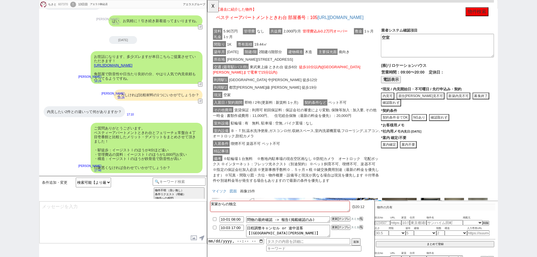
scroll to position [135, 0]
click at [210, 7] on button "☓" at bounding box center [212, 5] width 10 height 11
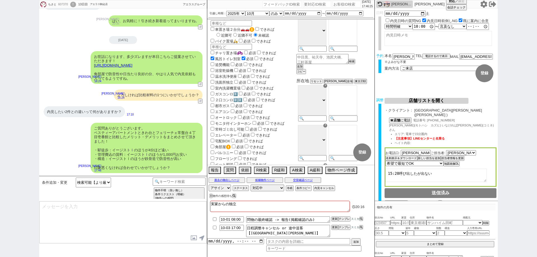
click at [63, 3] on div "607370" at bounding box center [63, 4] width 13 height 4
copy div "607370"
click at [76, 4] on div "!" at bounding box center [73, 5] width 6 height 6
click at [343, 7] on input "number" at bounding box center [347, 4] width 28 height 7
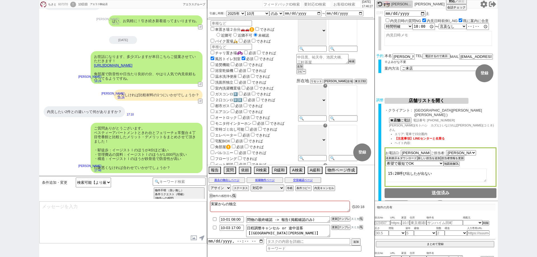
paste input "607370"
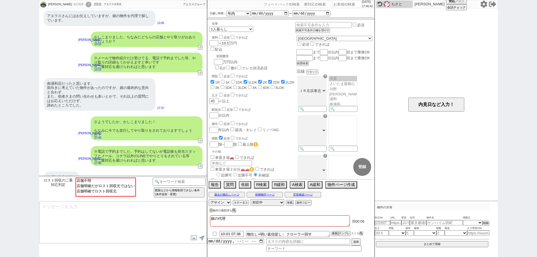
scroll to position [86, 0]
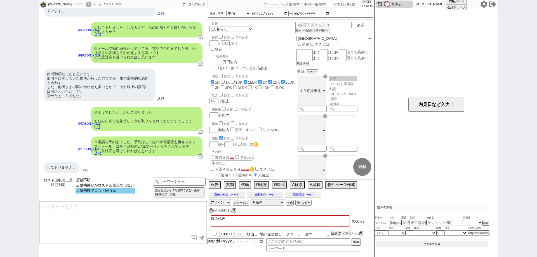
click at [132, 192] on option "店舗明確でロスト回収元" at bounding box center [105, 190] width 59 height 5
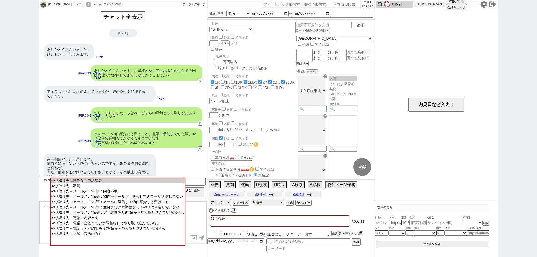
scroll to position [0, 0]
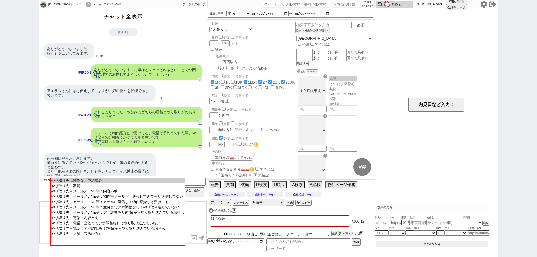
click at [133, 14] on button "チャット全表示" at bounding box center [123, 17] width 44 height 10
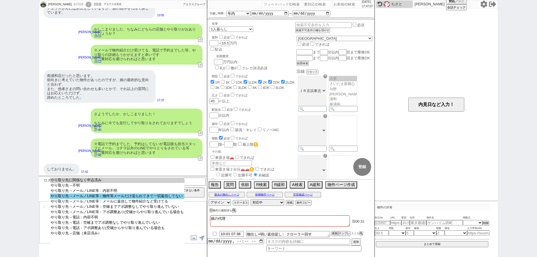
scroll to position [1123, 0]
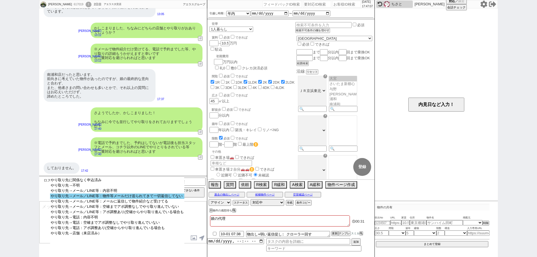
click at [166, 195] on option "やり取り先→メール／LINE等：物件等メールだけ送られてきて一切返信してない" at bounding box center [117, 196] width 134 height 5
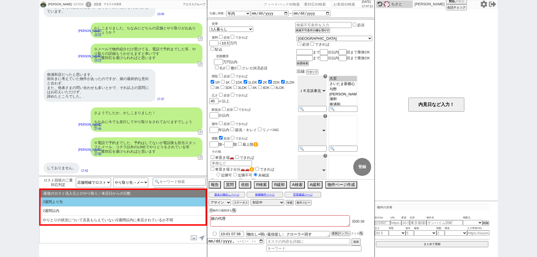
click at [151, 202] on li "2週間より先" at bounding box center [123, 202] width 165 height 9
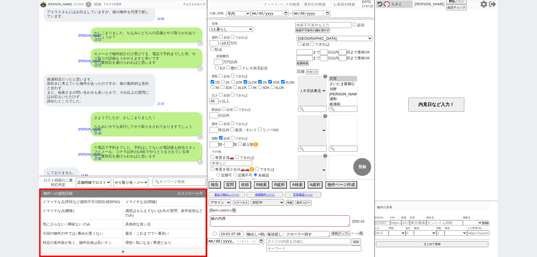
scroll to position [1145, 0]
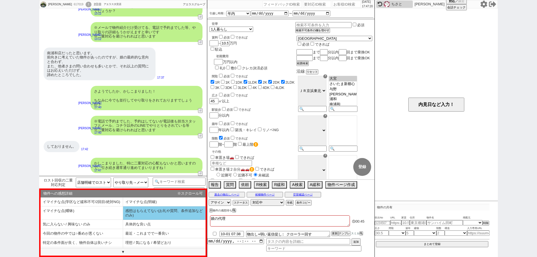
click at [169, 216] on li "感想はもらえてない(お礼や質問、条件追加などのみ)" at bounding box center [164, 213] width 83 height 13
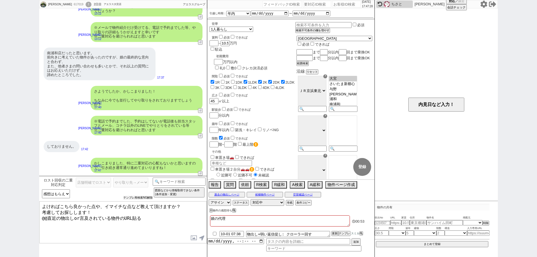
click at [133, 197] on button "テンプレ再検索NG解除" at bounding box center [137, 198] width 29 height 4
click at [176, 182] on input at bounding box center [179, 181] width 53 height 7
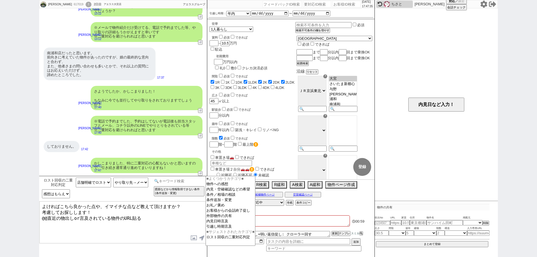
click at [187, 178] on input at bounding box center [179, 181] width 53 height 7
drag, startPoint x: 185, startPoint y: 216, endPoint x: 0, endPoint y: 195, distance: 185.9
click at [0, 195] on div "漆原千恵子 617019 ! 0 2日目 アエラス大宮店 冬眠中 自社客 アエラスグループ スミカ_BPO チャット全表示 2025-09-29 ようこそLI…" at bounding box center [268, 128] width 537 height 257
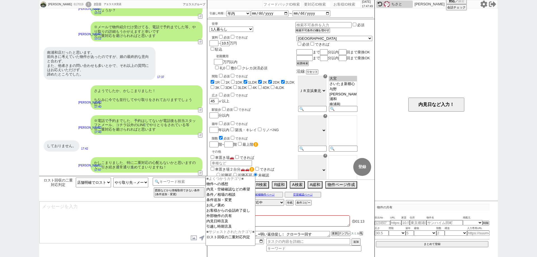
scroll to position [1161, 0]
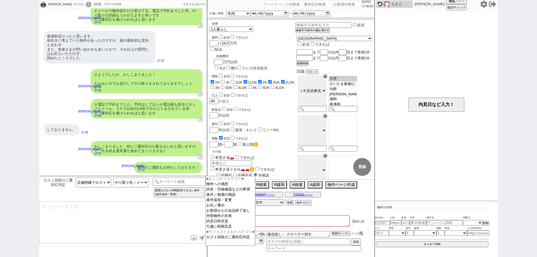
click at [0, 153] on div "漆原千恵子 617019 ! 0 2日目 アエラス大宮店 冬眠中 自社客 アエラスグループ スミカ_BPO チャット全表示 2025-09-29 ようこそLI…" at bounding box center [268, 128] width 537 height 257
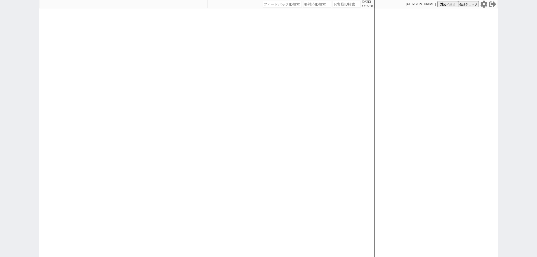
click at [335, 7] on input "number" at bounding box center [347, 4] width 28 height 7
paste input "614104"
type input "614104"
select select
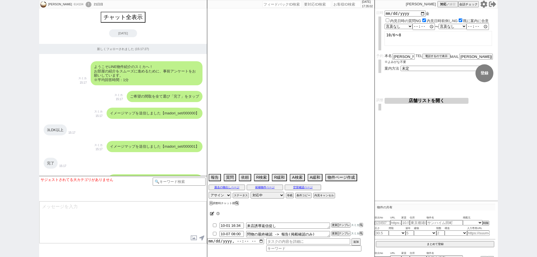
scroll to position [4757, 0]
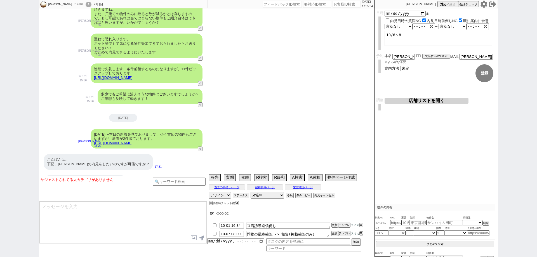
type textarea "＠＠海外在住、電話繋がらない＠＠帰国後、直接内見"
select select "2025"
select select "11"
select select "12"
select select "6"
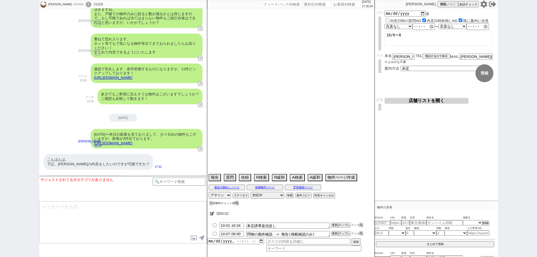
select select "63"
select select "23"
select select "731"
select select "57"
select select "75"
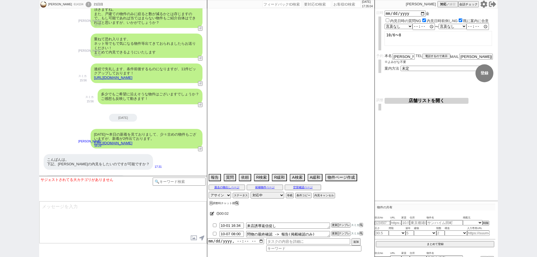
select select "29"
select select "44"
select select "38"
select select "14"
select select "72"
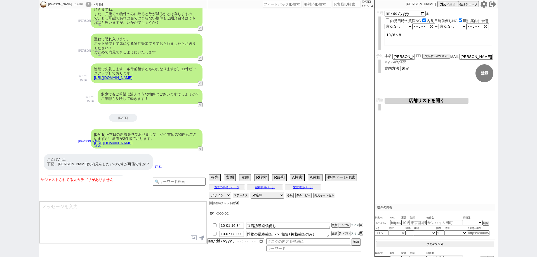
select select "33"
select select "48"
select select "53"
select select "15"
select select "70"
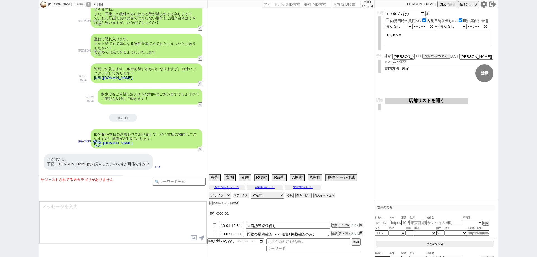
select select "9"
select select "324"
select select "60"
select select "35"
select select "10"
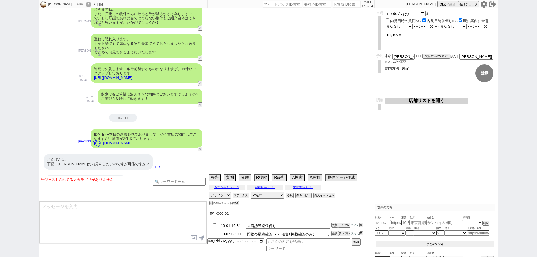
select select "375"
select select "19"
select select "65"
select select "1577"
select select "36"
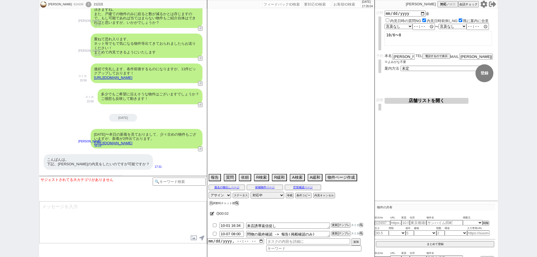
select select "62"
select select "25"
select select "50"
select select "71"
select select "64"
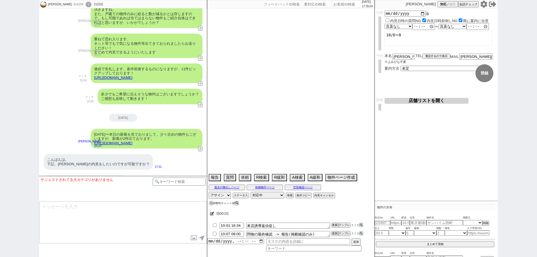
select select "69"
select select "67"
select select "59"
select select "12"
select select "52"
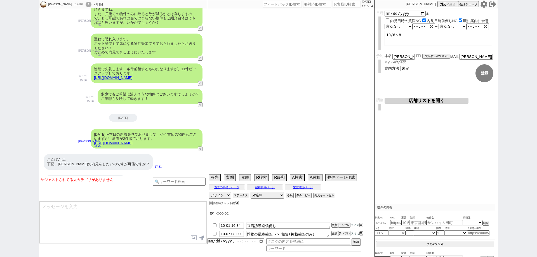
select select "47"
select select "68"
select select "1637"
select select "17"
select select "74"
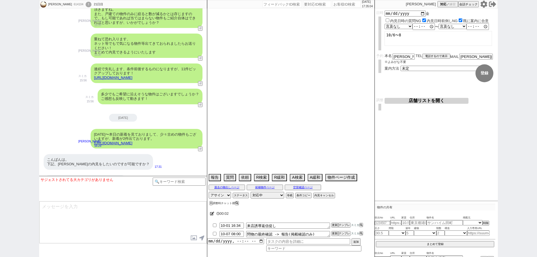
select select "54"
select select "11"
select select "78"
select select "66"
select select "24"
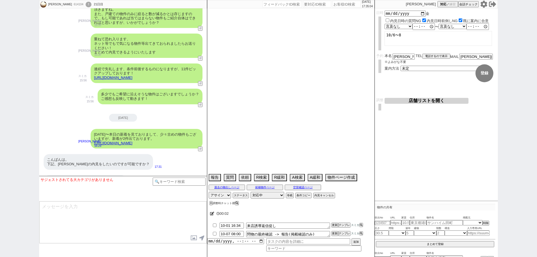
select select "27"
select select "32"
select select "56"
select select "76"
select select "7"
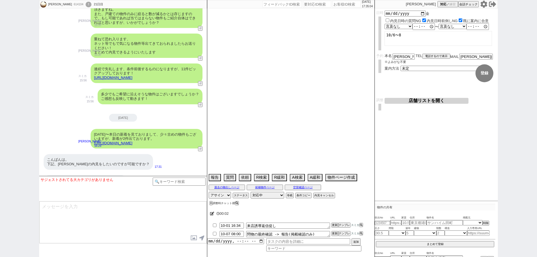
select select "46"
select select "20"
select select "55"
select select "77"
select select "49"
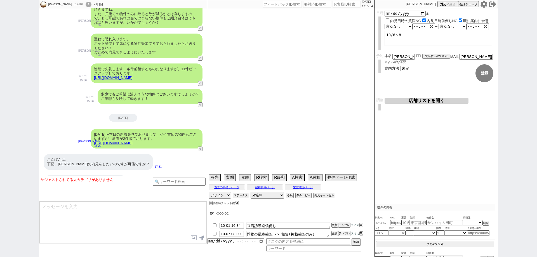
select select "42"
select select "51"
select select "58"
select select "73"
select select "[DATE]"
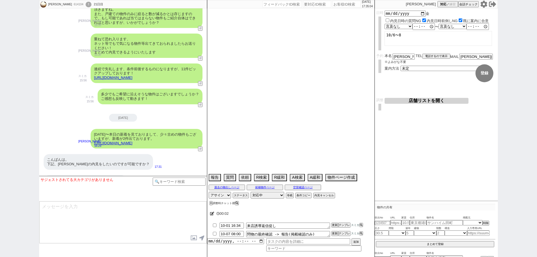
select select "40"
select select "45"
select select "30"
select select "41"
select select "34"
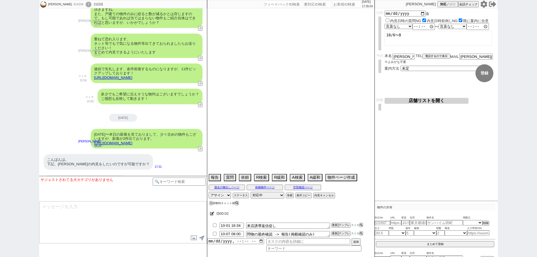
select select "39"
select select "61"
select select "37"
select select "31"
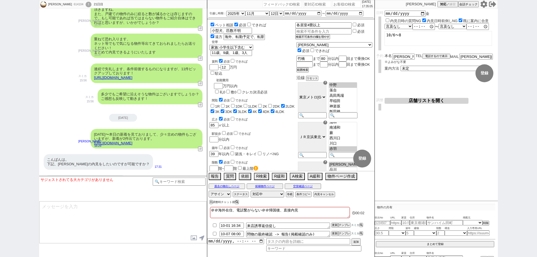
scroll to position [111, 0]
click at [80, 4] on div "614104" at bounding box center [78, 4] width 13 height 4
drag, startPoint x: 80, startPoint y: 4, endPoint x: 86, endPoint y: 4, distance: 6.2
click at [80, 4] on div "614104" at bounding box center [78, 4] width 13 height 4
copy div "614104"
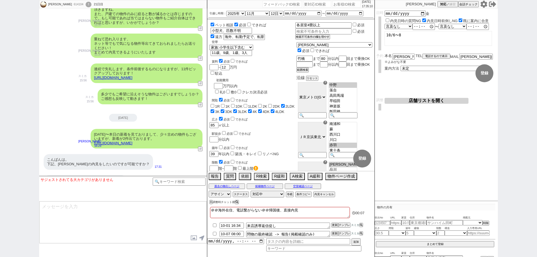
click at [91, 4] on div "!" at bounding box center [89, 5] width 6 height 6
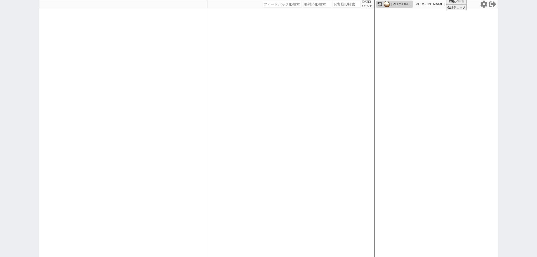
click at [339, 7] on input "number" at bounding box center [347, 4] width 28 height 7
paste input "614104"
type input "614104"
select select
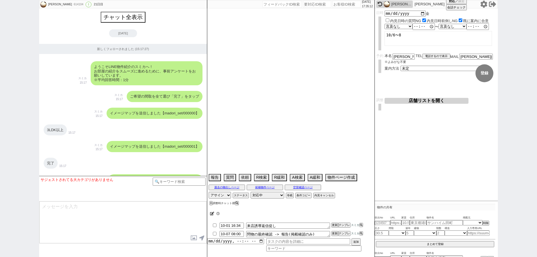
scroll to position [4757, 0]
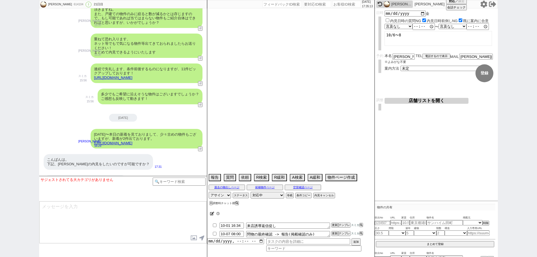
type textarea "＠＠海外在住、電話繋がらない＠＠帰国後、直接内見"
select select "2025"
select select "11"
select select "12"
select select "6"
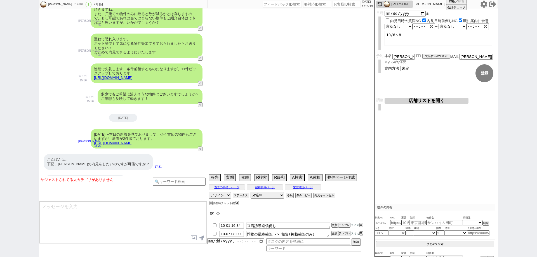
select select "63"
select select "23"
select select "731"
select select "57"
select select "75"
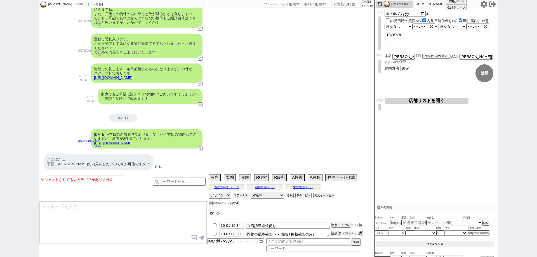
select select "29"
select select "44"
select select "38"
select select "14"
select select "72"
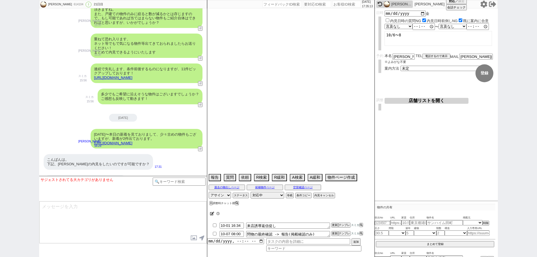
select select "33"
select select "48"
select select "53"
select select "15"
select select "70"
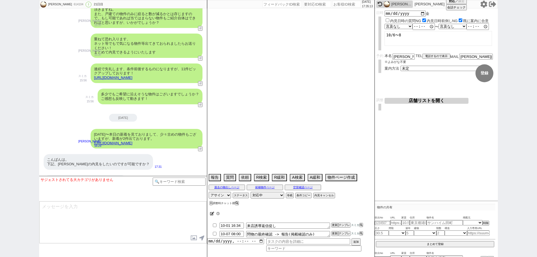
select select "9"
select select "324"
select select "60"
select select "35"
select select "10"
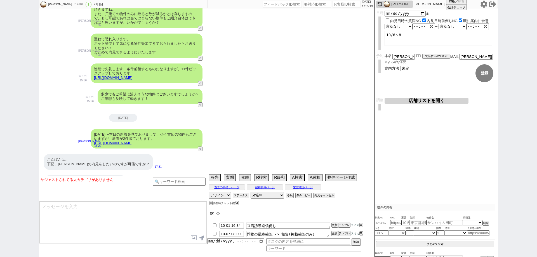
select select "375"
select select "19"
select select "65"
select select "1577"
select select "36"
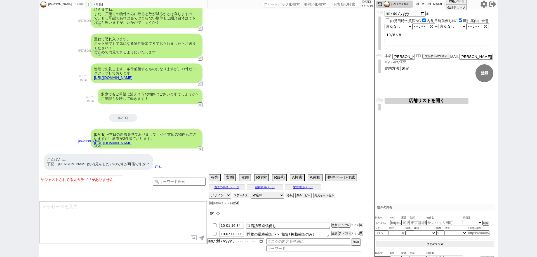
select select "62"
select select "25"
select select "50"
select select "71"
select select "64"
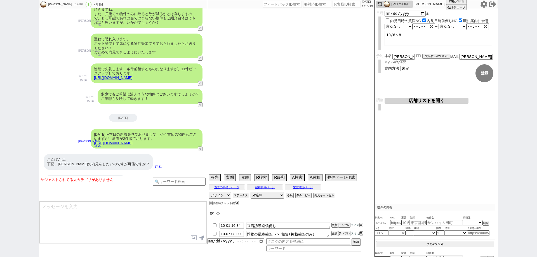
select select "69"
select select "67"
select select "59"
select select "12"
select select "52"
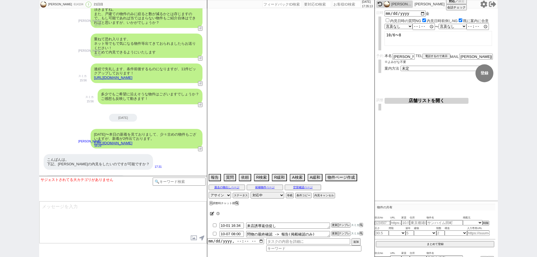
select select "47"
select select "68"
select select "1637"
select select "17"
select select "74"
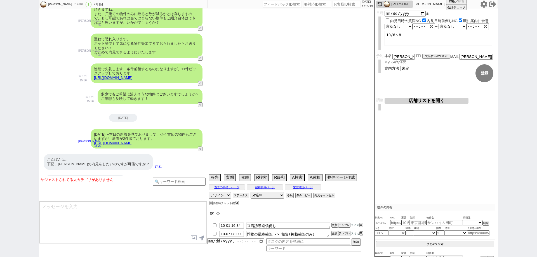
select select "54"
select select "11"
select select "78"
select select "66"
select select "24"
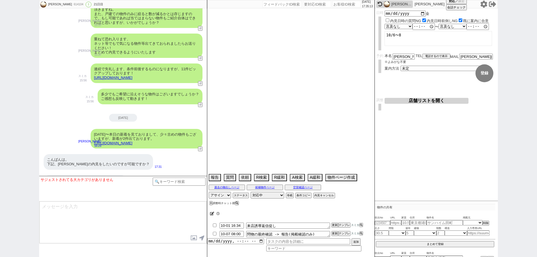
select select "27"
select select "32"
select select "56"
select select "76"
select select "7"
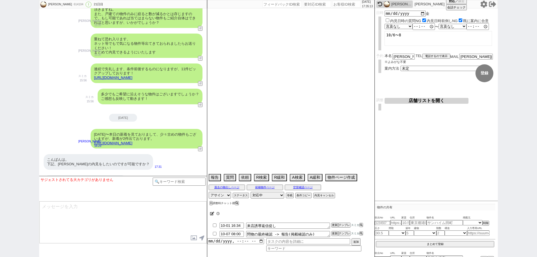
select select "46"
select select "20"
select select "55"
select select "77"
select select "49"
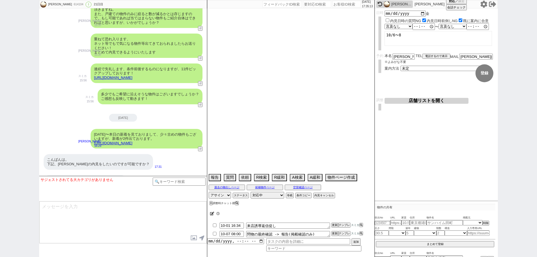
select select "42"
select select "51"
select select "58"
select select "73"
select select "[DATE]"
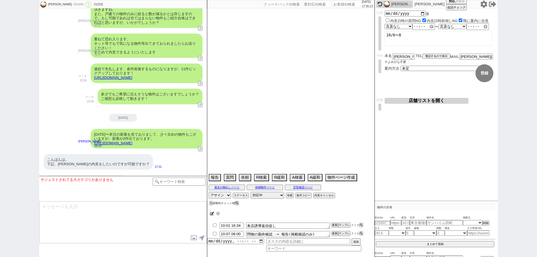
select select "40"
select select "45"
select select "30"
select select "41"
select select "34"
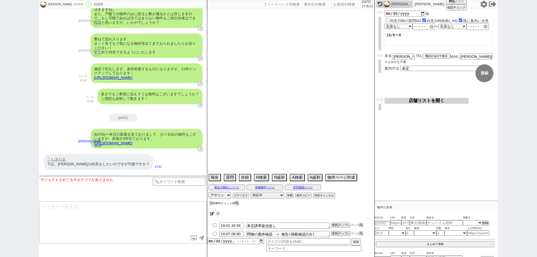
select select "39"
select select "61"
select select "37"
select select "31"
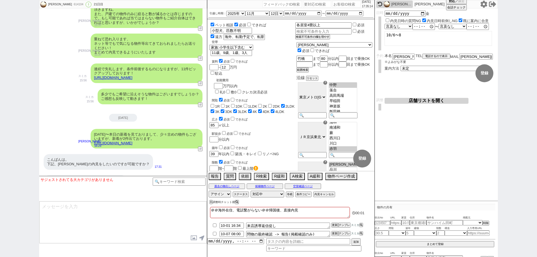
scroll to position [111, 0]
click at [0, 172] on div "[PERSON_NAME] 614104 ! 0 21日目 冬眠中 自社客 スミカ スミカ_BPO チャット全表示 [DATE] 新しくフォローされました (…" at bounding box center [268, 128] width 537 height 257
click at [296, 185] on button "空室確認ページ" at bounding box center [303, 186] width 36 height 4
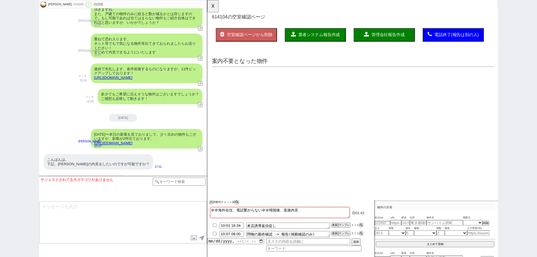
scroll to position [0, 0]
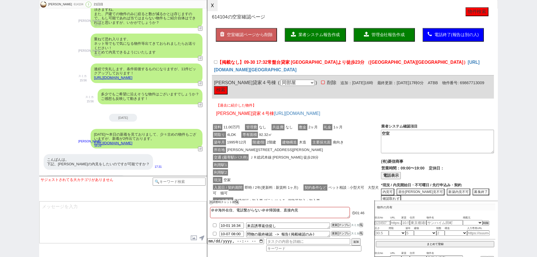
click at [216, 5] on button "☓" at bounding box center [212, 5] width 10 height 11
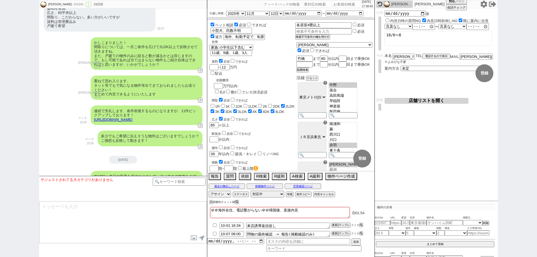
scroll to position [4757, 0]
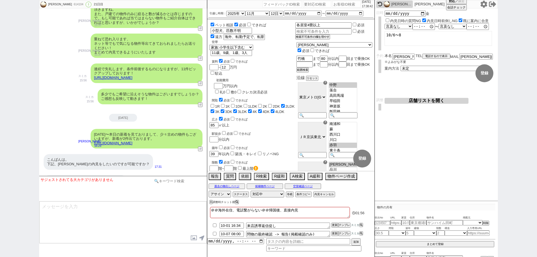
click at [195, 181] on input at bounding box center [179, 181] width 53 height 7
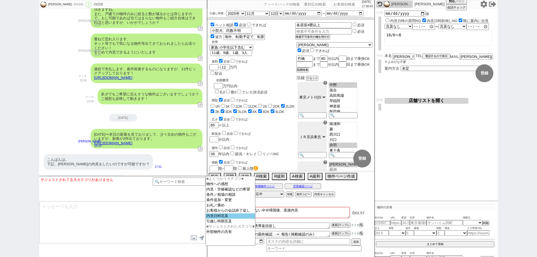
click at [216, 219] on option "内見日時言及" at bounding box center [230, 216] width 49 height 5
select select
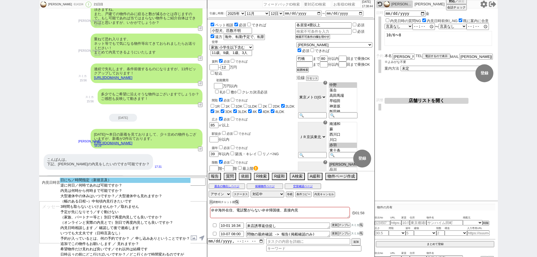
click at [131, 183] on select "日にち／時間指定（新規言及） 逆に何日／何時であれば可能ですか？ 内見は何時から何時まで可能ですか？ 大型連休中の休みはいつですか？／大型連休中も見れますか？…" at bounding box center [125, 217] width 130 height 78
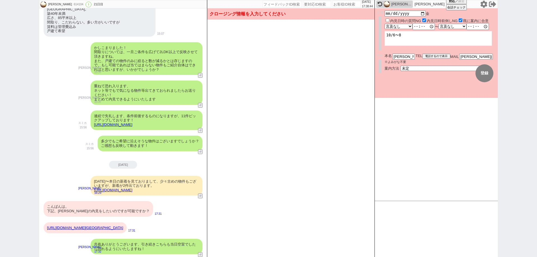
scroll to position [4676, 0]
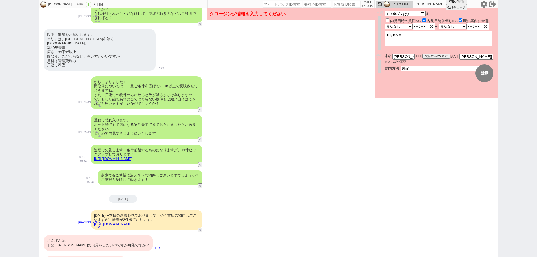
click at [127, 257] on div "[URL][DOMAIN_NAME][GEOGRAPHIC_DATA]" at bounding box center [85, 262] width 83 height 11
click at [124, 235] on div "こんばんは。 下記、リンクの内見をしたいのですが可能ですか？" at bounding box center [98, 242] width 109 height 15
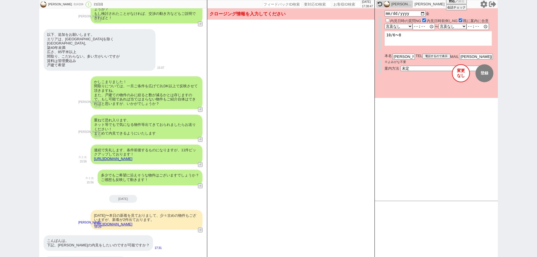
click at [461, 78] on button "変更 なし" at bounding box center [461, 73] width 18 height 18
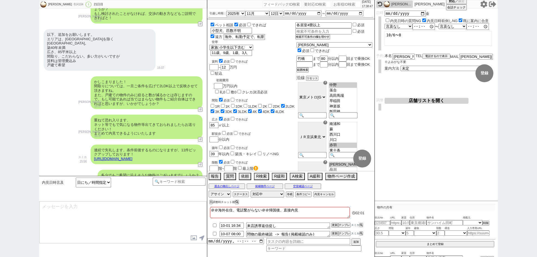
scroll to position [4757, 0]
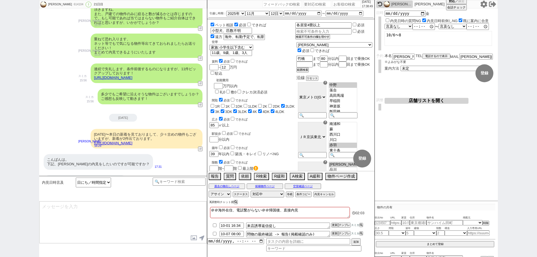
click at [211, 201] on button "X" at bounding box center [211, 202] width 2 height 3
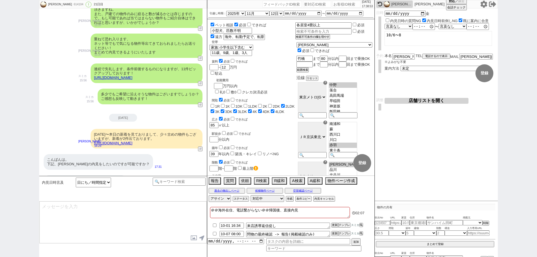
click at [214, 234] on input "checkbox" at bounding box center [215, 234] width 8 height 4
checkbox input "true"
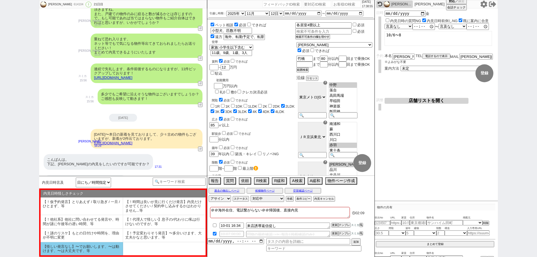
click at [107, 248] on li "【怪しい発言なし】〜でお願いします、〜は動けます、〜は大丈夫です、等" at bounding box center [82, 248] width 83 height 13
select select "【怪しい発言なし】〜でお願いします、〜は動けます、〜は大丈夫です、等"
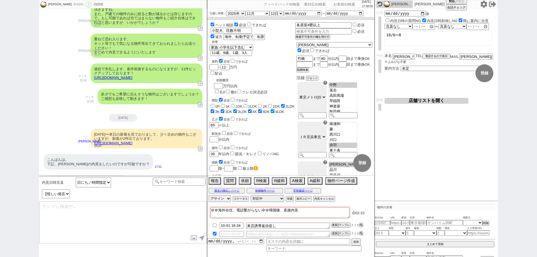
type textarea "かしこまりました、@10日(金)で動いてまいります！(もし前倒しできるようになりましたらお気軽に！)"
click at [214, 226] on input "checkbox" at bounding box center [215, 226] width 8 height 4
checkbox input "true"
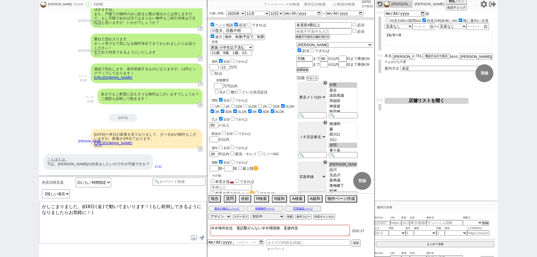
click at [275, 251] on input at bounding box center [313, 249] width 95 height 5
type input "内見"
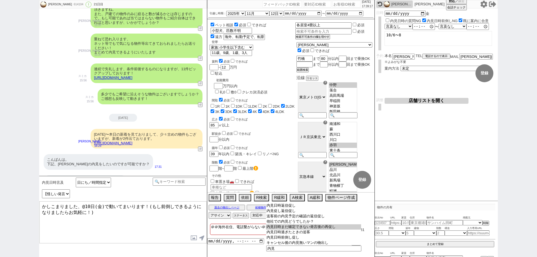
type input "内見日時まだ確定できない発言後の再促し"
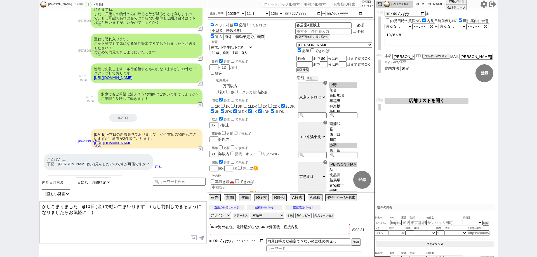
click at [263, 240] on input "datetime-local" at bounding box center [235, 240] width 57 height 5
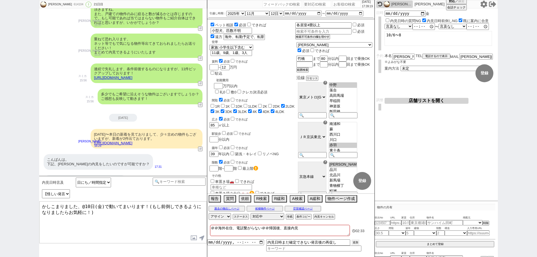
click at [358, 243] on button "追加" at bounding box center [356, 243] width 8 height 6
type input "[DATE]T17:00"
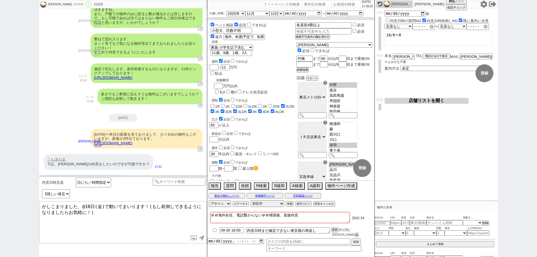
click at [347, 232] on button "テンプレ" at bounding box center [344, 230] width 12 height 4
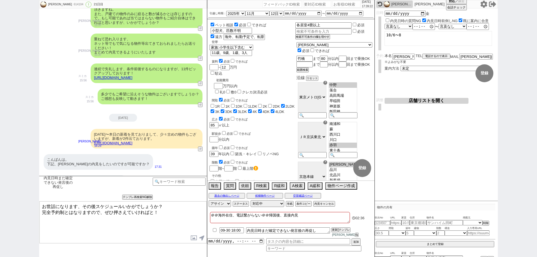
drag, startPoint x: 136, startPoint y: 216, endPoint x: 52, endPoint y: 229, distance: 85.5
click at [52, 229] on textarea "お世話になります、その後スケジュールいかがでしょうか？ 完全予約制とはなりますので、ぜひ押さえていければと！" at bounding box center [122, 223] width 167 height 42
drag, startPoint x: 158, startPoint y: 205, endPoint x: 57, endPoint y: 196, distance: 101.4
click at [57, 196] on div "内見日時まだ確定できない発言後の再促し 中カテゴリを選択 小カテゴリを選択 チャンネルサービス名 !=アエラスグループ&&!=グランデ&&!=アットホーム チ…" at bounding box center [123, 216] width 168 height 81
drag, startPoint x: 57, startPoint y: 196, endPoint x: 57, endPoint y: 219, distance: 23.2
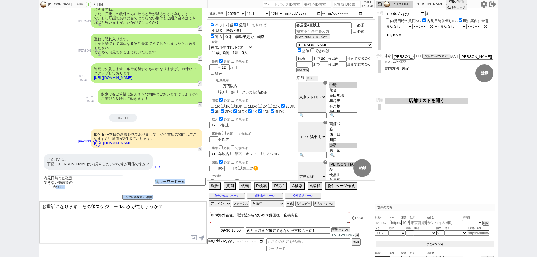
click at [51, 220] on div "内見日時まだ確定できない発言後の再促し 中カテゴリを選択 小カテゴリを選択 チャンネルサービス名 !=アエラスグループ&&!=グランデ&&!=アットホーム チ…" at bounding box center [123, 216] width 168 height 81
click at [142, 211] on textarea "お世話になります、その後スケジュールいかがでしょうか？" at bounding box center [122, 223] width 167 height 42
drag, startPoint x: 160, startPoint y: 206, endPoint x: 0, endPoint y: 205, distance: 159.8
click at [0, 205] on div "[PERSON_NAME] 614104 ! 0 21日目 冬眠中 自社客 スミカ スミカ_BPO チャット全表示 [DATE] 新しくフォローされました (…" at bounding box center [268, 128] width 537 height 257
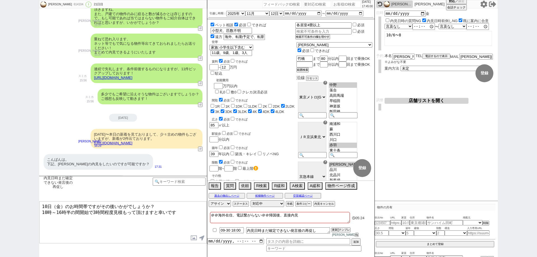
click at [0, 119] on div "[PERSON_NAME] 614104 ! 0 21日目 冬眠中 自社客 スミカ スミカ_BPO チャット全表示 [DATE] 新しくフォローされました (…" at bounding box center [268, 128] width 537 height 257
click at [191, 213] on textarea "10日（金）のお時間帯ですがその後いかがでしょうか？ 10時～16時半の間開始で3時間程度見積もって頂けますと幸いです" at bounding box center [122, 223] width 167 height 42
type textarea "10日（金）のお時間帯ですがその後いかがでしょうか？ 10時～16時半の間開始で3時間程度見積もって頂けますと幸いです！"
checkbox input "true"
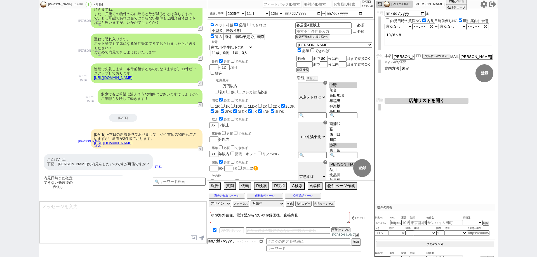
scroll to position [4782, 0]
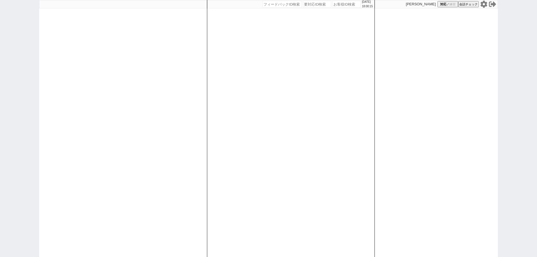
click at [486, 3] on icon at bounding box center [484, 4] width 7 height 7
select select "1"
select select "2"
select select
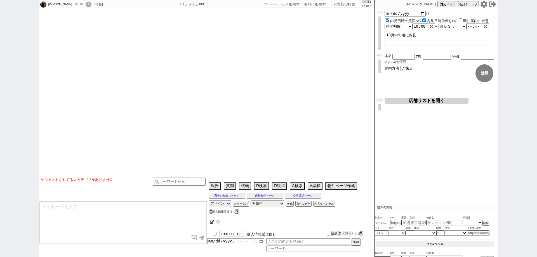
select select
select select "2025"
select select "10"
select select "35"
select select "1"
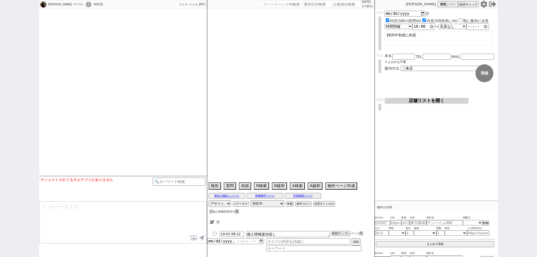
select select "35"
select select "1021"
select select "65"
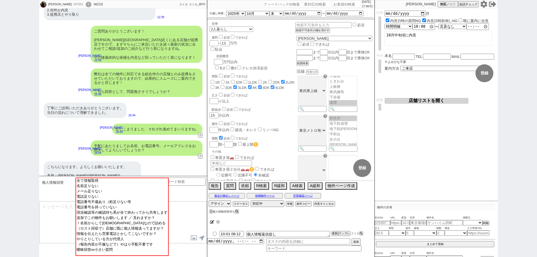
scroll to position [27, 0]
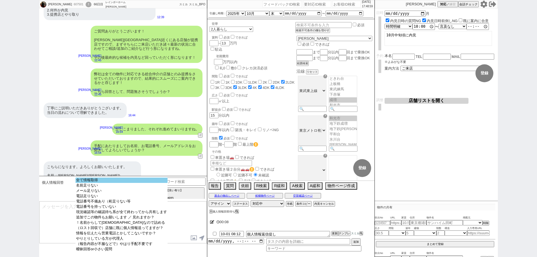
click at [139, 183] on option "全て情報取得" at bounding box center [122, 180] width 92 height 5
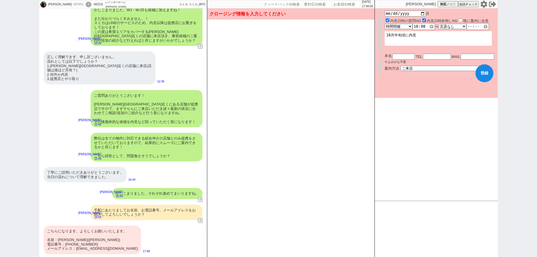
type input "[PHONE_NUMBER]"
type input "[EMAIL_ADDRESS][DOMAIN_NAME]"
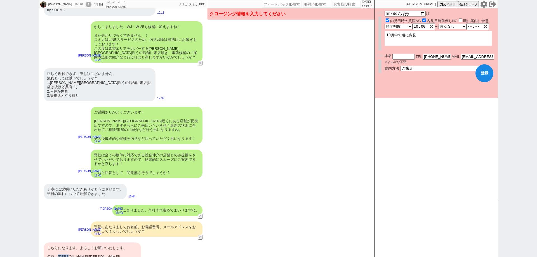
drag, startPoint x: 76, startPoint y: 240, endPoint x: 58, endPoint y: 240, distance: 17.9
click at [58, 243] on div "こちらになります。よろしくお願いいたします。 名前：[PERSON_NAME]([PERSON_NAME]) 電話番号：[PHONE_NUMBER] メールア…" at bounding box center [92, 257] width 97 height 29
copy div "[PERSON_NAME]"
click at [410, 58] on input "text" at bounding box center [404, 56] width 22 height 5
paste input "[PERSON_NAME]"
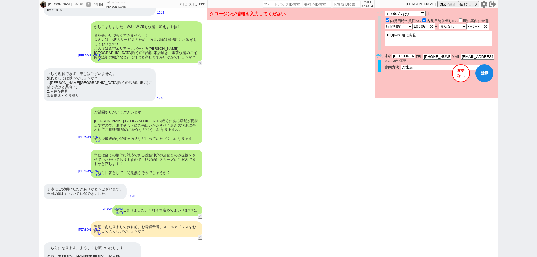
type input "[PERSON_NAME]"
click at [484, 76] on button "登録" at bounding box center [485, 73] width 18 height 18
checkbox input "true"
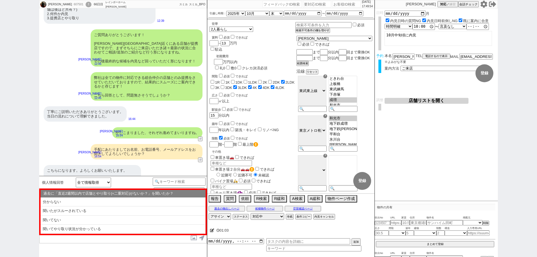
scroll to position [2004, 0]
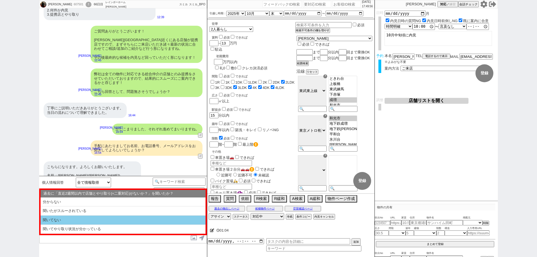
click at [133, 218] on li "聞いてない" at bounding box center [123, 220] width 165 height 9
select select "聞いてない"
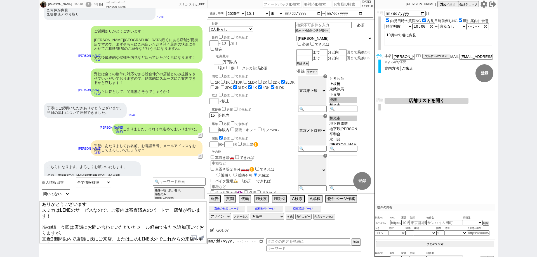
scroll to position [3, 0]
drag, startPoint x: 65, startPoint y: 156, endPoint x: 60, endPoint y: 156, distance: 5.6
click at [60, 162] on div "こちらになります。よろしくお願いいたします。 名前：[PERSON_NAME]([PERSON_NAME]) 電話番号：[PHONE_NUMBER] メールア…" at bounding box center [92, 176] width 97 height 29
copy div "太田"
click at [51, 222] on textarea "ありがとうございます！ スミカはLINEのサービスなので、ご案内は審査済みのパートナー店舗が行います！ ※@@様、今回は店舗にお問い合わせいただいたメール経由…" at bounding box center [122, 223] width 167 height 42
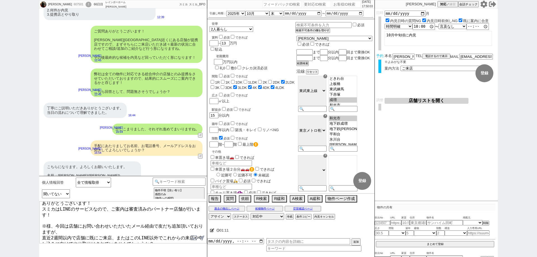
paste textarea "太田"
type textarea "ありがとうございます！ スミカはLINEのサービスなので、ご案内は審査済みのパートナー店舗が行います！ ※[PERSON_NAME]様、今回は店舗にお問い合わ…"
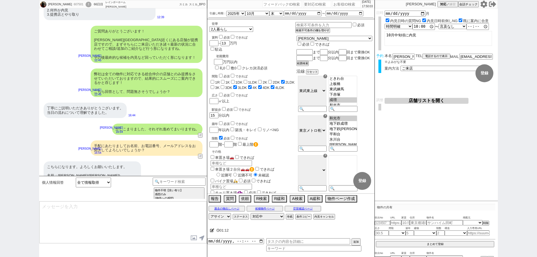
scroll to position [2060, 0]
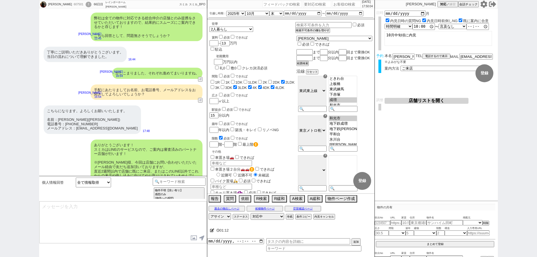
type textarea "これまでのやり取りなども共有され非常にスムーズです、 日程などの調整を行い追ってご連絡いたしますね！"
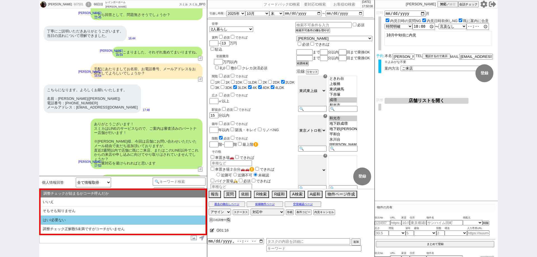
click at [112, 220] on li "はい/必要ない" at bounding box center [123, 220] width 165 height 9
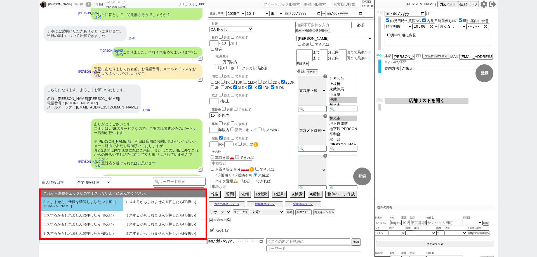
click at [106, 207] on li "ミスしません。仕様を確認しました -> [URL][DOMAIN_NAME]" at bounding box center [82, 204] width 83 height 13
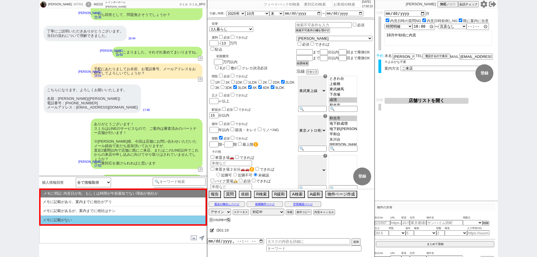
click at [113, 218] on li "メモに記載がない" at bounding box center [123, 220] width 165 height 9
select select "はい/必要ない"
select select "ミスしません。仕様を確認しました -> [URL][DOMAIN_NAME]"
select select "メモに記載がない"
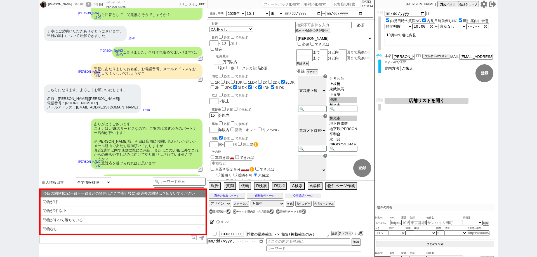
click at [298, 195] on button "空室確認ページ" at bounding box center [303, 196] width 36 height 4
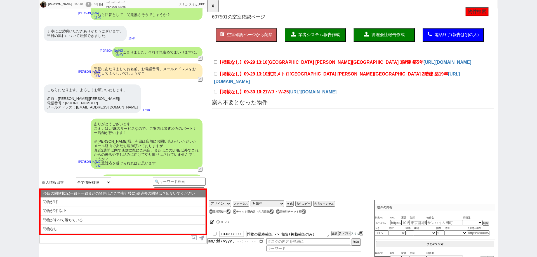
scroll to position [0, 0]
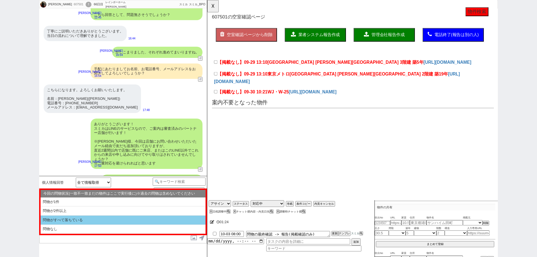
click at [121, 221] on li "問物がすべて落ちている" at bounding box center [123, 220] width 165 height 9
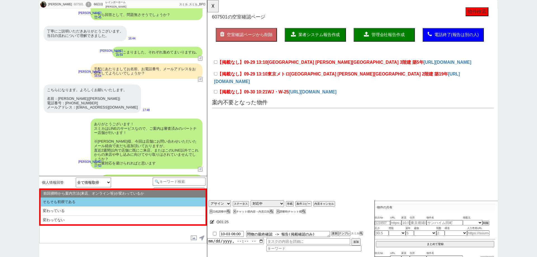
click at [127, 204] on li "そもそも初禊である" at bounding box center [123, 202] width 165 height 9
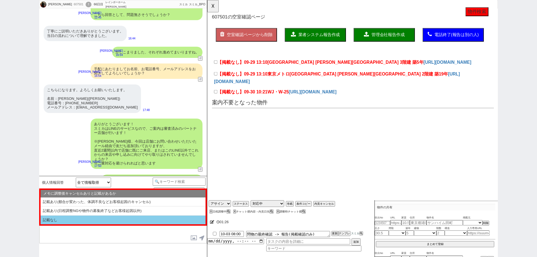
click at [131, 221] on li "記載なし" at bounding box center [123, 220] width 165 height 9
select select "問物がすべて落ちている"
select select "そもそも初禊である"
select select "記載なし"
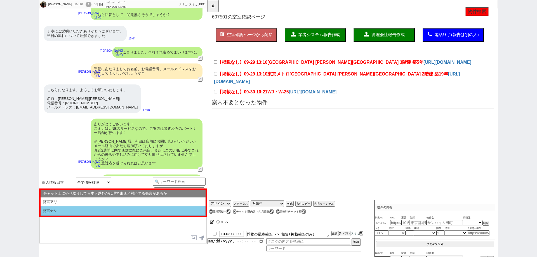
click at [137, 211] on li "発言ナシ" at bounding box center [123, 211] width 165 height 9
select select "問物がすべて落ちている"
select select "そもそも初禊である"
select select "記載なし"
select select "発言ナシ"
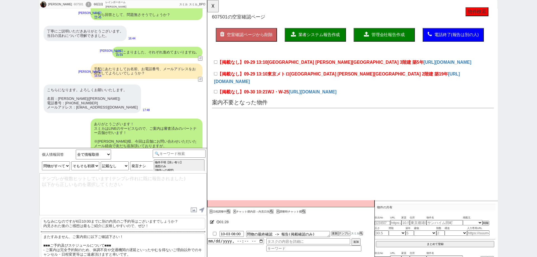
click at [139, 226] on p "ちなみになのですが6日10:00までに別の内見のご予約等はございますでしょうか？ 内見された後のご感想は最もご紹介に反映しやすいので、ぜひ！" at bounding box center [123, 223] width 165 height 11
type textarea "ちなみになのですが6日10:00までに別の内見のご予約等はございますでしょうか？ 内見された後のご感想は最もご紹介に反映しやすいので、ぜひ！"
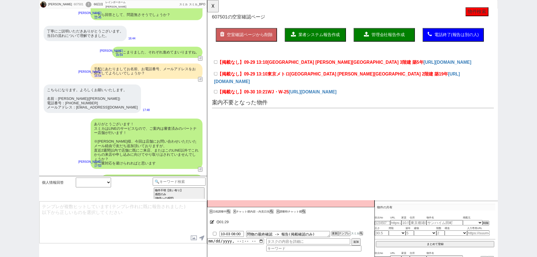
scroll to position [2110, 0]
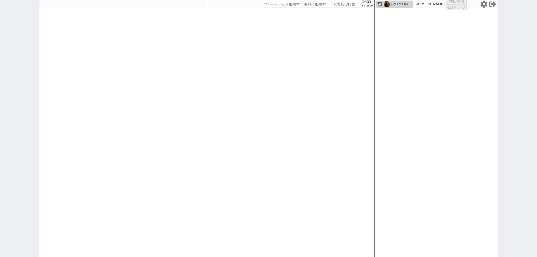
select select "6"
select select "2"
select select "5"
select select
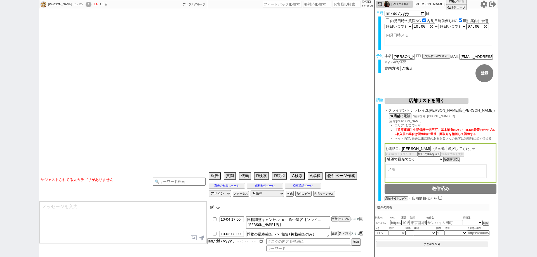
select select "530"
type textarea "@506983こっちは停止済み　他社なし"
select select
select select "16"
select select "0"
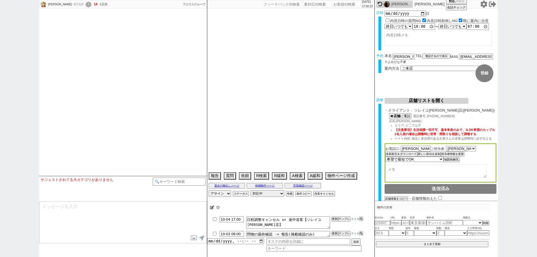
select select "62"
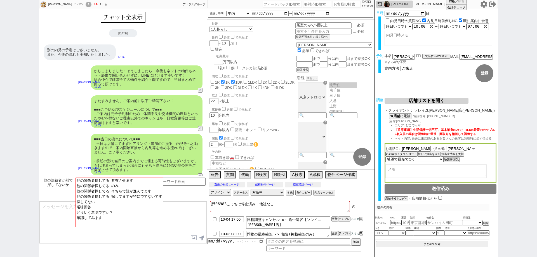
scroll to position [239, 0]
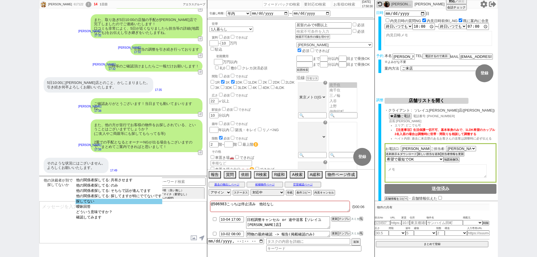
select select "探してない"
click at [160, 202] on option "探してない" at bounding box center [119, 201] width 87 height 5
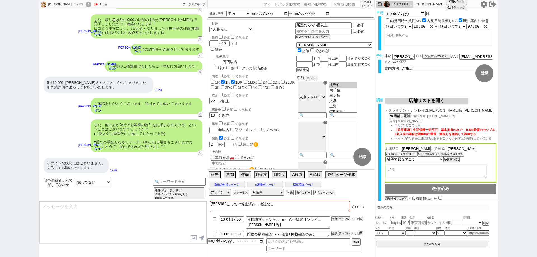
type textarea "かしこまりました！お客様の方でも何か追加が出ましたらお気軽にURL等お送りください！"
click at [126, 233] on textarea "かしこまりました！お客様の方でも何か追加が出ましたらお気軽にURL等お送りください！" at bounding box center [122, 223] width 167 height 42
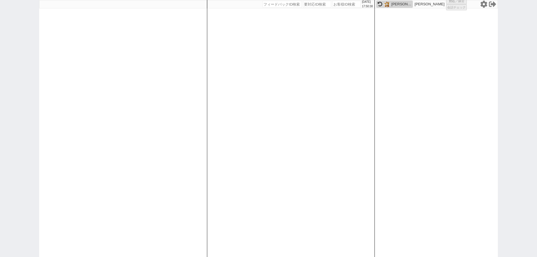
select select
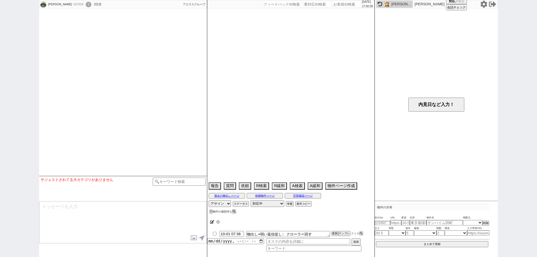
select select "16"
select select "0"
select select "11"
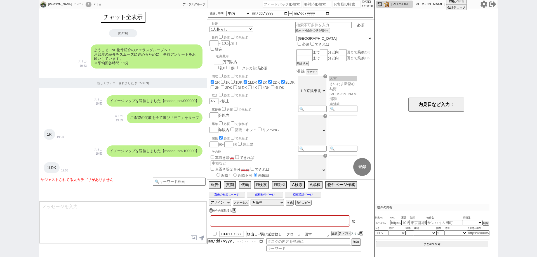
type textarea "娘の代理"
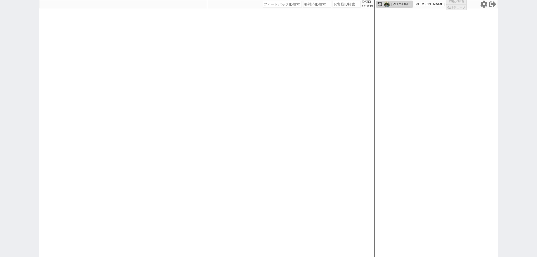
select select
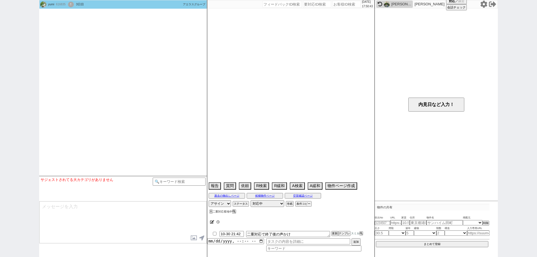
select select "15"
select select "0"
select select "63"
select select "[DATE]"
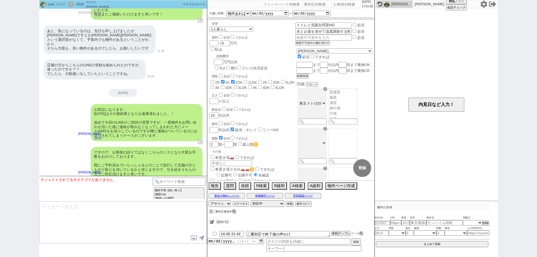
scroll to position [1297, 0]
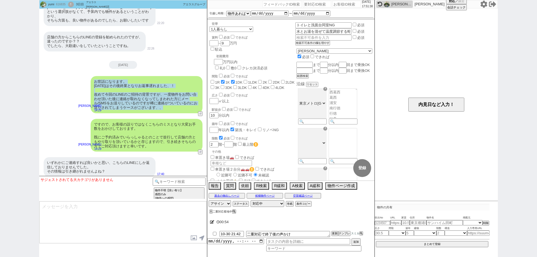
drag, startPoint x: 164, startPoint y: 104, endPoint x: 92, endPoint y: 78, distance: 76.4
click at [92, 78] on div "お世話になります。 [DATE]はその後終業となりお返事遅れました、！ 改めて今回のLINEのご招待の背景ですが、一度物件をお問い合わせ頂いた後に連絡が取れな…" at bounding box center [147, 94] width 112 height 37
copy div "お世話になります。 [DATE]はその後終業となりお返事遅れました、！ 改めて今回のLINEのご招待の背景ですが、一度物件をお問い合わせ頂いた後に連絡が取れな…"
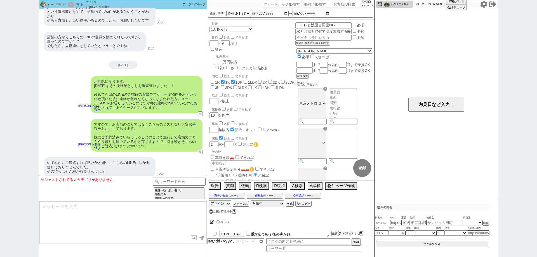
click at [537, 109] on div "yumi 616835 ! 0 3日目 アエラス[PERSON_NAME]店 冬眠中 自社客 アエラスグループ スミカ_BPO チャット全表示 [DATE] …" at bounding box center [268, 128] width 537 height 257
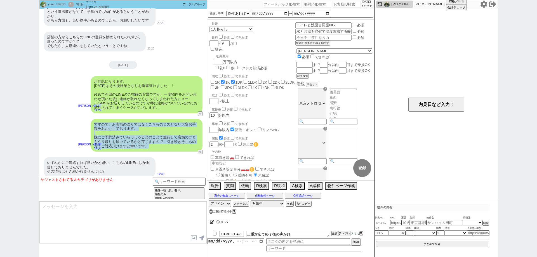
copy div "ですので、お客様の誤りではなくこちらのミスとなり大変お手数をおかけしております。 既にご予約済みでいらっしゃるとのことで並行して店舗の方ともやり取りを頂いてい…"
drag, startPoint x: 157, startPoint y: 142, endPoint x: 87, endPoint y: 117, distance: 74.7
click at [87, 117] on div "ですので、お客様の誤りではなくこちらのミスとなり大変お手数をおかけしております。 既にご予約済みでいらっしゃるとのことで並行して店舗の方ともやり取りを頂いてい…" at bounding box center [123, 135] width 168 height 39
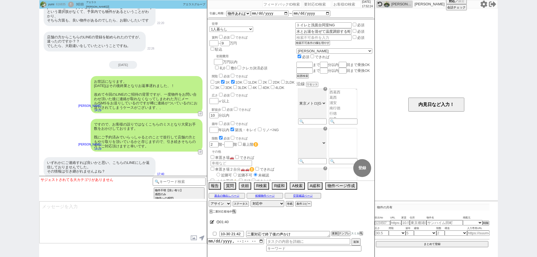
click at [0, 176] on div "yumi 616835 ! 0 3日目 アエラス[PERSON_NAME]店 冬眠中 自社客 アエラスグループ スミカ_BPO チャット全表示 [DATE] …" at bounding box center [268, 128] width 537 height 257
click at [118, 214] on textarea at bounding box center [122, 223] width 167 height 42
click at [101, 206] on textarea "そうですね、こちらのLINEを引き継ぎすることは難しいのですが、もしこのLINEで紹介した中で内見希望の物件" at bounding box center [122, 223] width 167 height 42
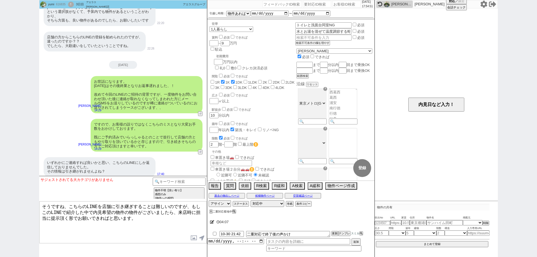
type textarea "そうですね、こちらのLINEを店舗に引き継ぎすることは難しいのですが、もしこのLINEで紹介した中で内見希望の物件の物件がございましたら、来店時に担当に提示頂…"
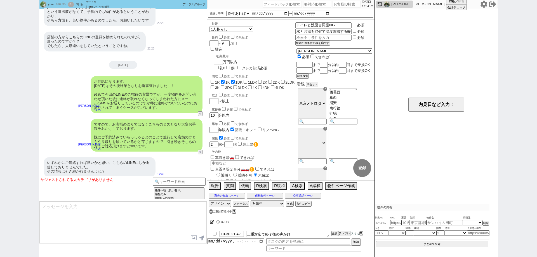
scroll to position [1327, 0]
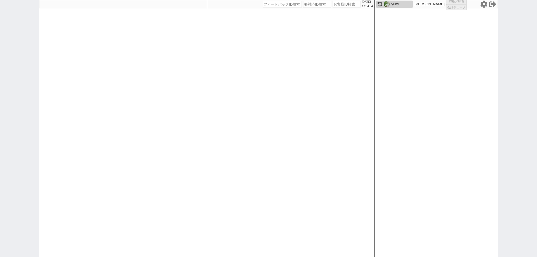
select select "1"
select select "2"
select select "5"
select select "8"
select select
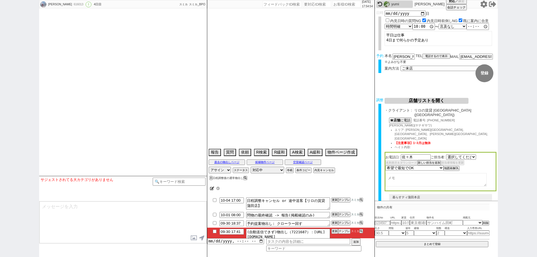
select select "2322"
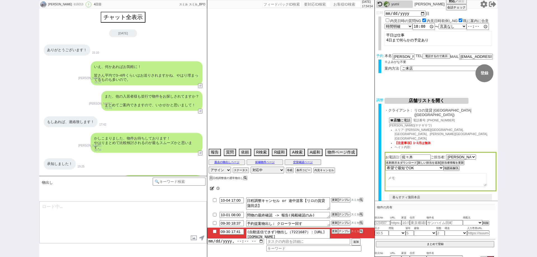
scroll to position [149, 0]
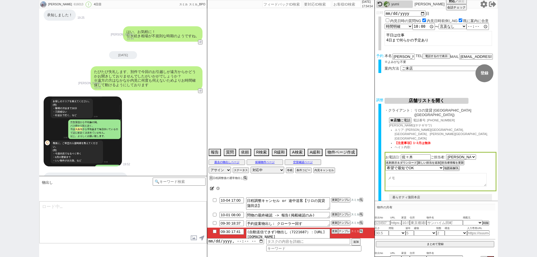
type textarea "町名指定なら省く④で終わる＠＠　他社なし"
select select "15"
select select "1"
select select "57"
select select "[DATE]"
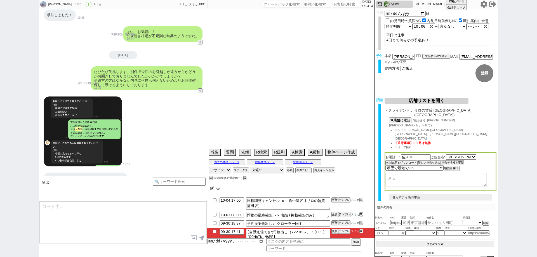
select select "23"
select select "751"
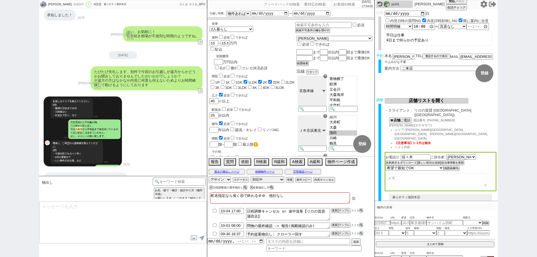
scroll to position [219, 0]
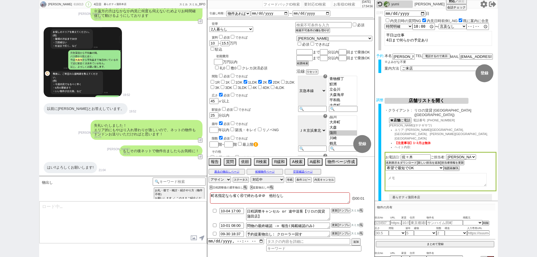
type textarea "@@この文字をクリック"
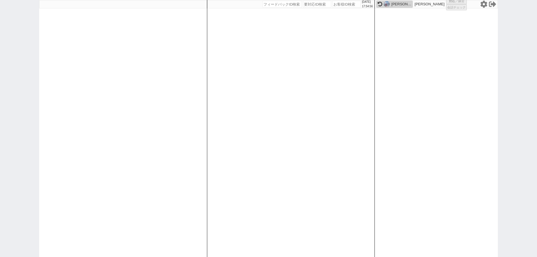
select select
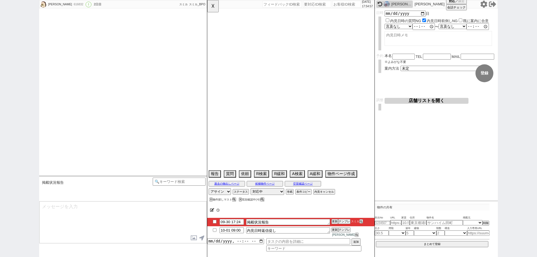
type textarea "浦安在住　[GEOGRAPHIC_DATA]で進める＠＠ 既に[GEOGRAPHIC_DATA][PERSON_NAME]とやり取りあり、水曜以外で進める＠＠…"
select select "2026"
select select "4"
select select "37"
select select "0"
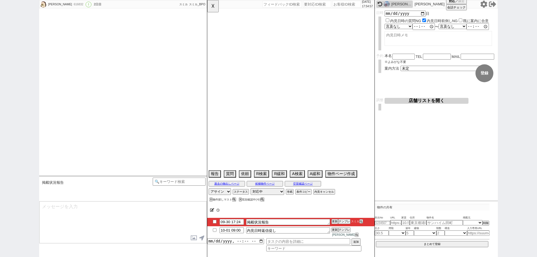
select select "12"
select select "150"
select select "12"
select select "433"
select select "63"
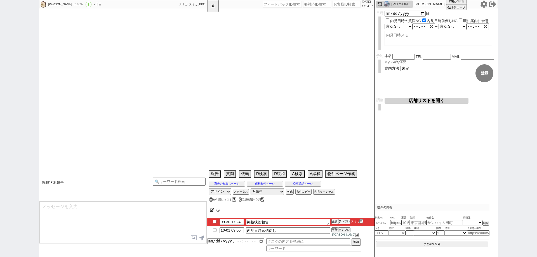
select select "[DATE]"
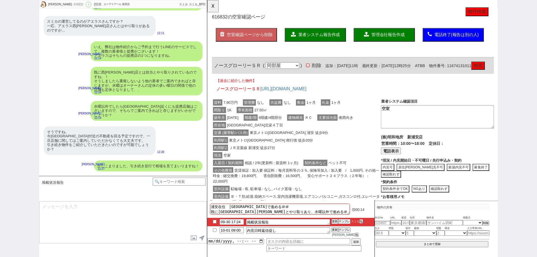
scroll to position [1692, 0]
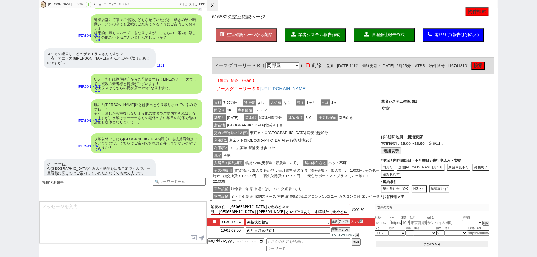
click at [215, 4] on button "☓" at bounding box center [212, 5] width 10 height 11
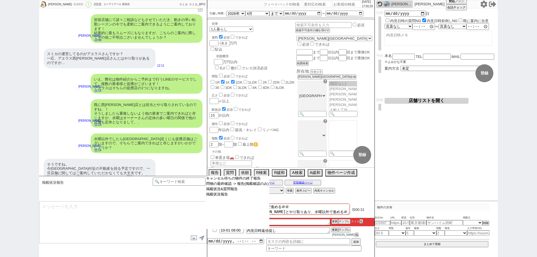
click at [257, 217] on select "キャンセル待ちの物件の終了報告 問物の最終確認 -> 報告(掲載確認のみ) 掲載状況&質問報告 掲載状況報告" at bounding box center [238, 202] width 64 height 53
click at [347, 212] on textarea "浦安在住　[GEOGRAPHIC_DATA]で進める＠＠ 既に[GEOGRAPHIC_DATA][PERSON_NAME]とやり取りあり、水曜以外で進める＠＠…" at bounding box center [280, 209] width 140 height 11
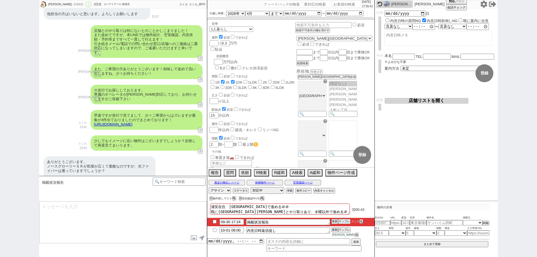
scroll to position [1104, 0]
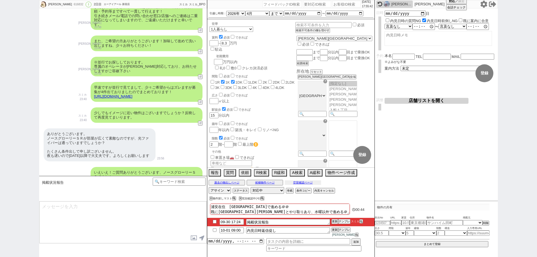
click at [313, 183] on div "過去の物出しページ 候補物件ページ 空室確認ページ" at bounding box center [290, 182] width 167 height 7
click at [312, 185] on button "空室確認ページ" at bounding box center [303, 183] width 36 height 4
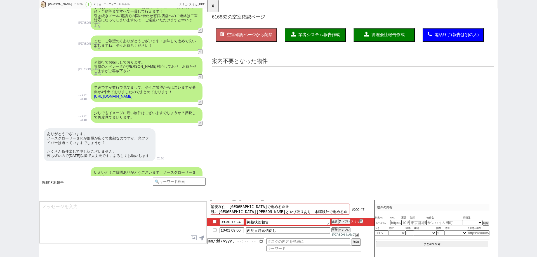
scroll to position [0, 0]
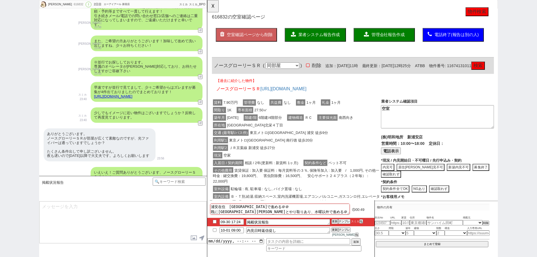
click at [492, 75] on button "検索" at bounding box center [499, 70] width 15 height 9
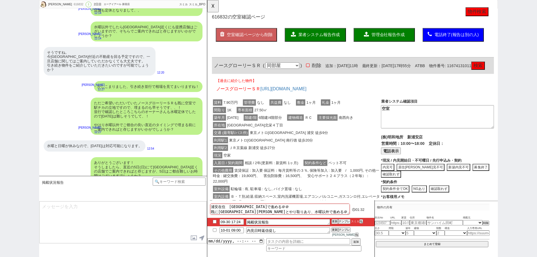
drag, startPoint x: 312, startPoint y: 162, endPoint x: 330, endPoint y: 111, distance: 53.8
click at [312, 155] on div "利用駅1 東京メトロ[GEOGRAPHIC_DATA] 南行徳 徒歩20分" at bounding box center [303, 151] width 182 height 8
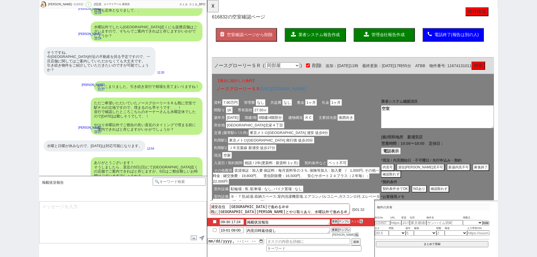
click at [347, 40] on button "業者システム報告作成" at bounding box center [324, 37] width 66 height 15
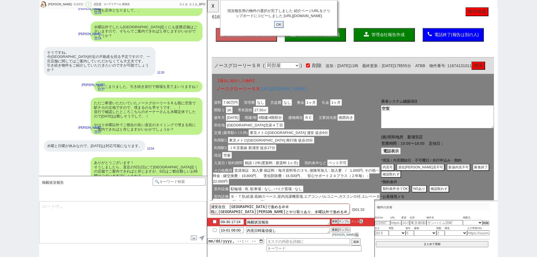
click at [287, 30] on input "OK" at bounding box center [284, 26] width 10 height 7
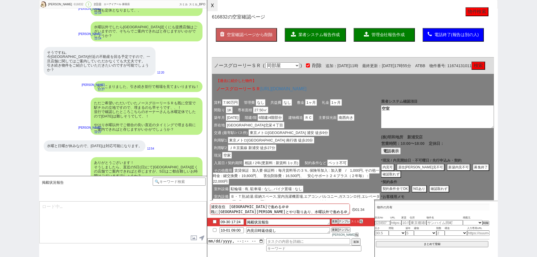
click at [216, 9] on button "☓" at bounding box center [212, 5] width 10 height 11
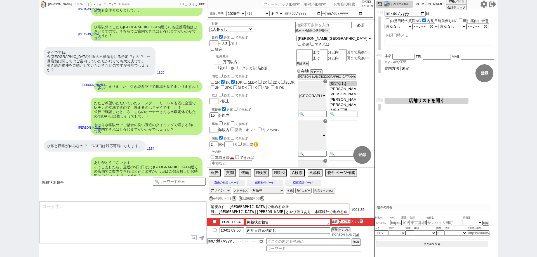
click at [348, 224] on button "テンプレ" at bounding box center [344, 222] width 12 height 4
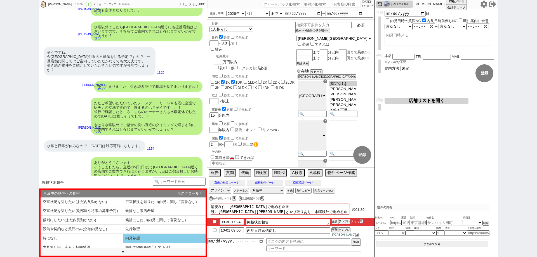
click at [161, 236] on li "内見希望" at bounding box center [164, 238] width 83 height 9
select select "内見希望"
click at [145, 241] on li "内見希望" at bounding box center [164, 238] width 83 height 9
select select "内見希望"
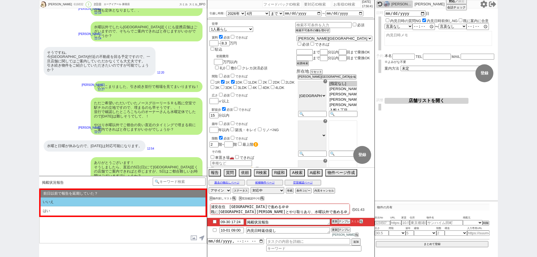
click at [138, 203] on li "いいえ" at bounding box center [123, 202] width 165 height 9
select select "内見希望"
select select "いいえ"
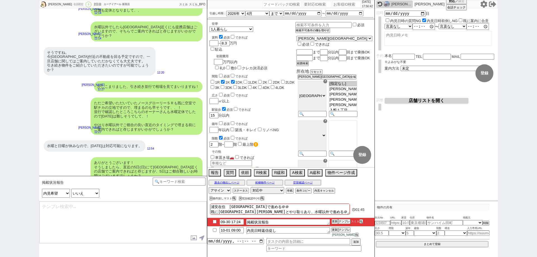
type textarea "お待たせしております、 見てまいりましてこちらノースグローリーＳＲは空室とのことでして、 [URL][DOMAIN_NAME] ※LINEでは業者間システムの…"
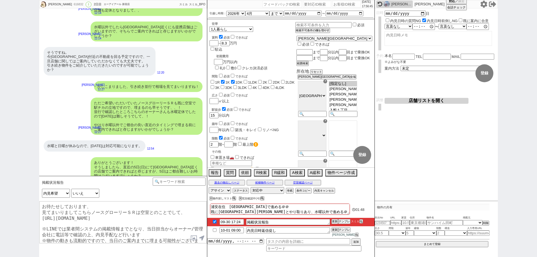
checkbox input "true"
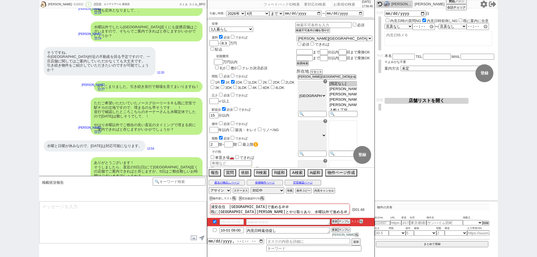
scroll to position [1860, 0]
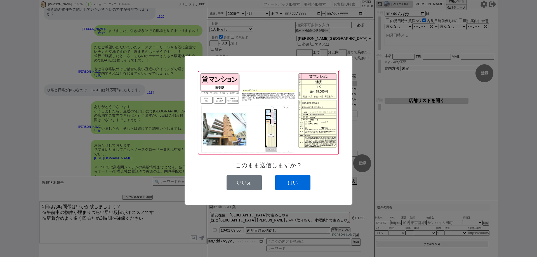
click at [296, 181] on button "はい" at bounding box center [292, 182] width 35 height 15
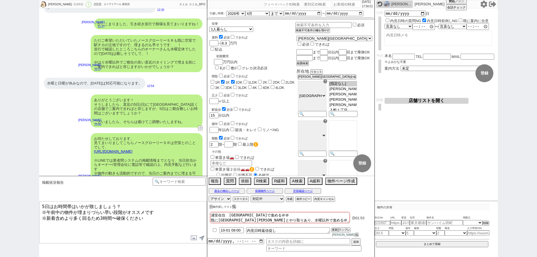
scroll to position [1913, 0]
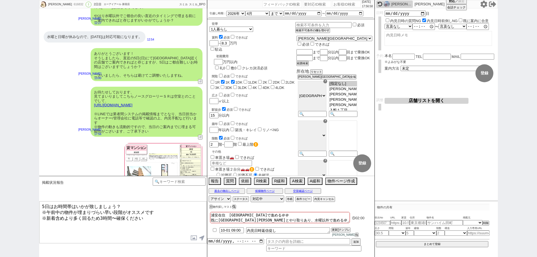
drag, startPoint x: 121, startPoint y: 205, endPoint x: 31, endPoint y: 196, distance: 90.8
click at [31, 196] on div "[PERSON_NAME] 616832 ! 0 2日目 エーアイアール 新宿店 冬眠中 自社客 スミカ スミカ_BPO チャット全表示 [DATE] 新しく…" at bounding box center [268, 128] width 537 height 257
type textarea "5日のお時間の方を頂き進めて行ければと思います！ ※午前中の物件が埋まりづらい早い段階がオススメです ※新着含めより多く回るため3時間〜確保ください"
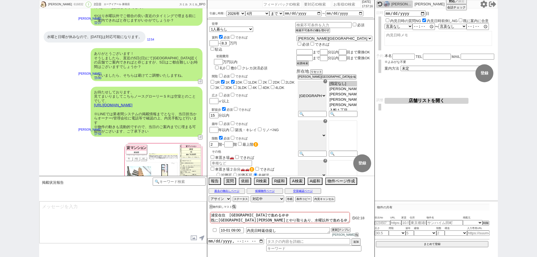
scroll to position [1938, 0]
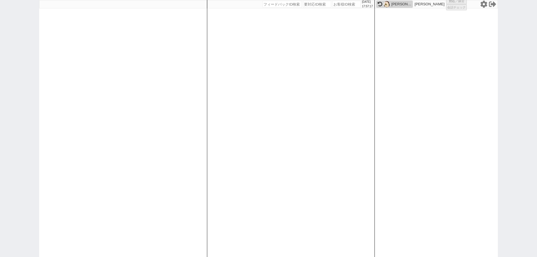
select select "6"
select select "2"
select select "5"
select select
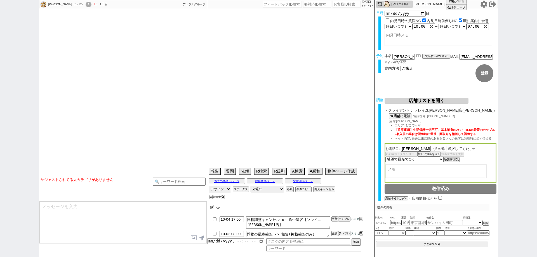
select select "530"
type textarea "@506983こっちは停止済み　他社なし"
select select "16"
select select "0"
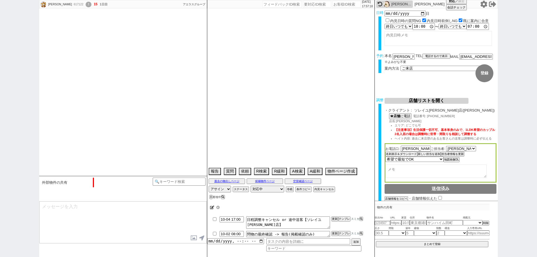
select select "62"
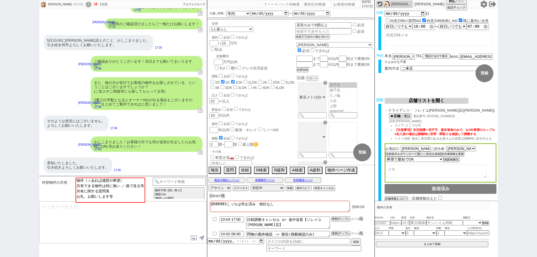
scroll to position [28, 0]
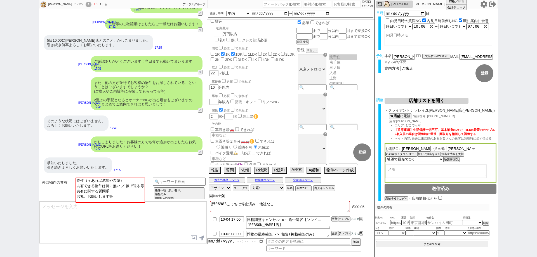
click at [300, 168] on button "A検索" at bounding box center [297, 170] width 14 height 6
